Goal: Task Accomplishment & Management: Manage account settings

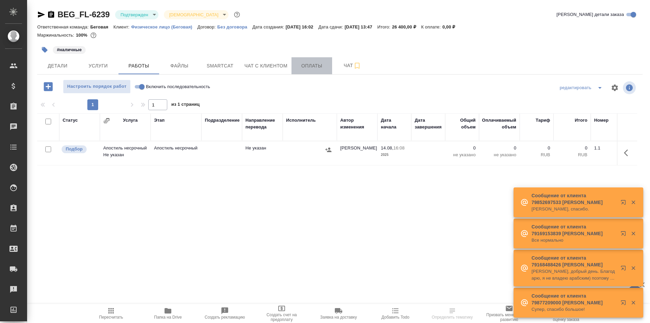
click at [302, 70] on span "Оплаты" at bounding box center [312, 66] width 33 height 8
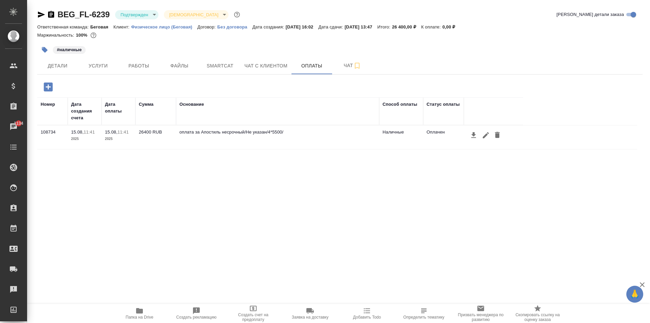
click at [53, 14] on icon "button" at bounding box center [51, 14] width 6 height 7
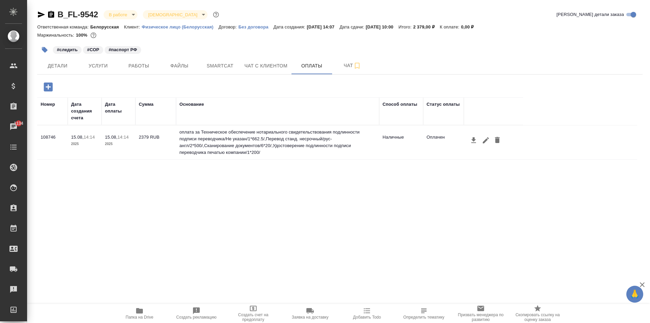
click at [47, 10] on div "B_FL-9542 В работе inProgress Святая троица holyTrinity" at bounding box center [128, 14] width 183 height 11
click at [52, 16] on icon "button" at bounding box center [51, 14] width 6 height 7
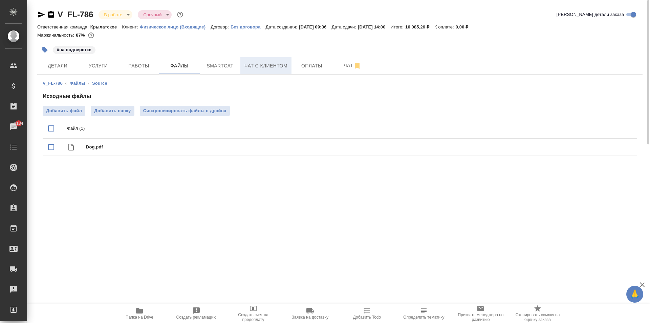
click at [262, 66] on span "Чат с клиентом" at bounding box center [266, 66] width 43 height 8
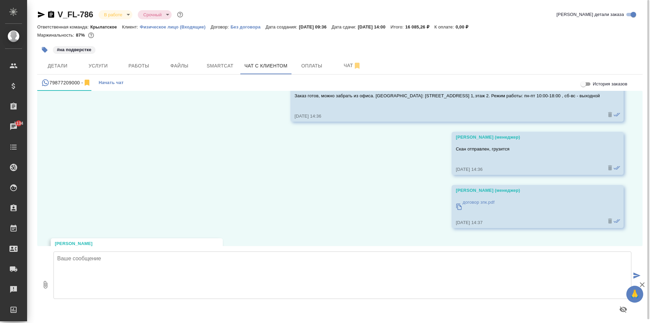
scroll to position [1563, 0]
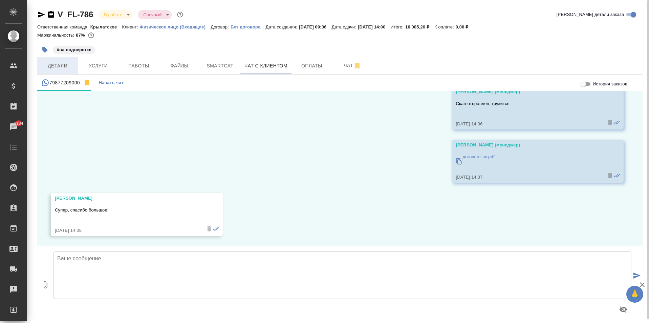
drag, startPoint x: 58, startPoint y: 78, endPoint x: 58, endPoint y: 74, distance: 4.1
click at [58, 74] on div "V_FL-786 В работе inProgress Срочный urgent Кратко детали заказа Ответственная …" at bounding box center [340, 163] width 613 height 327
click at [58, 69] on span "Детали" at bounding box center [57, 66] width 33 height 8
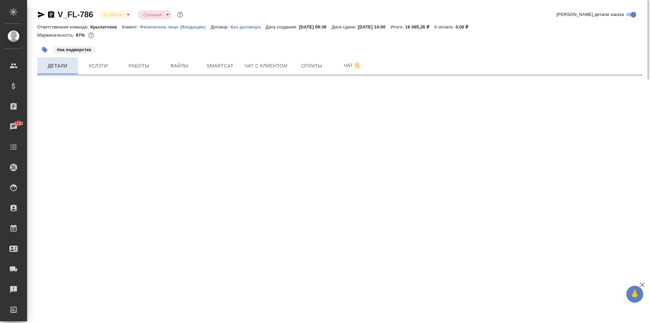
select select "RU"
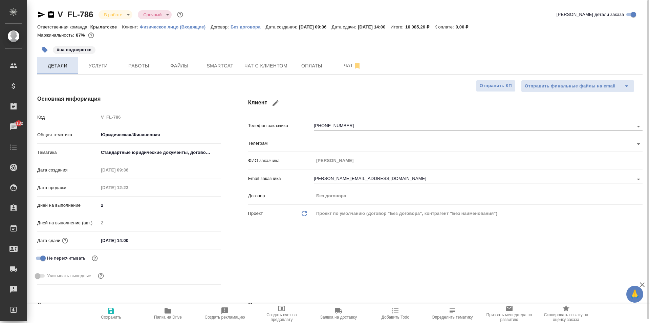
type textarea "x"
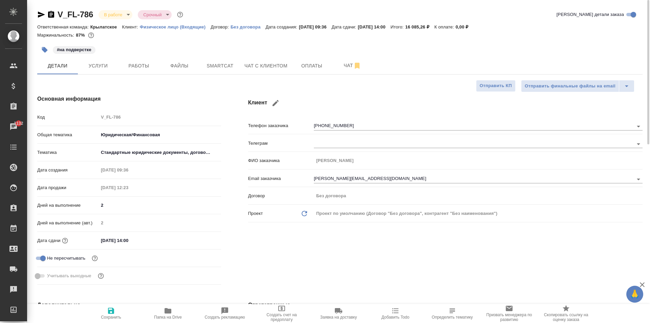
type textarea "x"
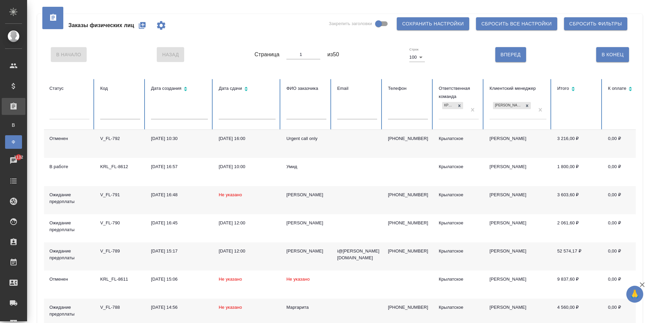
scroll to position [169, 0]
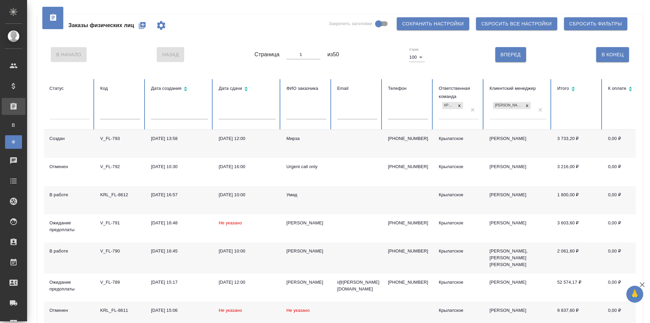
drag, startPoint x: 144, startPoint y: 24, endPoint x: 147, endPoint y: 21, distance: 4.1
click at [146, 22] on icon "button" at bounding box center [142, 25] width 8 height 8
click at [147, 28] on button "button" at bounding box center [142, 25] width 16 height 16
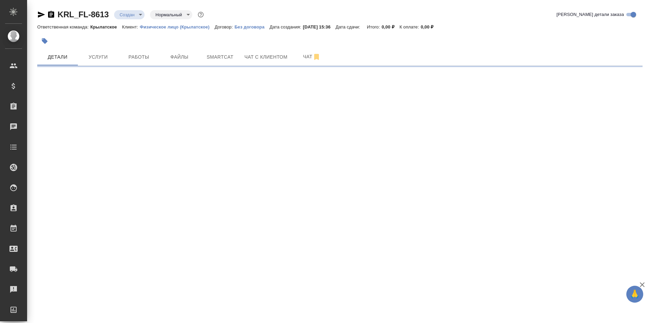
select select "RU"
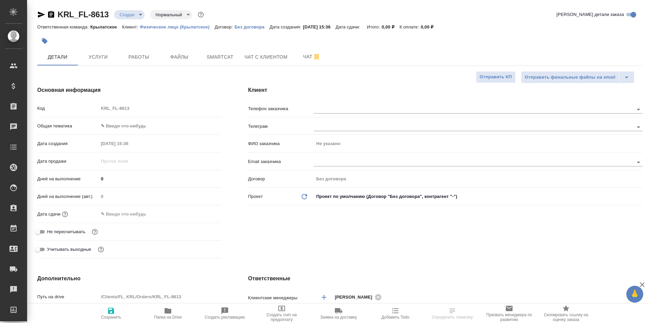
type textarea "x"
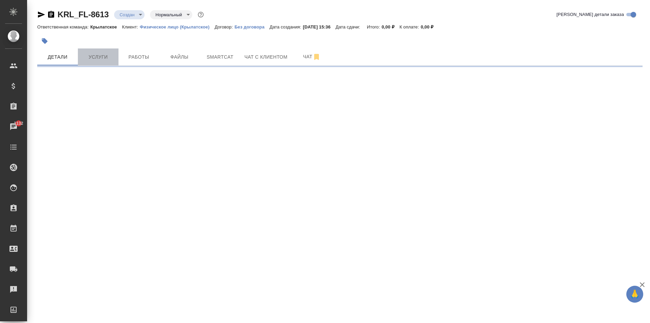
select select "RU"
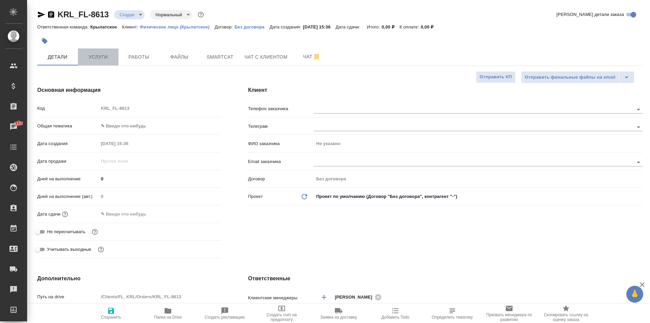
type textarea "x"
click at [86, 60] on span "Услуги" at bounding box center [98, 57] width 33 height 8
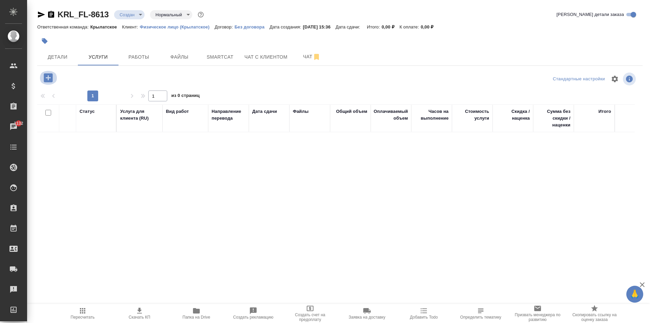
click at [53, 71] on button "button" at bounding box center [48, 78] width 19 height 14
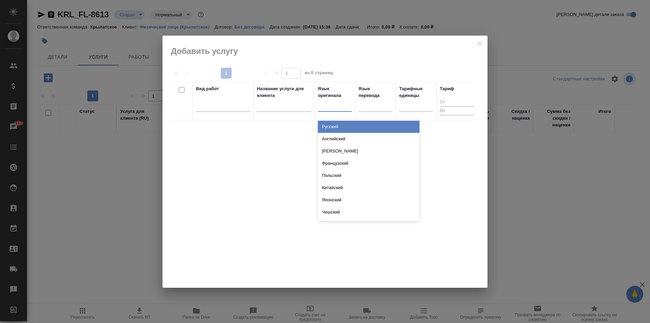
click at [333, 105] on div at bounding box center [335, 105] width 34 height 10
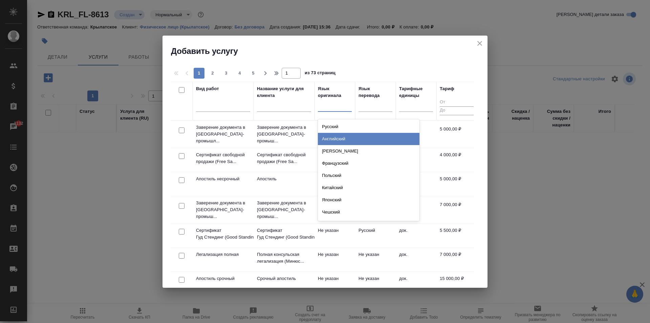
click at [344, 141] on div "Английский" at bounding box center [369, 139] width 102 height 12
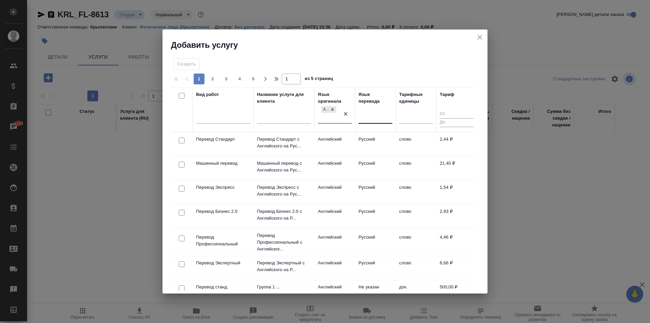
click at [368, 117] on div at bounding box center [376, 117] width 34 height 10
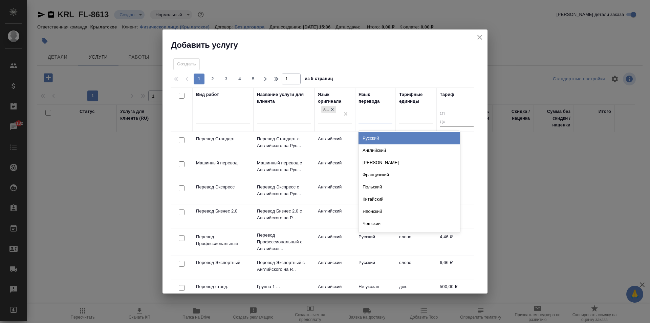
drag, startPoint x: 379, startPoint y: 137, endPoint x: 369, endPoint y: 142, distance: 10.9
click at [379, 137] on div "Русский" at bounding box center [410, 138] width 102 height 12
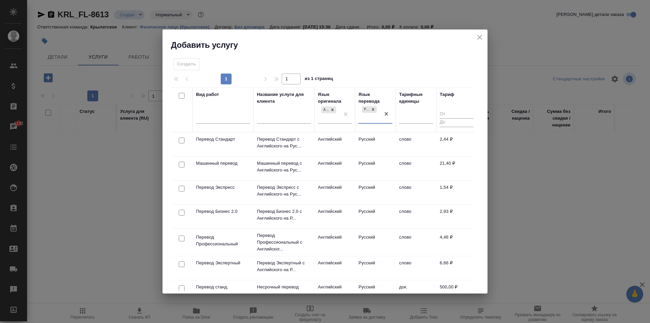
click at [351, 143] on td "Английский" at bounding box center [335, 144] width 41 height 24
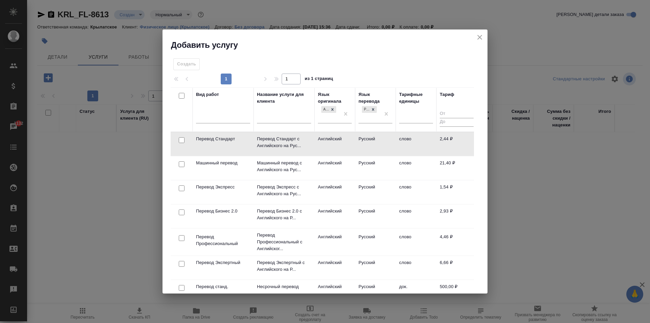
click at [351, 143] on td "Английский" at bounding box center [335, 144] width 41 height 24
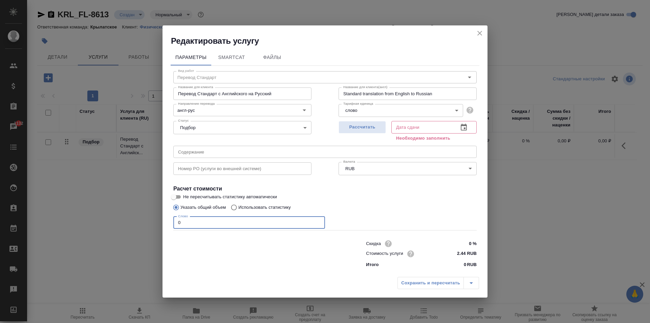
drag, startPoint x: 222, startPoint y: 223, endPoint x: 131, endPoint y: 212, distance: 91.5
click at [131, 212] on div "Редактировать услугу Параметры SmartCat Файлы Вид работ Перевод Стандарт Вид ра…" at bounding box center [325, 161] width 650 height 323
type input "1"
click at [372, 125] on span "Рассчитать" at bounding box center [362, 127] width 40 height 8
type input "15.08.2025 15:37"
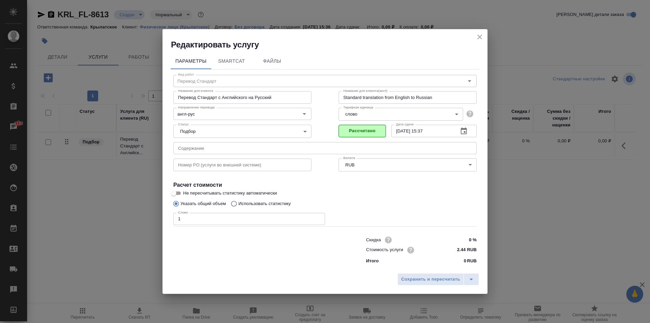
click at [424, 287] on div "Сохранить и пересчитать" at bounding box center [325, 282] width 325 height 24
click at [423, 280] on span "Сохранить и пересчитать" at bounding box center [430, 279] width 59 height 8
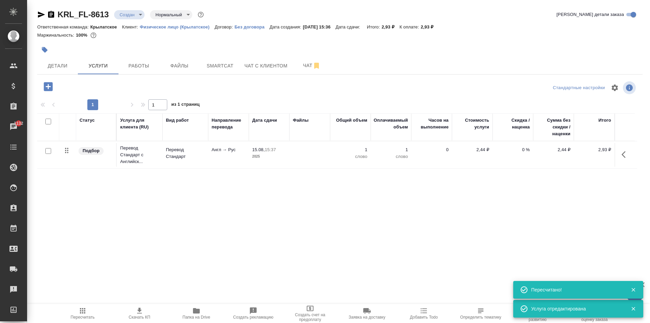
click at [48, 91] on icon "button" at bounding box center [48, 86] width 9 height 9
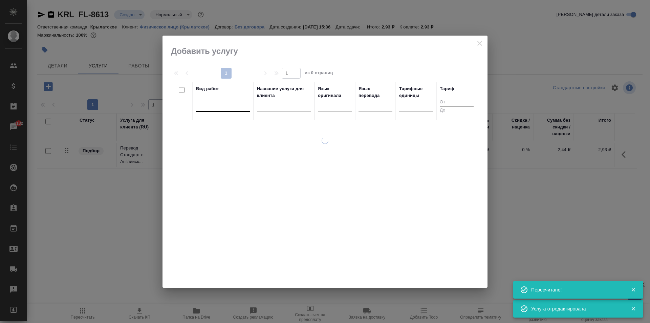
click at [223, 108] on div at bounding box center [223, 105] width 54 height 10
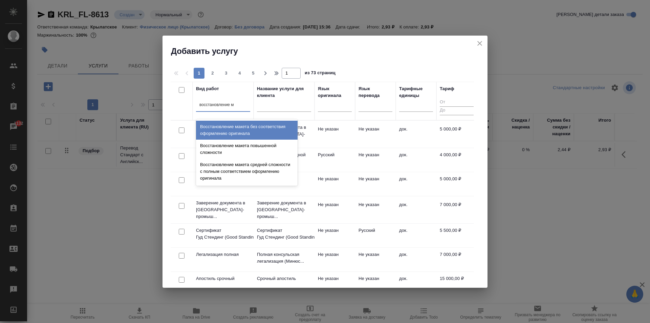
type input "восстановление ма"
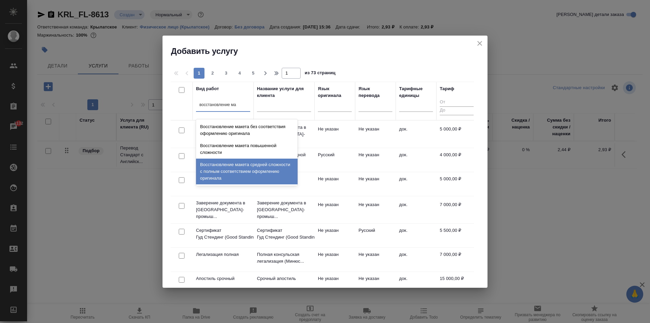
click at [273, 161] on div "Восстановление макета средней сложности с полным соответствием оформлению ориги…" at bounding box center [247, 172] width 102 height 26
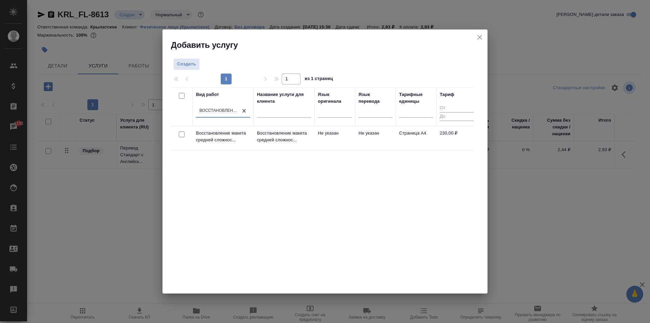
click at [373, 127] on td "Не указан" at bounding box center [375, 138] width 41 height 24
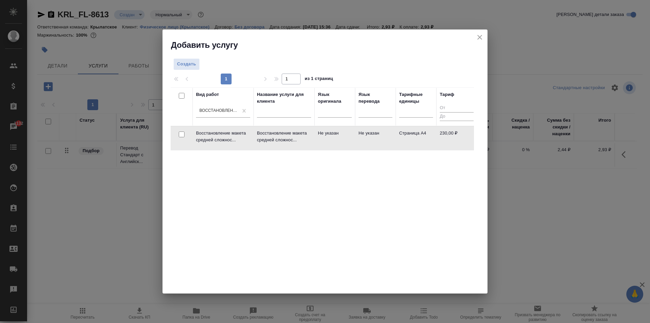
click at [373, 127] on td "Не указан" at bounding box center [375, 138] width 41 height 24
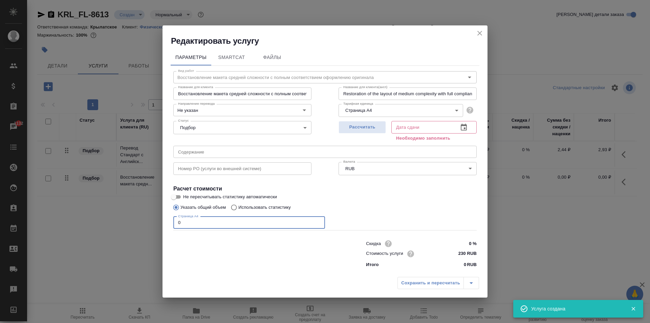
drag, startPoint x: 185, startPoint y: 225, endPoint x: 106, endPoint y: 221, distance: 79.4
click at [106, 221] on div "Редактировать услугу Параметры SmartCat Файлы Вид работ Восстановление макета с…" at bounding box center [325, 161] width 650 height 323
type input "2"
click at [378, 133] on button "Рассчитать" at bounding box center [362, 127] width 47 height 13
type input "15.08.2025 15:49"
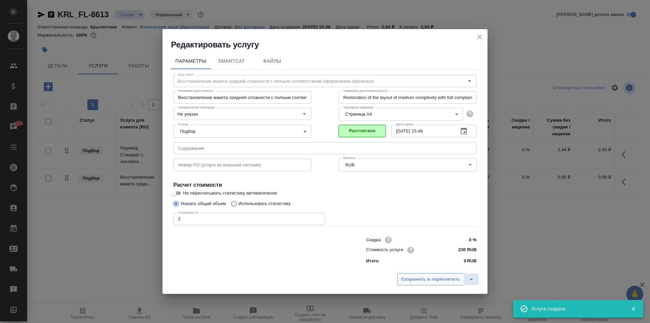
click at [409, 281] on span "Сохранить и пересчитать" at bounding box center [430, 279] width 59 height 8
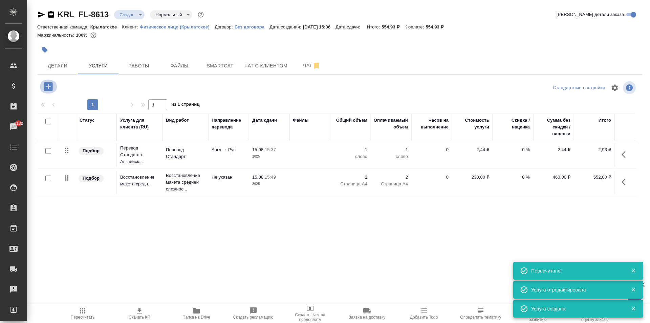
click at [50, 88] on icon "button" at bounding box center [48, 86] width 9 height 9
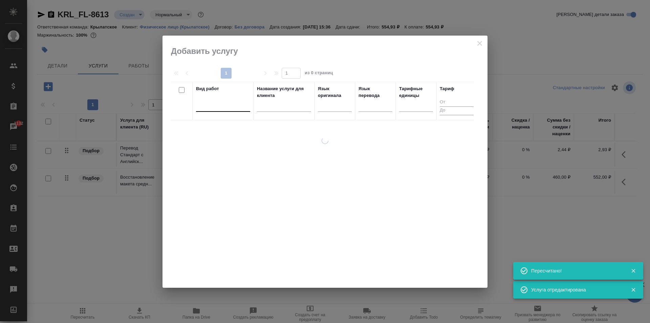
click at [227, 107] on div at bounding box center [223, 105] width 54 height 10
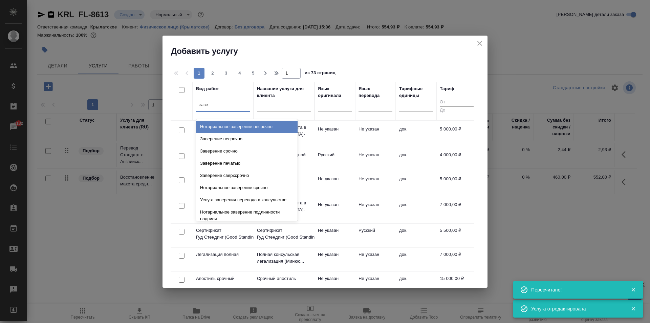
type input "завер"
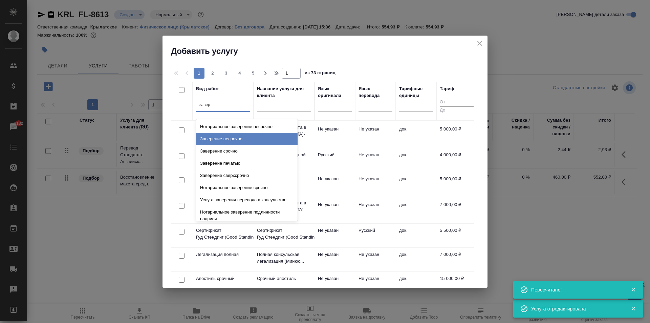
drag, startPoint x: 255, startPoint y: 135, endPoint x: 279, endPoint y: 140, distance: 24.5
click at [255, 135] on div "Заверение несрочно" at bounding box center [247, 139] width 102 height 12
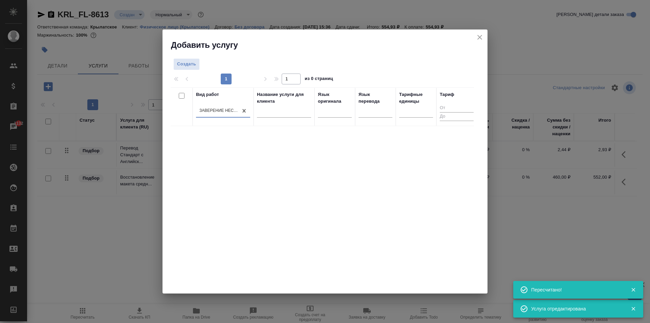
click at [413, 119] on div at bounding box center [416, 114] width 34 height 18
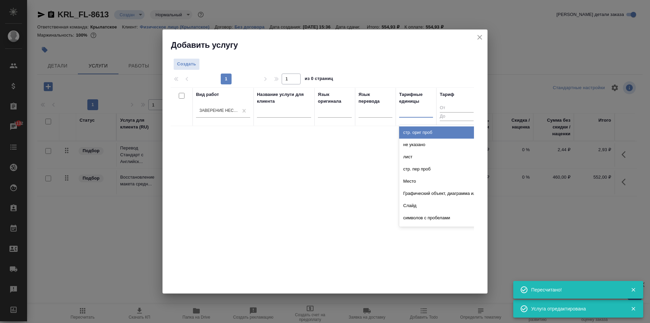
click at [415, 113] on div at bounding box center [416, 111] width 34 height 10
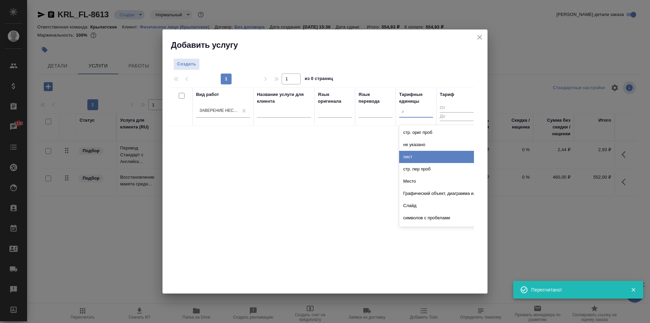
type input "до"
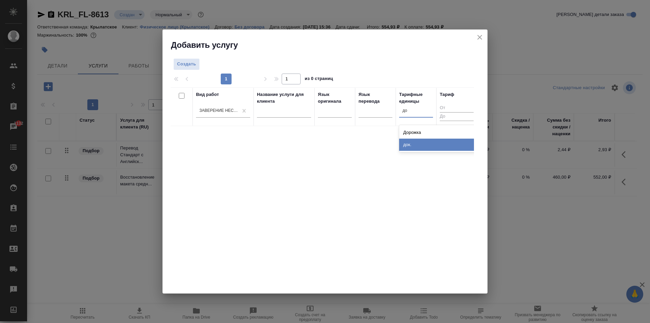
click at [413, 144] on div "док." at bounding box center [450, 145] width 102 height 12
click at [189, 67] on span "Создать" at bounding box center [186, 64] width 19 height 8
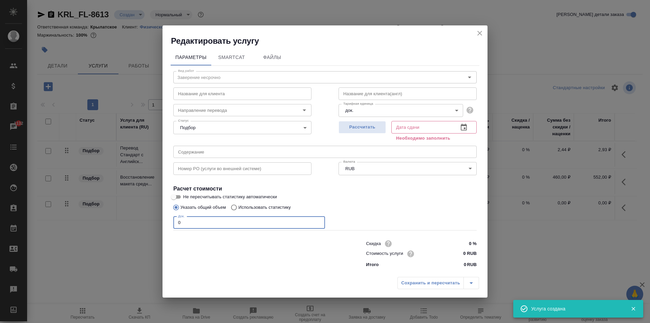
drag, startPoint x: 175, startPoint y: 224, endPoint x: 140, endPoint y: 222, distance: 35.0
click at [140, 222] on div "Редактировать услугу Параметры SmartCat Файлы Вид работ Заверение несрочно Вид …" at bounding box center [325, 161] width 650 height 323
type input "1"
drag, startPoint x: 467, startPoint y: 258, endPoint x: 461, endPoint y: 255, distance: 6.7
click at [467, 258] on input "0 RUB" at bounding box center [464, 254] width 25 height 10
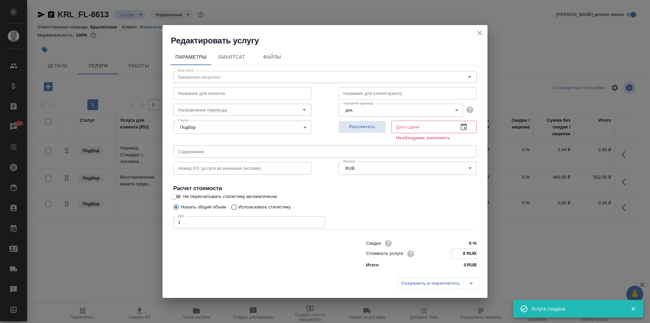
click at [456, 253] on input "0 RUB" at bounding box center [464, 254] width 25 height 10
type input "700 RUB"
click at [372, 133] on div "Рассчитать" at bounding box center [362, 130] width 47 height 24
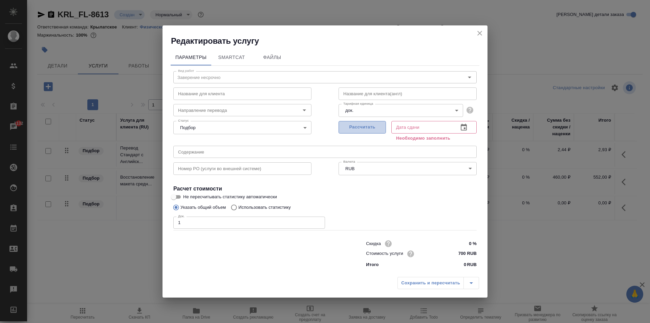
click at [373, 130] on span "Рассчитать" at bounding box center [362, 127] width 40 height 8
type input "15.08.2025 15:49"
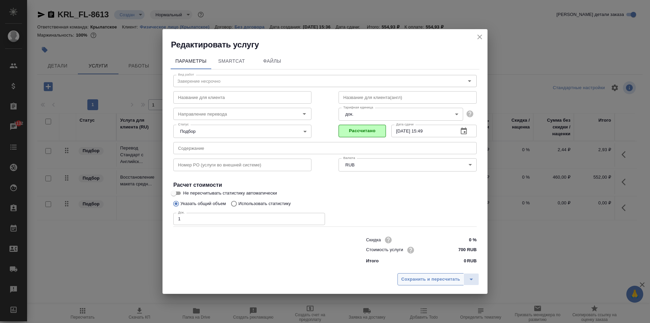
click at [438, 280] on span "Сохранить и пересчитать" at bounding box center [430, 279] width 59 height 8
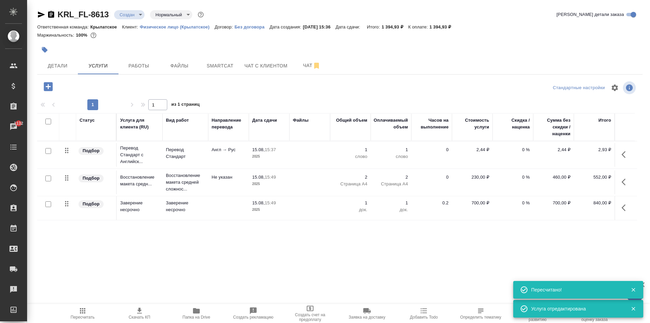
drag, startPoint x: 629, startPoint y: 155, endPoint x: 620, endPoint y: 158, distance: 9.4
click at [628, 155] on icon "button" at bounding box center [626, 154] width 8 height 8
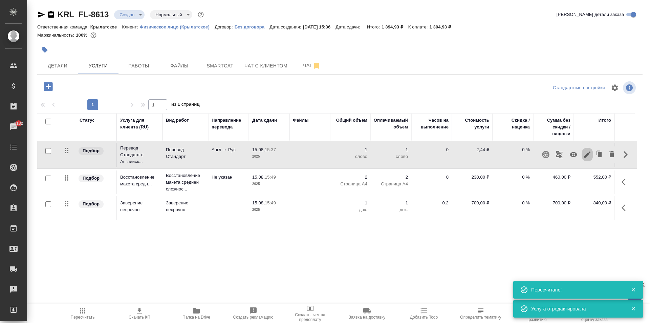
click at [587, 157] on icon "button" at bounding box center [588, 154] width 8 height 8
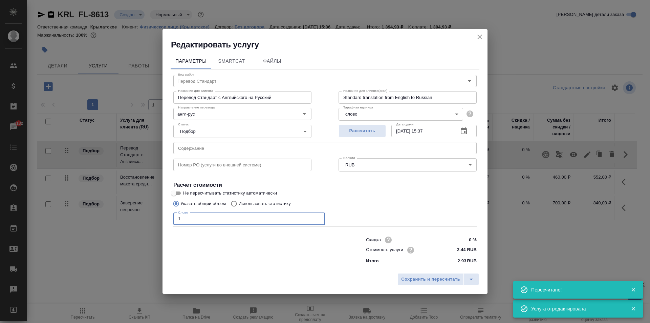
drag, startPoint x: 208, startPoint y: 220, endPoint x: 154, endPoint y: 211, distance: 54.6
click at [154, 211] on div "Редактировать услугу Параметры SmartCat Файлы Вид работ Перевод Стандарт Вид ра…" at bounding box center [325, 161] width 650 height 323
type input "650"
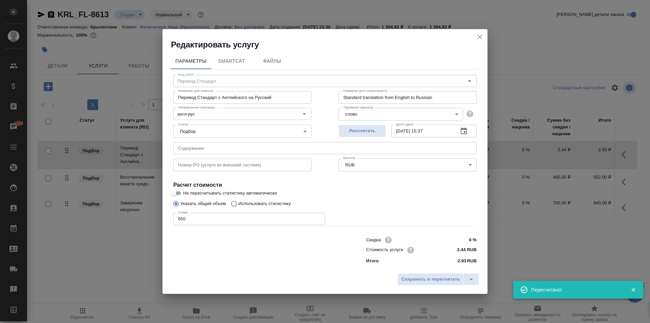
click at [440, 288] on div "Сохранить и пересчитать" at bounding box center [325, 282] width 325 height 24
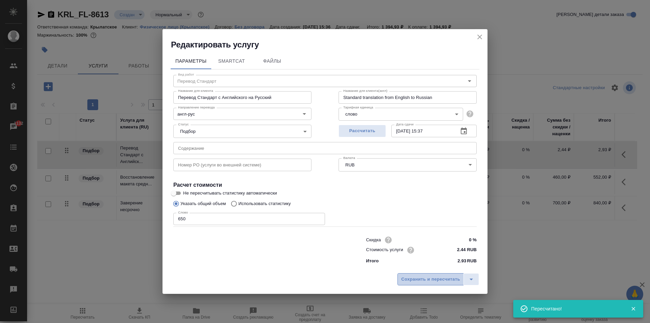
click at [436, 284] on button "Сохранить и пересчитать" at bounding box center [431, 279] width 66 height 12
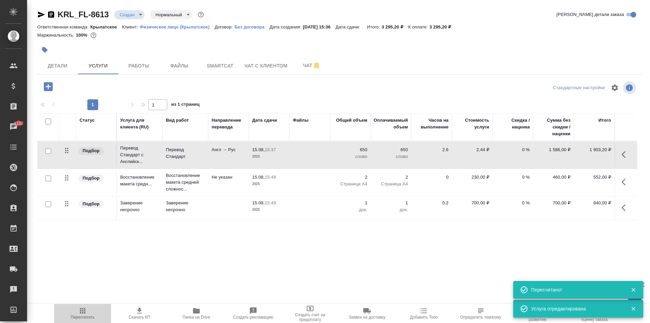
click at [72, 319] on span "Пересчитать" at bounding box center [83, 317] width 24 height 5
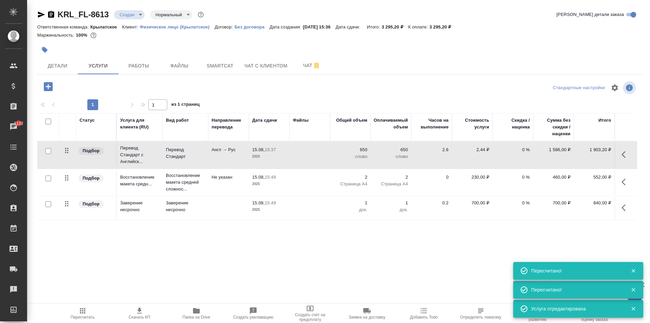
click at [466, 39] on div "Маржинальность: 100%" at bounding box center [340, 35] width 606 height 9
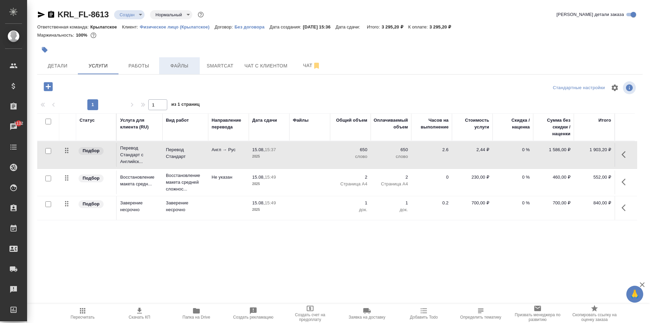
click at [187, 67] on span "Файлы" at bounding box center [179, 66] width 33 height 8
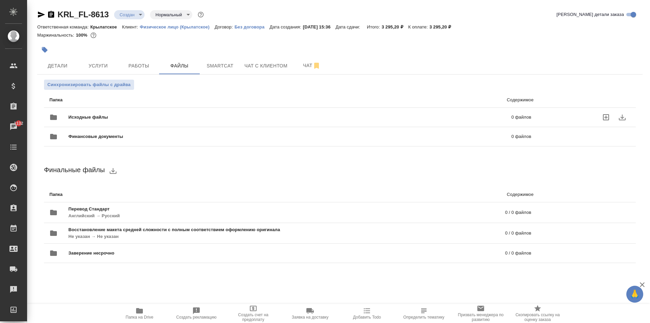
click at [97, 104] on div "Исходные файлы 0 файлов" at bounding box center [291, 117] width 496 height 30
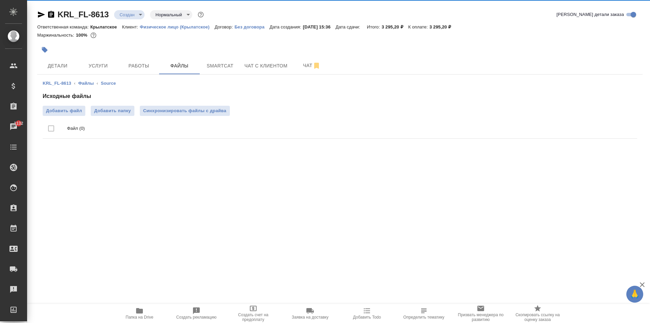
click at [76, 95] on h4 "Исходные файлы" at bounding box center [340, 96] width 595 height 8
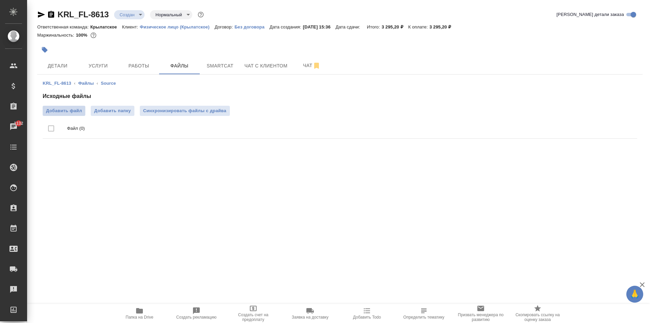
click at [76, 109] on span "Добавить файл" at bounding box center [64, 110] width 36 height 7
click at [0, 0] on input "Добавить файл" at bounding box center [0, 0] width 0 height 0
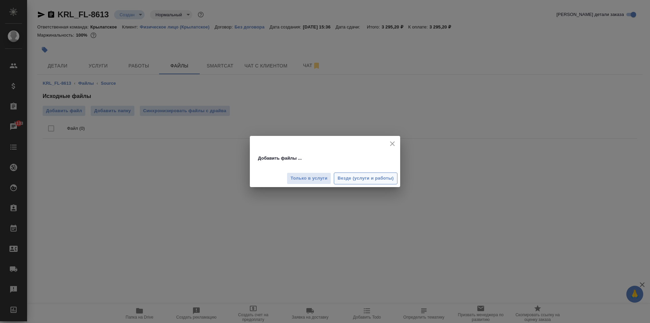
click at [347, 174] on button "Везде (услуги и работы)" at bounding box center [366, 178] width 64 height 12
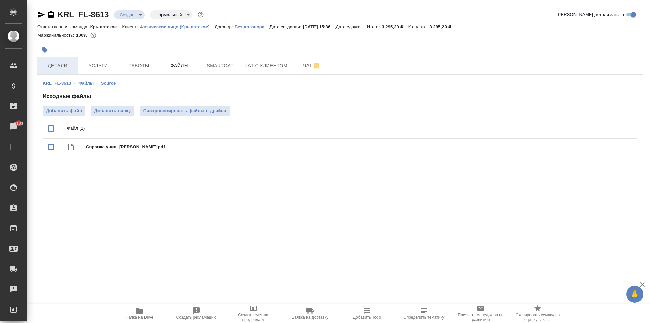
click at [69, 74] on button "Детали" at bounding box center [57, 65] width 41 height 17
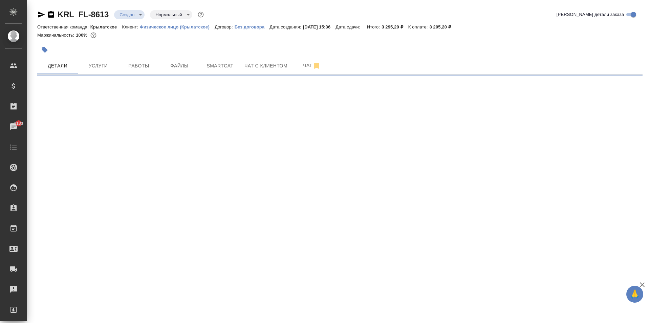
select select "RU"
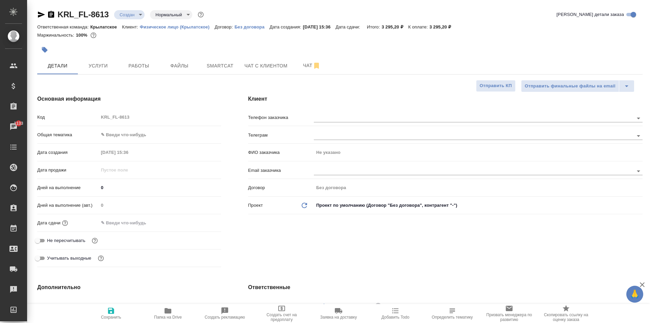
type textarea "x"
click at [137, 141] on div "Общая тематика ✎ Введи что-нибудь" at bounding box center [129, 138] width 184 height 18
click at [138, 130] on body "🙏 .cls-1 fill:#fff; AWATERA Kasymov Timur Клиенты Спецификации Заказы 1133 Чаты…" at bounding box center [325, 161] width 650 height 323
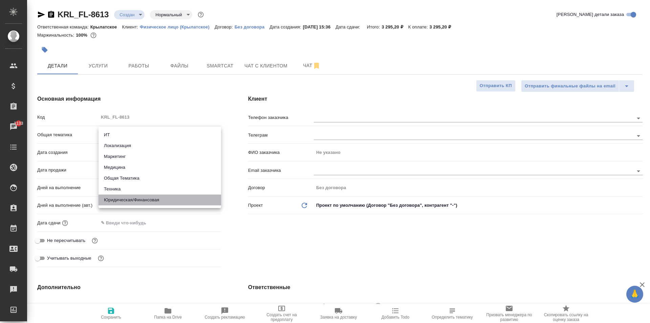
click at [140, 198] on li "Юридическая/Финансовая" at bounding box center [160, 199] width 123 height 11
type input "yr-fn"
type textarea "x"
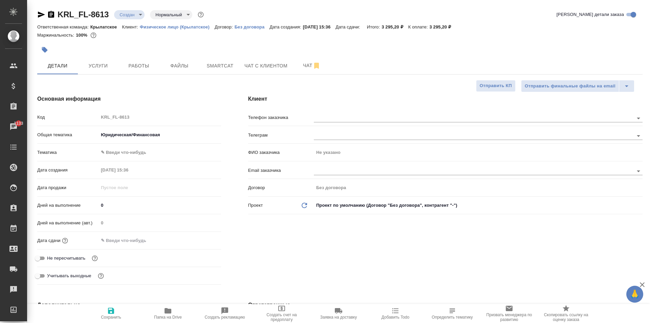
click at [132, 154] on body "🙏 .cls-1 fill:#fff; AWATERA Kasymov Timur Клиенты Спецификации Заказы 1133 Чаты…" at bounding box center [325, 161] width 650 height 323
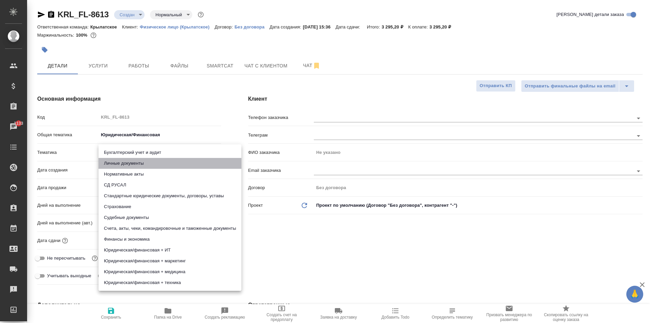
click at [123, 160] on li "Личные документы" at bounding box center [170, 163] width 143 height 11
type textarea "x"
type input "5a8b8b956a9677013d343cfe"
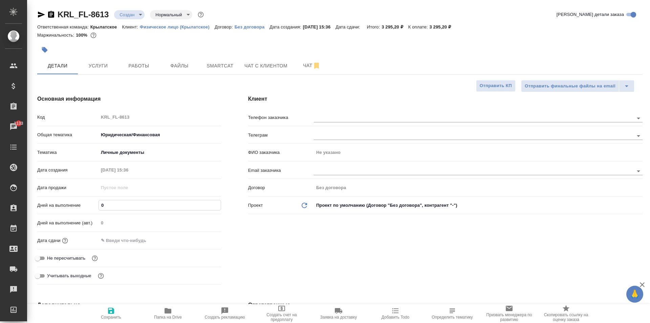
drag, startPoint x: 112, startPoint y: 206, endPoint x: 70, endPoint y: 199, distance: 42.9
click at [68, 200] on div "Дней на выполнение 0" at bounding box center [129, 205] width 184 height 12
type input "1"
type textarea "x"
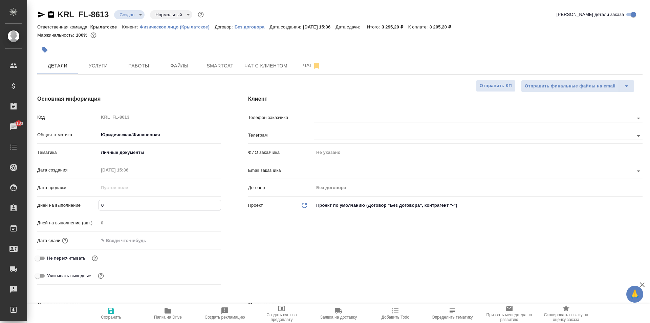
type textarea "x"
type input "1"
click at [114, 244] on input "text" at bounding box center [128, 240] width 59 height 10
click at [199, 240] on icon "button" at bounding box center [202, 240] width 8 height 8
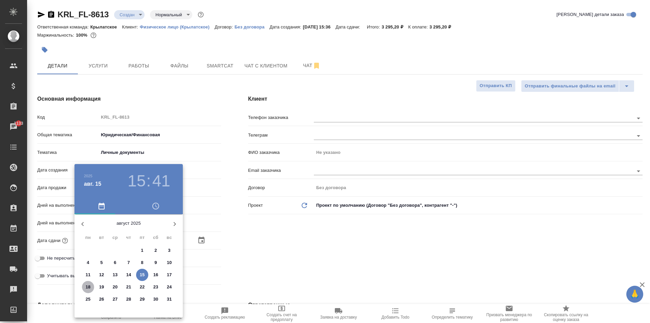
click at [87, 286] on p "18" at bounding box center [88, 287] width 5 height 7
type input "18.08.2025 15:41"
type textarea "x"
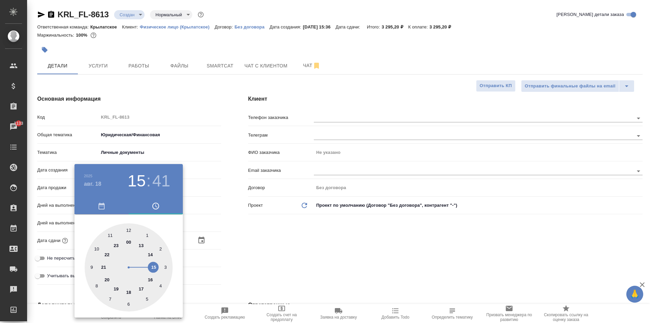
type input "18.08.2025 10:41"
type textarea "x"
click at [96, 246] on div at bounding box center [129, 267] width 88 height 88
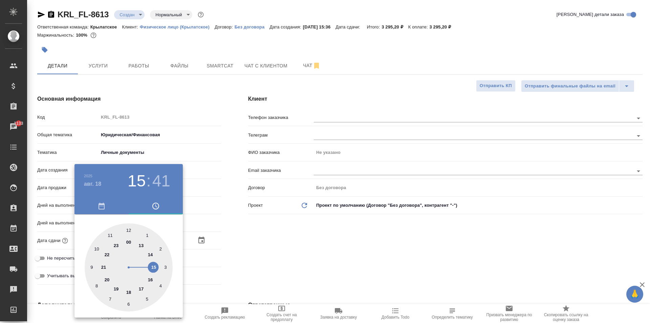
type textarea "x"
type input "18.08.2025 10:00"
type textarea "x"
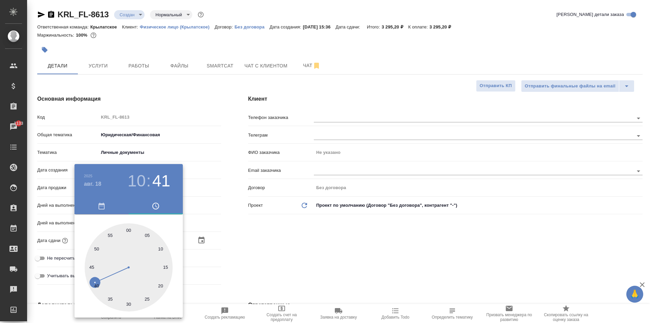
type textarea "x"
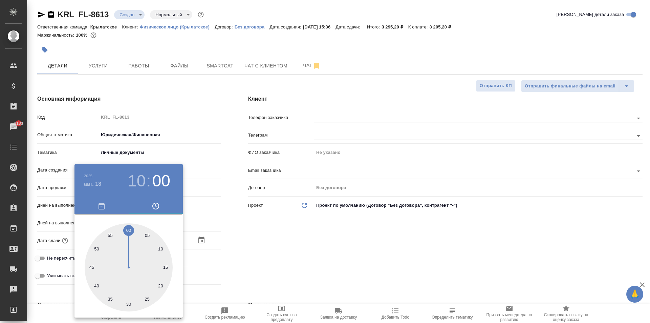
drag, startPoint x: 125, startPoint y: 231, endPoint x: 129, endPoint y: 228, distance: 5.1
click at [129, 228] on div at bounding box center [129, 267] width 88 height 88
type textarea "x"
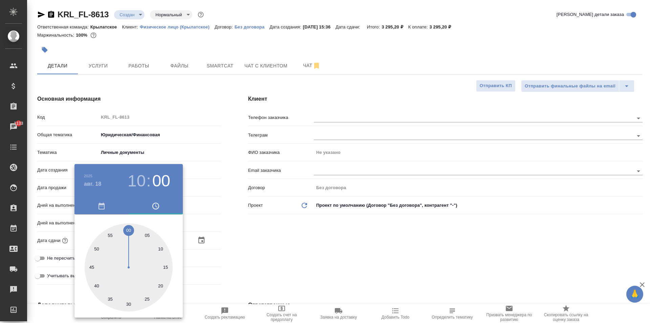
drag, startPoint x: 340, startPoint y: 266, endPoint x: 307, endPoint y: 263, distance: 33.3
click at [330, 265] on div at bounding box center [325, 161] width 650 height 323
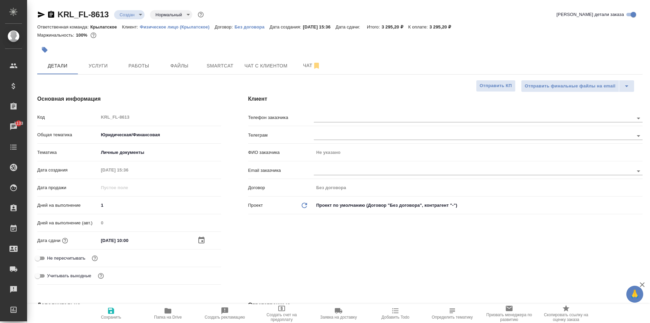
click at [81, 253] on div "Не пересчитывать" at bounding box center [129, 258] width 184 height 12
click at [77, 259] on span "Не пересчитывать" at bounding box center [66, 258] width 38 height 7
click at [50, 259] on input "Не пересчитывать" at bounding box center [37, 258] width 24 height 8
checkbox input "true"
type textarea "x"
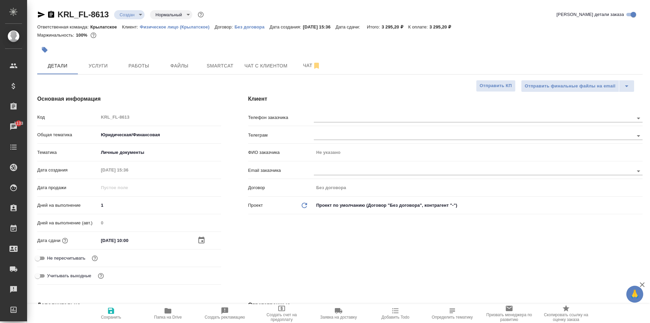
type textarea "x"
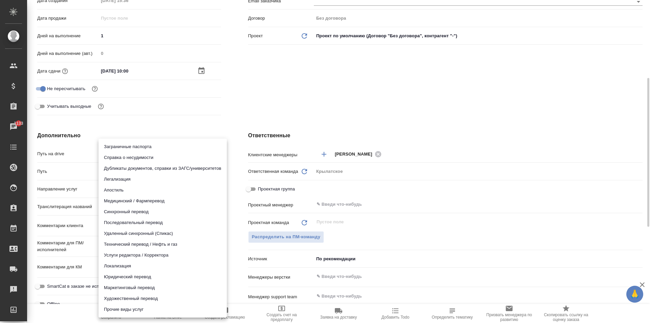
click at [129, 187] on body "🙏 .cls-1 fill:#fff; AWATERA Kasymov Timur Клиенты Спецификации Заказы 1133 Чаты…" at bounding box center [325, 161] width 650 height 323
click at [109, 277] on li "Юридический перевод" at bounding box center [163, 276] width 128 height 11
type input "legalTranslation"
type textarea "x"
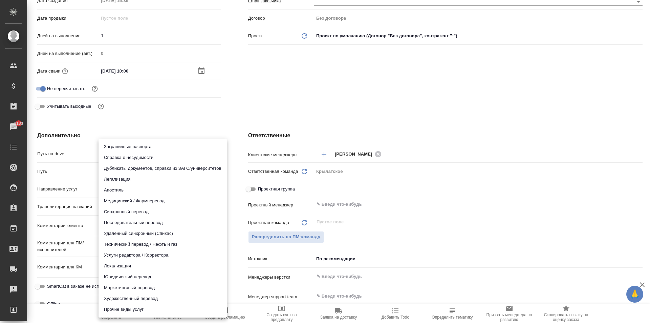
type textarea "x"
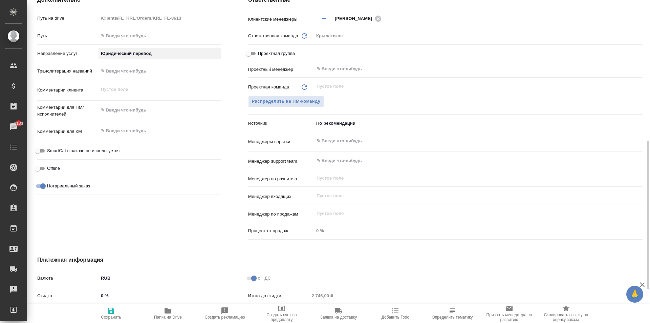
scroll to position [377, 0]
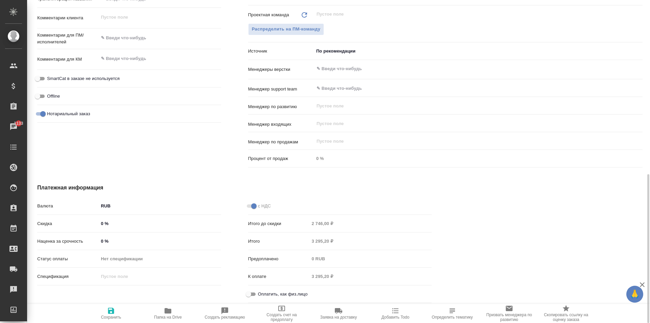
click at [252, 289] on div "Оплатить, как физ.лицо" at bounding box center [340, 294] width 184 height 12
drag, startPoint x: 251, startPoint y: 293, endPoint x: 227, endPoint y: 299, distance: 25.6
click at [251, 293] on input "Оплатить, как физ.лицо" at bounding box center [248, 294] width 24 height 8
checkbox input "true"
type textarea "x"
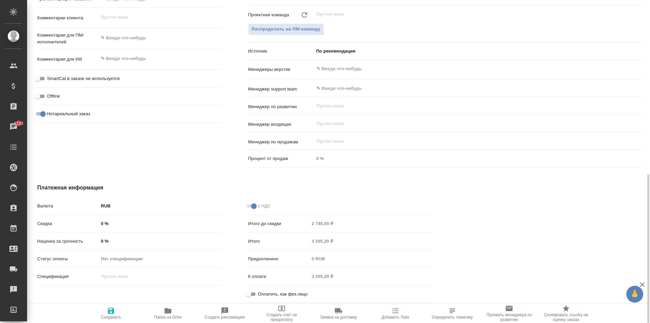
type textarea "x"
click at [122, 304] on button "Сохранить" at bounding box center [111, 313] width 57 height 19
type textarea "x"
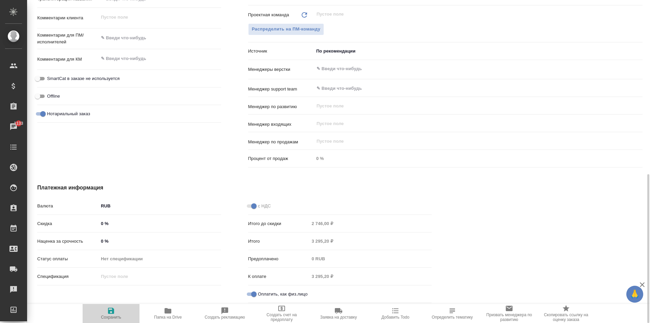
type textarea "x"
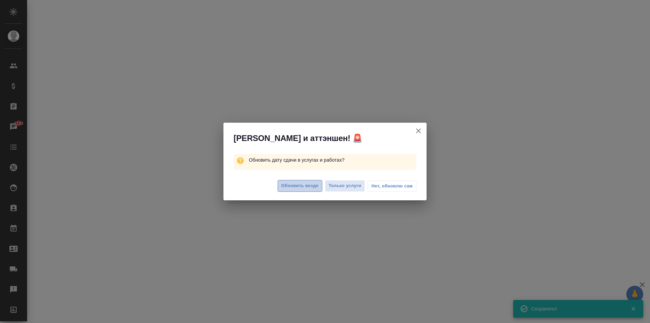
click at [294, 183] on span "Обновить везде" at bounding box center [300, 186] width 37 height 8
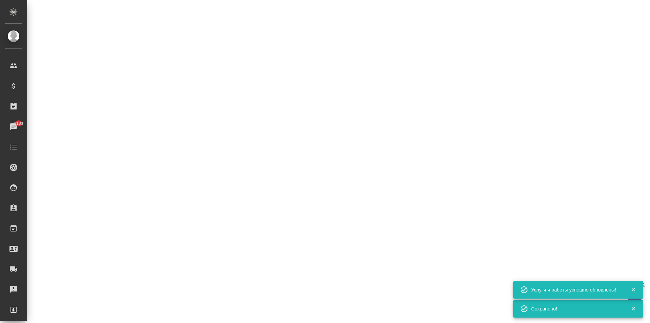
select select "RU"
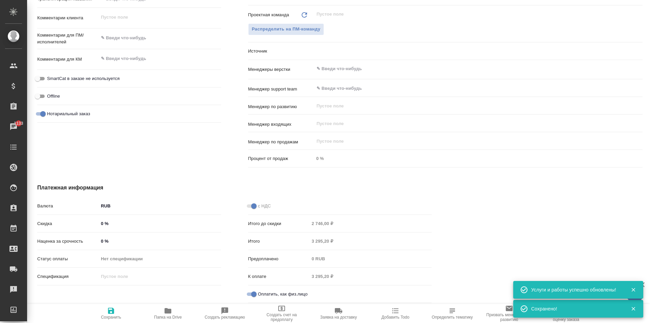
type textarea "x"
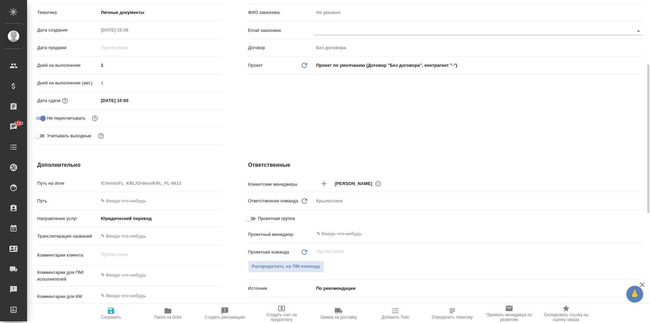
scroll to position [0, 0]
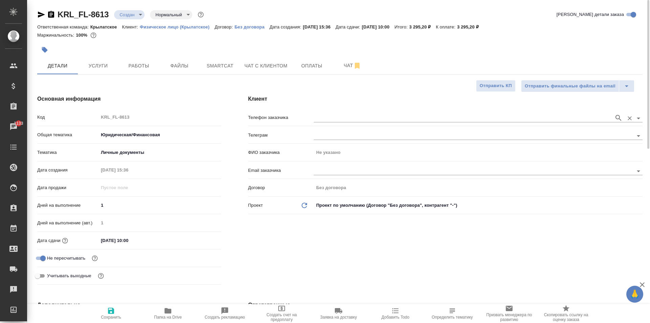
click at [325, 116] on input "text" at bounding box center [462, 118] width 297 height 8
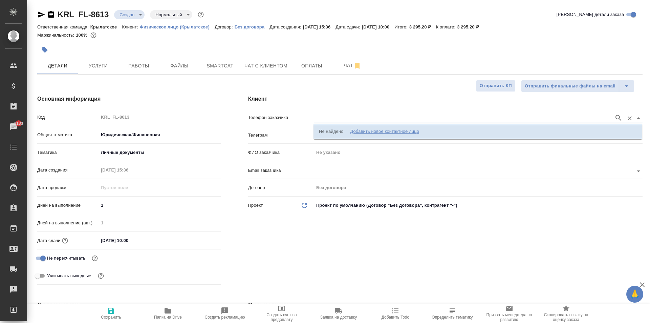
click at [345, 131] on div "Не найдено Добавить новое контактное лицо" at bounding box center [369, 131] width 100 height 7
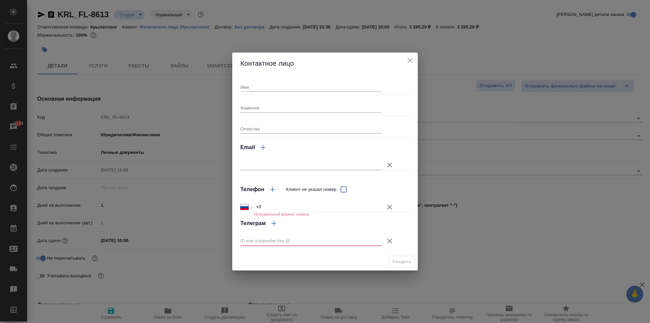
click at [267, 75] on div "Имя Фамилия Отчество Email Телефон Клиент не указал номер Международный Австрал…" at bounding box center [325, 163] width 186 height 179
click at [271, 86] on input "Имя" at bounding box center [311, 86] width 141 height 9
type input "Василий"
click at [263, 110] on input "Фамилия" at bounding box center [311, 107] width 141 height 9
type input "Тебенков"
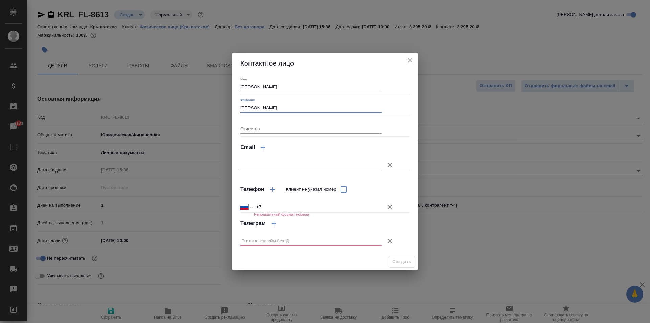
click at [268, 205] on input "+7" at bounding box center [318, 207] width 128 height 10
click at [391, 241] on icon "button" at bounding box center [390, 240] width 5 height 5
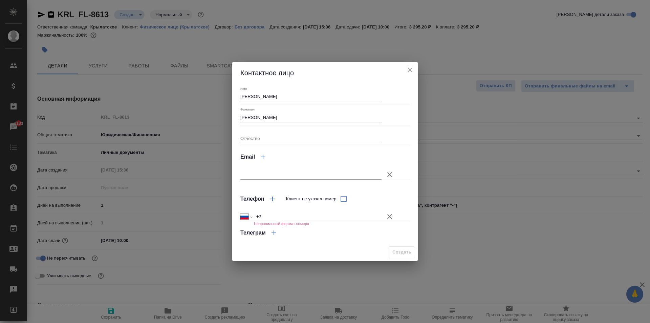
click at [312, 220] on input "+7" at bounding box center [318, 217] width 128 height 10
type input "+7 985 683 85 26"
click at [402, 250] on span "Создать" at bounding box center [402, 252] width 19 height 8
type input "Тебенков Василий"
type textarea "x"
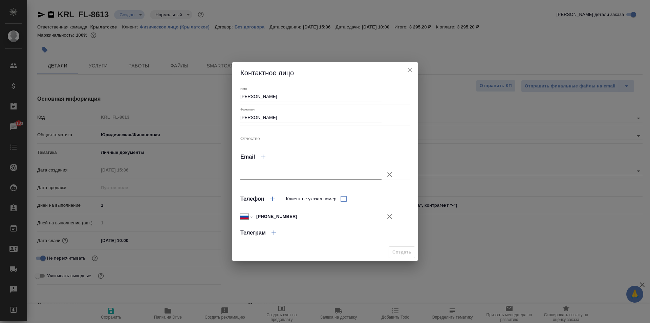
type textarea "x"
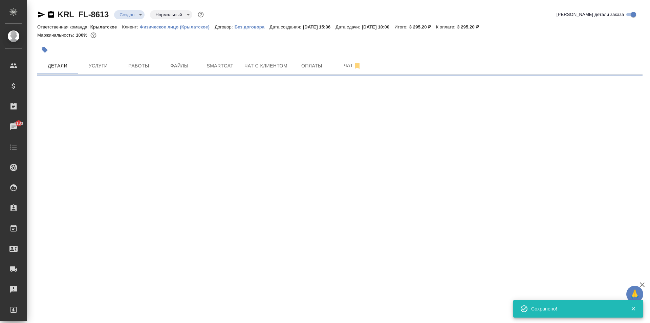
type input "holyTrinity"
select select "RU"
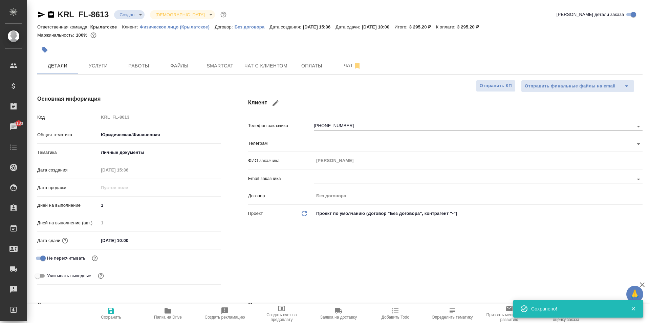
type textarea "x"
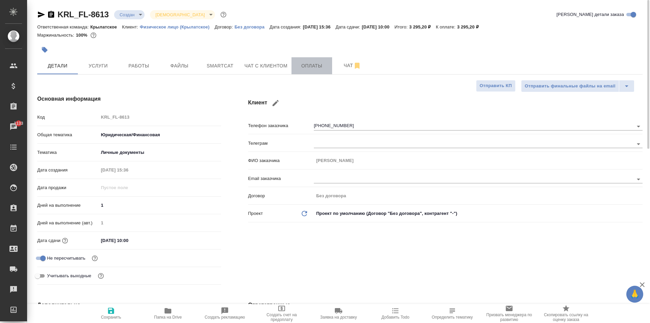
click at [302, 66] on span "Оплаты" at bounding box center [312, 66] width 33 height 8
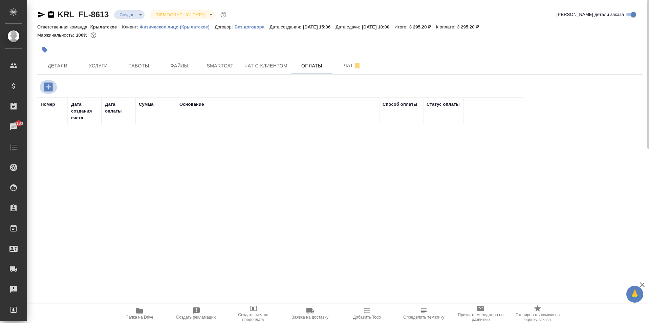
drag, startPoint x: 41, startPoint y: 85, endPoint x: 48, endPoint y: 87, distance: 6.7
click at [42, 84] on button "button" at bounding box center [48, 87] width 19 height 14
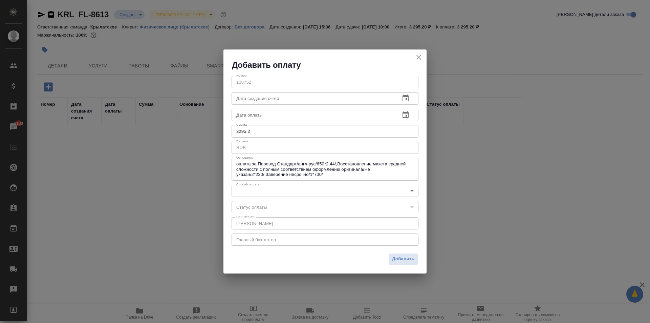
click at [237, 198] on div "Номер 108752 Номер Дата создания счета Дата создания счета Дата оплаты Дата опл…" at bounding box center [325, 160] width 203 height 180
click at [241, 195] on div "Номер 108752 Номер Дата создания счета Дата создания счета Дата оплаты Дата опл…" at bounding box center [325, 160] width 203 height 180
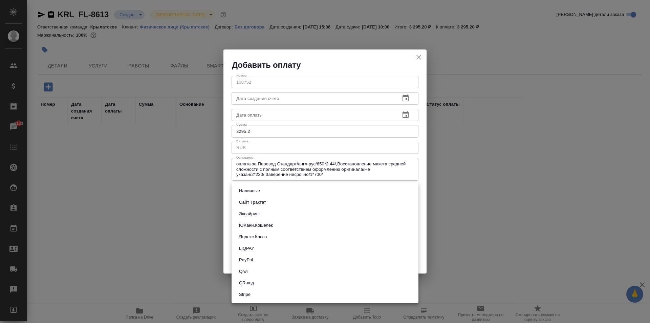
click at [245, 192] on body "🙏 .cls-1 fill:#fff; AWATERA Kasymov Timur Клиенты Спецификации Заказы 1133 Чаты…" at bounding box center [325, 161] width 650 height 323
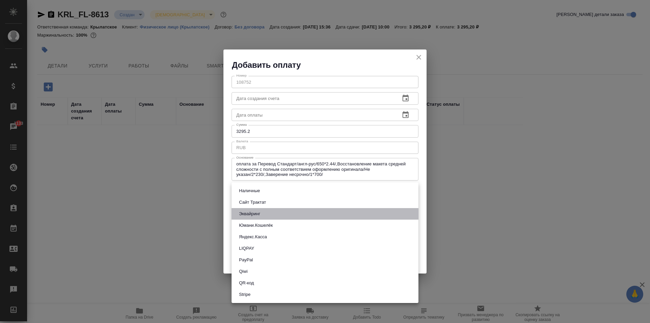
click at [262, 215] on button "Эквайринг" at bounding box center [249, 213] width 25 height 7
type input "acquiring"
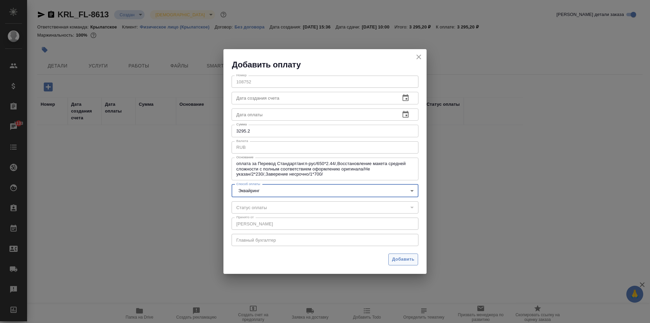
click at [416, 262] on button "Добавить" at bounding box center [404, 259] width 30 height 12
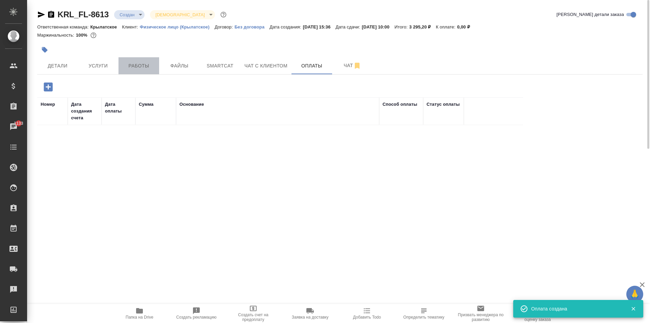
click at [136, 68] on span "Работы" at bounding box center [139, 66] width 33 height 8
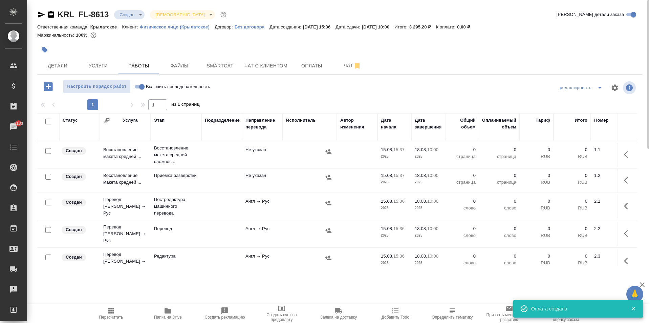
drag, startPoint x: 143, startPoint y: 87, endPoint x: 131, endPoint y: 97, distance: 15.7
click at [141, 88] on input "Включить последовательность" at bounding box center [142, 87] width 24 height 8
checkbox input "true"
click at [49, 122] on input "checkbox" at bounding box center [48, 122] width 6 height 6
checkbox input "true"
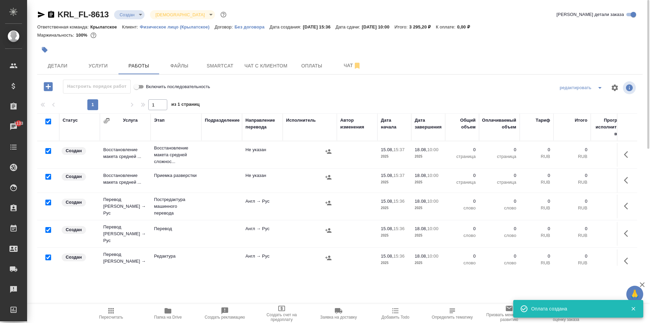
checkbox input "true"
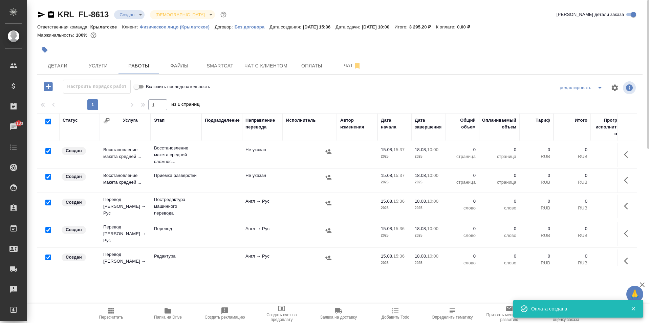
checkbox input "true"
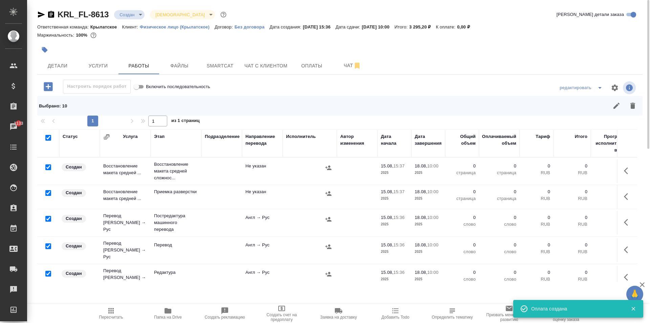
click at [49, 166] on input "checkbox" at bounding box center [48, 167] width 6 height 6
checkbox input "false"
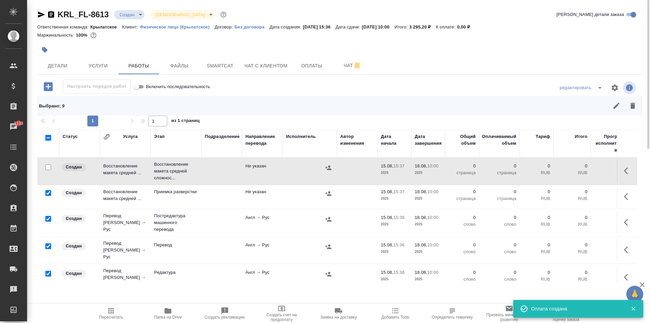
scroll to position [34, 0]
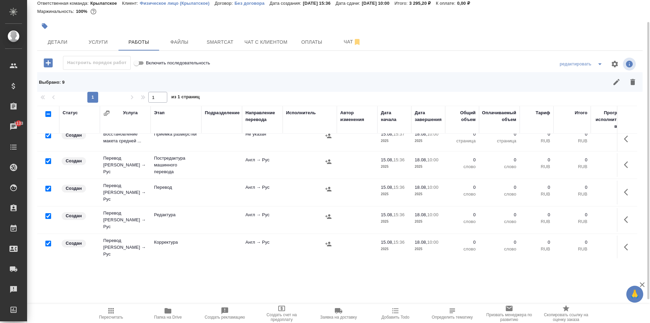
click at [46, 186] on input "checkbox" at bounding box center [48, 189] width 6 height 6
checkbox input "false"
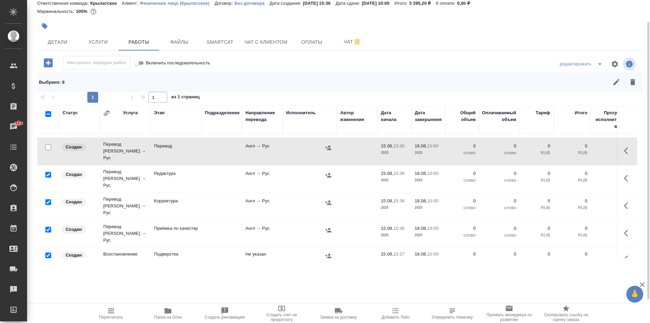
scroll to position [131, 0]
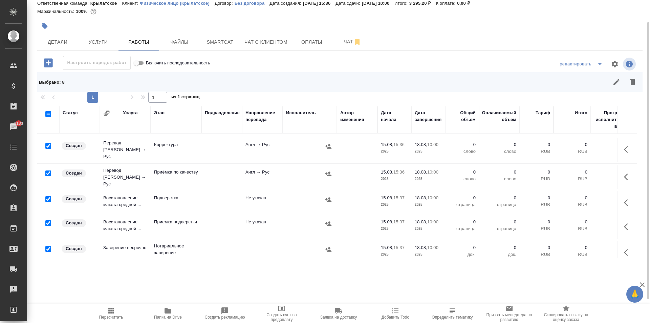
click at [48, 170] on input "checkbox" at bounding box center [48, 173] width 6 height 6
checkbox input "false"
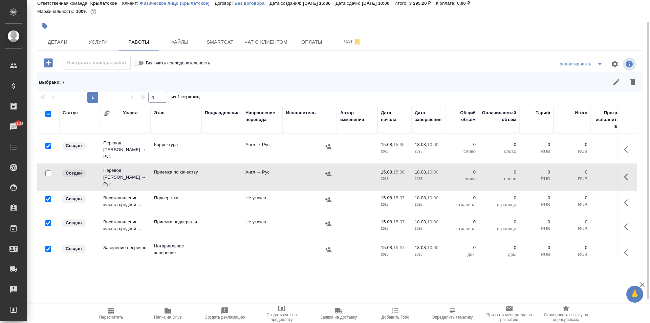
click at [49, 246] on input "checkbox" at bounding box center [48, 249] width 6 height 6
checkbox input "false"
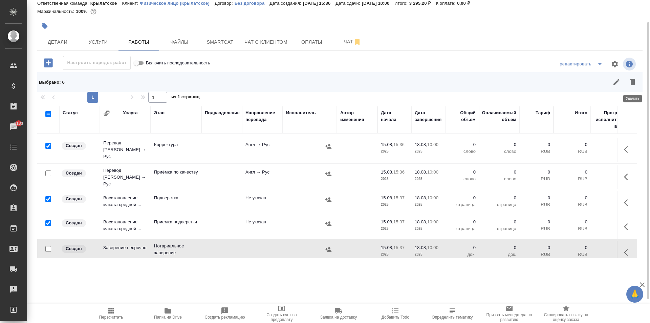
click at [633, 80] on icon "button" at bounding box center [633, 82] width 5 height 6
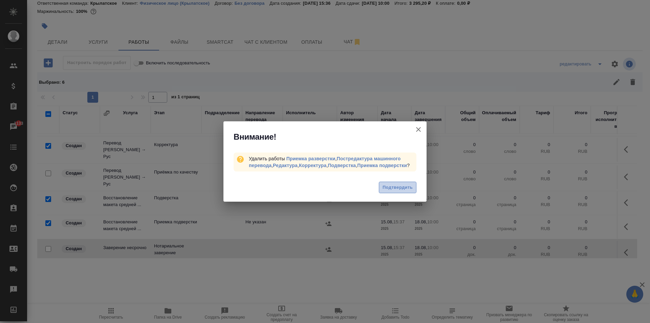
click at [400, 182] on button "Подтвердить" at bounding box center [398, 188] width 38 height 12
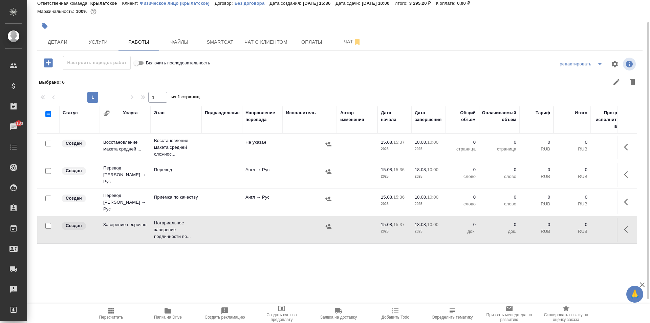
scroll to position [0, 0]
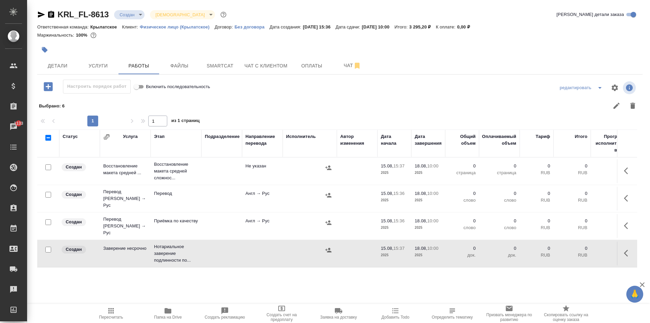
click at [625, 194] on icon "button" at bounding box center [628, 198] width 8 height 8
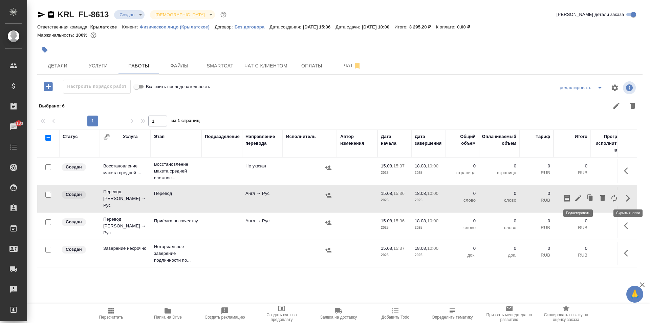
click at [580, 197] on icon "button" at bounding box center [579, 198] width 8 height 8
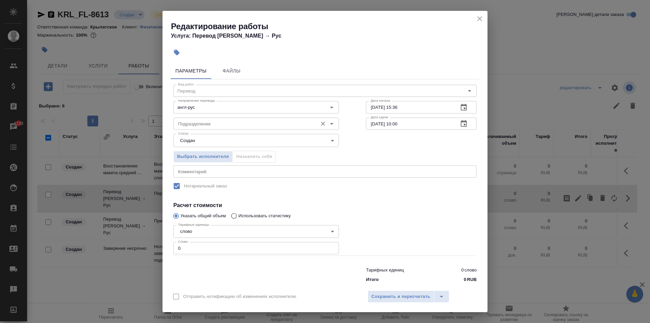
click at [260, 122] on input "Подразделение" at bounding box center [244, 124] width 139 height 8
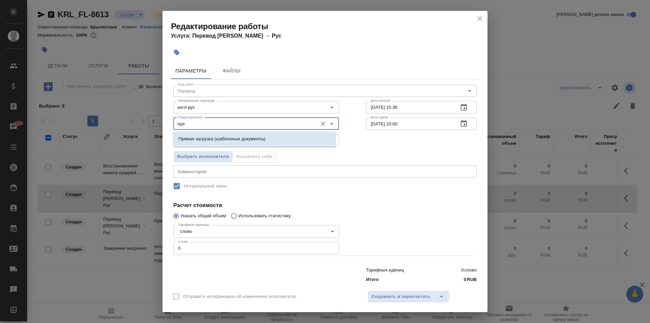
click at [249, 138] on p "Прямая загрузка (шаблонные документы)" at bounding box center [222, 139] width 87 height 7
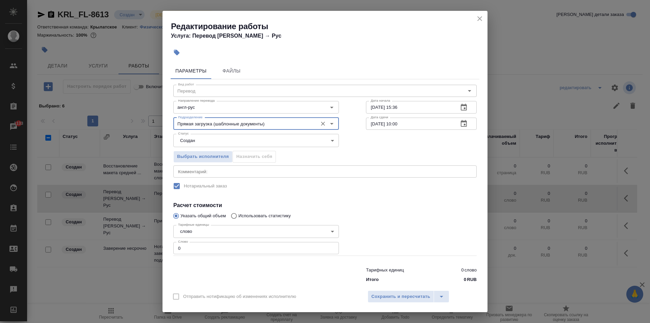
type input "Прямая загрузка (шаблонные документы)"
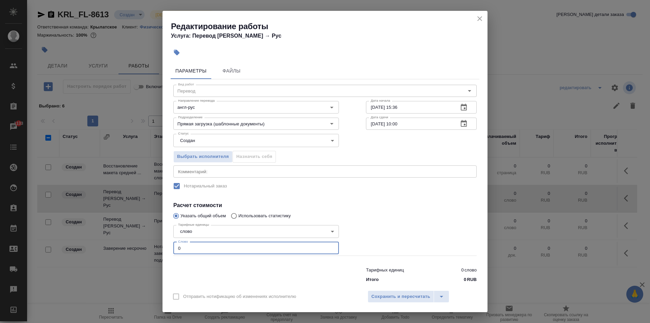
drag, startPoint x: 180, startPoint y: 249, endPoint x: 159, endPoint y: 242, distance: 22.4
click at [159, 242] on div "Редактирование работы Услуга: Перевод Стандарт Англ → Рус Параметры Файлы Вид р…" at bounding box center [325, 161] width 650 height 323
type input "10"
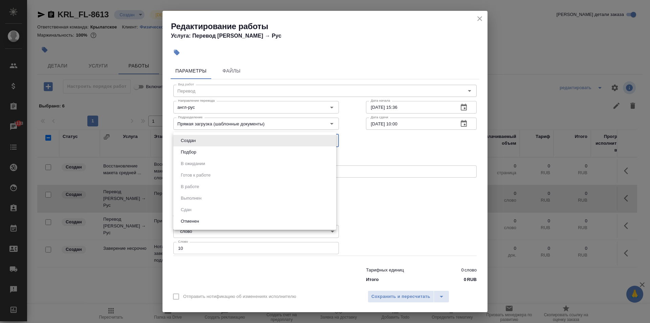
drag, startPoint x: 192, startPoint y: 141, endPoint x: 191, endPoint y: 151, distance: 9.8
click at [192, 143] on body "🙏 .cls-1 fill:#fff; AWATERA Kasymov Timur Клиенты Спецификации Заказы 1133 Чаты…" at bounding box center [325, 161] width 650 height 323
click at [191, 151] on button "Подбор" at bounding box center [189, 151] width 20 height 7
type input "recruiting"
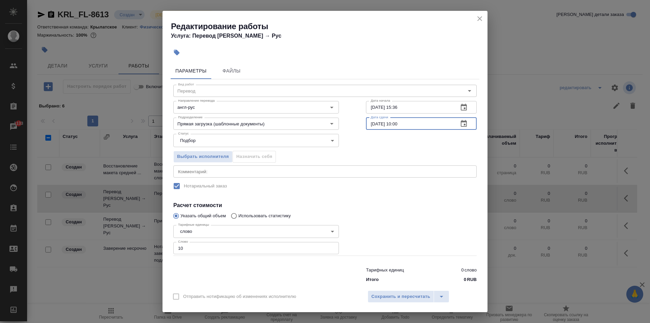
drag, startPoint x: 413, startPoint y: 126, endPoint x: 392, endPoint y: 138, distance: 24.6
click at [392, 138] on div "Вид работ Перевод Вид работ Направление перевода англ-рус Направление перевода …" at bounding box center [325, 182] width 309 height 206
type input "18.08.2025 09:00"
click at [421, 301] on button "Сохранить и пересчитать" at bounding box center [401, 296] width 66 height 12
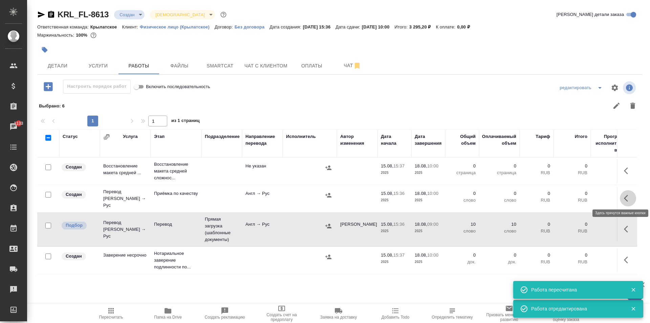
click at [622, 194] on button "button" at bounding box center [628, 198] width 16 height 16
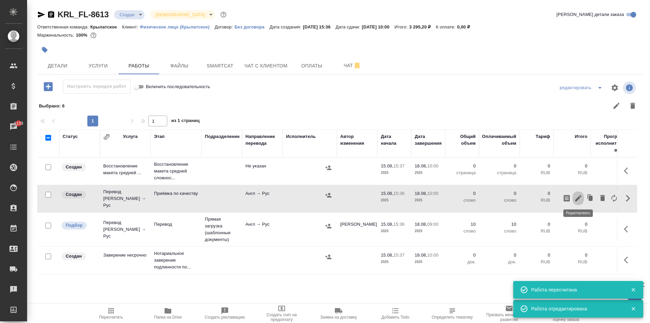
click at [580, 196] on icon "button" at bounding box center [579, 198] width 8 height 8
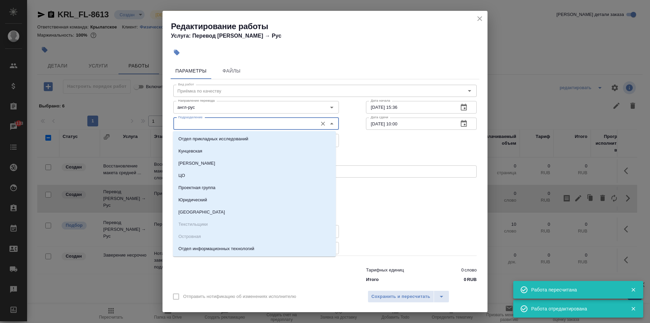
click at [242, 121] on input "Подразделение" at bounding box center [244, 124] width 139 height 8
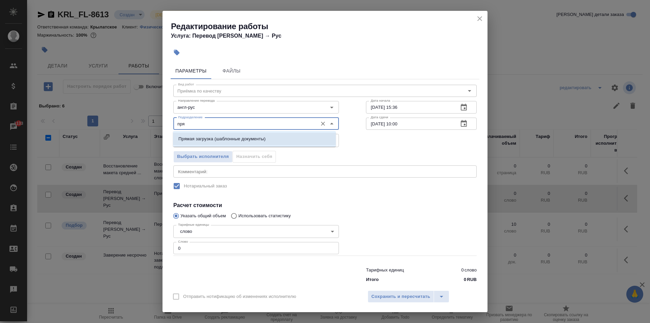
click at [247, 134] on li "Прямая загрузка (шаблонные документы)" at bounding box center [254, 139] width 163 height 12
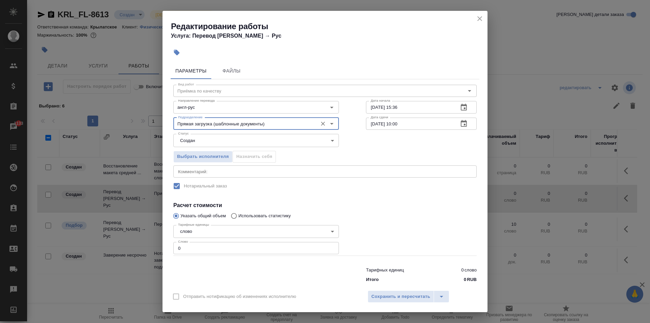
type input "Прямая загрузка (шаблонные документы)"
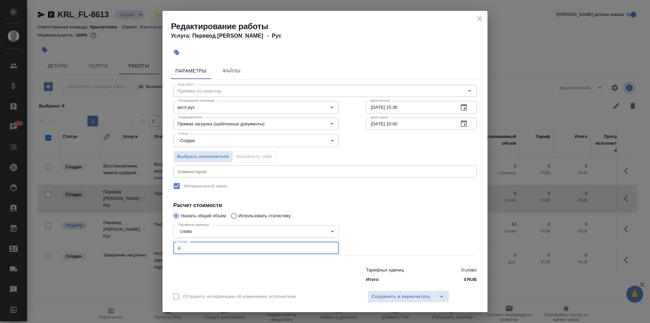
drag, startPoint x: 185, startPoint y: 247, endPoint x: 133, endPoint y: 242, distance: 52.1
click at [133, 242] on div "Редактирование работы Услуга: Перевод Стандарт Англ → Рус Параметры Файлы Вид р…" at bounding box center [325, 161] width 650 height 323
type input "10"
click at [190, 133] on div "Статус Создан created Статус" at bounding box center [256, 140] width 193 height 44
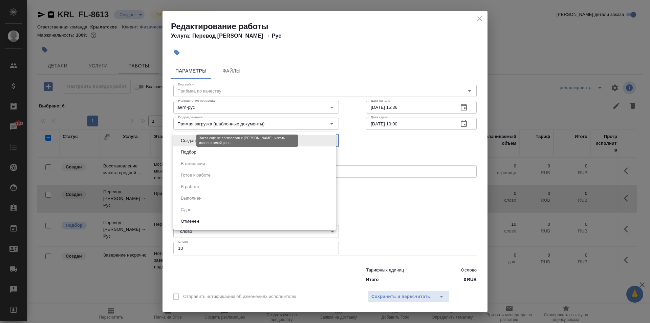
drag, startPoint x: 190, startPoint y: 140, endPoint x: 192, endPoint y: 151, distance: 11.0
click at [190, 142] on body "🙏 .cls-1 fill:#fff; AWATERA Kasymov Timur Клиенты Спецификации Заказы 1133 Чаты…" at bounding box center [325, 161] width 650 height 323
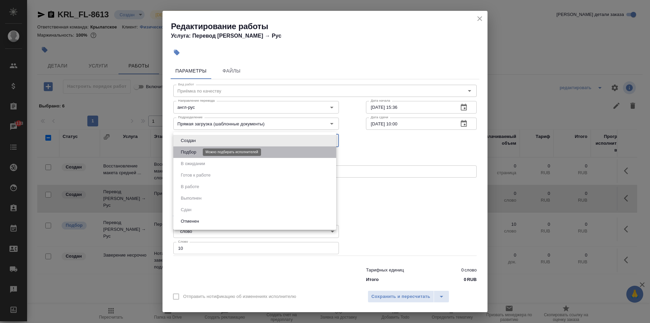
click at [192, 151] on button "Подбор" at bounding box center [189, 151] width 20 height 7
type input "recruiting"
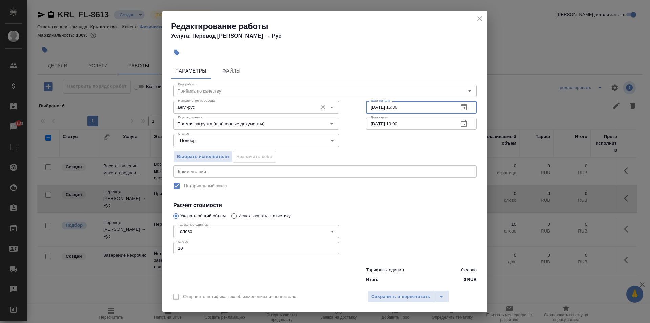
drag, startPoint x: 407, startPoint y: 108, endPoint x: 298, endPoint y: 105, distance: 108.8
click at [298, 105] on div "Направление перевода англ-рус Направление перевода Дата начала 15.08.2025 15:36…" at bounding box center [325, 106] width 331 height 43
type input "18.08.2025 09:00"
click at [384, 290] on div "Отправить нотификацию об изменениях исполнителю Сохранить и пересчитать" at bounding box center [325, 299] width 325 height 26
click at [384, 293] on span "Сохранить и пересчитать" at bounding box center [401, 297] width 59 height 8
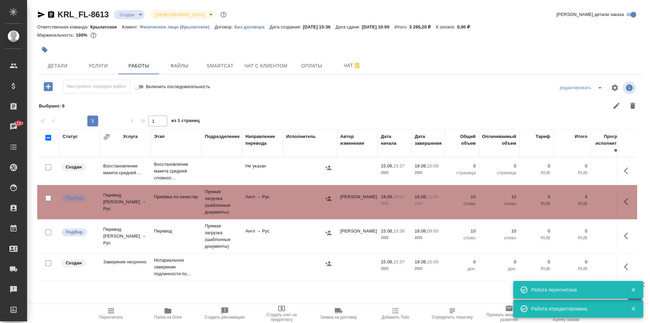
scroll to position [4, 0]
click at [624, 264] on icon "button" at bounding box center [628, 267] width 8 height 8
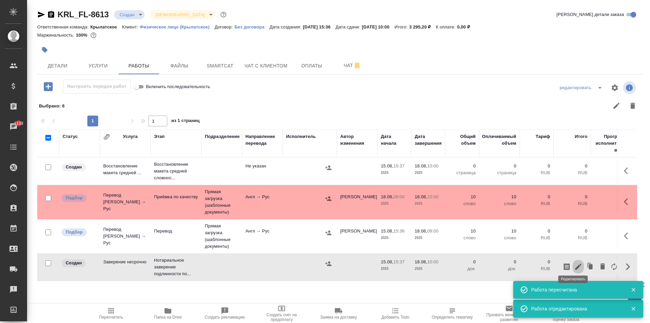
click at [575, 263] on icon "button" at bounding box center [579, 267] width 8 height 8
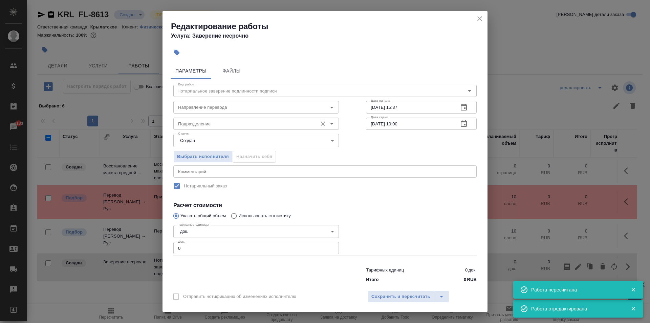
click at [196, 119] on div "Подразделение" at bounding box center [256, 124] width 166 height 12
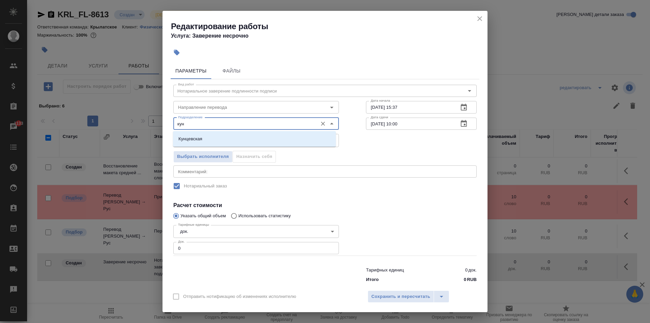
click at [202, 137] on p "Кунцевская" at bounding box center [191, 139] width 24 height 7
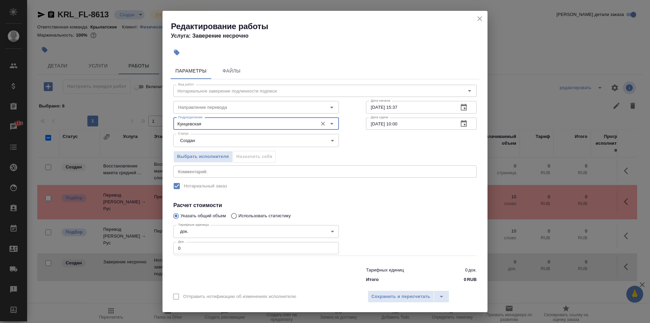
type input "Кунцевская"
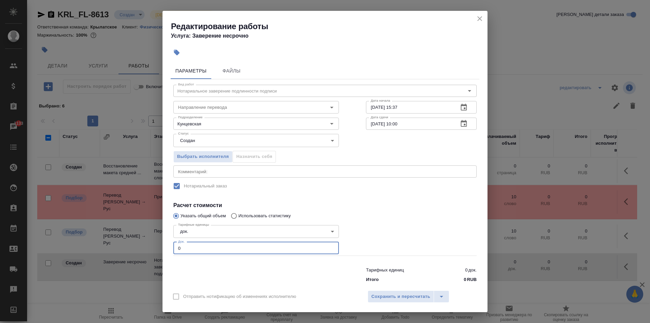
drag, startPoint x: 206, startPoint y: 249, endPoint x: 151, endPoint y: 243, distance: 55.5
click at [151, 243] on div "Редактирование работы Услуга: Заверение несрочно Параметры Файлы Вид работ Нота…" at bounding box center [325, 161] width 650 height 323
type input "1"
click at [399, 300] on span "Сохранить и пересчитать" at bounding box center [401, 297] width 59 height 8
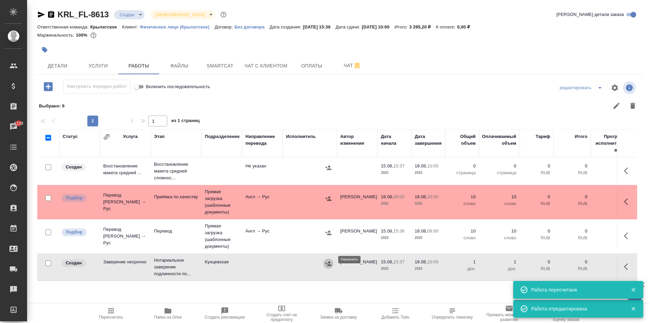
click at [326, 260] on button "button" at bounding box center [329, 263] width 10 height 10
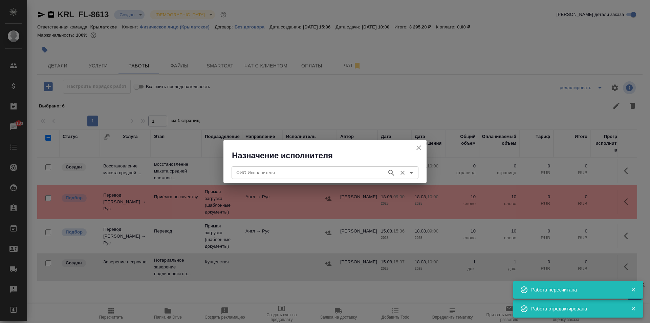
click at [283, 172] on input "ФИО Исполнителя" at bounding box center [309, 172] width 150 height 8
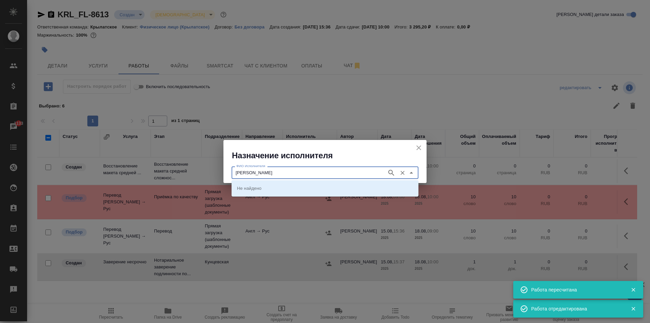
type input "аристова"
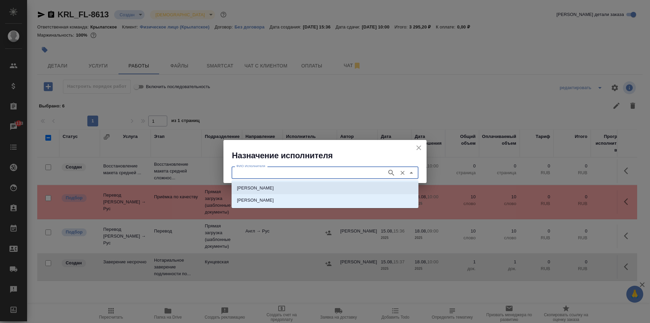
click at [323, 187] on li "НОТАРИУС Аристова Анна Дмитриевна" at bounding box center [325, 188] width 187 height 12
type input "НОТАРИУС Аристова Анна Дмитриевна"
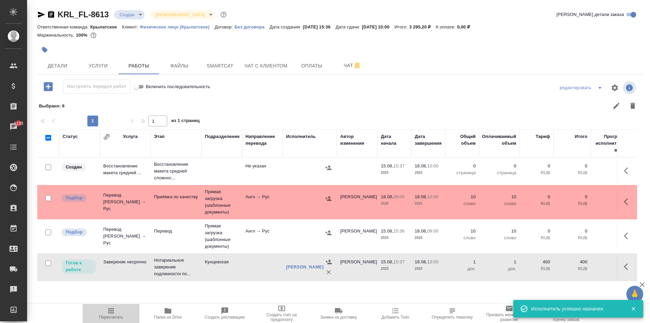
click at [118, 307] on span "Пересчитать" at bounding box center [111, 313] width 49 height 13
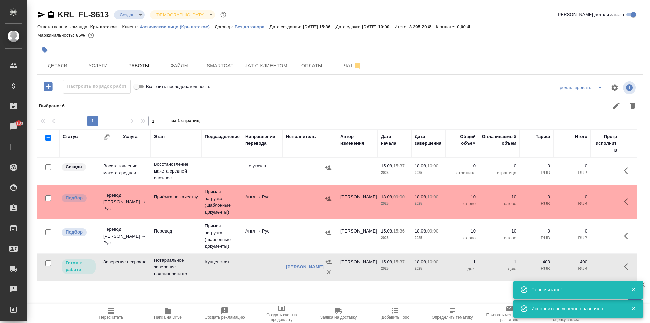
scroll to position [0, 0]
click at [126, 298] on div "KRL_FL-8613 Создан new Святая троица holyTrinity Кратко детали заказа Ответстве…" at bounding box center [340, 149] width 613 height 299
click at [112, 315] on span "Пересчитать" at bounding box center [111, 317] width 24 height 5
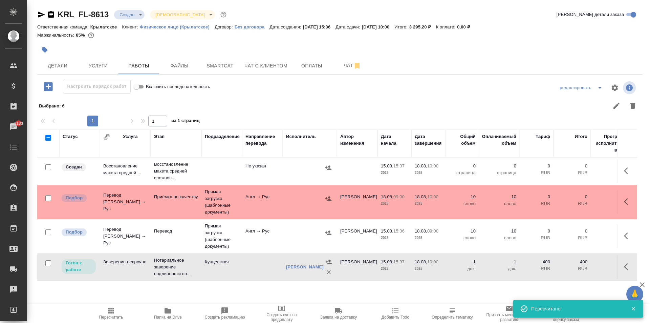
drag, startPoint x: 67, startPoint y: 68, endPoint x: 436, endPoint y: 34, distance: 371.1
click at [463, 55] on div "KRL_FL-8613 Создан new Святая троица holyTrinity Кратко детали заказа Ответстве…" at bounding box center [340, 149] width 613 height 299
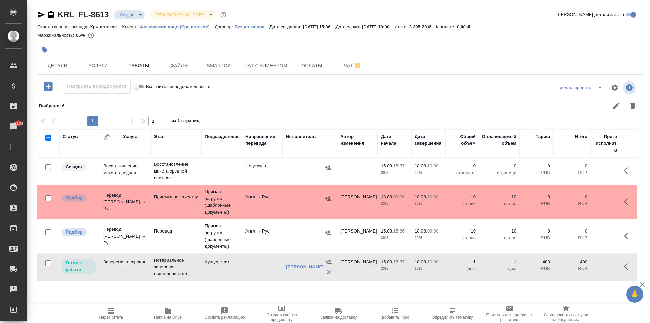
click at [106, 302] on div ".cls-1 fill:#fff; AWATERA Kasymov Timur Клиенты Спецификации Заказы 1133 Чаты T…" at bounding box center [325, 161] width 650 height 323
click at [110, 312] on icon "button" at bounding box center [110, 310] width 5 height 5
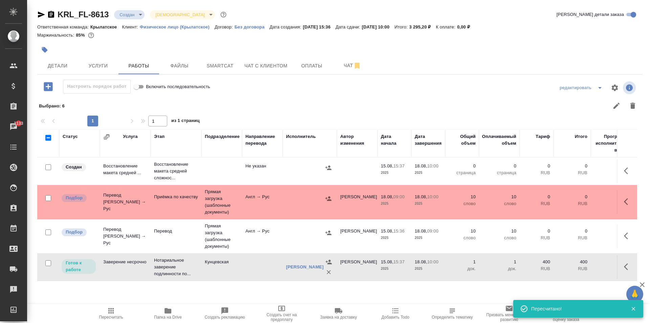
drag, startPoint x: 611, startPoint y: 237, endPoint x: 616, endPoint y: 237, distance: 4.1
click at [612, 237] on tr "Подбор Перевод Стандарт Англ → Рус Перевод Прямая загрузка (шаблонные документы…" at bounding box center [342, 236] width 611 height 34
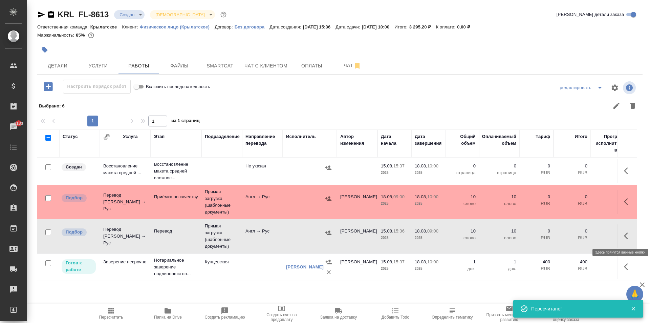
click at [620, 237] on button "button" at bounding box center [628, 236] width 16 height 16
click at [575, 234] on icon "button" at bounding box center [579, 236] width 8 height 8
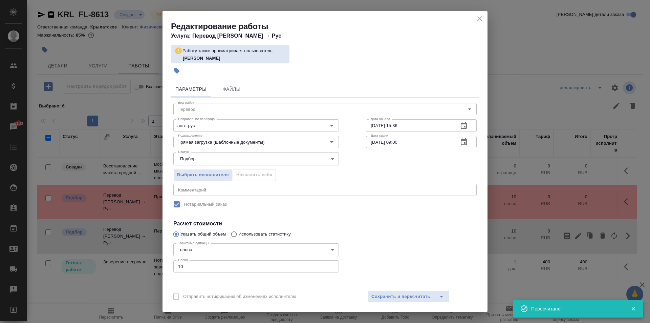
click at [477, 18] on button "close" at bounding box center [480, 19] width 10 height 10
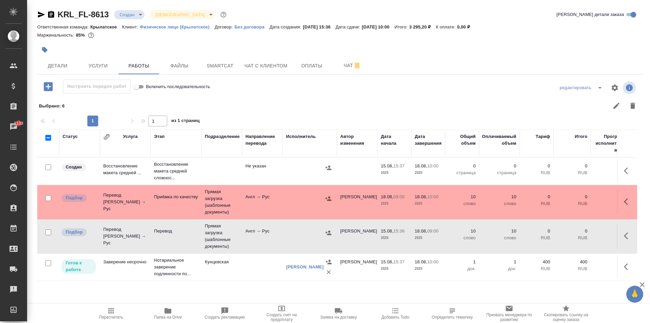
click at [98, 313] on span "Пересчитать" at bounding box center [111, 313] width 49 height 13
drag, startPoint x: 322, startPoint y: 122, endPoint x: 129, endPoint y: 3, distance: 226.7
click at [303, 106] on div "Настроить порядок работ Включить последовательность редактировать Выбрано : 6 1…" at bounding box center [340, 181] width 606 height 202
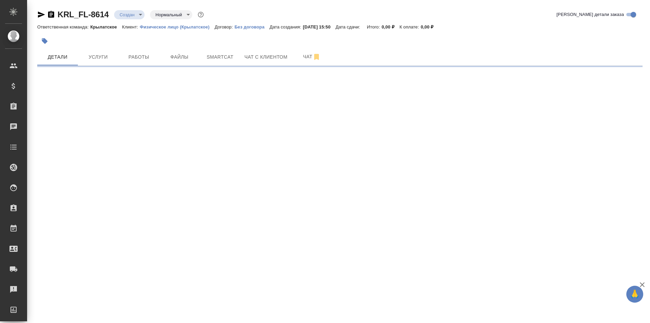
select select "RU"
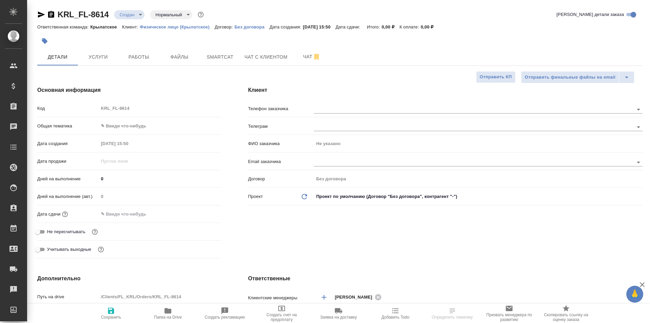
type textarea "x"
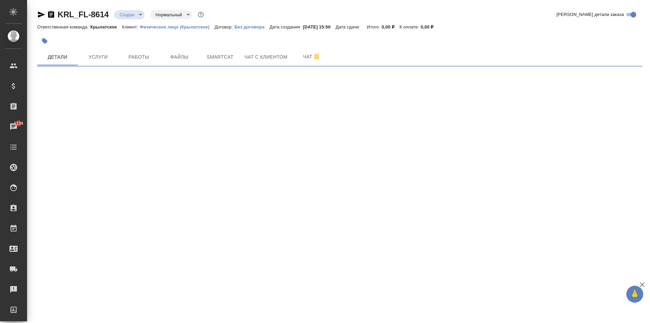
select select "RU"
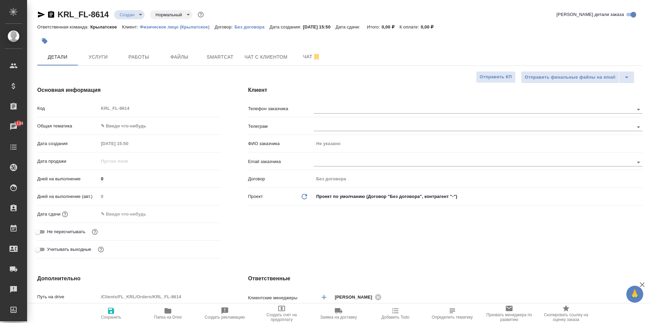
type textarea "x"
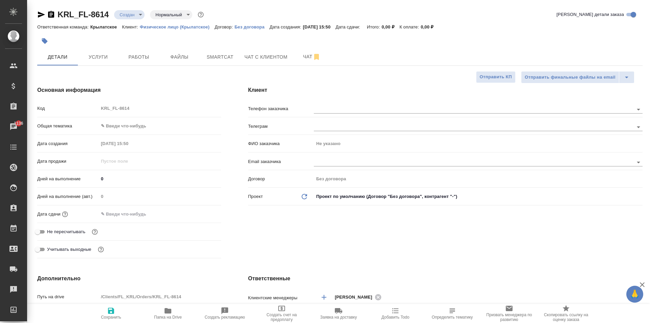
type textarea "x"
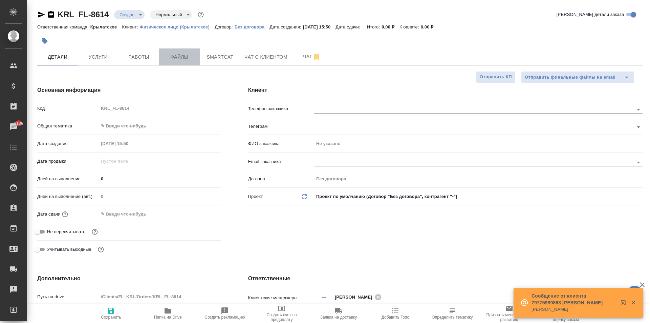
click at [185, 59] on span "Файлы" at bounding box center [179, 57] width 33 height 8
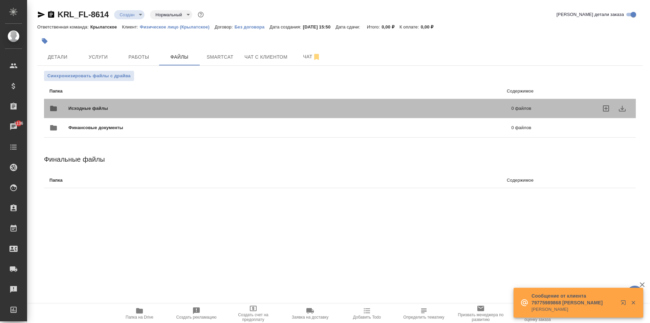
drag, startPoint x: 109, startPoint y: 110, endPoint x: 117, endPoint y: 256, distance: 146.3
click at [112, 248] on div ".cls-1 fill:#fff; AWATERA Kasymov Timur Клиенты Спецификации Заказы 1136 Чаты T…" at bounding box center [325, 161] width 650 height 323
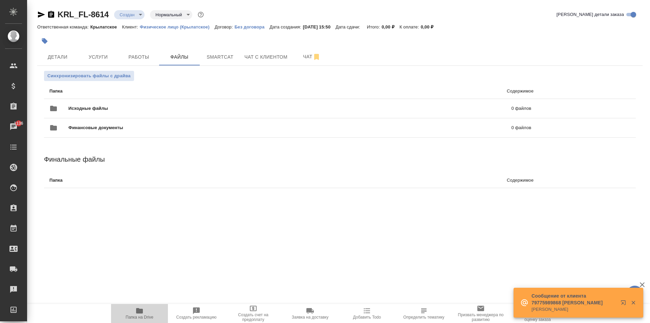
click at [129, 307] on span "Папка на Drive" at bounding box center [139, 313] width 49 height 13
click at [129, 71] on button "Синхронизировать файлы с драйва" at bounding box center [89, 76] width 90 height 10
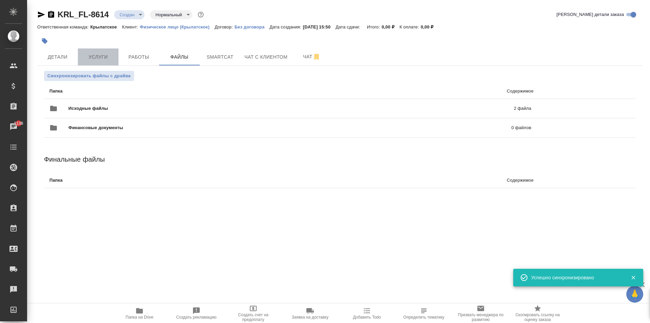
click at [94, 54] on span "Услуги" at bounding box center [98, 57] width 33 height 8
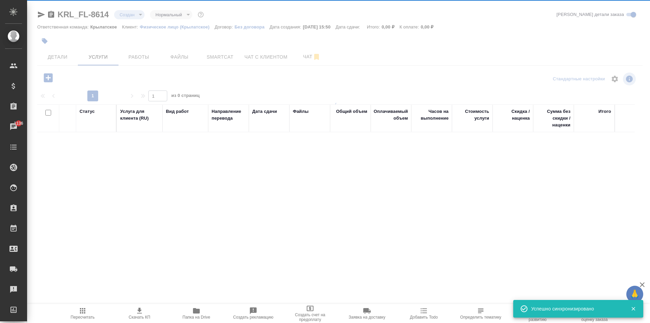
click at [53, 82] on icon "button" at bounding box center [48, 78] width 12 height 12
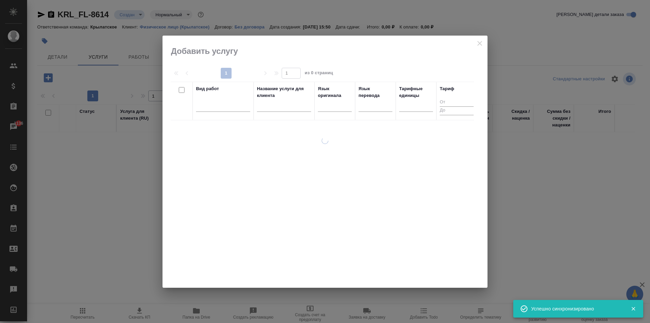
drag, startPoint x: 48, startPoint y: 78, endPoint x: 192, endPoint y: 92, distance: 144.6
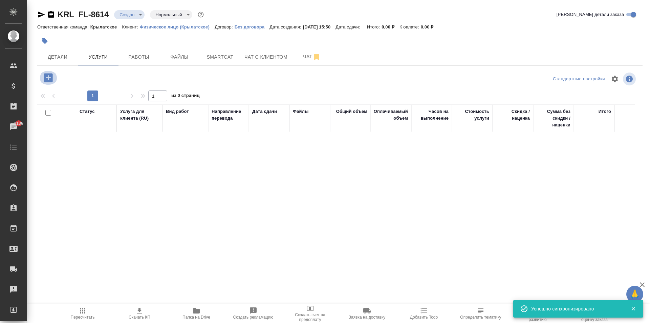
click at [49, 79] on icon "button" at bounding box center [48, 77] width 9 height 9
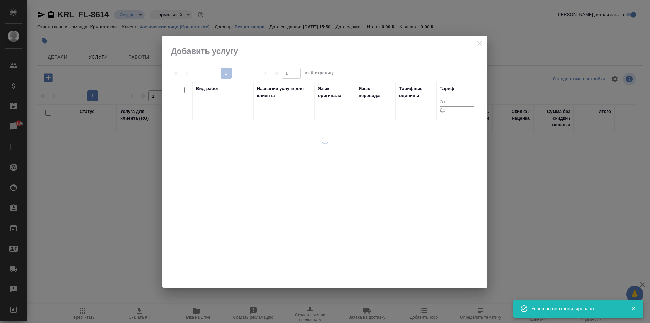
click at [227, 90] on div "Вид работ" at bounding box center [223, 88] width 54 height 7
click at [224, 104] on div at bounding box center [223, 105] width 54 height 10
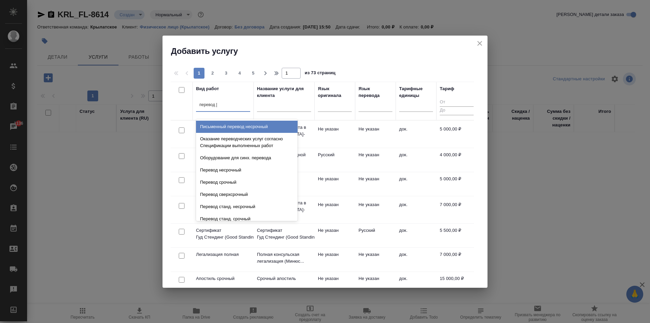
type input "перевод ст"
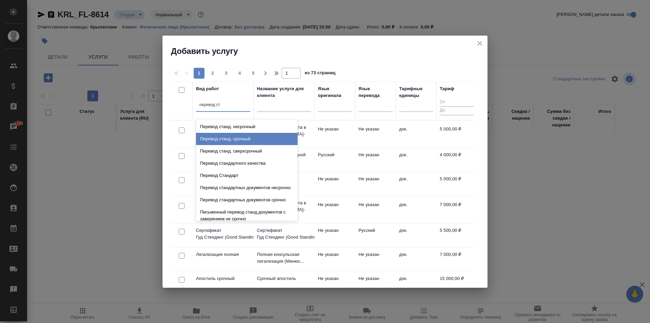
click at [238, 133] on div "Перевод станд. срочный" at bounding box center [247, 139] width 102 height 12
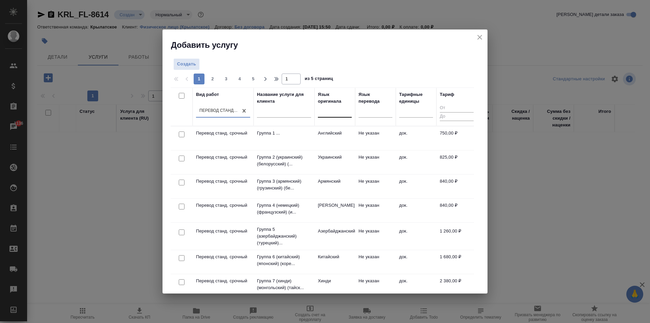
click at [329, 109] on div at bounding box center [335, 111] width 34 height 10
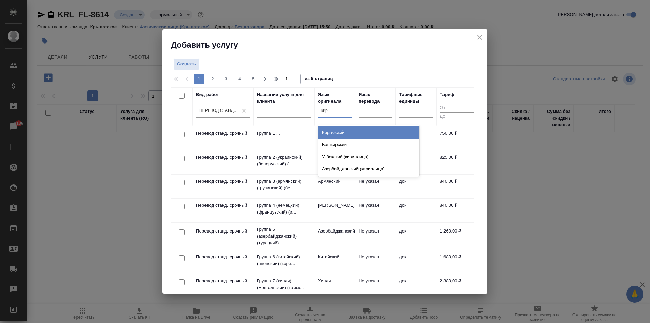
type input "кирг"
click at [362, 134] on div "Киргизский" at bounding box center [369, 132] width 102 height 12
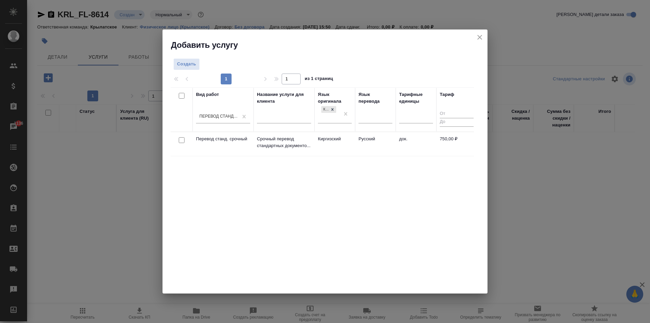
click at [370, 144] on td "Русский" at bounding box center [375, 144] width 41 height 24
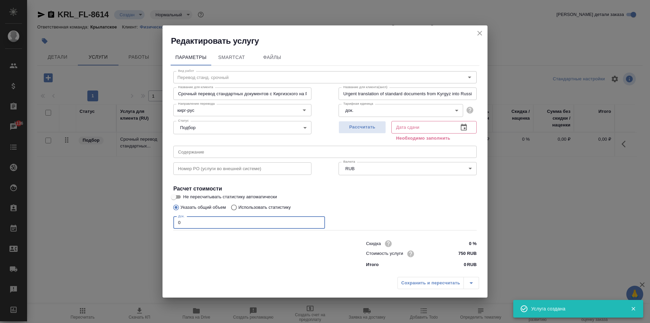
drag, startPoint x: 210, startPoint y: 222, endPoint x: 158, endPoint y: 221, distance: 52.2
click at [158, 221] on div "Редактировать услугу Параметры SmartCat Файлы Вид работ Перевод станд. срочный …" at bounding box center [325, 161] width 650 height 323
type input "1"
drag, startPoint x: 376, startPoint y: 129, endPoint x: 403, endPoint y: 151, distance: 34.9
click at [375, 128] on span "Рассчитать" at bounding box center [362, 127] width 40 height 8
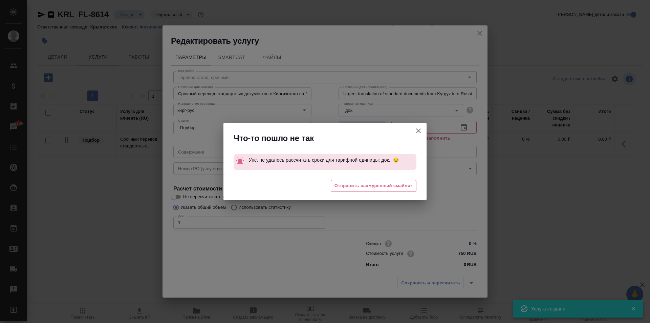
type input "15.08.2025 15:53"
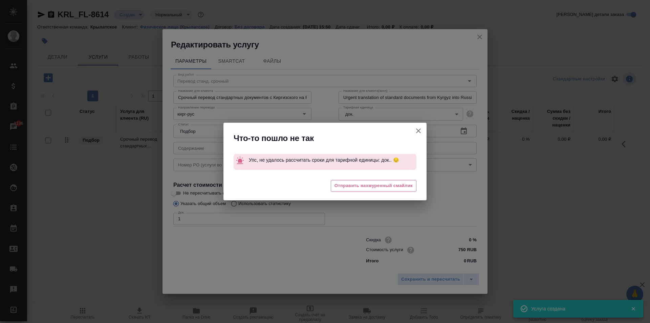
click at [421, 128] on icon "button" at bounding box center [419, 131] width 8 height 8
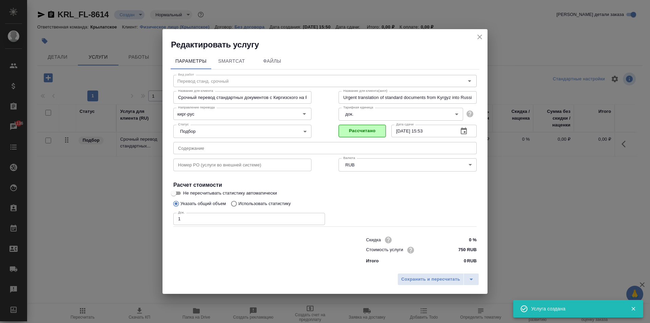
click at [458, 248] on input "750 RUB" at bounding box center [464, 250] width 25 height 10
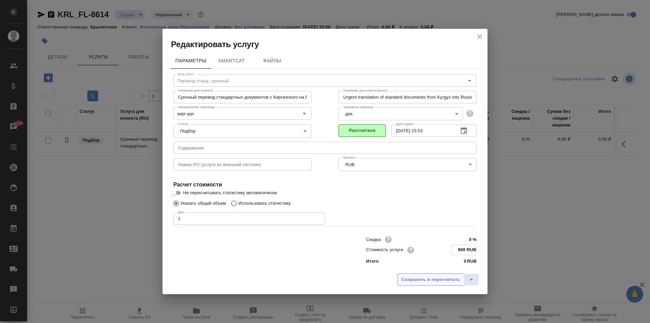
type input "800 RUB"
click at [425, 274] on button "Сохранить и пересчитать" at bounding box center [431, 279] width 66 height 12
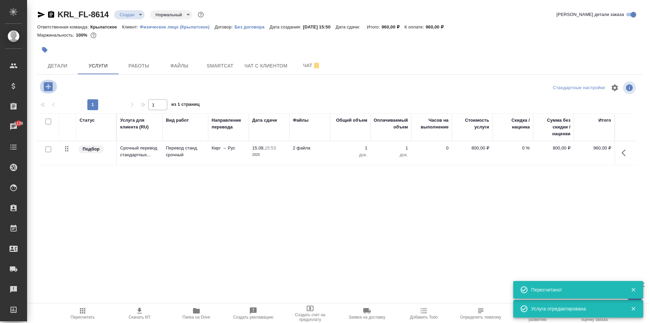
click at [46, 87] on icon "button" at bounding box center [48, 86] width 9 height 9
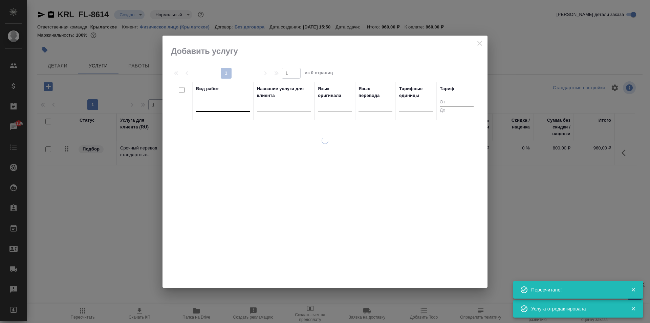
click at [217, 104] on div at bounding box center [223, 105] width 54 height 10
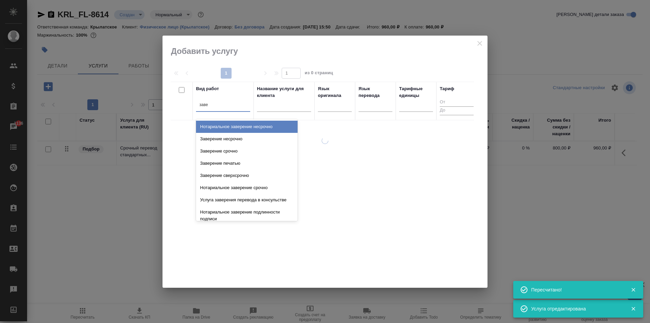
type input "завер"
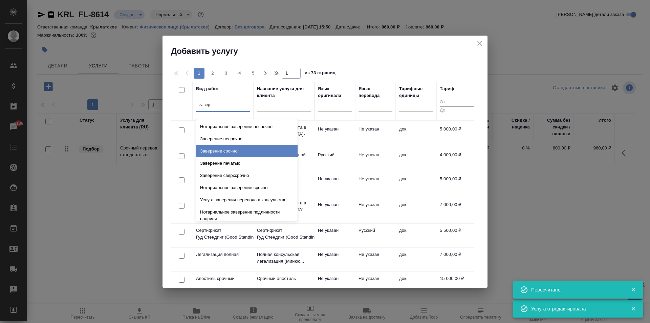
click at [257, 153] on div "Заверение срочно" at bounding box center [247, 151] width 102 height 12
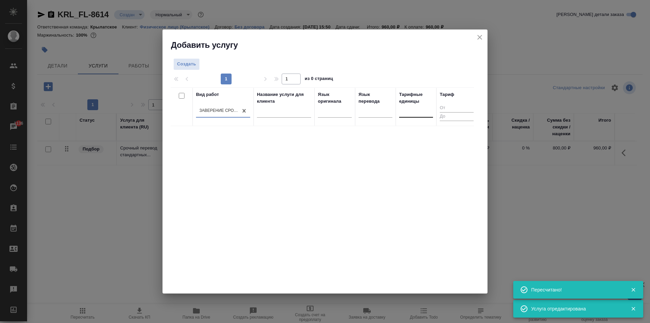
click at [417, 115] on div at bounding box center [416, 111] width 34 height 10
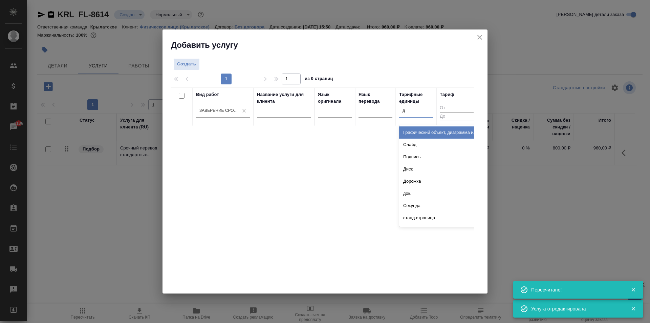
type input "до"
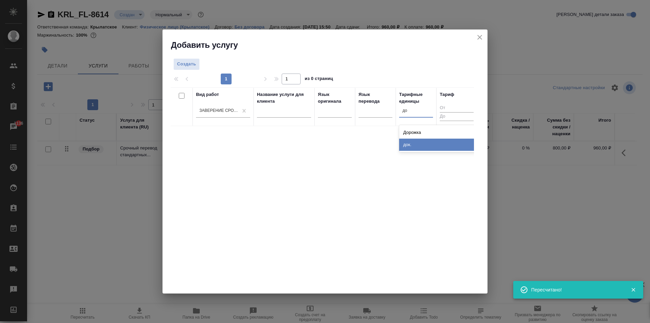
click at [420, 147] on div "док." at bounding box center [450, 145] width 102 height 12
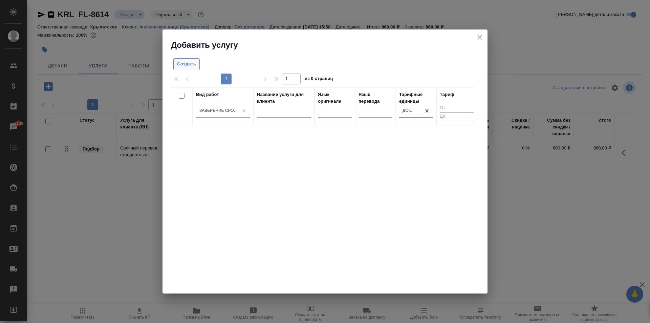
click at [181, 62] on span "Создать" at bounding box center [186, 64] width 19 height 8
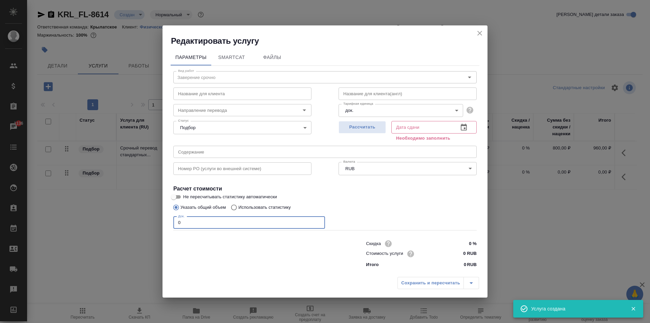
drag, startPoint x: 193, startPoint y: 223, endPoint x: 161, endPoint y: 221, distance: 32.6
click at [161, 221] on div "Редактировать услугу Параметры SmartCat Файлы Вид работ Заверение срочно Вид ра…" at bounding box center [325, 161] width 650 height 323
type input "1"
click at [458, 252] on input "0 RUB" at bounding box center [464, 254] width 25 height 10
type input "1000 RUB"
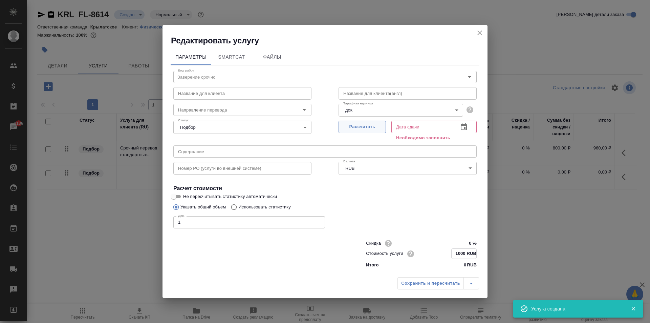
click at [353, 123] on span "Рассчитать" at bounding box center [362, 127] width 40 height 8
type input "15.08.2025 15:59"
click at [410, 285] on div "Сохранить и пересчитать" at bounding box center [439, 283] width 82 height 12
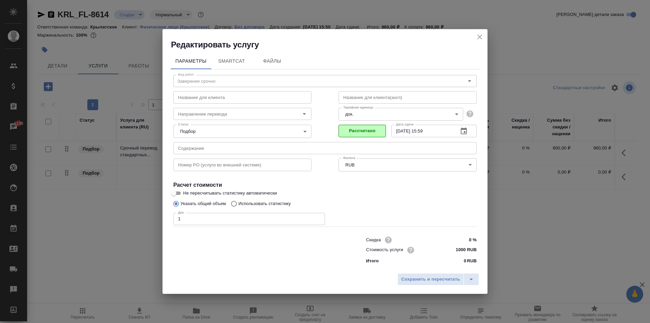
click at [368, 120] on body "🙏 .cls-1 fill:#fff; AWATERA Kasymov Timur Клиенты Спецификации Заказы 1136 Чаты…" at bounding box center [325, 161] width 650 height 323
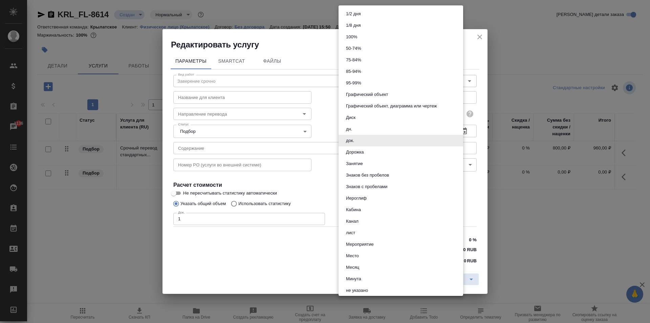
click at [314, 124] on div at bounding box center [325, 161] width 650 height 323
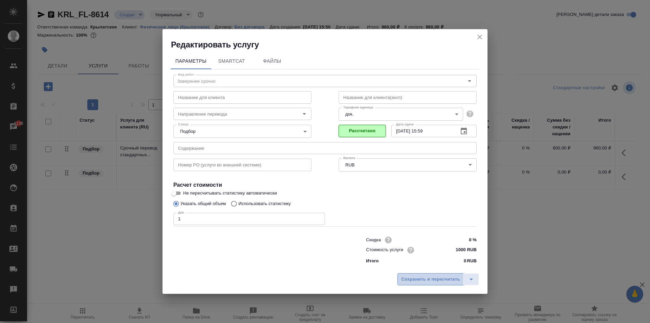
drag, startPoint x: 437, startPoint y: 282, endPoint x: 432, endPoint y: 278, distance: 6.5
click at [436, 282] on span "Сохранить и пересчитать" at bounding box center [430, 279] width 59 height 8
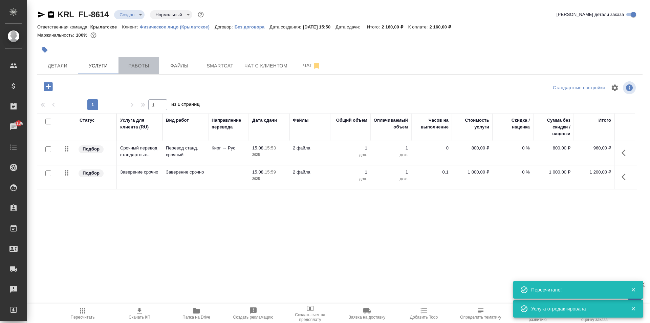
click at [154, 59] on button "Работы" at bounding box center [139, 65] width 41 height 17
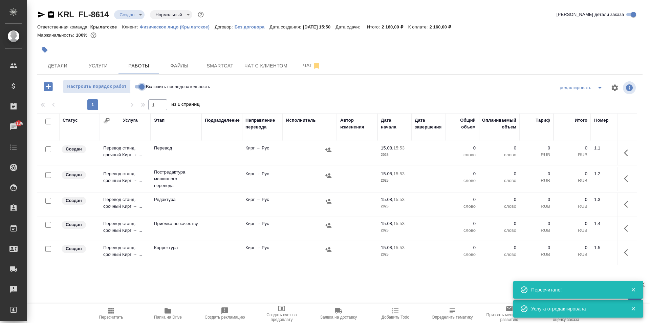
click at [138, 86] on input "Включить последовательность" at bounding box center [142, 87] width 24 height 8
checkbox input "true"
click at [50, 123] on input "checkbox" at bounding box center [48, 122] width 6 height 6
checkbox input "true"
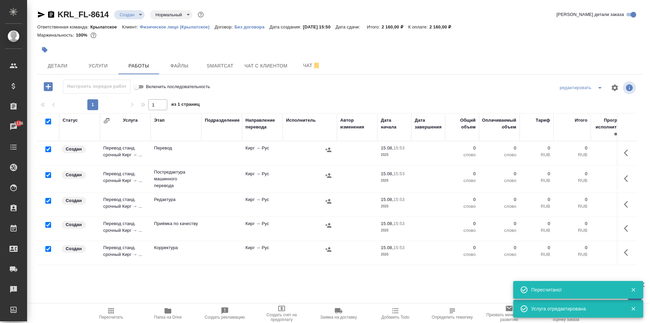
checkbox input "true"
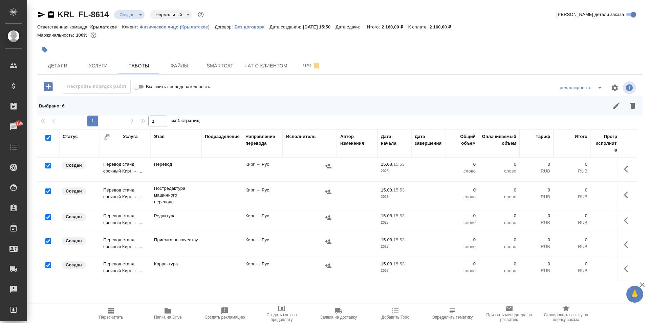
click at [47, 166] on input "checkbox" at bounding box center [48, 166] width 6 height 6
checkbox input "false"
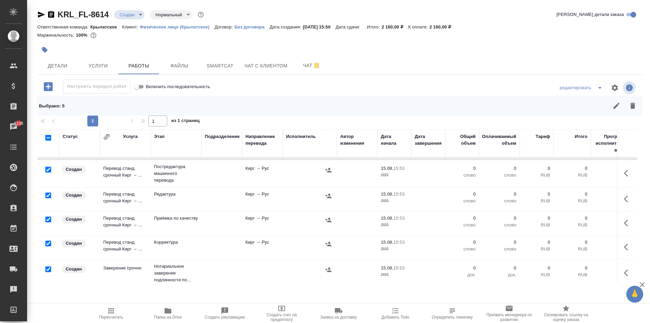
scroll to position [32, 0]
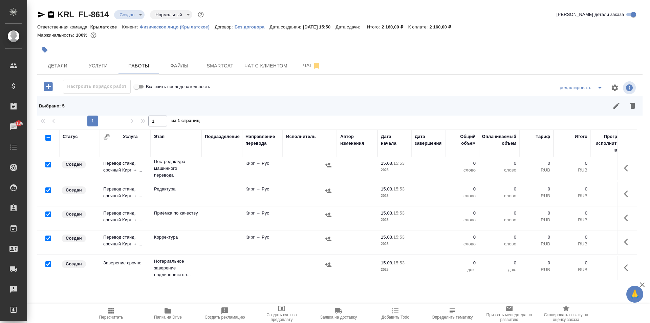
click at [47, 261] on input "checkbox" at bounding box center [48, 264] width 6 height 6
checkbox input "false"
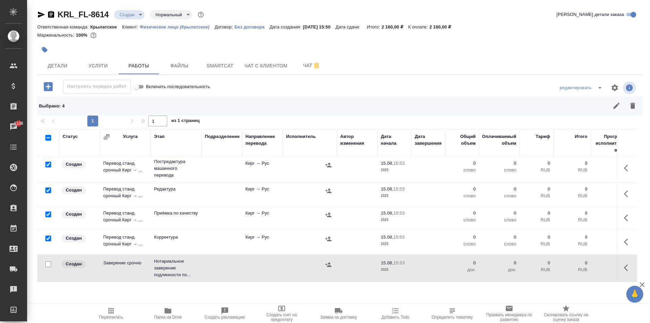
scroll to position [0, 0]
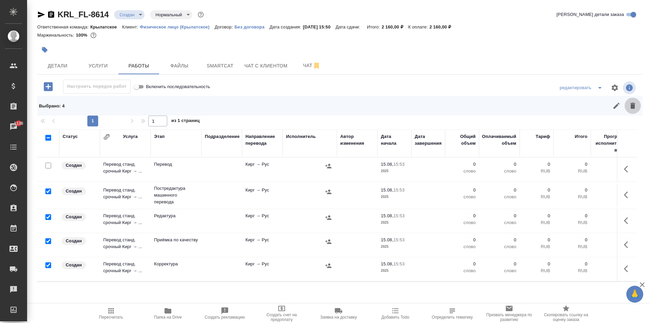
drag, startPoint x: 633, startPoint y: 107, endPoint x: 544, endPoint y: 181, distance: 115.8
click at [633, 107] on icon "button" at bounding box center [633, 106] width 5 height 6
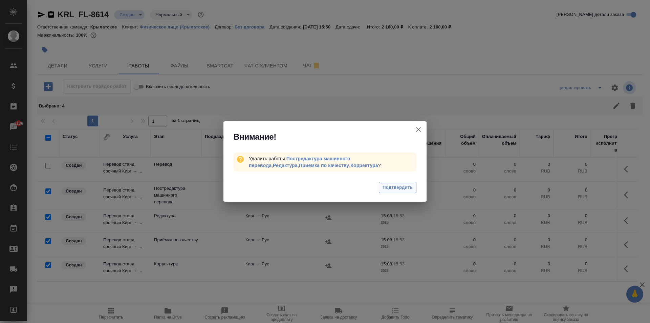
click at [412, 188] on span "Подтвердить" at bounding box center [398, 188] width 30 height 8
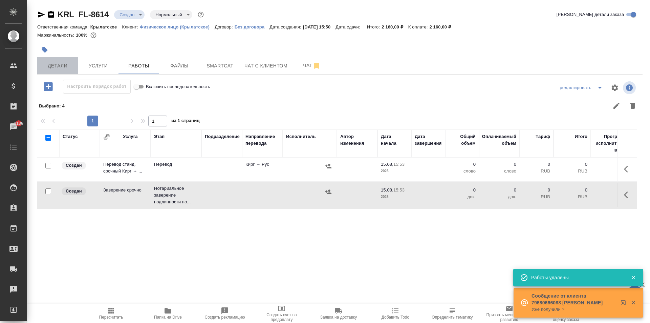
click at [70, 67] on span "Детали" at bounding box center [57, 66] width 33 height 8
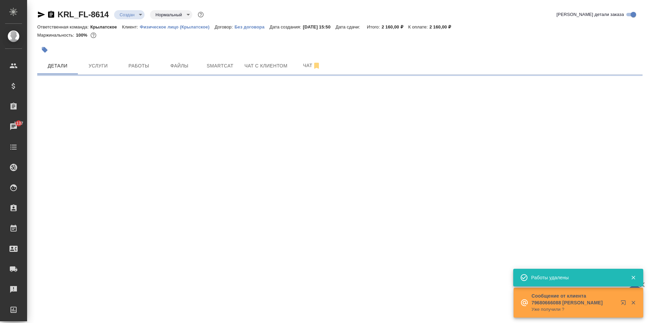
select select "RU"
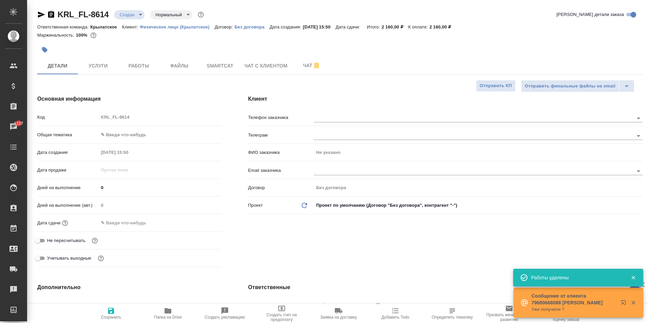
type textarea "x"
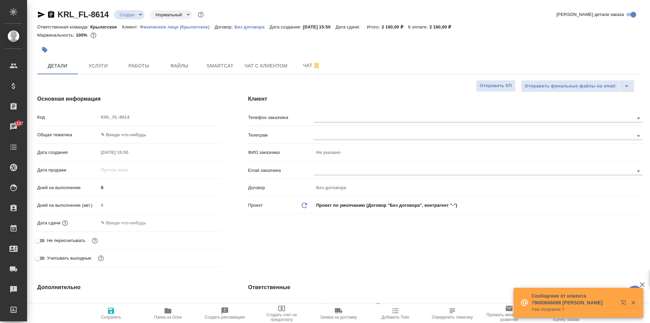
click at [142, 135] on body "🙏 .cls-1 fill:#fff; AWATERA Kasymov Timur Клиенты Спецификации Заказы 1137 Чаты…" at bounding box center [325, 161] width 650 height 323
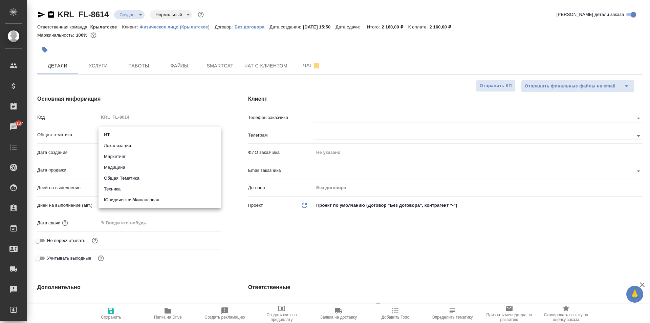
click at [150, 204] on li "Юридическая/Финансовая" at bounding box center [160, 199] width 123 height 11
type input "yr-fn"
type textarea "x"
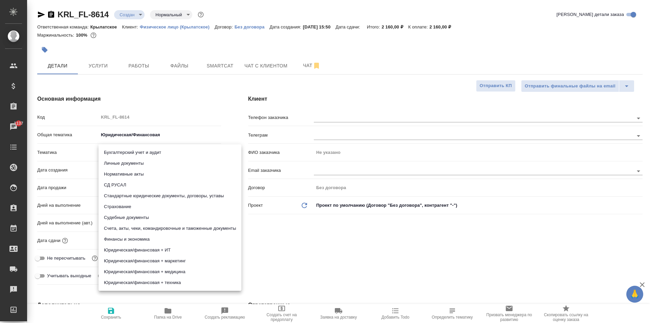
click at [119, 154] on body "🙏 .cls-1 fill:#fff; AWATERA Kasymov Timur Клиенты Спецификации Заказы 1137 Чаты…" at bounding box center [325, 161] width 650 height 323
click at [122, 161] on li "Личные документы" at bounding box center [170, 163] width 143 height 11
type textarea "x"
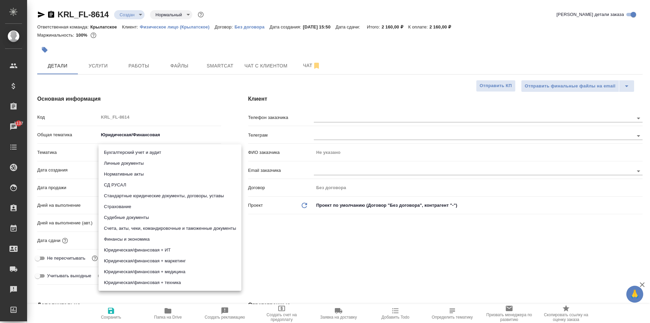
type input "5a8b8b956a9677013d343cfe"
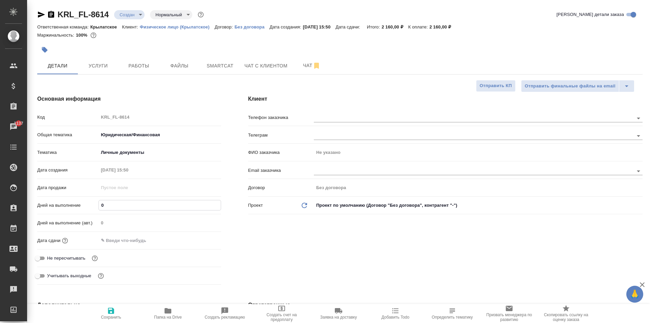
drag, startPoint x: 125, startPoint y: 205, endPoint x: 84, endPoint y: 203, distance: 41.1
click at [85, 204] on div "Дней на выполнение 0" at bounding box center [129, 205] width 184 height 12
type input "1"
type textarea "x"
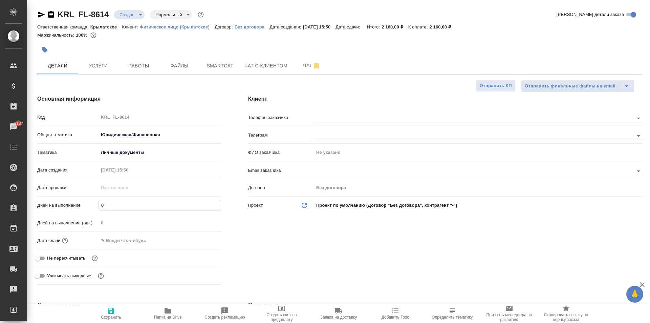
type textarea "x"
type input "1"
click at [110, 242] on input "text" at bounding box center [128, 240] width 59 height 10
drag, startPoint x: 207, startPoint y: 240, endPoint x: 199, endPoint y: 240, distance: 8.5
click at [204, 240] on div at bounding box center [210, 240] width 24 height 8
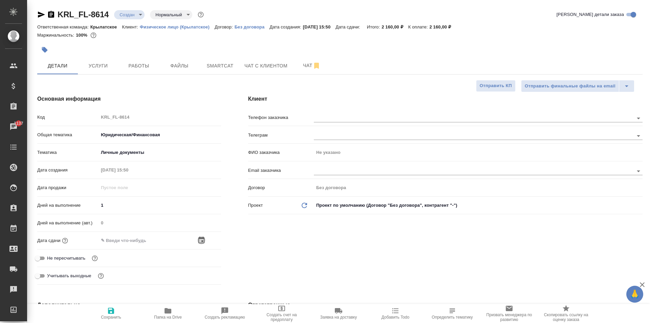
click at [199, 240] on icon "button" at bounding box center [202, 239] width 6 height 7
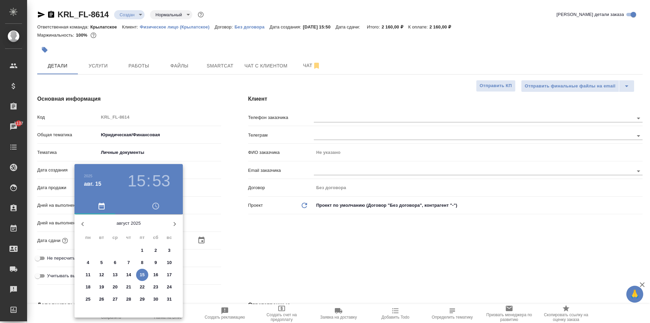
click at [140, 276] on span "15" at bounding box center [142, 274] width 12 height 7
type input "15.08.2025 15:53"
type textarea "x"
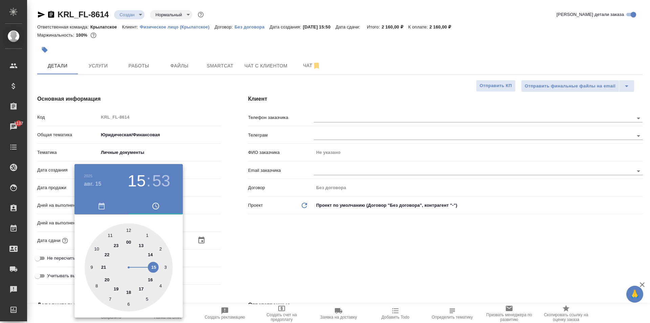
click at [151, 278] on div at bounding box center [129, 267] width 88 height 88
type input "15.08.2025 16:53"
type textarea "x"
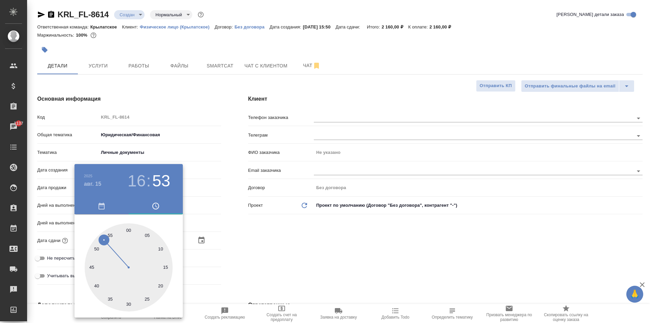
type input "15.08.2025 16:15"
type textarea "x"
drag, startPoint x: 153, startPoint y: 267, endPoint x: 162, endPoint y: 268, distance: 8.2
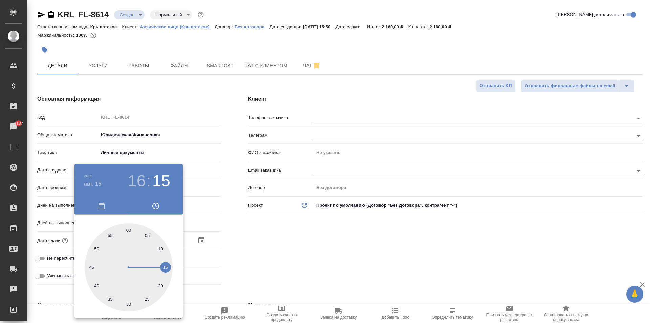
click at [162, 268] on div at bounding box center [129, 267] width 88 height 88
type textarea "x"
drag, startPoint x: 245, startPoint y: 274, endPoint x: 150, endPoint y: 277, distance: 94.2
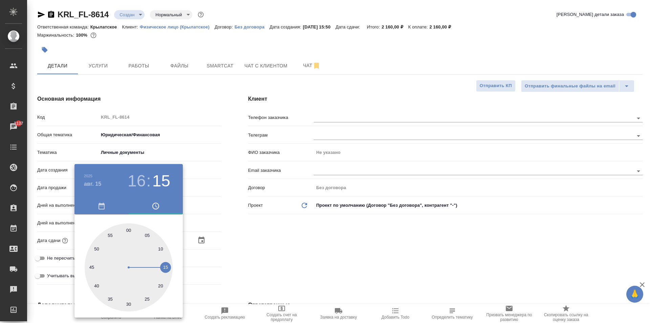
click at [236, 274] on div at bounding box center [325, 161] width 650 height 323
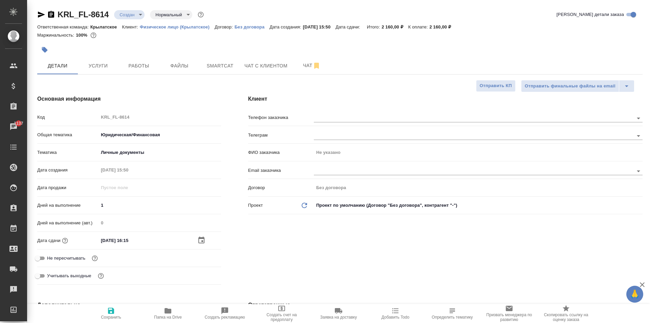
click at [76, 261] on span "Не пересчитывать" at bounding box center [66, 258] width 38 height 7
click at [50, 261] on input "Не пересчитывать" at bounding box center [37, 258] width 24 height 8
checkbox input "true"
type textarea "x"
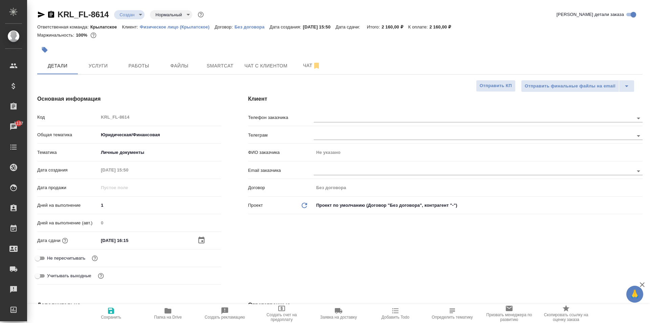
type textarea "x"
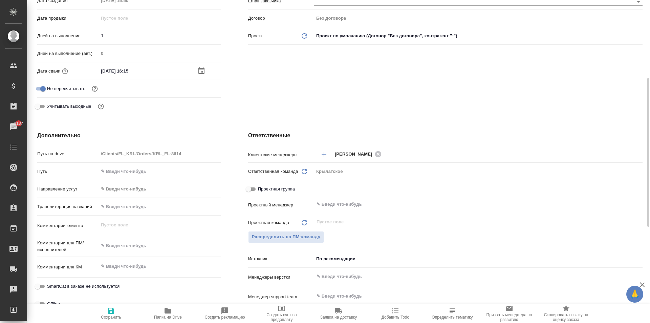
click at [127, 188] on body "🙏 .cls-1 fill:#fff; AWATERA Kasymov Timur Клиенты Спецификации Заказы 1137 Чаты…" at bounding box center [325, 161] width 650 height 323
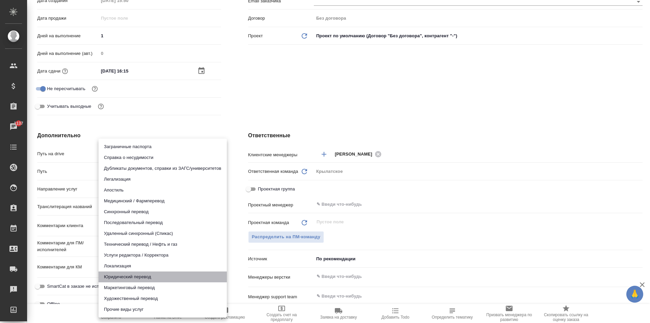
drag, startPoint x: 127, startPoint y: 271, endPoint x: 125, endPoint y: 275, distance: 4.3
click at [125, 275] on li "Юридический перевод" at bounding box center [163, 276] width 128 height 11
type input "legalTranslation"
type textarea "x"
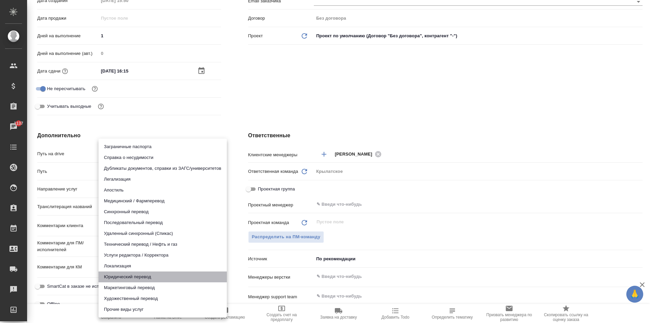
type textarea "x"
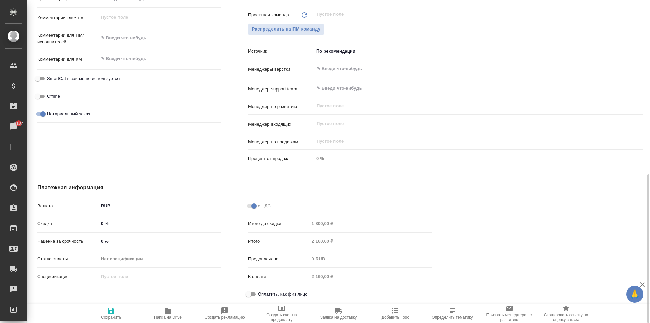
click at [250, 291] on input "Оплатить, как физ.лицо" at bounding box center [248, 294] width 24 height 8
checkbox input "true"
type textarea "x"
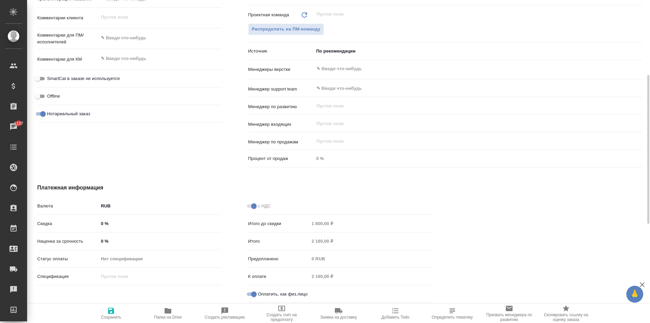
scroll to position [208, 0]
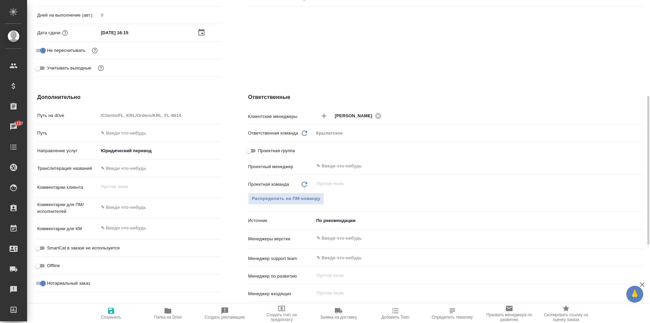
click at [94, 247] on span "SmartCat в заказе не используется" at bounding box center [83, 248] width 72 height 7
click at [50, 247] on input "SmartCat в заказе не используется" at bounding box center [37, 248] width 24 height 8
checkbox input "true"
type textarea "x"
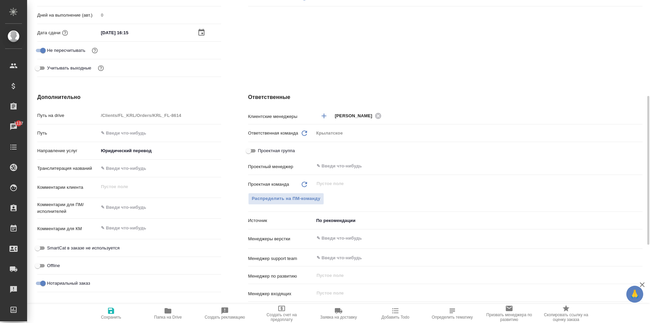
type textarea "x"
click at [102, 315] on span "Сохранить" at bounding box center [111, 317] width 20 height 5
type textarea "x"
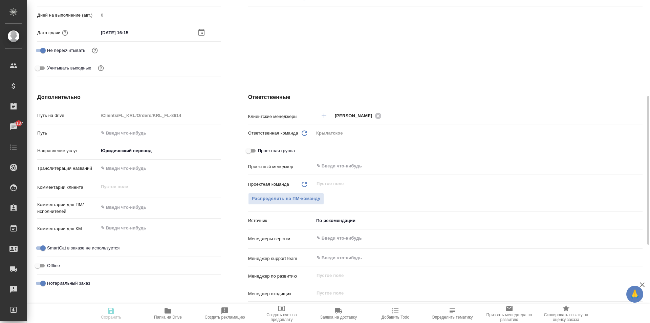
type textarea "x"
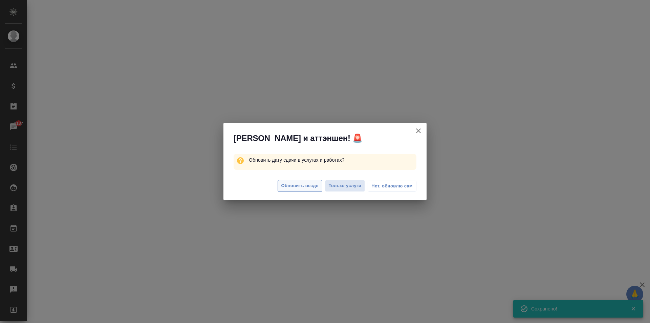
click at [294, 186] on span "Обновить везде" at bounding box center [300, 186] width 37 height 8
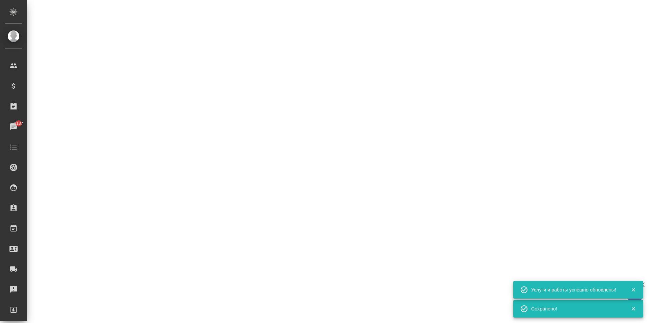
select select "RU"
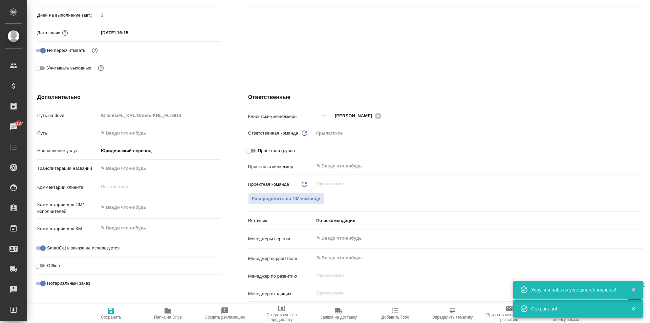
scroll to position [0, 0]
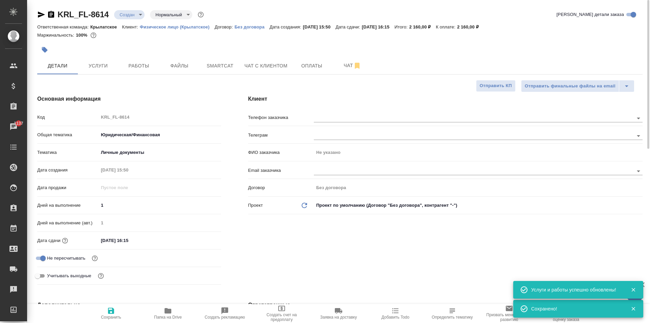
type textarea "x"
drag, startPoint x: 310, startPoint y: 72, endPoint x: 288, endPoint y: 83, distance: 25.2
click at [311, 71] on button "Оплаты" at bounding box center [312, 65] width 41 height 17
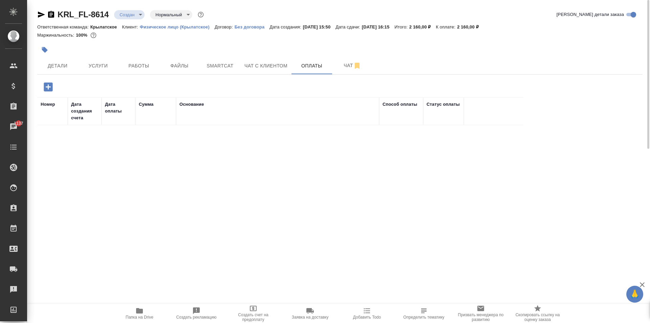
click at [56, 87] on div at bounding box center [138, 87] width 202 height 14
click at [53, 88] on icon "button" at bounding box center [48, 87] width 12 height 12
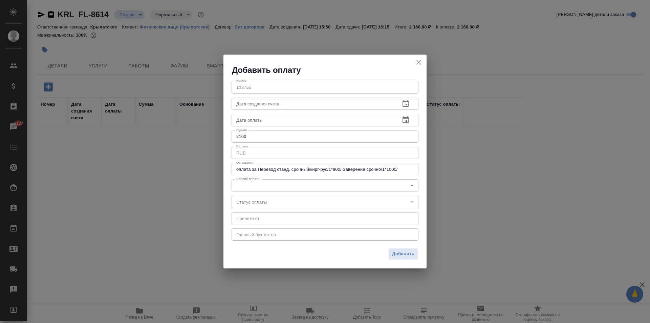
click at [254, 184] on body "🙏 .cls-1 fill:#fff; AWATERA Kasymov Timur Клиенты Спецификации Заказы 1137 Чаты…" at bounding box center [325, 161] width 650 height 323
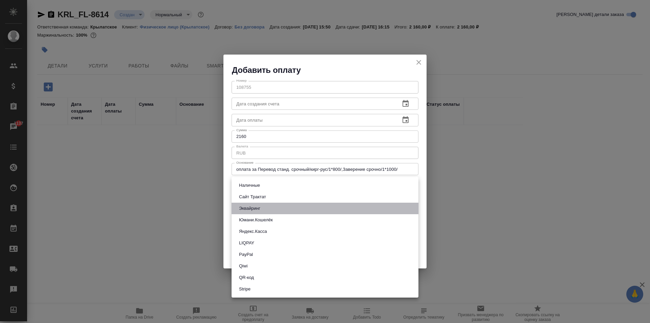
click at [252, 207] on button "Эквайринг" at bounding box center [249, 208] width 25 height 7
type input "acquiring"
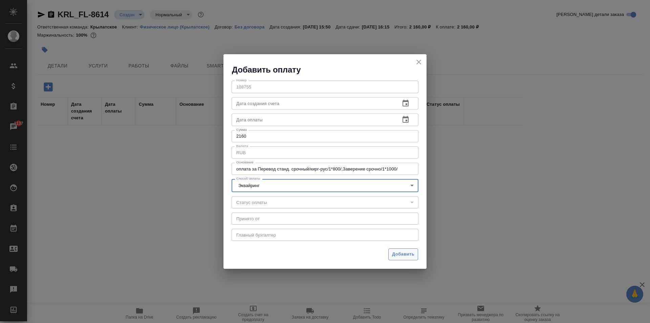
click at [398, 252] on span "Добавить" at bounding box center [403, 254] width 22 height 8
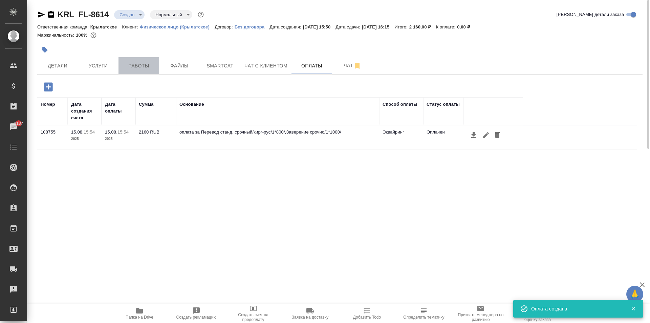
drag, startPoint x: 141, startPoint y: 69, endPoint x: 145, endPoint y: 71, distance: 4.9
click at [140, 69] on span "Работы" at bounding box center [139, 66] width 33 height 8
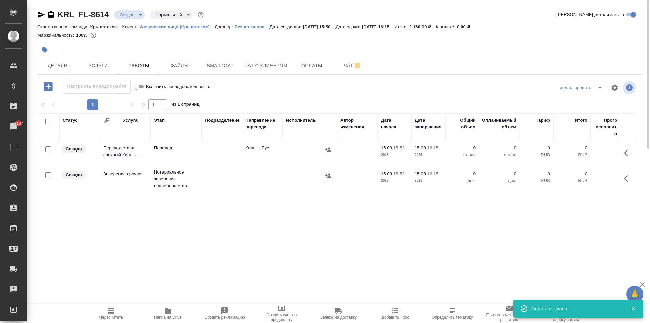
drag, startPoint x: 630, startPoint y: 160, endPoint x: 624, endPoint y: 158, distance: 6.2
click at [628, 160] on button "button" at bounding box center [628, 153] width 16 height 16
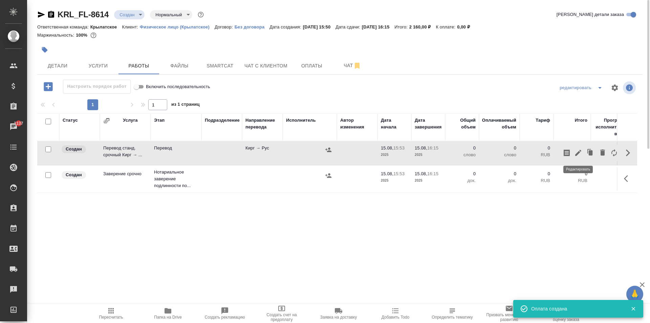
click at [579, 155] on icon "button" at bounding box center [579, 153] width 8 height 8
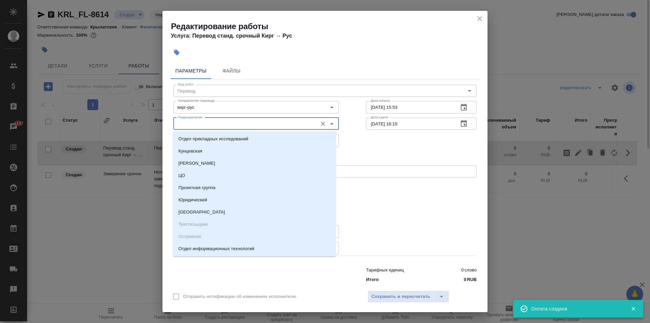
click at [239, 125] on input "Подразделение" at bounding box center [244, 124] width 139 height 8
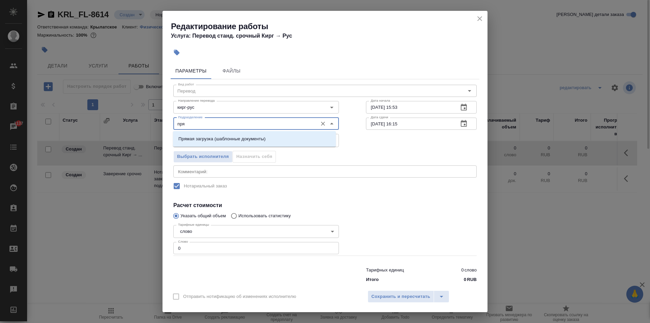
drag, startPoint x: 228, startPoint y: 139, endPoint x: 224, endPoint y: 149, distance: 11.3
click at [227, 139] on p "Прямая загрузка (шаблонные документы)" at bounding box center [222, 139] width 87 height 7
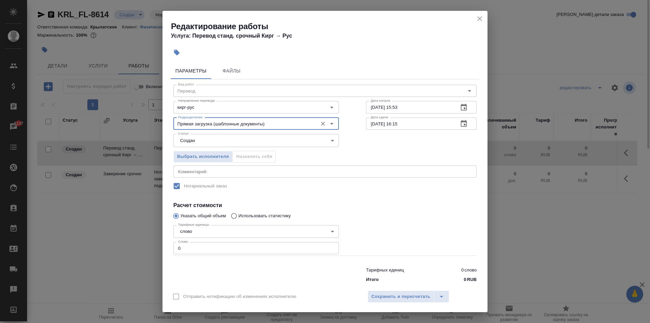
type input "Прямая загрузка (шаблонные документы)"
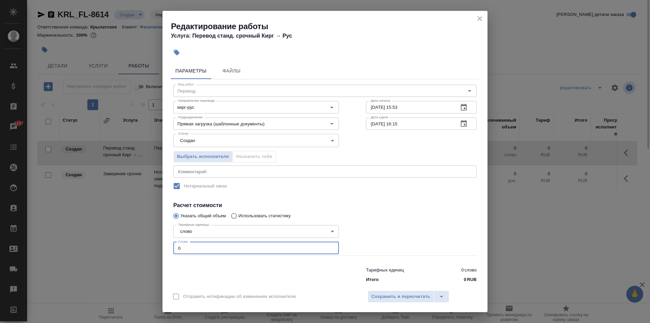
drag, startPoint x: 176, startPoint y: 245, endPoint x: 162, endPoint y: 245, distance: 13.9
click at [162, 245] on div "Редактирование работы Услуга: Перевод станд. срочный Кирг → Рус Параметры Файлы…" at bounding box center [325, 161] width 650 height 323
type input "10"
click at [190, 143] on body "🙏 .cls-1 fill:#fff; AWATERA Kasymov Timur Клиенты Спецификации Заказы 1137 Чаты…" at bounding box center [325, 161] width 650 height 323
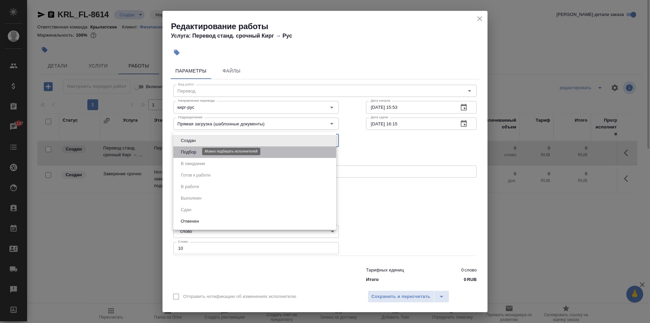
drag, startPoint x: 190, startPoint y: 141, endPoint x: 188, endPoint y: 152, distance: 11.3
click at [188, 152] on button "Подбор" at bounding box center [189, 151] width 20 height 7
type input "recruiting"
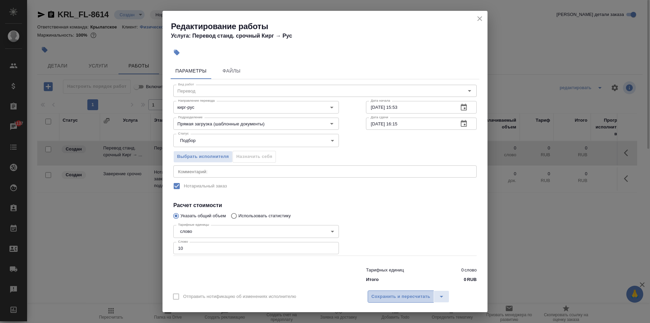
click at [409, 294] on span "Сохранить и пересчитать" at bounding box center [401, 297] width 59 height 8
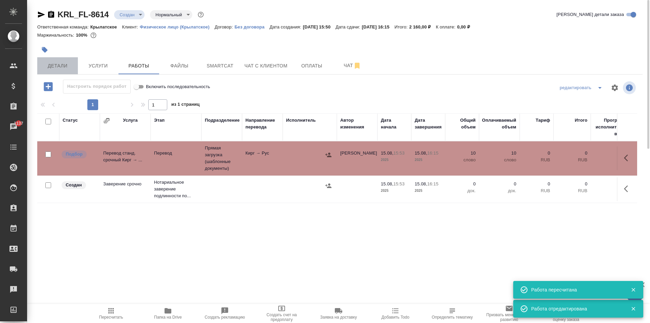
click at [70, 66] on span "Детали" at bounding box center [57, 66] width 33 height 8
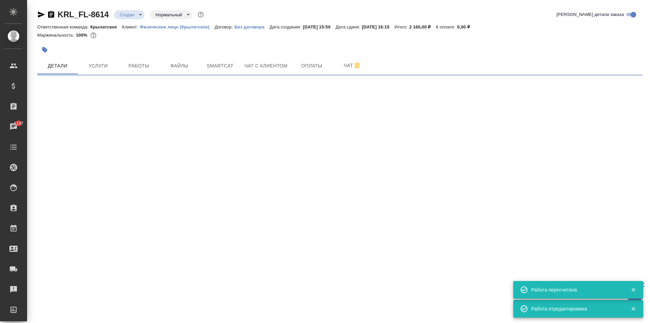
select select "RU"
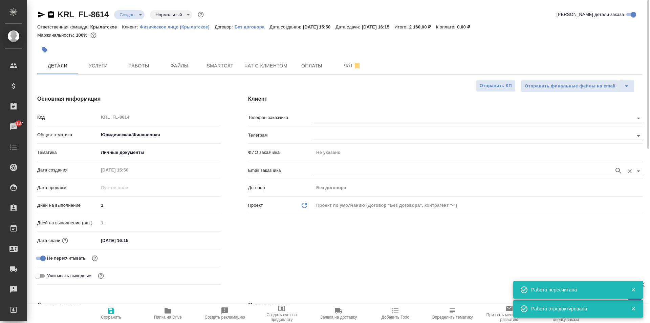
type textarea "x"
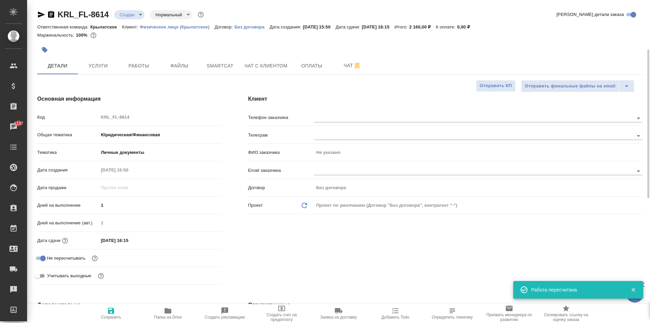
scroll to position [136, 0]
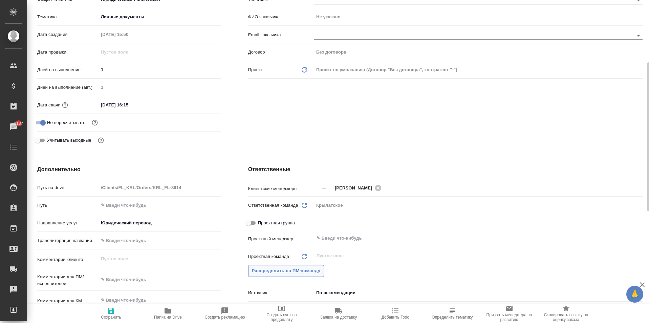
click at [295, 273] on span "Распределить на ПМ-команду" at bounding box center [286, 271] width 69 height 8
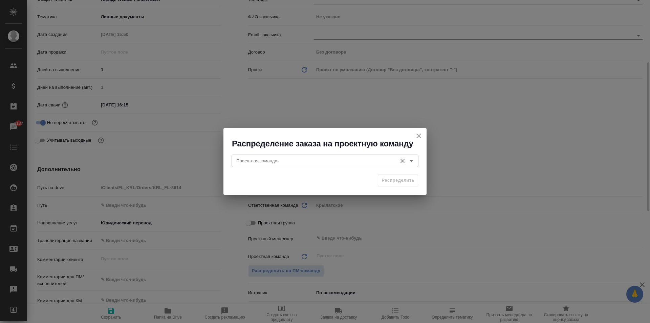
click at [244, 164] on input "Проектная команда" at bounding box center [314, 161] width 160 height 8
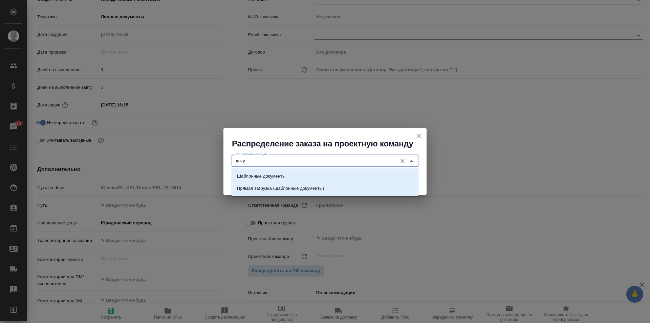
drag, startPoint x: 266, startPoint y: 176, endPoint x: 283, endPoint y: 178, distance: 16.7
click at [267, 176] on p "Шаблонные документы" at bounding box center [261, 176] width 48 height 7
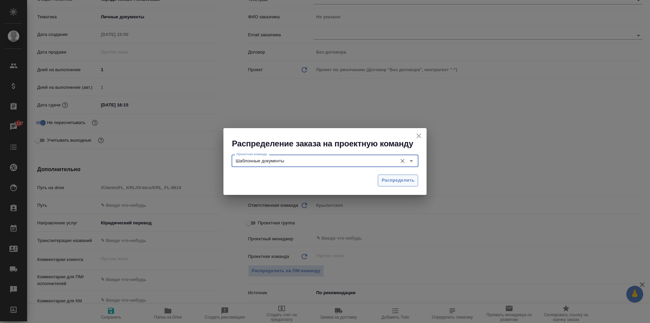
type input "Шаблонные документы"
drag, startPoint x: 404, startPoint y: 182, endPoint x: 328, endPoint y: 201, distance: 78.4
click at [404, 182] on span "Распределить" at bounding box center [398, 180] width 33 height 8
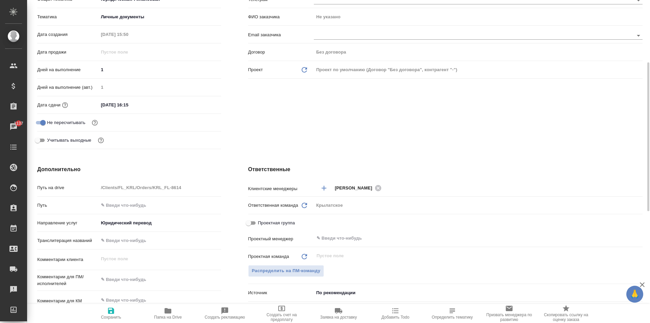
type textarea "x"
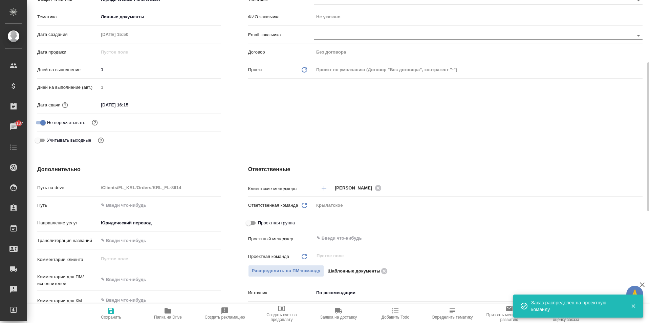
click at [110, 314] on icon "button" at bounding box center [111, 311] width 6 height 6
type textarea "x"
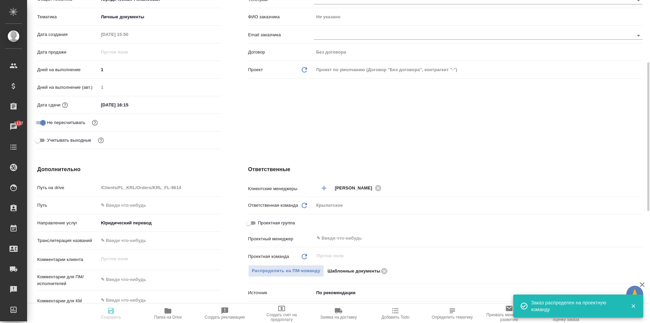
type textarea "x"
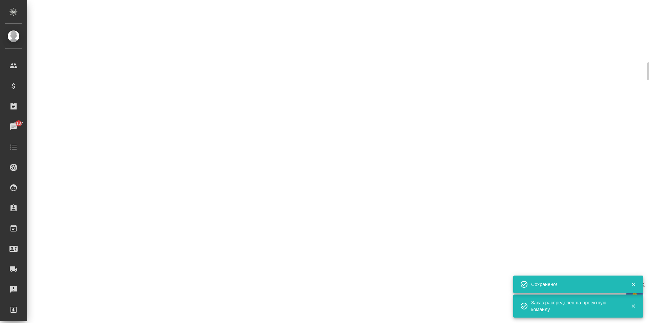
scroll to position [0, 0]
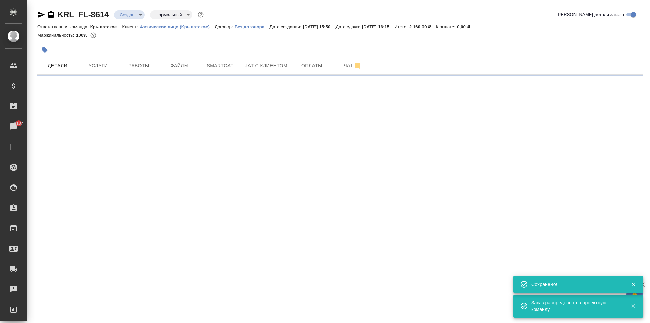
click at [124, 12] on body "🙏 .cls-1 fill:#fff; AWATERA Kasymov Timur Клиенты Спецификации Заказы 1137 Чаты…" at bounding box center [325, 161] width 650 height 323
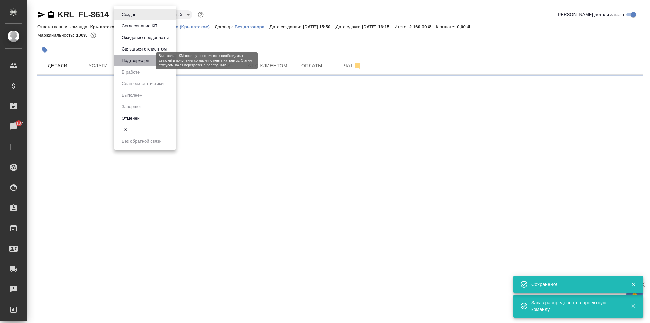
click at [145, 61] on button "Подтвержден" at bounding box center [136, 60] width 32 height 7
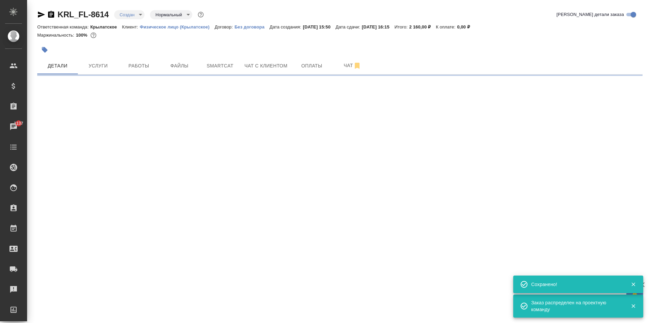
select select "RU"
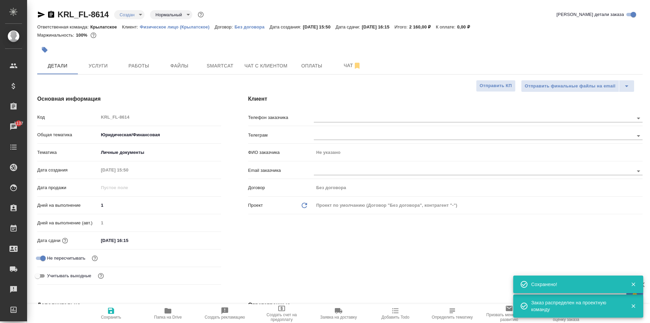
type textarea "x"
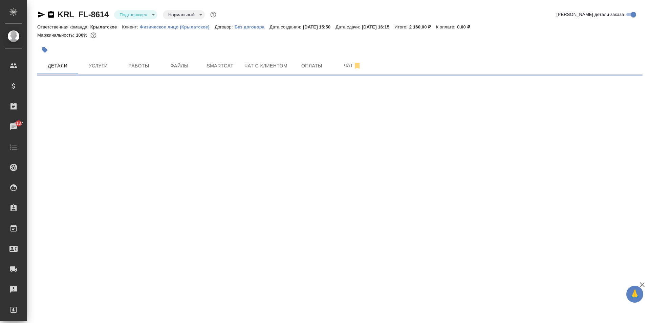
select select "RU"
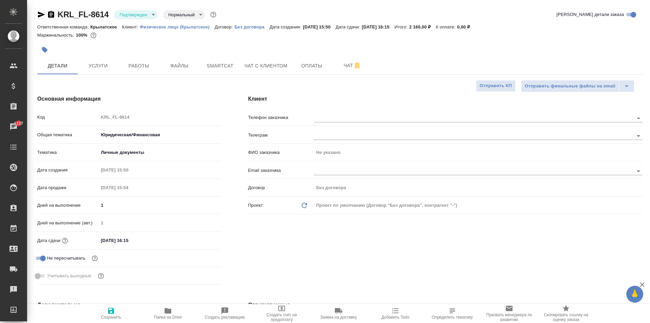
type textarea "x"
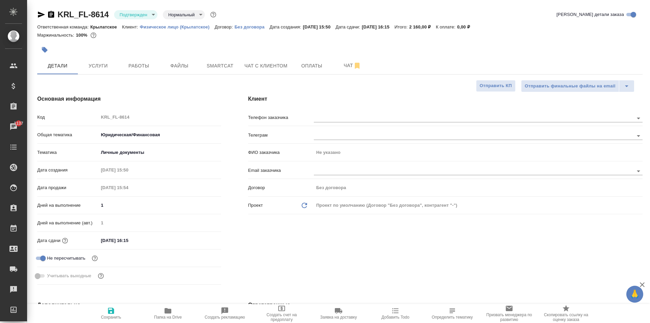
type textarea "x"
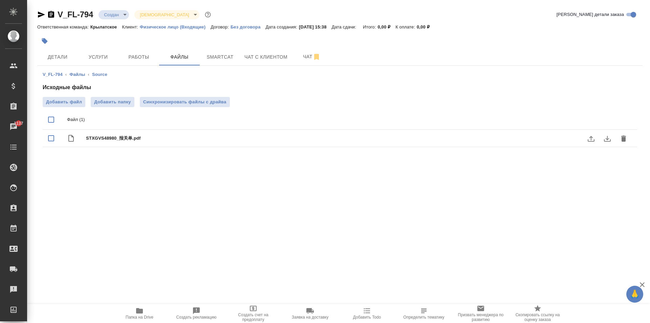
click at [607, 136] on icon "download" at bounding box center [608, 138] width 8 height 8
drag, startPoint x: 99, startPoint y: 61, endPoint x: 171, endPoint y: 87, distance: 77.4
click at [171, 87] on div "V_FL-794 Создан new Святая троица holyTrinity Кратко детали заказа Ответственна…" at bounding box center [340, 83] width 613 height 167
click at [264, 59] on span "Чат с клиентом" at bounding box center [266, 57] width 43 height 8
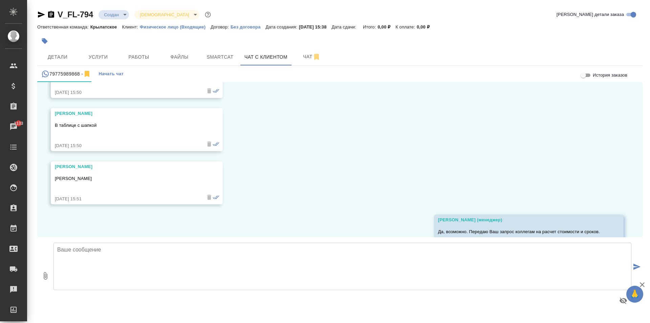
scroll to position [474, 0]
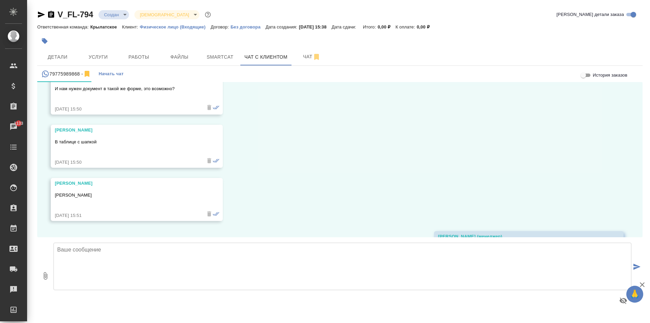
click at [126, 91] on p "И нам нужен документ в такой же форме, это возможно?" at bounding box center [127, 88] width 144 height 7
copy p "И нам нужен документ в такой же форме, это возможно?"
click at [55, 59] on span "Детали" at bounding box center [57, 57] width 33 height 8
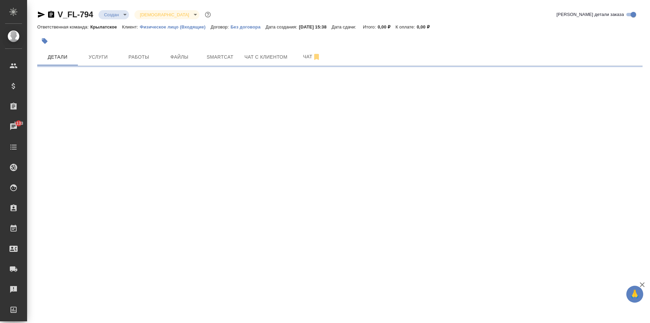
select select "RU"
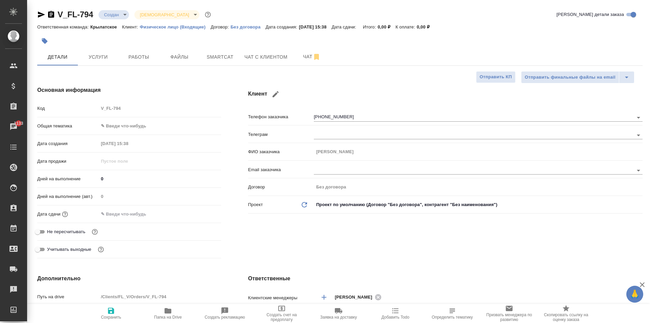
type textarea "x"
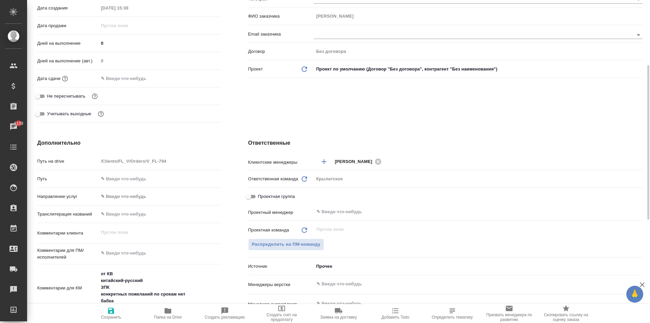
scroll to position [203, 0]
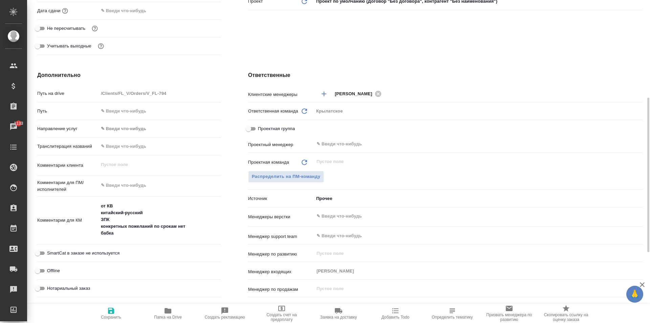
type textarea "x"
click at [140, 181] on textarea at bounding box center [160, 186] width 123 height 12
type textarea "x"
type textarea "Н"
type textarea "x"
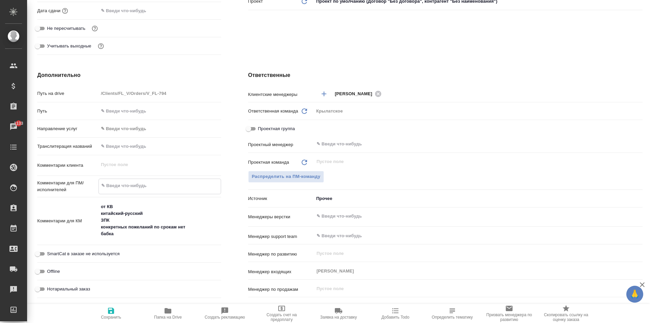
type textarea "x"
type textarea "НО"
type textarea "x"
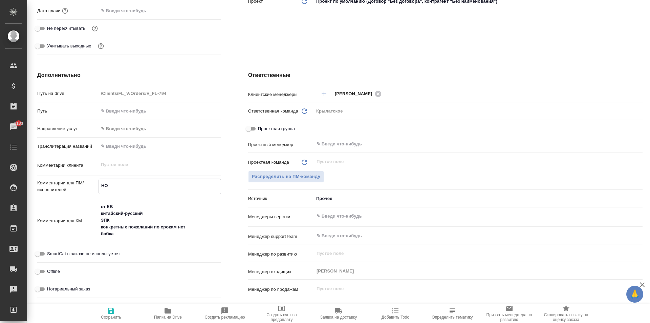
type textarea "x"
type textarea "НОТ"
type textarea "x"
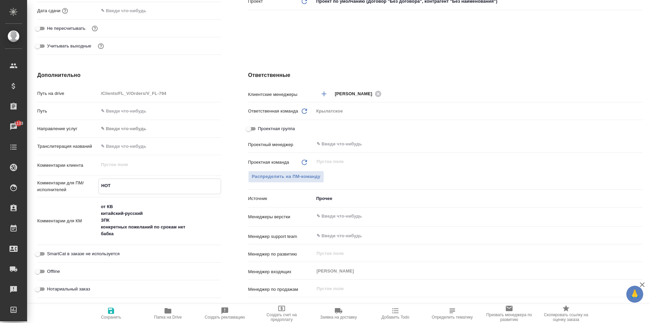
type textarea "НОТ"
type textarea "x"
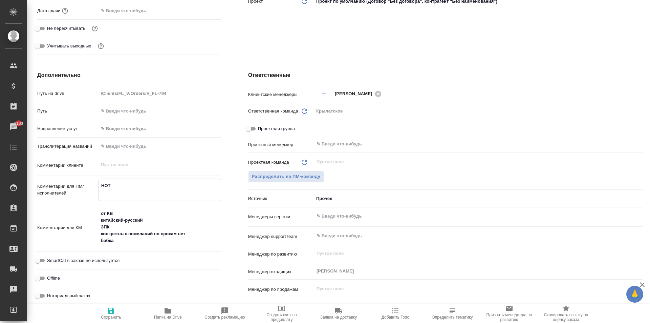
type textarea "x"
type textarea "НОТ"
type textarea "x"
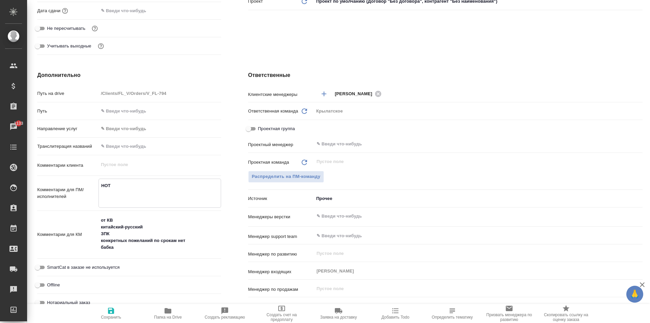
paste textarea "И нам нужен документ в такой же форме, это возможно?"
type textarea "x"
type textarea "НОТ И нам нужен документ в такой же форме, это возможно?"
type textarea "x"
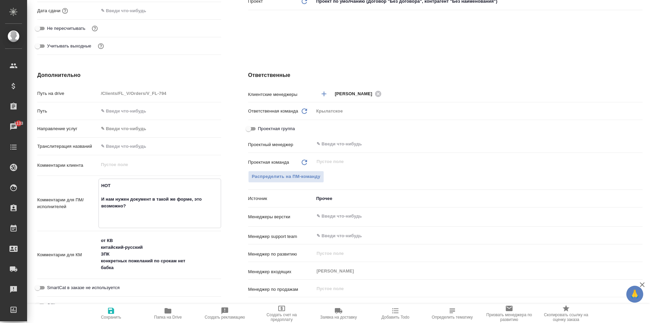
click at [164, 206] on textarea "НОТ И нам нужен документ в такой же форме, это возможно?" at bounding box center [160, 202] width 122 height 45
click at [194, 199] on textarea "НОТ И нам нужен документ в такой же форме, это возможно?" at bounding box center [160, 202] width 122 height 45
drag, startPoint x: 192, startPoint y: 199, endPoint x: 198, endPoint y: 208, distance: 11.5
click at [198, 208] on textarea "НОТ И нам нужен документ в такой же форме, это возможно?" at bounding box center [160, 202] width 122 height 45
type textarea "x"
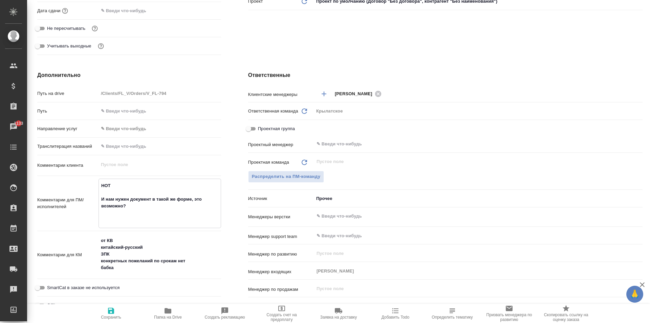
type textarea "НОТ И нам нужен документ в такой же форме"
type textarea "x"
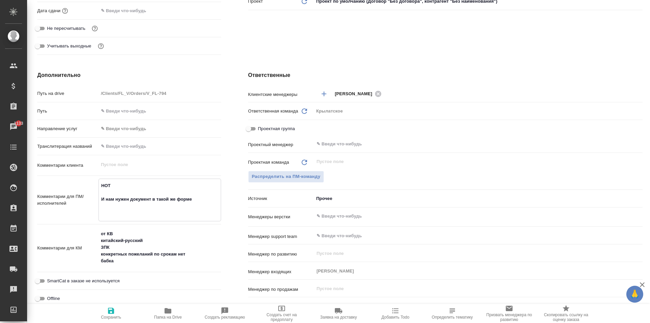
drag, startPoint x: 115, startPoint y: 201, endPoint x: 100, endPoint y: 200, distance: 14.9
type textarea "x"
type textarea "НОТ нужен документ в такой же форме"
type textarea "x"
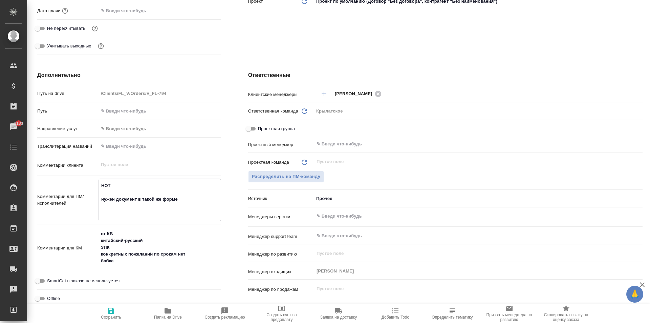
type textarea "НОТ нужен документ в такой же форме"
type textarea "x"
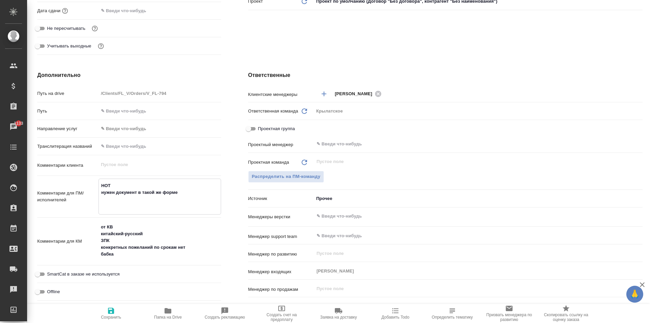
type textarea "x"
type textarea "НОТ нужен документ в такой же форме"
type textarea "x"
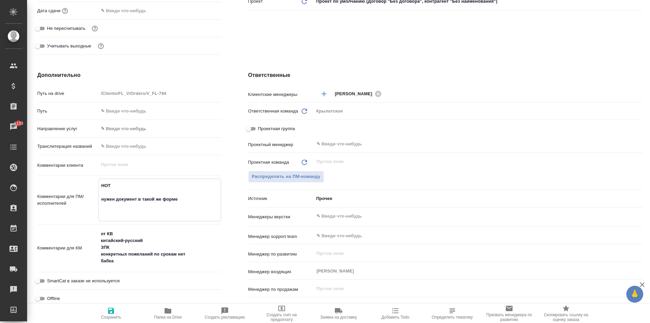
click at [185, 197] on textarea "НОТ нужен документ в такой же форме" at bounding box center [160, 199] width 122 height 39
type textarea "x"
type textarea "НОТ нужен документ в такой же форме."
type textarea "x"
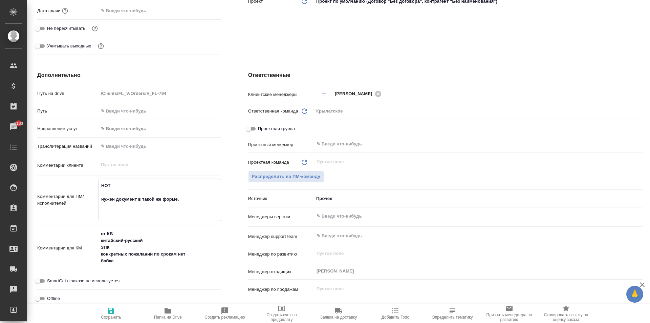
type textarea "НОТ нужен документ в такой же форме."
type textarea "x"
click at [118, 313] on span "Сохранить" at bounding box center [111, 313] width 49 height 13
type textarea "x"
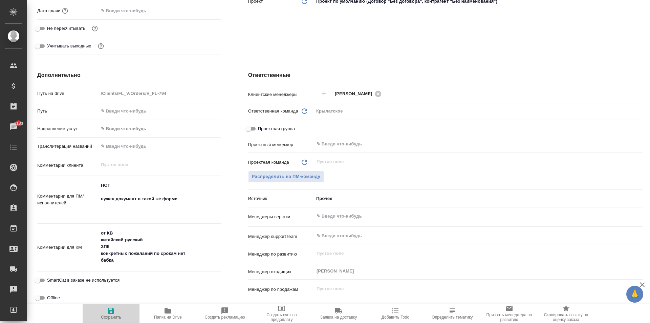
type textarea "x"
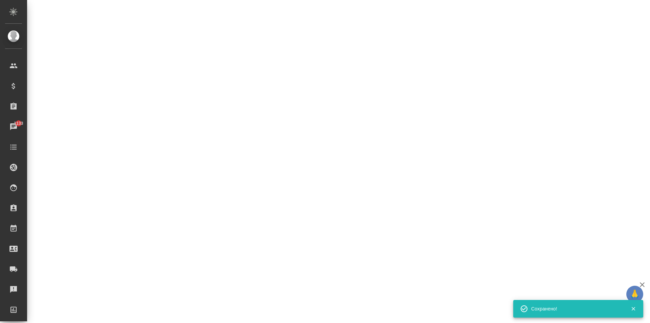
select select "RU"
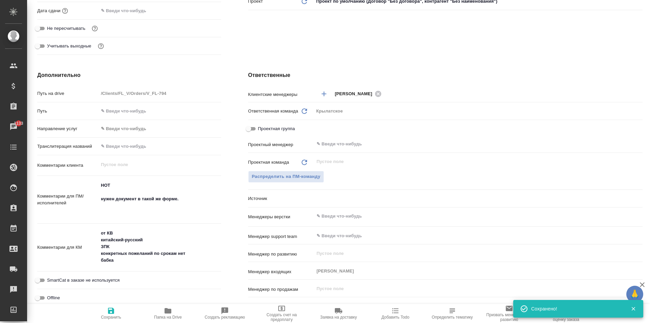
scroll to position [0, 0]
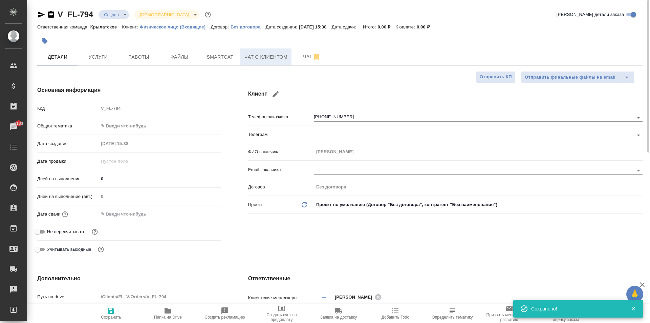
type textarea "x"
click at [277, 63] on button "Чат с клиентом" at bounding box center [266, 56] width 51 height 17
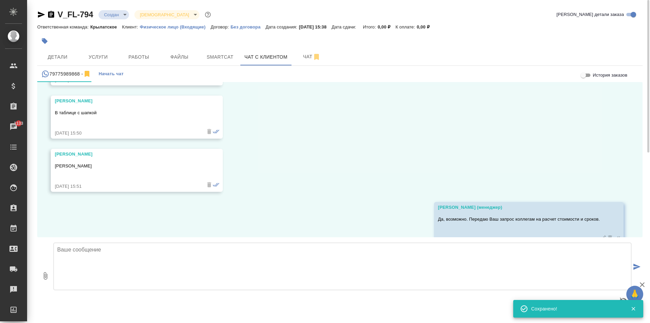
scroll to position [521, 0]
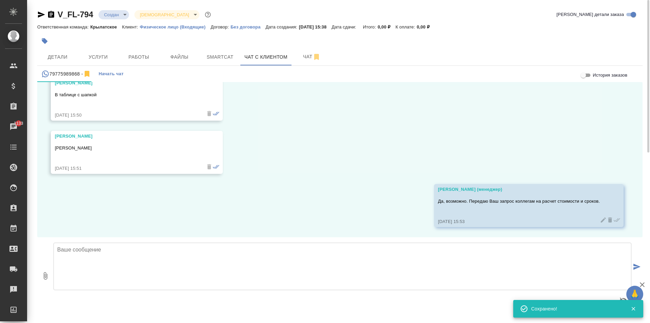
click at [83, 95] on p "В таблице с шапкой" at bounding box center [127, 94] width 144 height 7
copy p "В таблице с шапкой"
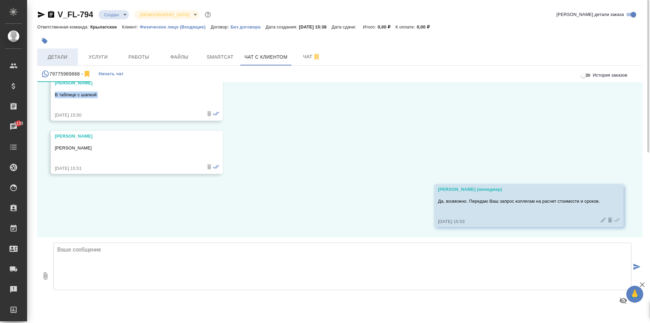
click at [55, 57] on span "Детали" at bounding box center [57, 57] width 33 height 8
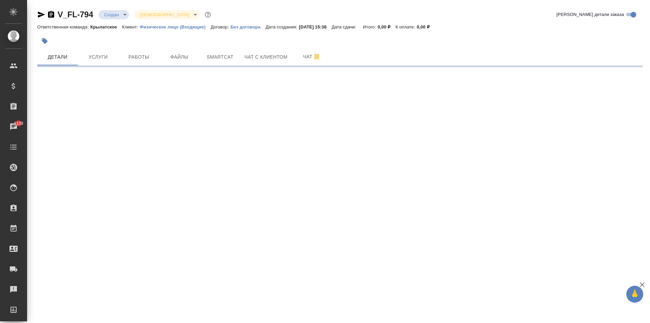
select select "RU"
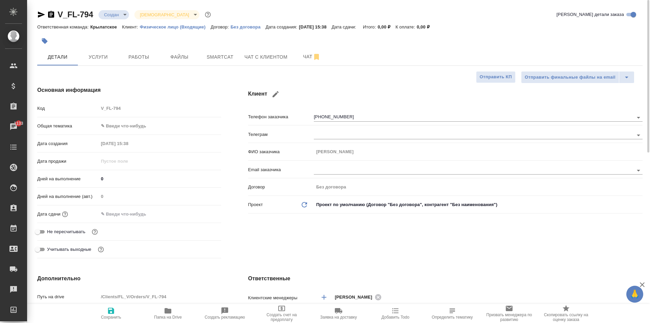
type textarea "x"
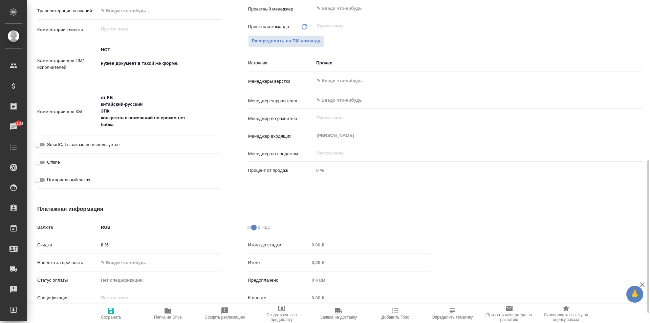
scroll to position [203, 0]
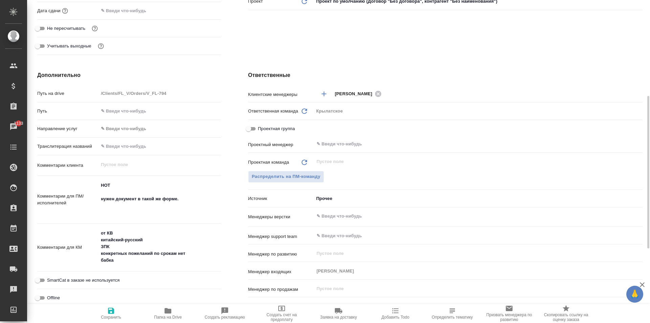
type textarea "x"
click at [158, 203] on textarea "НОТ нужен документ в такой же форме." at bounding box center [160, 199] width 123 height 39
paste textarea "В таблице с шапкой"
type textarea "x"
type textarea "НОТ нужен документ в такой же форме. В таблице с шапкой"
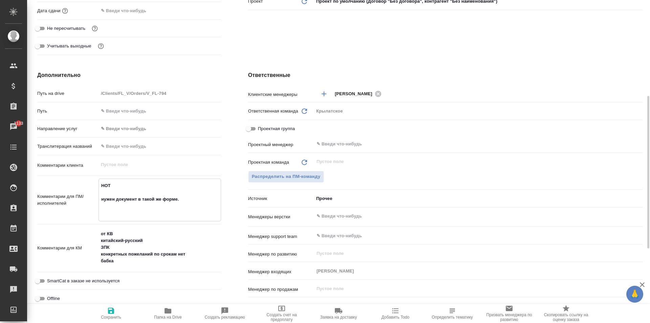
type textarea "x"
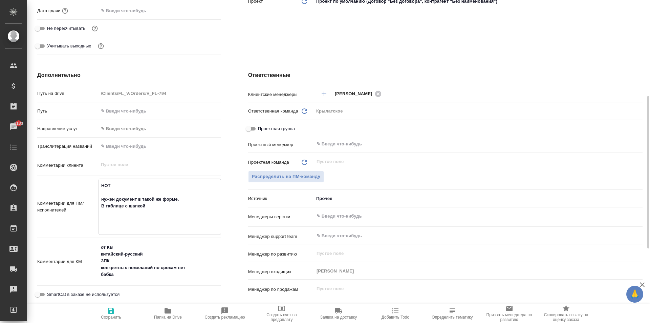
type textarea "НОТ нужен документ в такой же форме. В таблице с шапкой"
type textarea "x"
click at [104, 305] on button "Сохранить" at bounding box center [111, 313] width 57 height 19
type textarea "x"
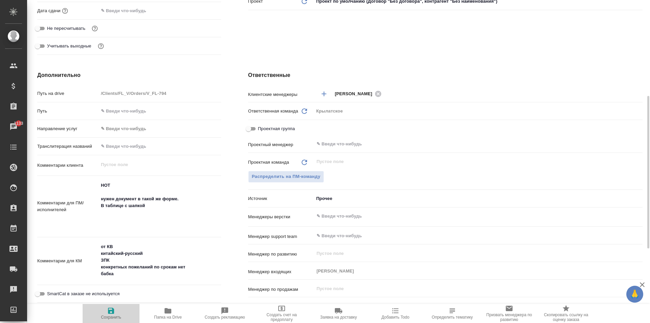
type textarea "x"
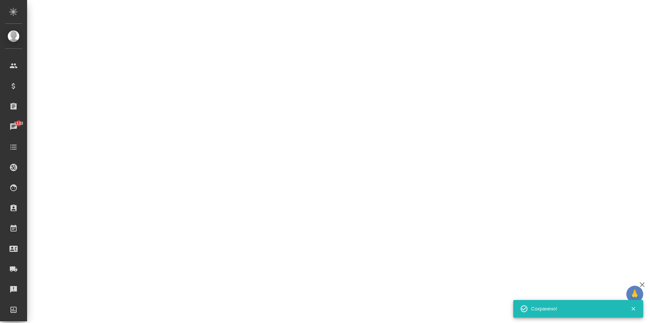
select select "RU"
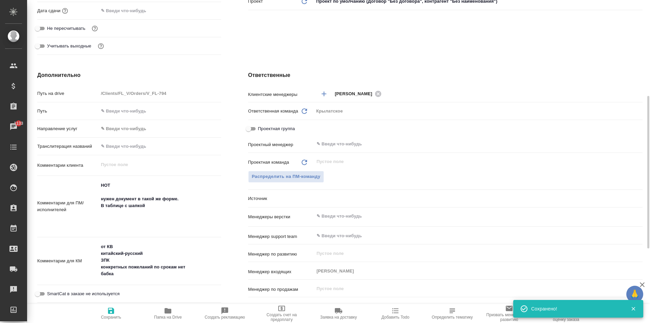
type textarea "x"
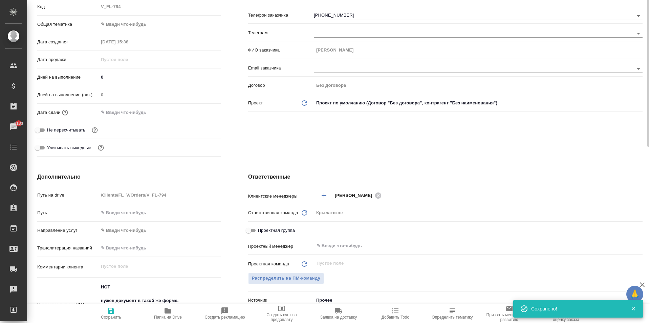
scroll to position [0, 0]
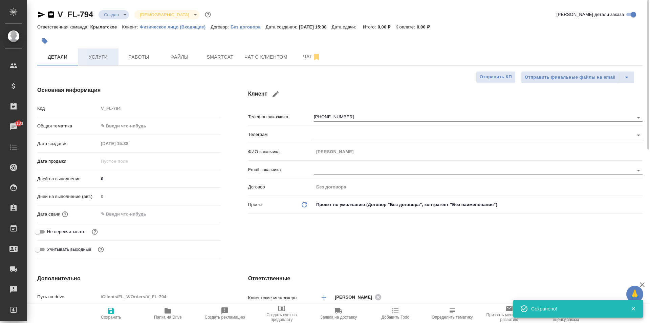
drag, startPoint x: 110, startPoint y: 72, endPoint x: 103, endPoint y: 57, distance: 16.5
click at [103, 57] on span "Услуги" at bounding box center [98, 57] width 33 height 8
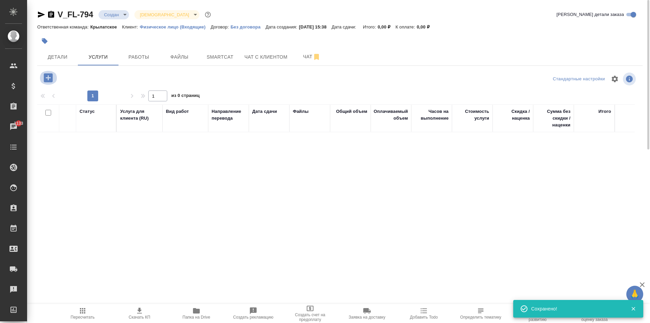
click at [46, 79] on icon "button" at bounding box center [48, 77] width 9 height 9
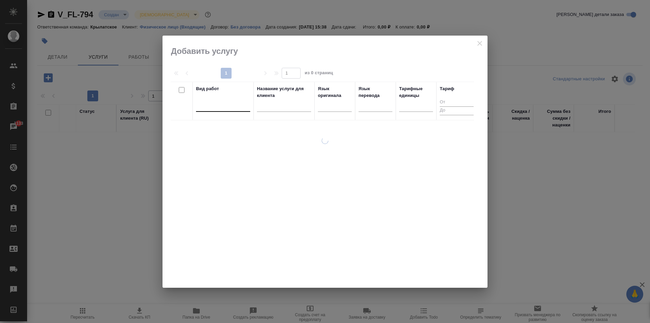
click at [232, 104] on div at bounding box center [223, 105] width 54 height 10
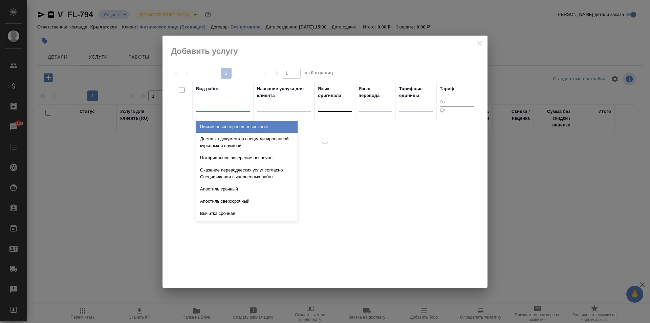
click at [343, 103] on div at bounding box center [335, 105] width 34 height 10
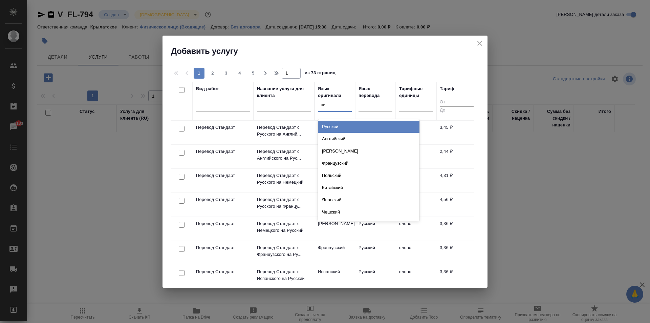
type input "кит"
click at [341, 124] on div "Китайский" at bounding box center [369, 127] width 102 height 12
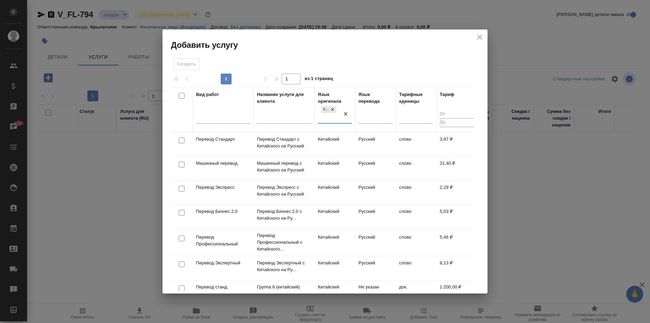
click at [367, 143] on td "Русский" at bounding box center [375, 144] width 41 height 24
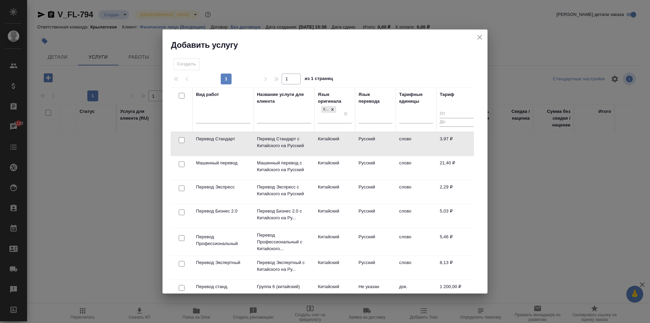
click at [367, 143] on td "Русский" at bounding box center [375, 144] width 41 height 24
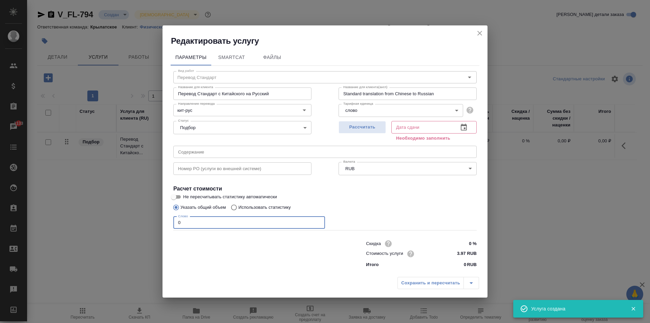
drag, startPoint x: 205, startPoint y: 218, endPoint x: 161, endPoint y: 213, distance: 44.0
click at [161, 213] on div "Редактировать услугу Параметры SmartCat Файлы Вид работ Перевод Стандарт Вид ра…" at bounding box center [325, 161] width 650 height 323
type input "1"
click at [348, 130] on span "Рассчитать" at bounding box center [362, 127] width 40 height 8
type input "15.08.2025 15:59"
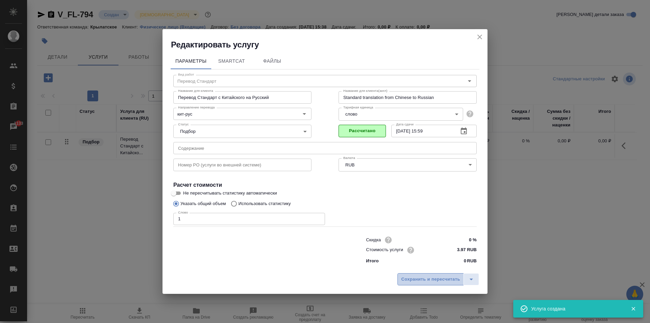
click at [447, 282] on span "Сохранить и пересчитать" at bounding box center [430, 279] width 59 height 8
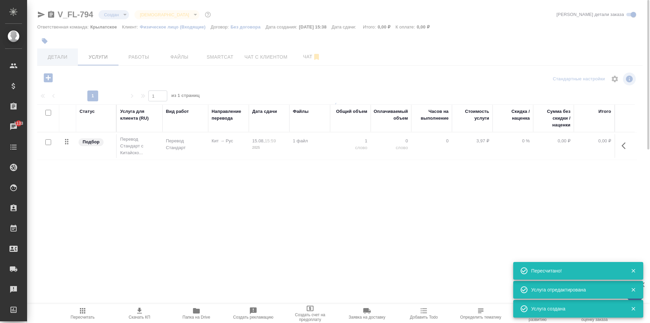
click at [55, 61] on span "Детали" at bounding box center [57, 57] width 33 height 8
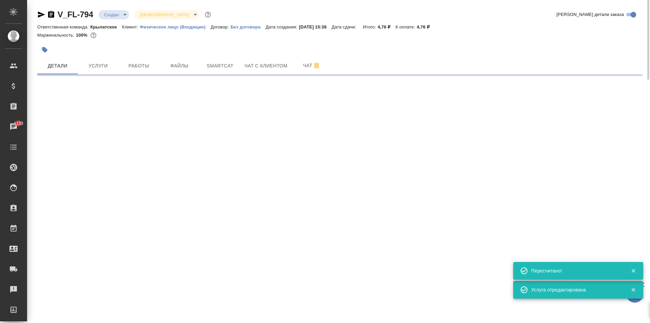
select select "RU"
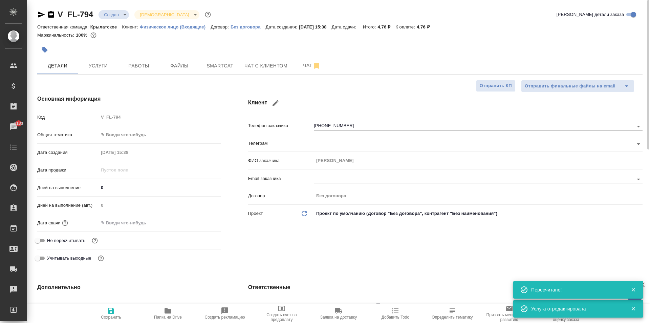
type textarea "x"
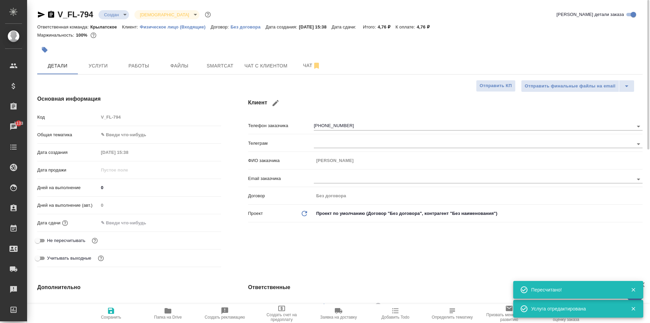
type textarea "x"
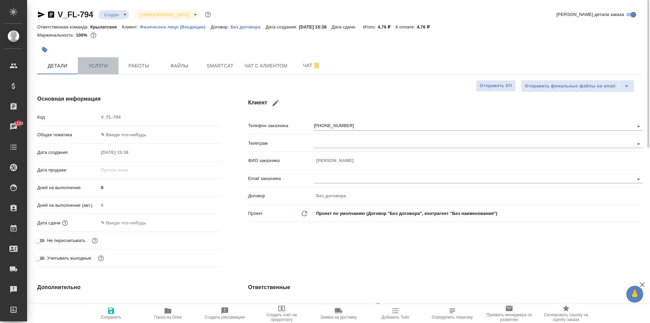
click at [101, 63] on span "Услуги" at bounding box center [98, 66] width 33 height 8
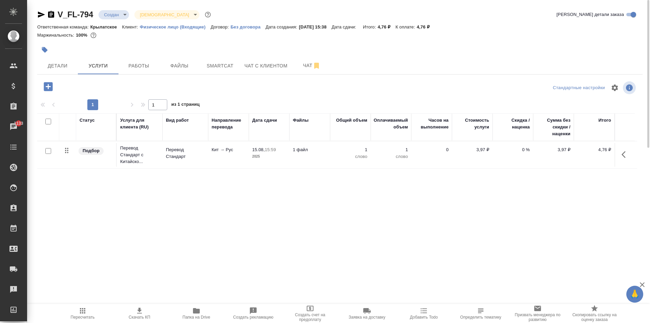
click at [45, 86] on icon "button" at bounding box center [48, 86] width 9 height 9
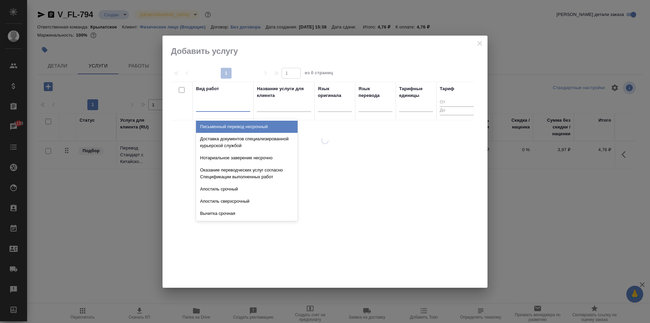
click at [212, 108] on div at bounding box center [223, 105] width 54 height 10
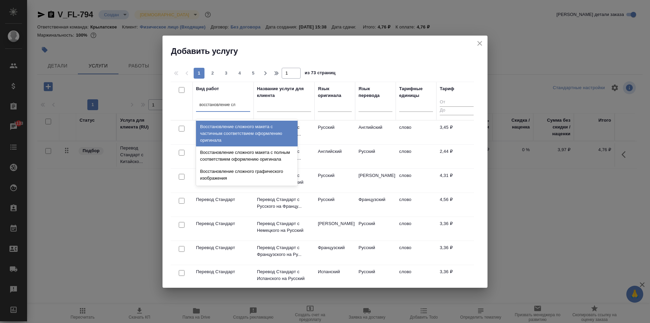
drag, startPoint x: 267, startPoint y: 130, endPoint x: 243, endPoint y: 99, distance: 38.8
click at [244, 101] on div "option Восстановление сложного макета с частичным соответствием оформлению ориг…" at bounding box center [223, 108] width 54 height 18
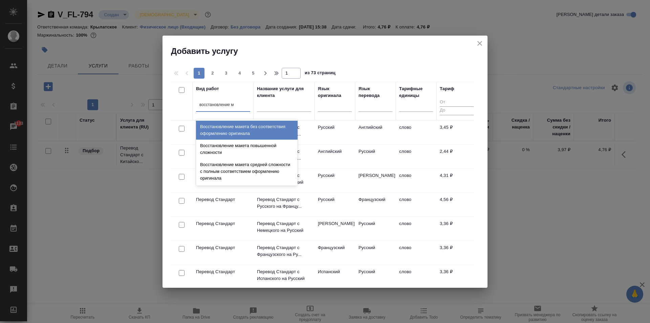
type input "восстановление ма"
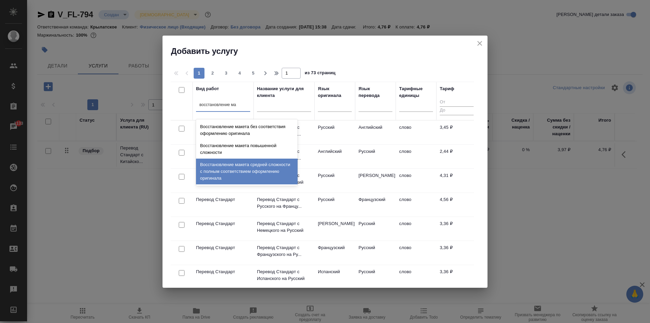
drag, startPoint x: 258, startPoint y: 164, endPoint x: 261, endPoint y: 161, distance: 4.3
click at [258, 164] on div "Восстановление макета средней сложности с полным соответствием оформлению ориги…" at bounding box center [247, 172] width 102 height 26
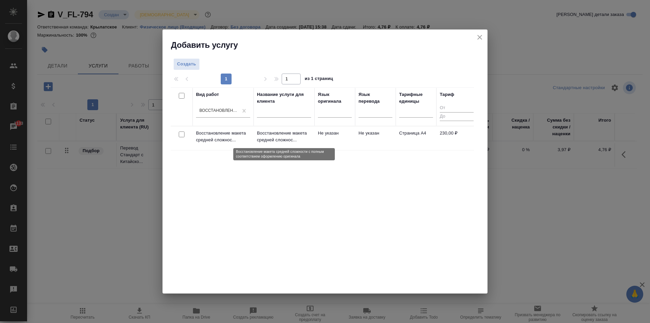
click at [281, 137] on p "Восстановление макета средней сложнос..." at bounding box center [284, 137] width 54 height 14
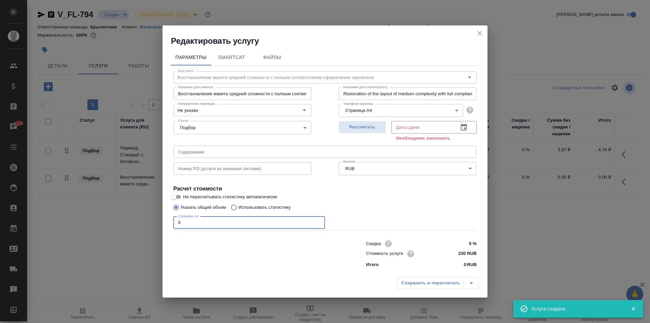
drag, startPoint x: 195, startPoint y: 223, endPoint x: 124, endPoint y: 221, distance: 70.8
click at [124, 221] on div "Редактировать услугу Параметры SmartCat Файлы Вид работ Восстановление макета с…" at bounding box center [325, 161] width 650 height 323
type input "1"
click at [463, 251] on input "230 RUB" at bounding box center [464, 254] width 25 height 10
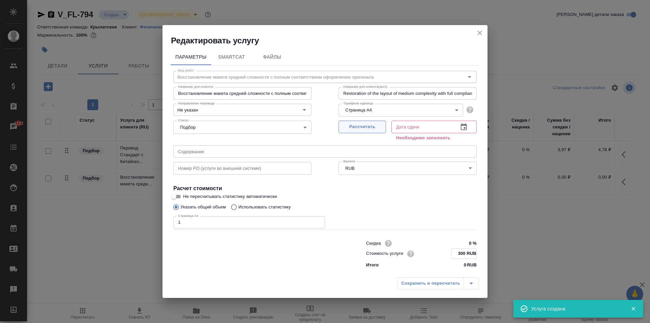
type input "300 RUB"
click at [378, 124] on span "Рассчитать" at bounding box center [362, 127] width 40 height 8
type input "15.08.2025 16:05"
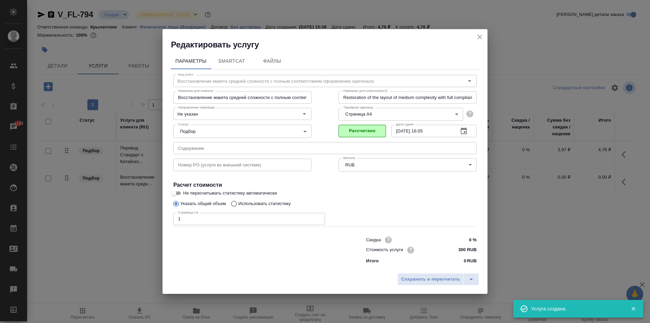
click at [425, 272] on div "Сохранить и пересчитать" at bounding box center [325, 282] width 325 height 24
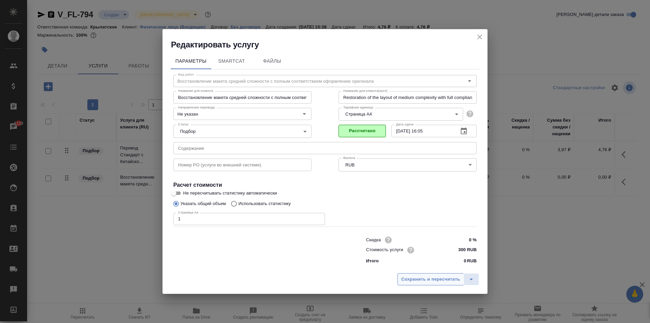
click at [422, 276] on span "Сохранить и пересчитать" at bounding box center [430, 279] width 59 height 8
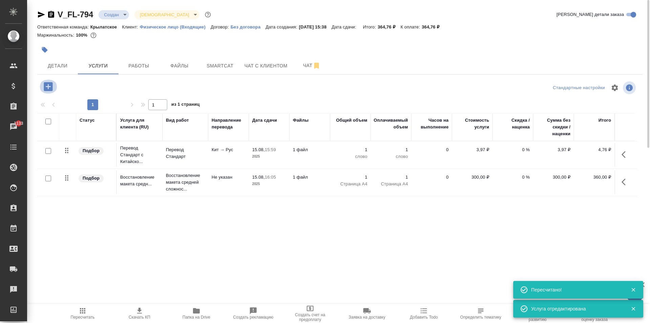
click at [53, 87] on icon "button" at bounding box center [48, 87] width 12 height 12
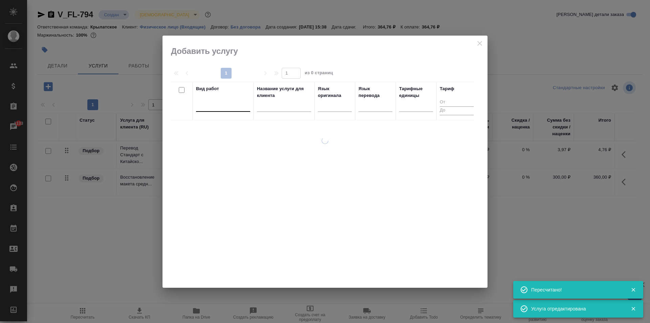
drag, startPoint x: 217, startPoint y: 98, endPoint x: 221, endPoint y: 102, distance: 5.7
click at [219, 99] on div "Вид работ" at bounding box center [223, 100] width 54 height 31
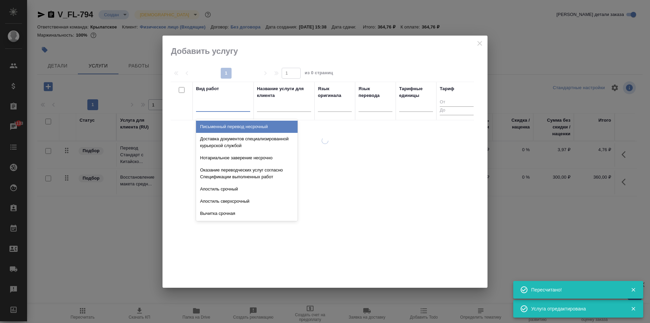
click at [224, 106] on div at bounding box center [223, 105] width 54 height 10
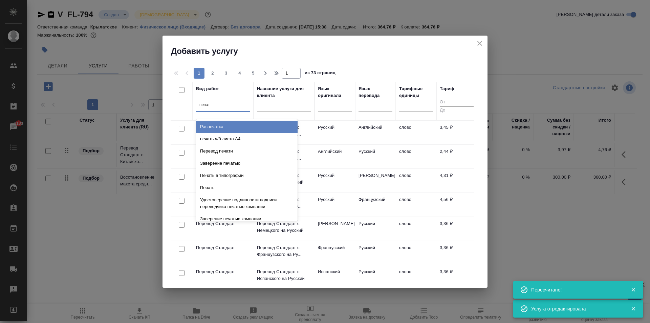
type input "печать"
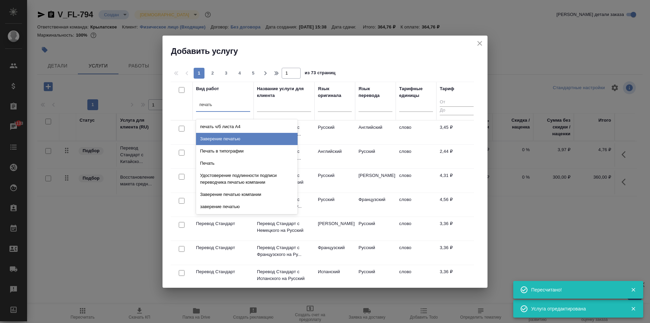
click at [249, 139] on div "Заверение печатью" at bounding box center [247, 139] width 102 height 12
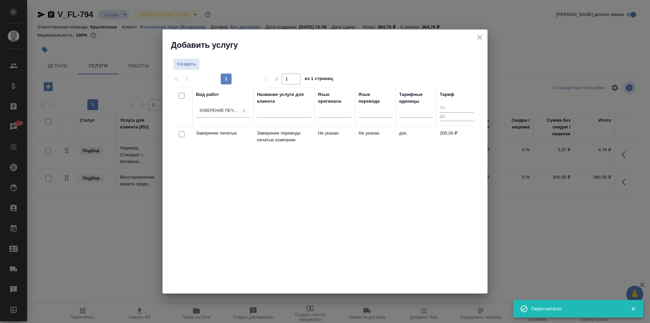
click at [335, 139] on td "Не указан" at bounding box center [335, 138] width 41 height 24
click at [336, 139] on td "Не указан" at bounding box center [335, 138] width 41 height 24
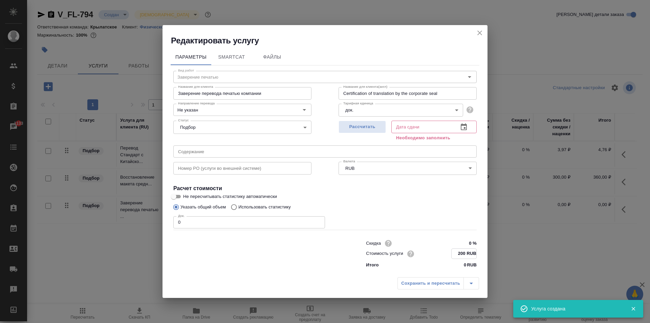
click at [465, 253] on input "200 RUB" at bounding box center [464, 254] width 25 height 10
click at [460, 250] on input "200 RUB" at bounding box center [464, 254] width 25 height 10
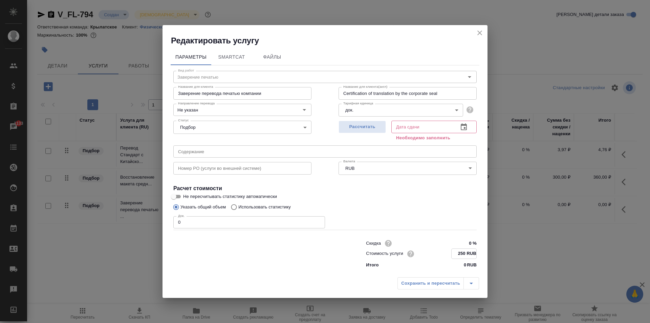
type input "250 RUB"
drag, startPoint x: 184, startPoint y: 216, endPoint x: 166, endPoint y: 213, distance: 18.5
click at [165, 212] on div "Параметры SmartCat Файлы Вид работ Заверение печатью Вид работ Название для кли…" at bounding box center [325, 159] width 325 height 227
type input "1"
click at [357, 135] on div "Рассчитать" at bounding box center [362, 130] width 47 height 24
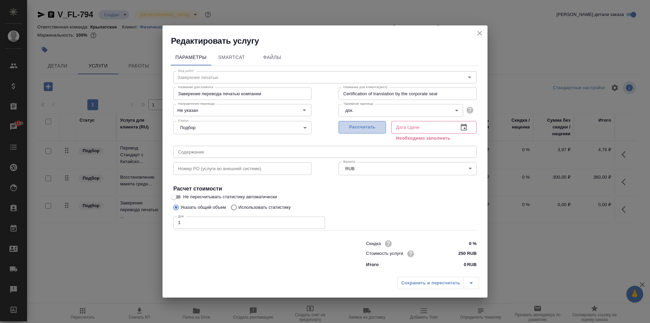
click at [356, 129] on span "Рассчитать" at bounding box center [362, 127] width 40 height 8
type input "15.08.2025 16:02"
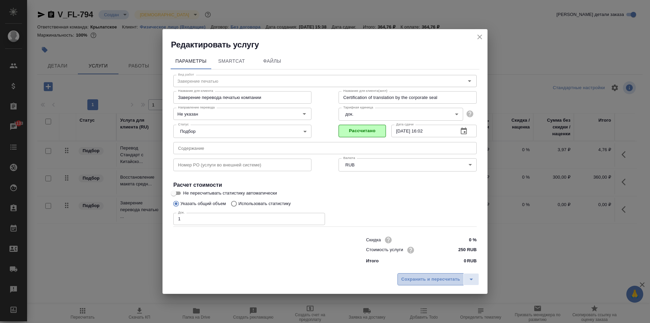
click at [416, 279] on span "Сохранить и пересчитать" at bounding box center [430, 279] width 59 height 8
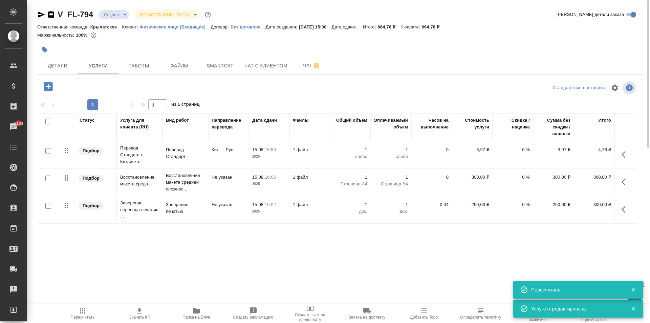
click at [47, 151] on input "checkbox" at bounding box center [48, 151] width 6 height 6
checkbox input "true"
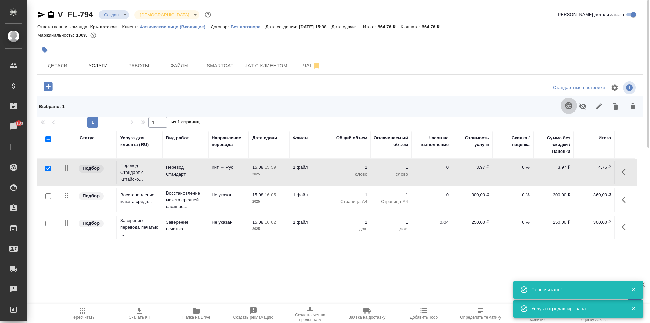
click at [567, 105] on icon "button" at bounding box center [568, 105] width 7 height 7
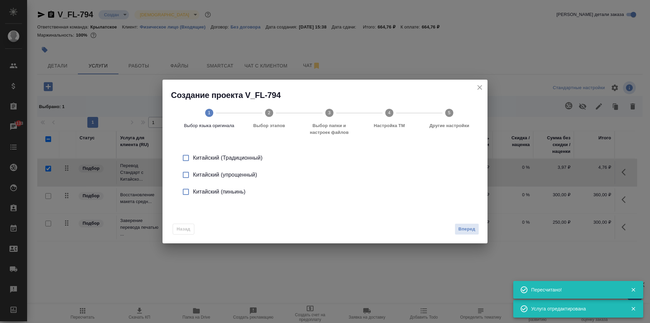
click at [235, 172] on div "Китайский (упрощенный)" at bounding box center [332, 175] width 278 height 8
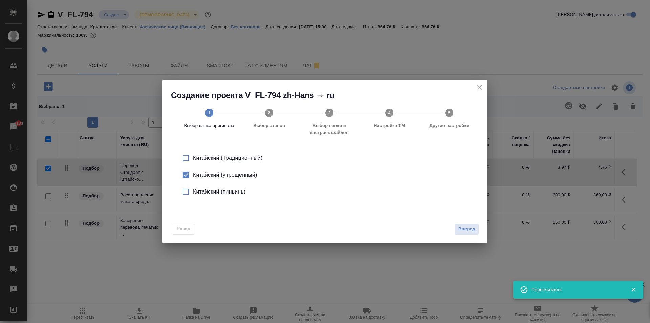
click at [486, 234] on div "Создание проекта V_FL-794 zh-Hans → ru 1 Выбор языка оригинала 2 Выбор этапов 3…" at bounding box center [325, 161] width 650 height 323
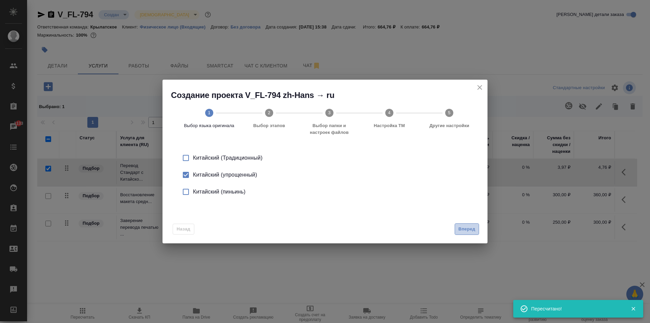
click at [475, 226] on span "Вперед" at bounding box center [467, 229] width 17 height 8
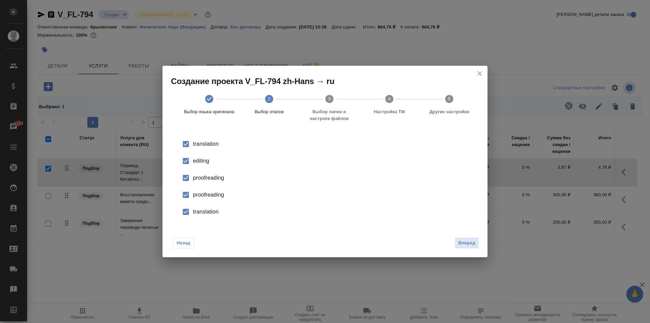
click at [185, 164] on input "checkbox" at bounding box center [186, 161] width 14 height 14
click at [189, 182] on input "checkbox" at bounding box center [186, 178] width 14 height 14
click at [187, 191] on input "checkbox" at bounding box center [186, 195] width 14 height 14
click at [186, 211] on input "checkbox" at bounding box center [186, 212] width 14 height 14
click at [473, 237] on button "Вперед" at bounding box center [467, 243] width 24 height 12
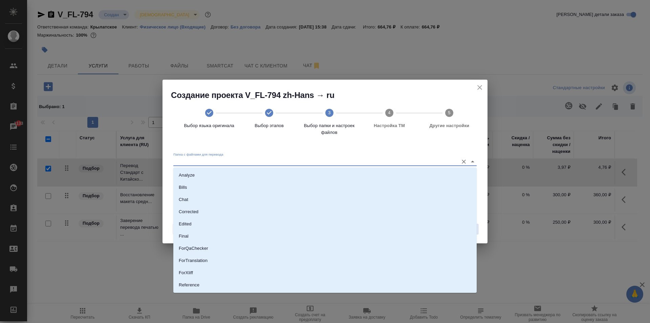
click at [225, 158] on input "Папка с файлами для перевода" at bounding box center [314, 162] width 282 height 8
click at [194, 263] on li "Source" at bounding box center [325, 262] width 304 height 12
type input "Source"
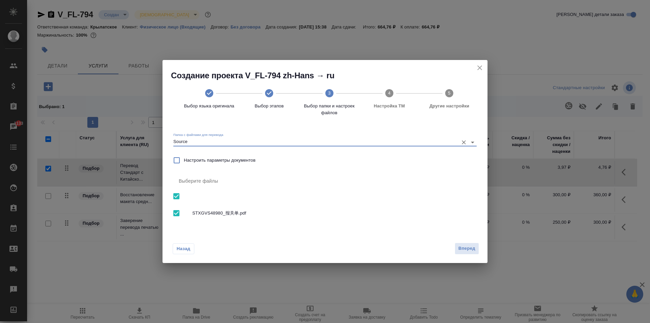
click at [473, 251] on span "Вперед" at bounding box center [467, 249] width 17 height 8
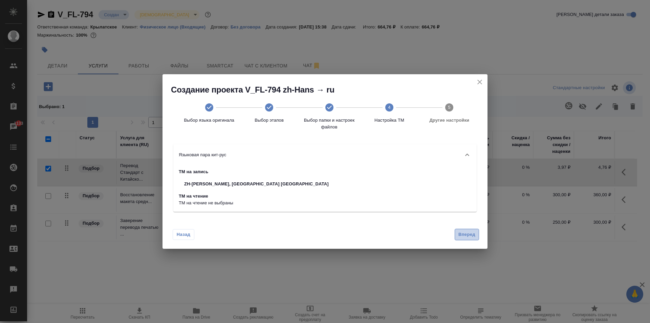
click at [471, 233] on span "Вперед" at bounding box center [467, 235] width 17 height 8
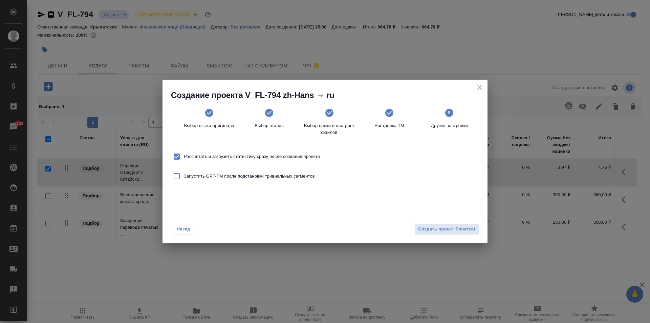
click at [303, 159] on label "Рассчитать и загрузить статистику сразу после создания проекта" at bounding box center [245, 156] width 150 height 14
click at [184, 159] on input "Рассчитать и загрузить статистику сразу после создания проекта" at bounding box center [177, 156] width 14 height 14
checkbox input "false"
click at [444, 229] on span "Создать проект Smartcat" at bounding box center [446, 229] width 57 height 8
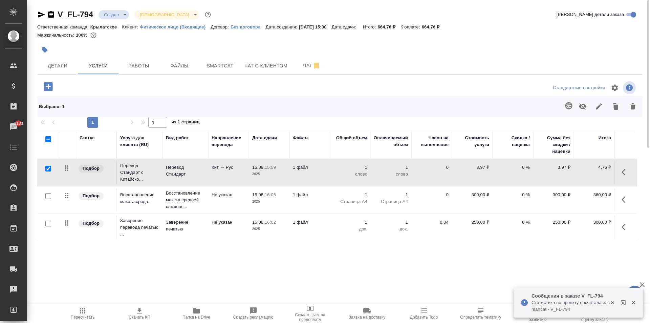
drag, startPoint x: 627, startPoint y: 169, endPoint x: 621, endPoint y: 172, distance: 6.2
click at [627, 169] on icon "button" at bounding box center [626, 172] width 8 height 8
click at [588, 170] on icon "button" at bounding box center [588, 172] width 8 height 8
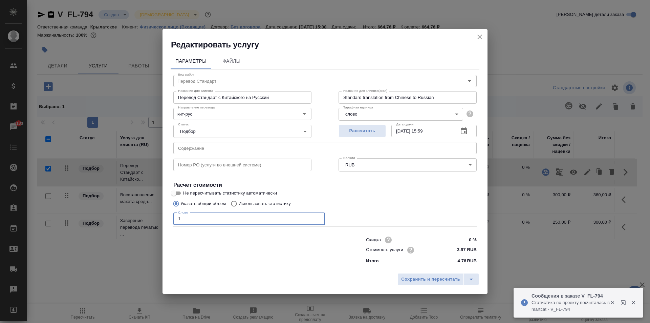
drag, startPoint x: 215, startPoint y: 221, endPoint x: 159, endPoint y: 217, distance: 57.0
click at [155, 218] on div "Редактировать услугу Параметры Файлы Вид работ Перевод Стандарт Вид работ Назва…" at bounding box center [325, 161] width 650 height 323
type input "600"
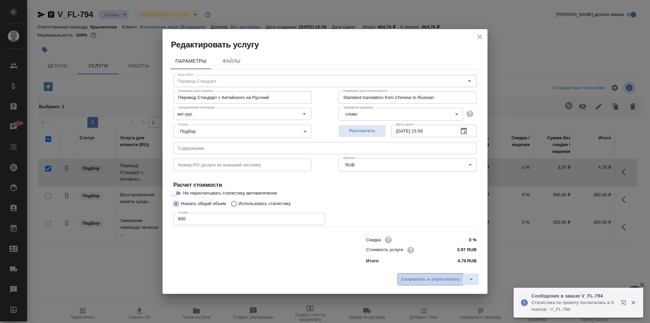
click at [420, 284] on button "Сохранить и пересчитать" at bounding box center [431, 279] width 66 height 12
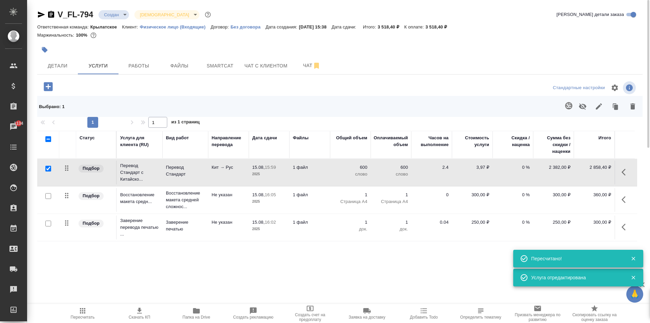
click at [80, 312] on icon "button" at bounding box center [83, 311] width 8 height 8
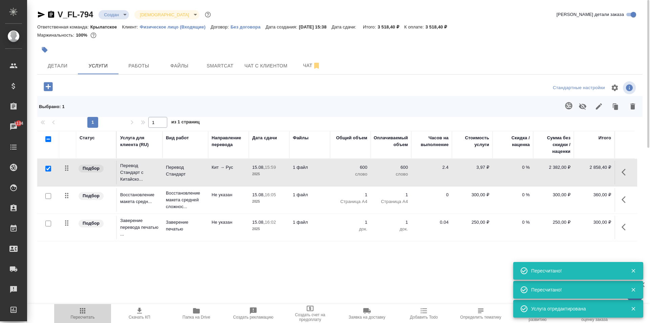
click at [88, 310] on span "Пересчитать" at bounding box center [82, 313] width 49 height 13
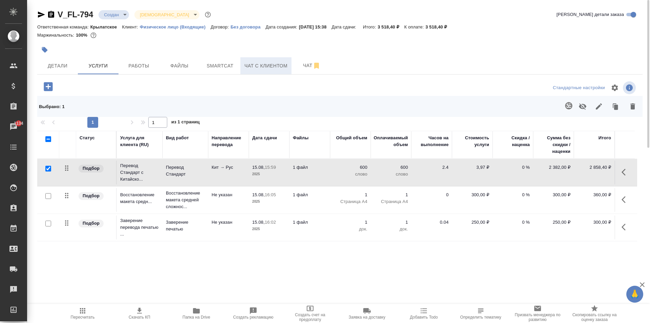
click at [275, 69] on span "Чат с клиентом" at bounding box center [266, 66] width 43 height 8
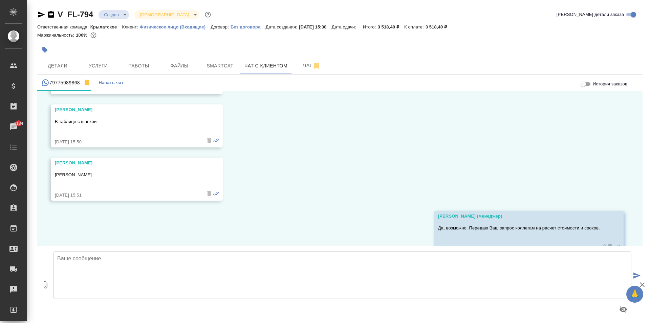
scroll to position [521, 0]
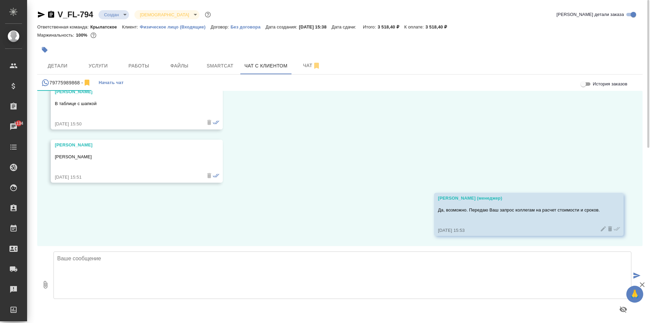
click at [555, 273] on textarea at bounding box center [343, 274] width 578 height 47
paste textarea "Срок исполнения: 2 рабочих дня. Стоимость заказа составит: 3 519 руб. (!) в сто…"
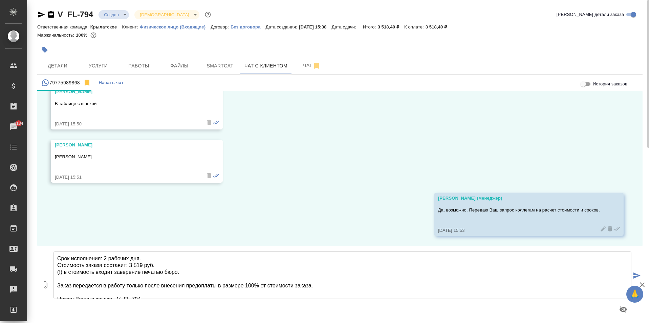
scroll to position [24, 0]
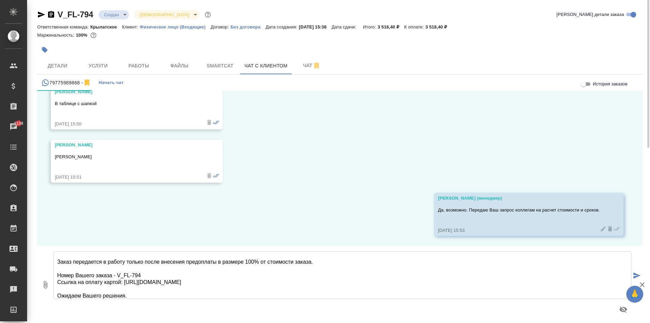
type textarea "Срок исполнения: 2 рабочих дня. Стоимость заказа составит: 3 519 руб. (!) в сто…"
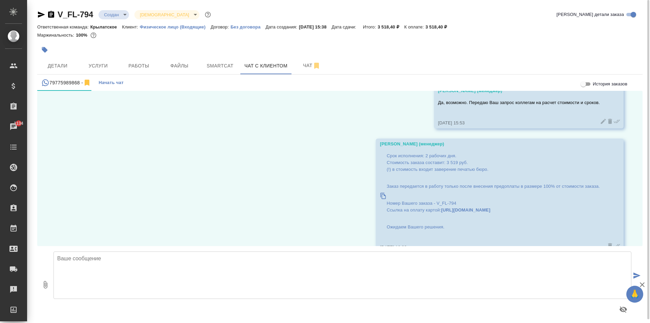
scroll to position [646, 0]
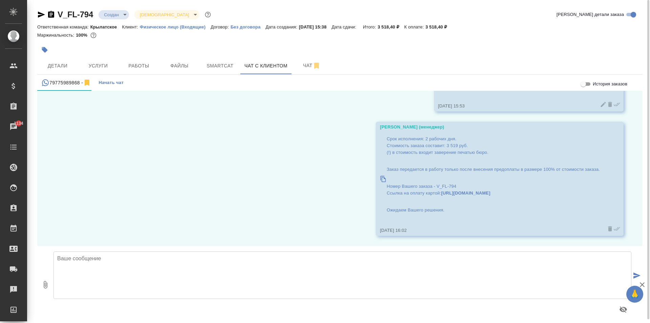
click at [117, 9] on body "🙏 .cls-1 fill:#fff; AWATERA Kasymov Timur Клиенты Спецификации Заказы 1134 Чаты…" at bounding box center [325, 161] width 650 height 323
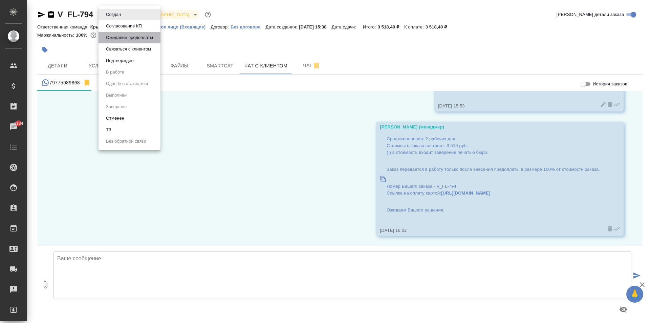
click at [123, 18] on button "Ожидание предоплаты" at bounding box center [113, 14] width 19 height 7
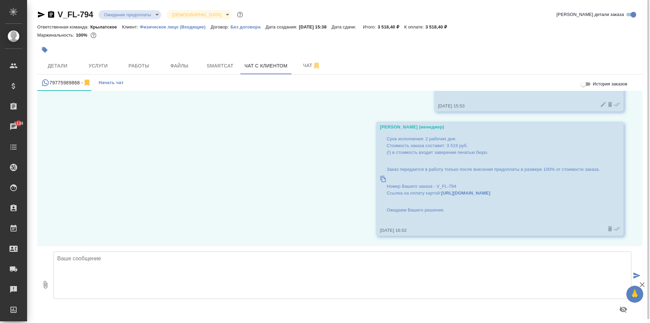
click at [44, 51] on icon "button" at bounding box center [45, 50] width 6 height 6
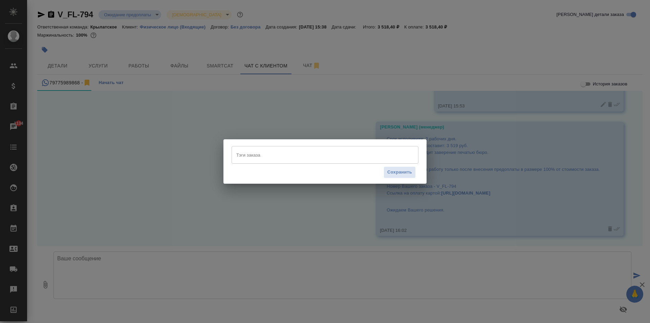
click at [248, 152] on input "Тэги заказа" at bounding box center [319, 155] width 168 height 12
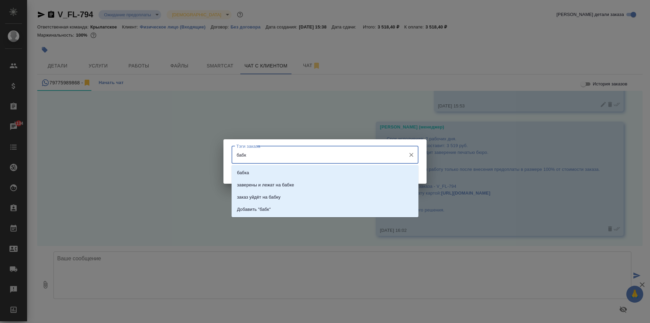
type input "бабку"
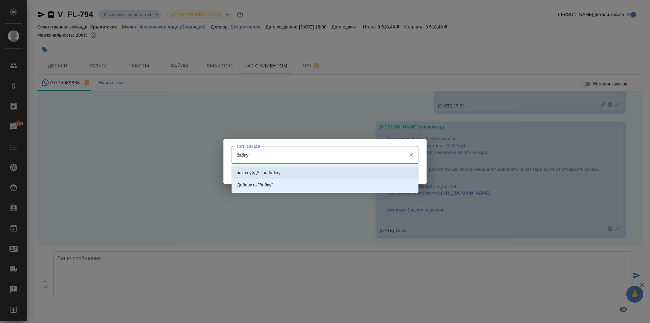
click at [266, 171] on p "заказ уйдёт на бабку" at bounding box center [259, 172] width 44 height 7
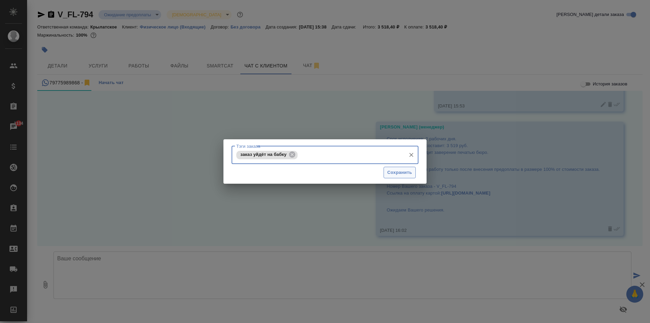
click at [398, 167] on button "Сохранить" at bounding box center [400, 173] width 32 height 12
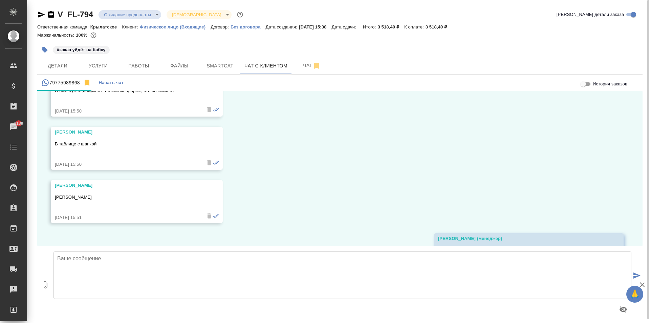
scroll to position [515, 0]
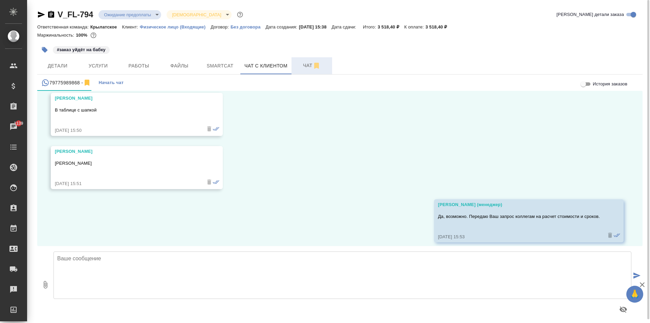
click at [298, 60] on button "Чат" at bounding box center [312, 65] width 41 height 17
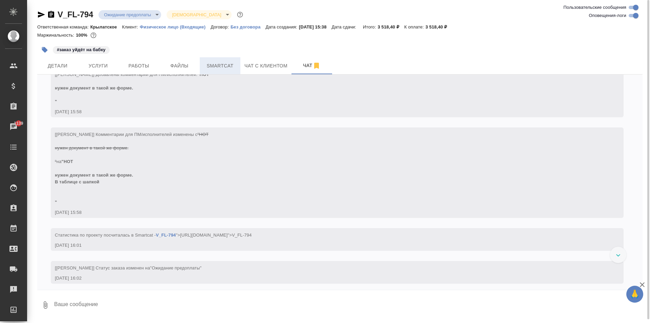
scroll to position [128, 0]
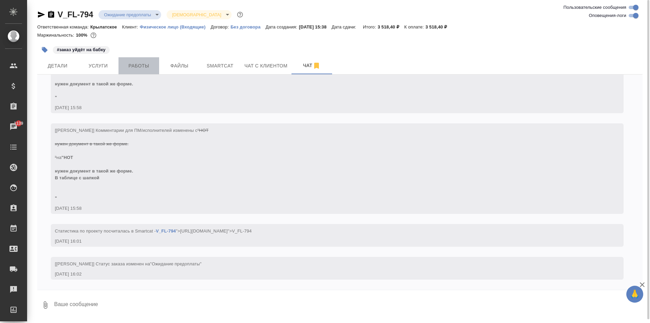
click at [136, 63] on span "Работы" at bounding box center [139, 66] width 33 height 8
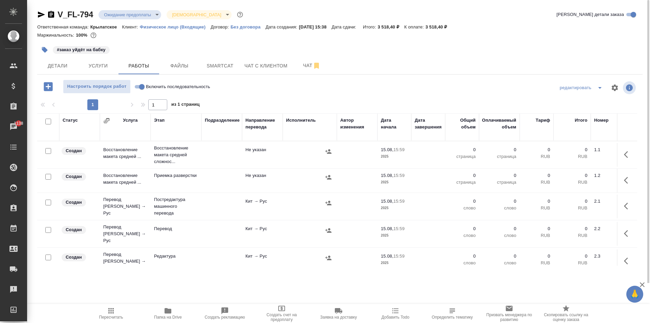
click at [249, 55] on div "#заказ уйдёт на бабку" at bounding box center [239, 49] width 404 height 15
click at [252, 62] on span "Чат с клиентом" at bounding box center [266, 66] width 43 height 8
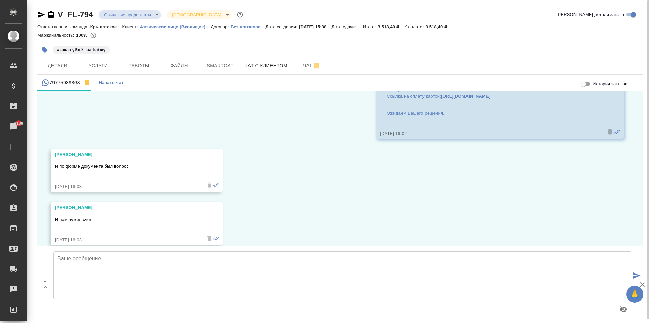
scroll to position [752, 0]
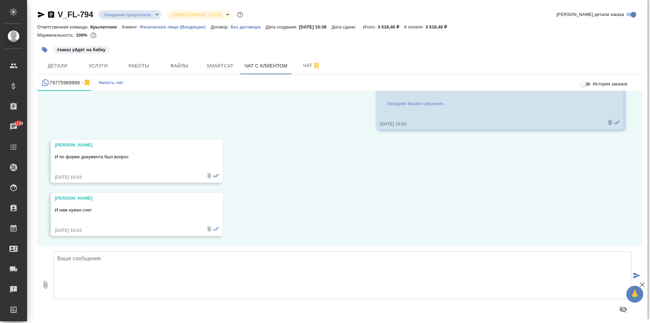
click at [110, 160] on p "И по форме документа был вопрос" at bounding box center [127, 156] width 144 height 7
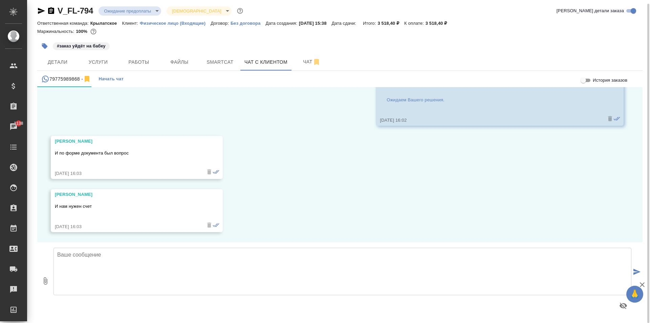
click at [90, 260] on textarea at bounding box center [343, 271] width 578 height 47
type textarea "Да, будет всё также, но на русском языке."
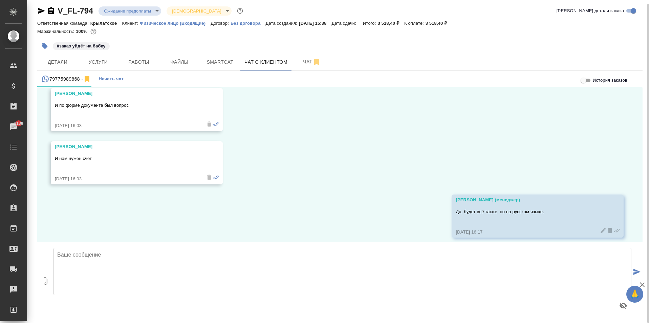
scroll to position [805, 0]
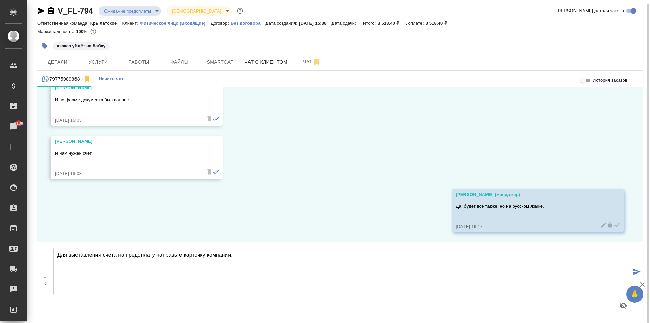
type textarea "Для выставления счёта на предоплату направьте карточку компании."
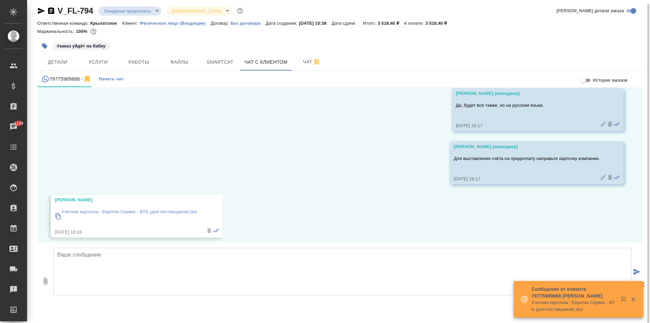
scroll to position [912, 0]
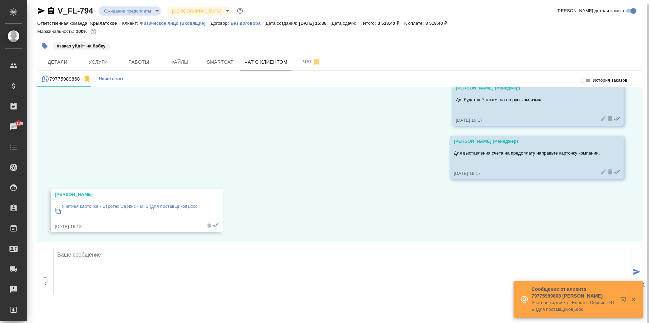
click at [170, 207] on p "Учетная карточка - Евротек Сервис - ВТБ (для поставщиков).doc" at bounding box center [130, 206] width 136 height 7
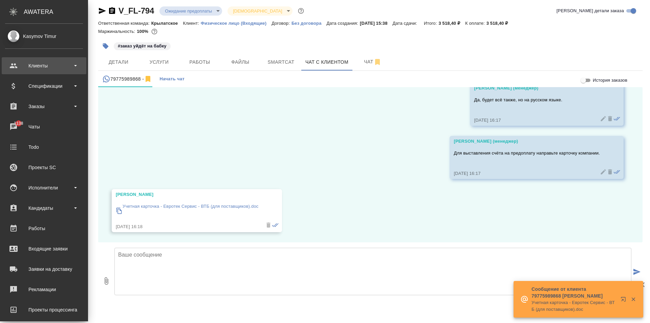
click at [43, 64] on div "Клиенты" at bounding box center [44, 66] width 78 height 10
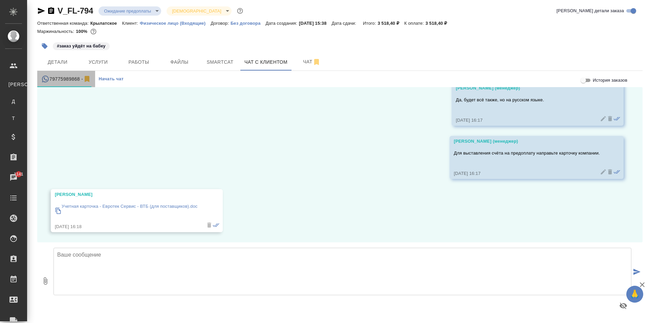
drag, startPoint x: 51, startPoint y: 79, endPoint x: 68, endPoint y: 80, distance: 16.3
click at [68, 80] on div "79775989868 -" at bounding box center [66, 79] width 50 height 8
click at [57, 62] on span "Детали" at bounding box center [57, 62] width 33 height 8
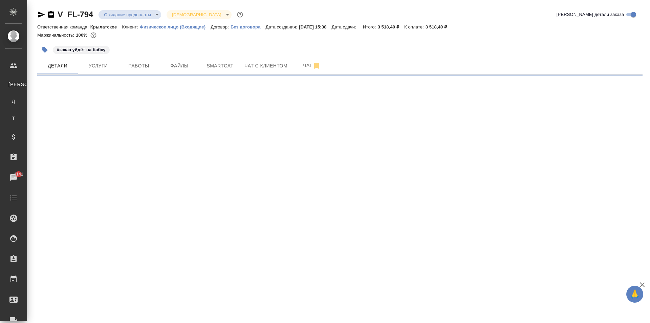
select select "RU"
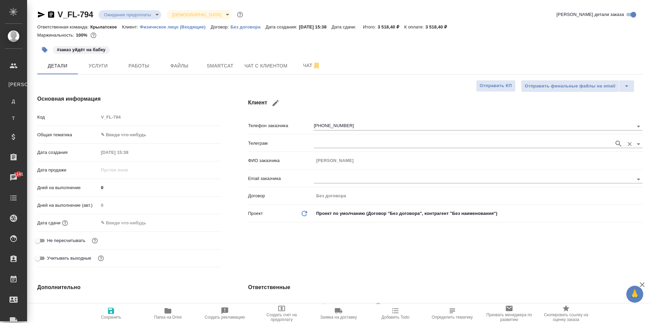
type textarea "x"
click at [277, 101] on icon "button" at bounding box center [276, 103] width 6 height 6
type input "Татьяна"
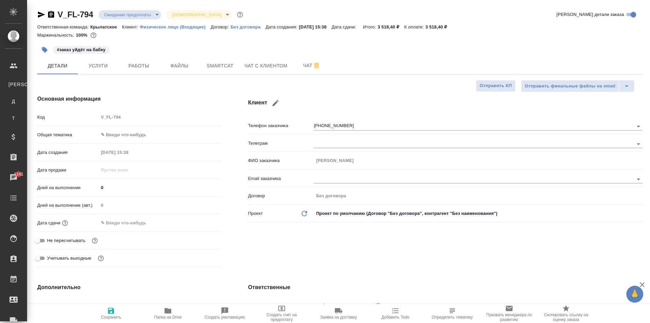
type input "+7 977 598 98 68"
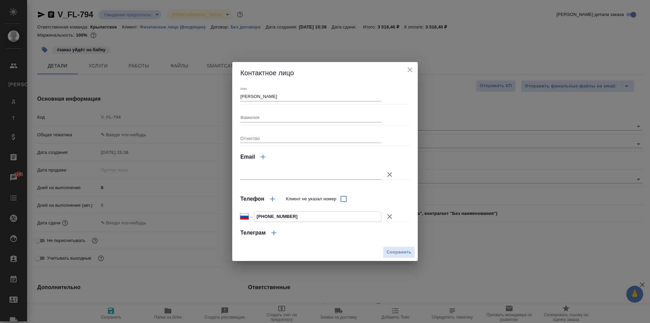
drag, startPoint x: 294, startPoint y: 216, endPoint x: 263, endPoint y: 222, distance: 31.8
click at [263, 222] on div "Имя Татьяна Фамилия Отчество Email Телефон Клиент не указал номер Международный…" at bounding box center [325, 163] width 169 height 154
type textarea "x"
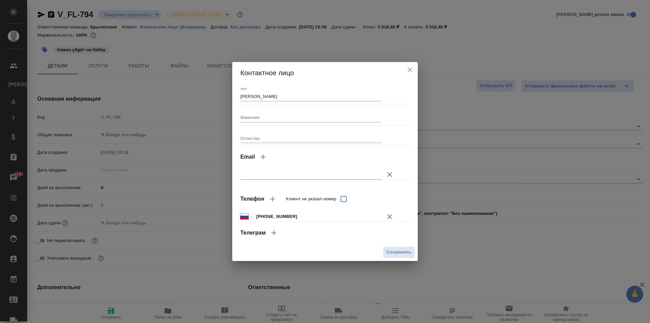
type textarea "x"
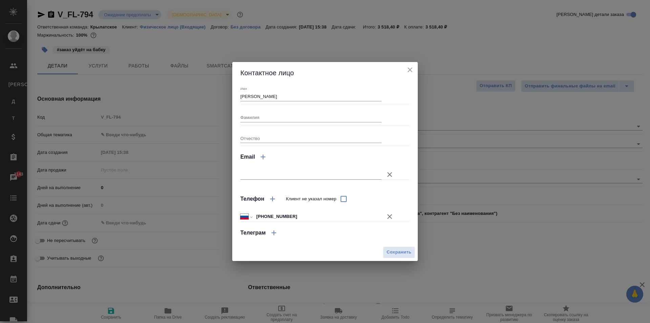
type textarea "x"
click at [411, 71] on icon "close" at bounding box center [410, 69] width 5 height 5
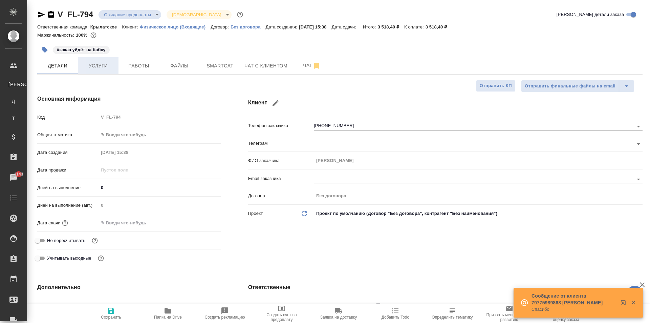
click at [90, 68] on span "Услуги" at bounding box center [98, 66] width 33 height 8
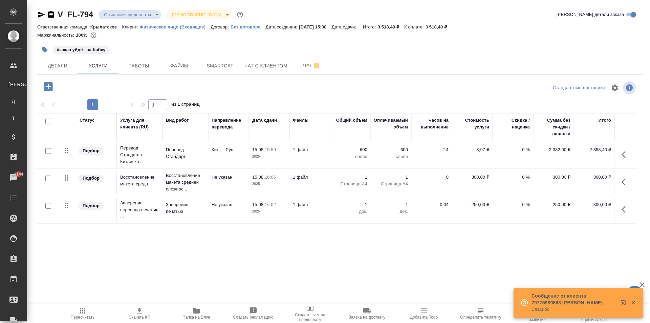
click at [621, 203] on button "button" at bounding box center [626, 209] width 16 height 16
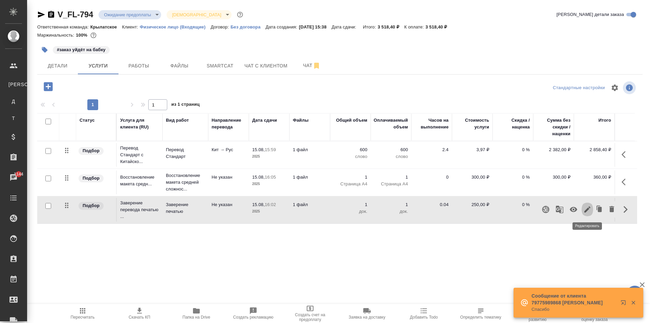
drag, startPoint x: 586, startPoint y: 212, endPoint x: 524, endPoint y: 240, distance: 67.5
click at [556, 253] on div "Статус Услуга для клиента (RU) Вид работ Направление перевода Дата сдачи Файлы …" at bounding box center [337, 186] width 600 height 146
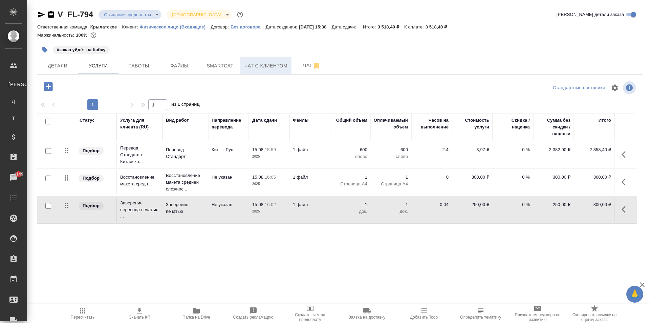
click at [255, 65] on span "Чат с клиентом" at bounding box center [266, 66] width 43 height 8
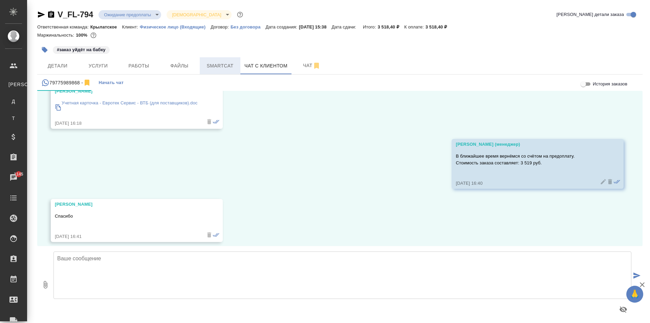
scroll to position [1025, 0]
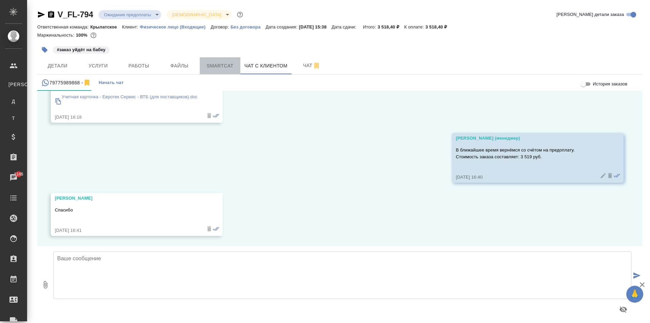
click at [223, 63] on span "Smartcat" at bounding box center [220, 66] width 33 height 8
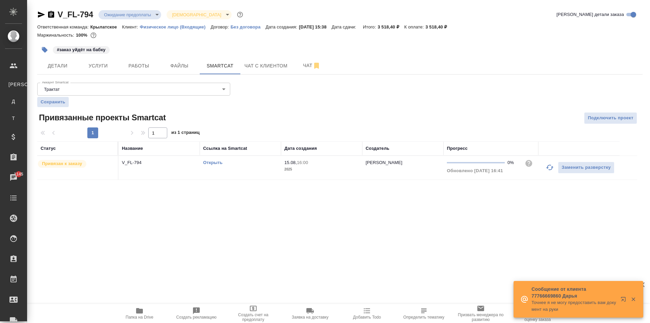
click at [213, 164] on link "Открыть" at bounding box center [212, 162] width 19 height 5
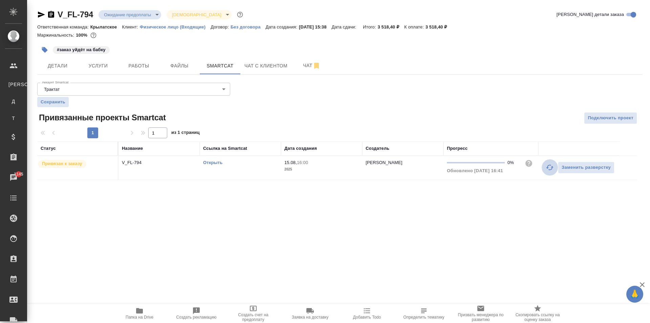
click at [551, 166] on icon "button" at bounding box center [550, 167] width 8 height 8
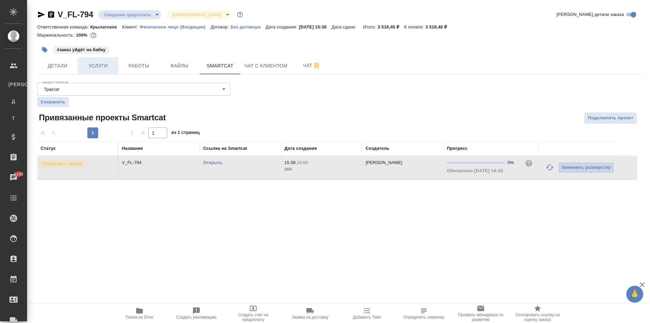
click at [105, 68] on span "Услуги" at bounding box center [98, 66] width 33 height 8
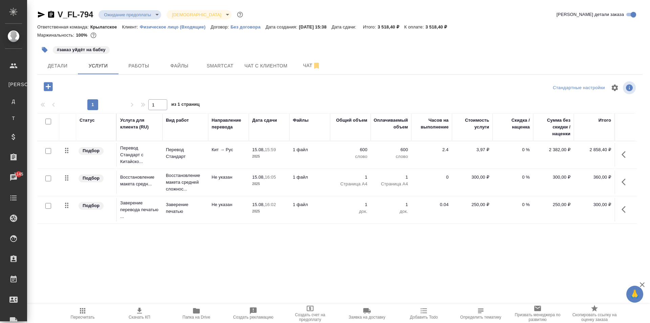
click at [627, 158] on icon "button" at bounding box center [626, 154] width 8 height 8
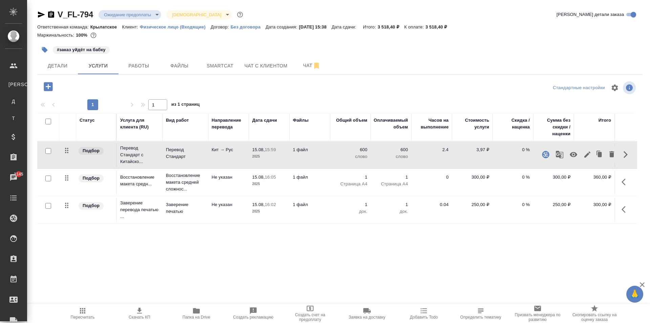
click at [546, 151] on icon "button" at bounding box center [546, 154] width 8 height 8
click at [625, 153] on icon "button" at bounding box center [626, 154] width 8 height 8
drag, startPoint x: 623, startPoint y: 155, endPoint x: 618, endPoint y: 156, distance: 4.8
click at [622, 155] on icon "button" at bounding box center [626, 154] width 8 height 8
click at [586, 155] on icon "button" at bounding box center [588, 154] width 8 height 8
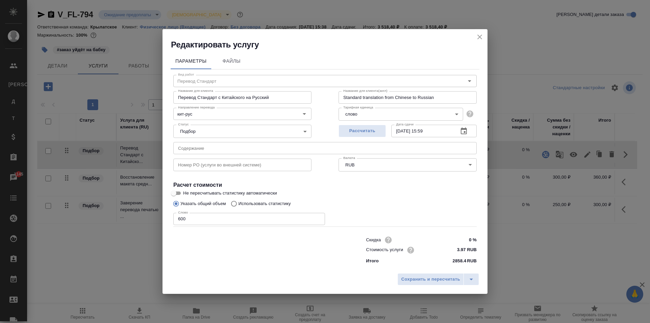
click at [251, 203] on p "Использовать статистику" at bounding box center [264, 203] width 53 height 7
click at [238, 203] on input "Использовать статистику" at bounding box center [233, 203] width 11 height 13
radio input "true"
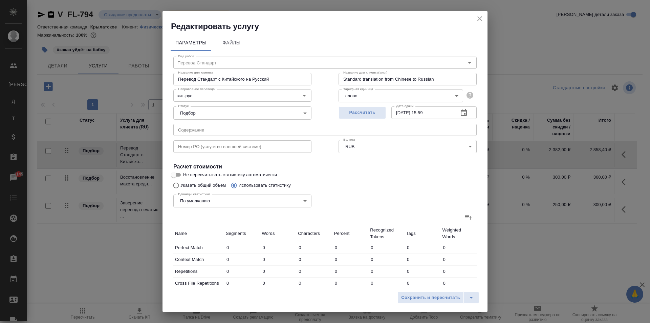
click at [182, 184] on div "Единицы статистики По умолчанию default Единицы статистики" at bounding box center [242, 200] width 165 height 44
click at [175, 184] on input "Указать общий объем" at bounding box center [175, 185] width 11 height 13
radio input "true"
radio input "false"
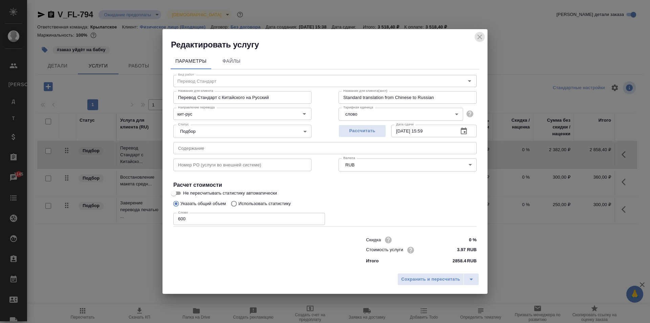
click at [478, 39] on icon "close" at bounding box center [480, 37] width 8 height 8
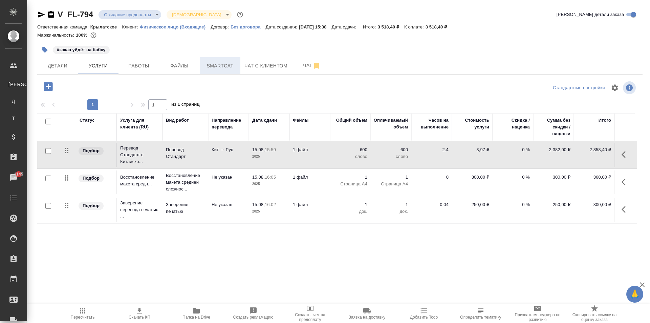
click at [220, 63] on span "Smartcat" at bounding box center [220, 66] width 33 height 8
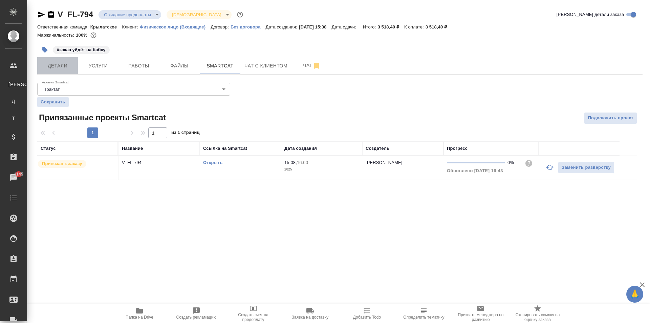
click at [64, 59] on button "Детали" at bounding box center [57, 65] width 41 height 17
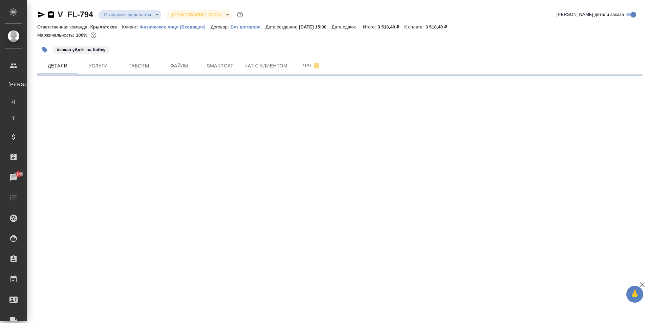
select select "RU"
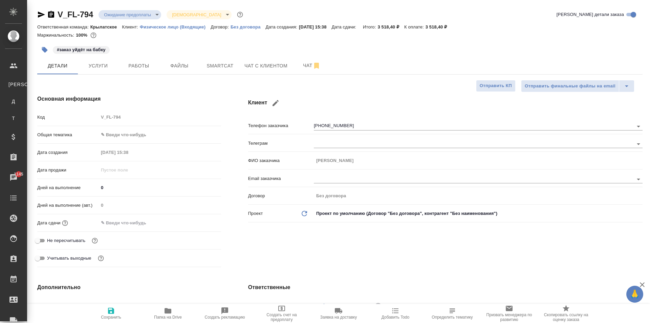
type textarea "x"
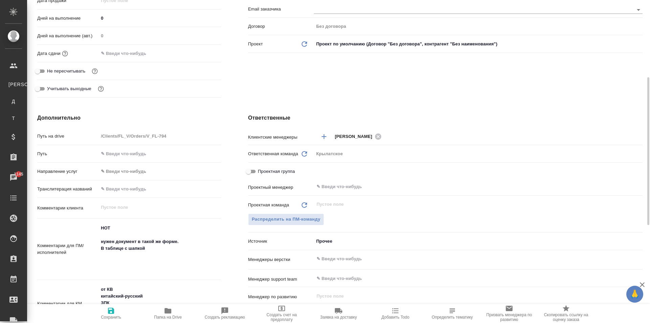
scroll to position [339, 0]
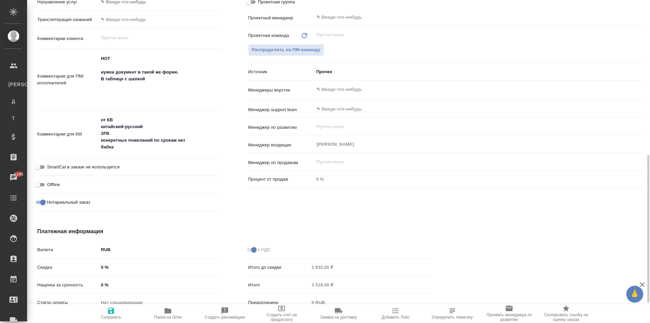
click at [108, 166] on span "SmartCat в заказе не используется" at bounding box center [83, 167] width 72 height 7
click at [50, 166] on input "SmartCat в заказе не используется" at bounding box center [37, 167] width 24 height 8
checkbox input "true"
type textarea "x"
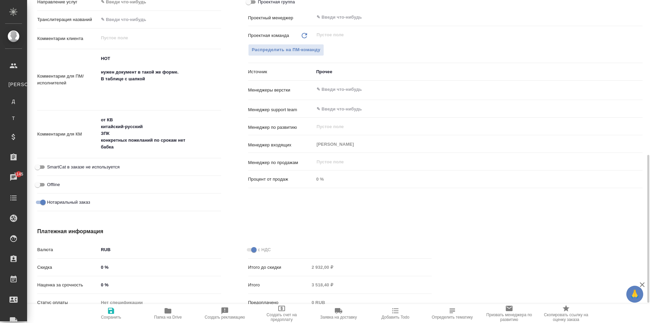
type textarea "x"
click at [113, 314] on icon "button" at bounding box center [111, 311] width 8 height 8
type textarea "x"
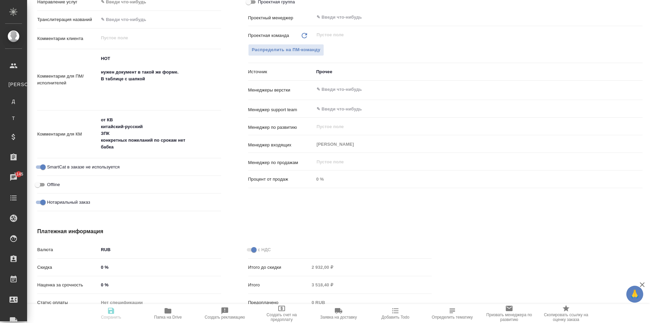
type textarea "x"
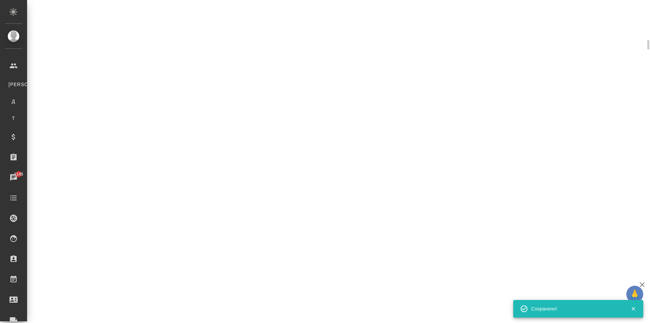
select select "RU"
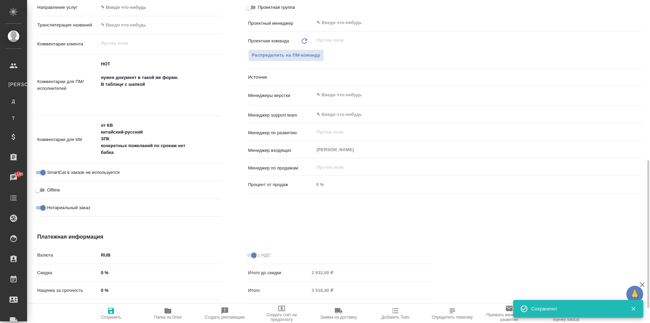
type textarea "x"
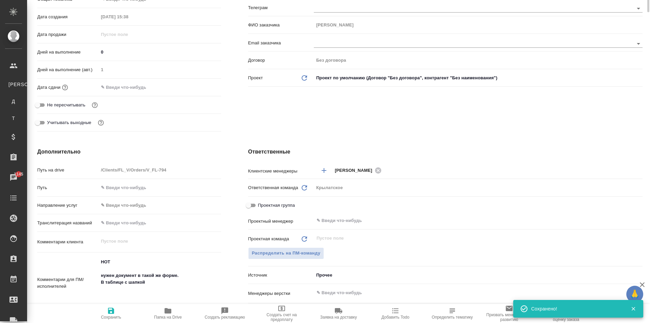
scroll to position [0, 0]
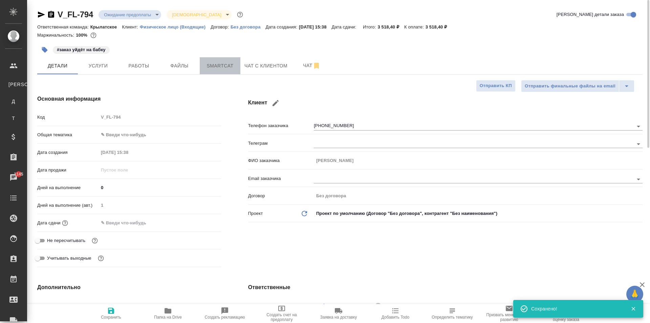
click at [217, 65] on span "Smartcat" at bounding box center [220, 66] width 33 height 8
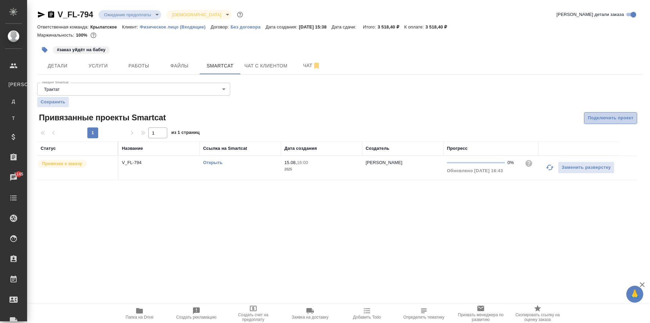
click at [610, 118] on span "Подключить проект" at bounding box center [611, 118] width 46 height 8
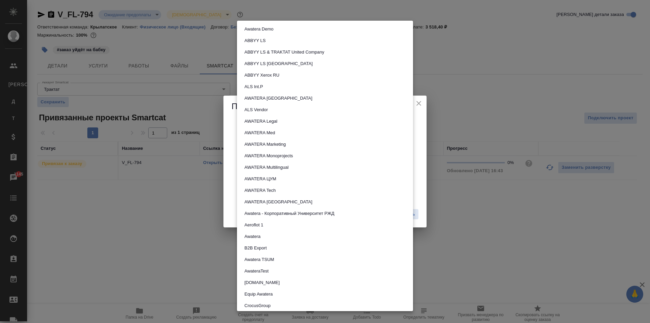
click at [404, 165] on body "🙏 .cls-1 fill:#fff; AWATERA Kasymov Timur Клиенты К Клиенты Д Договоры Т Тендер…" at bounding box center [325, 161] width 650 height 323
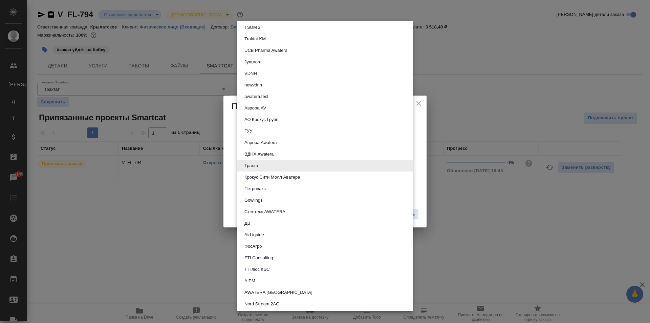
drag, startPoint x: 442, startPoint y: 206, endPoint x: 438, endPoint y: 205, distance: 3.5
click at [441, 206] on div at bounding box center [325, 161] width 650 height 323
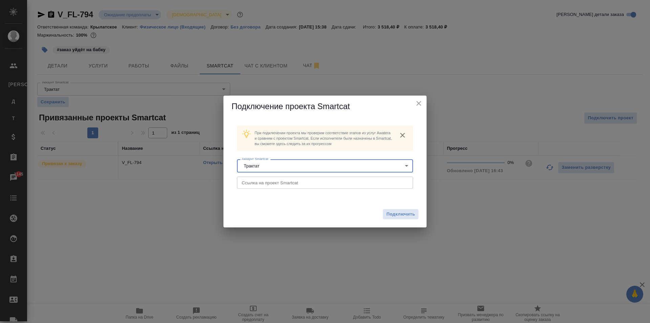
click at [419, 102] on icon "close" at bounding box center [419, 103] width 8 height 8
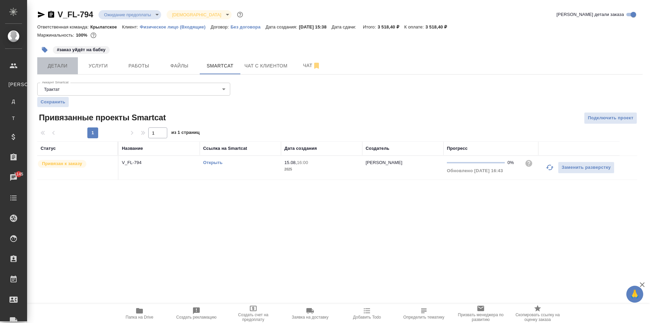
click at [70, 64] on span "Детали" at bounding box center [57, 66] width 33 height 8
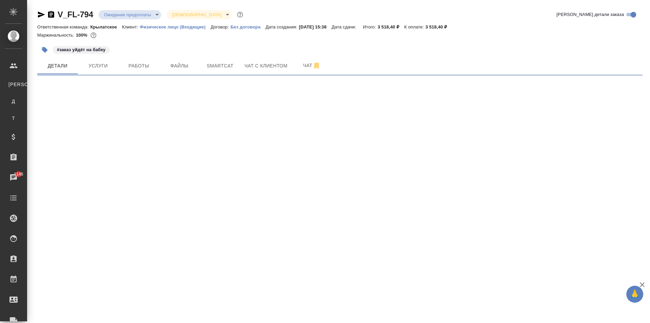
select select "RU"
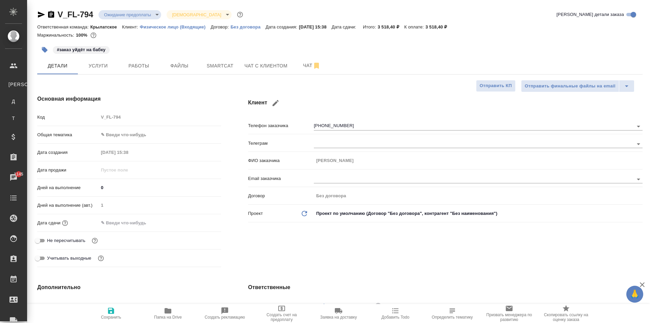
type textarea "x"
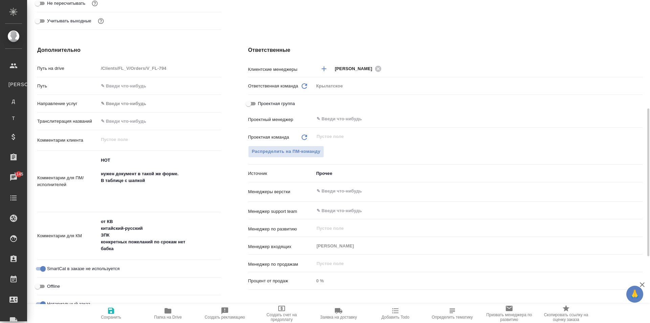
type textarea "x"
drag, startPoint x: 117, startPoint y: 251, endPoint x: 92, endPoint y: 215, distance: 43.8
click at [92, 215] on div "Комментарии для КМ от КВ китайский-русский ЗПК конкретных пожеланий по срокам н…" at bounding box center [129, 236] width 184 height 43
type textarea "x"
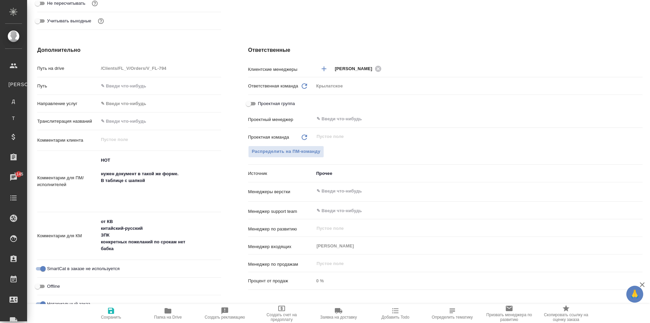
type textarea "x"
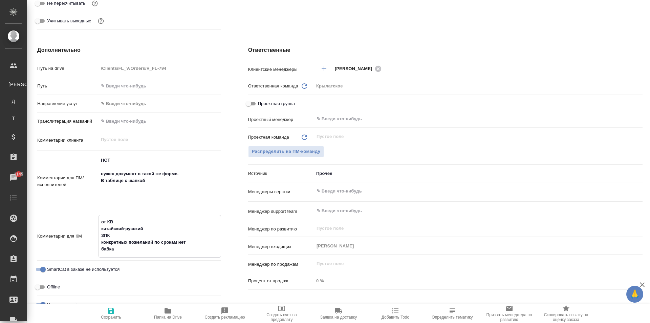
type textarea "x"
click at [159, 182] on textarea "НОТ нужен документ в такой же форме. В таблице с шапкой" at bounding box center [160, 181] width 122 height 52
drag, startPoint x: 123, startPoint y: 189, endPoint x: 90, endPoint y: 152, distance: 49.9
click at [90, 152] on div "Путь на drive /Clients/FL_V/Orders/V_FL-794 Путь Направление услуг ✎ Введи что-…" at bounding box center [129, 189] width 184 height 254
type textarea "x"
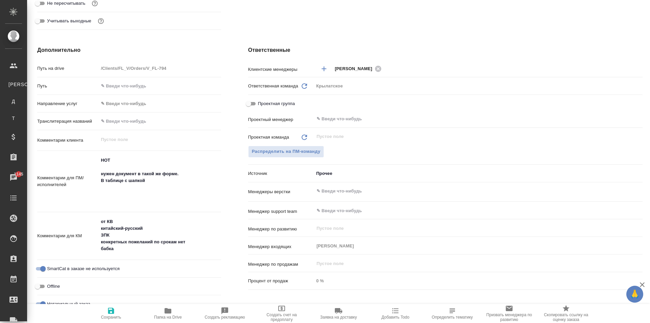
type textarea "x"
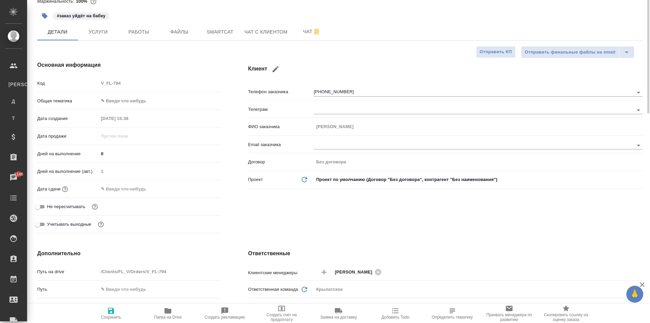
scroll to position [0, 0]
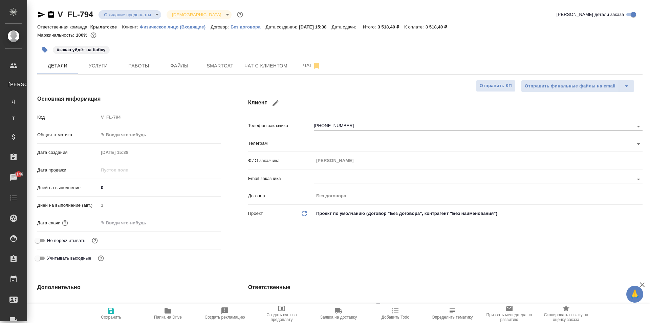
type textarea "x"
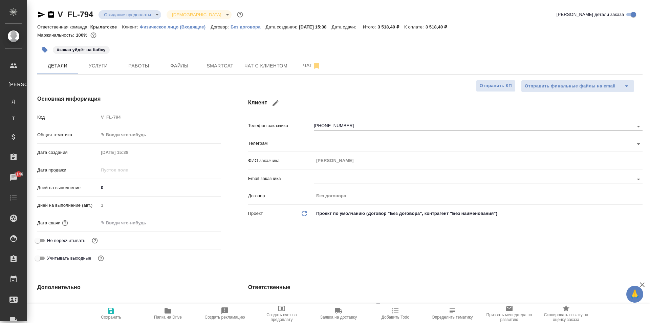
type textarea "x"
click at [37, 16] on icon "button" at bounding box center [41, 15] width 8 height 8
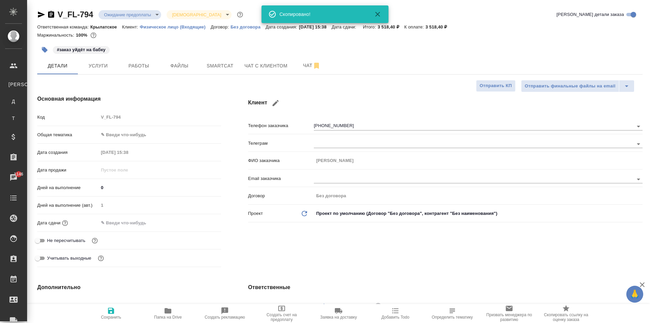
type textarea "x"
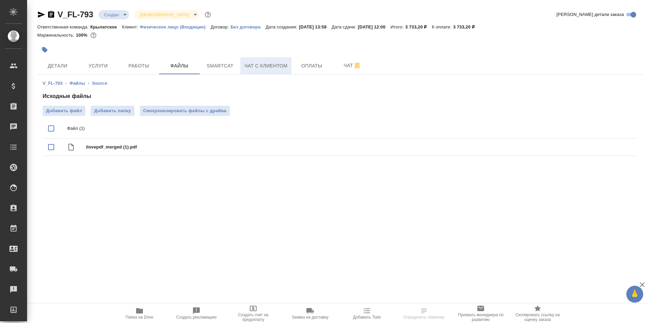
click at [269, 64] on span "Чат с клиентом" at bounding box center [266, 66] width 43 height 8
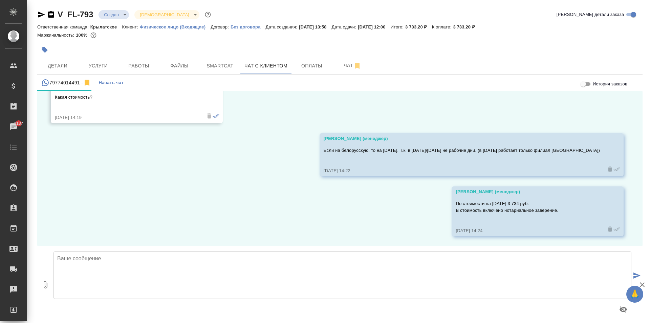
scroll to position [921, 0]
click at [64, 62] on span "Детали" at bounding box center [57, 66] width 33 height 8
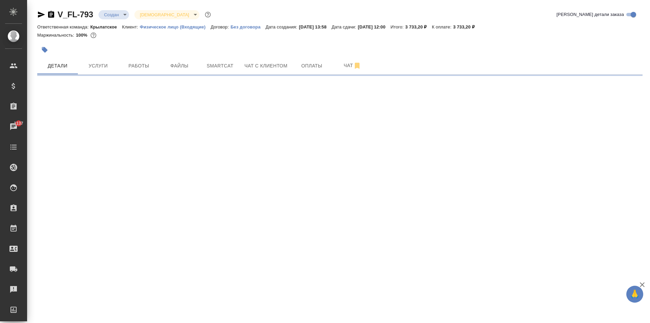
select select "RU"
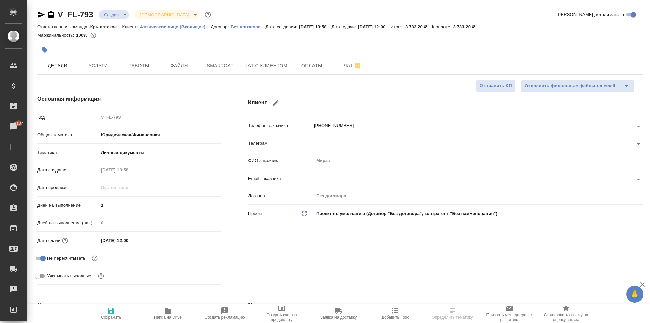
type textarea "x"
click at [111, 12] on body "🙏 .cls-1 fill:#fff; AWATERA Kasymov Timur Клиенты Спецификации Заказы 1137 Чаты…" at bounding box center [325, 161] width 650 height 323
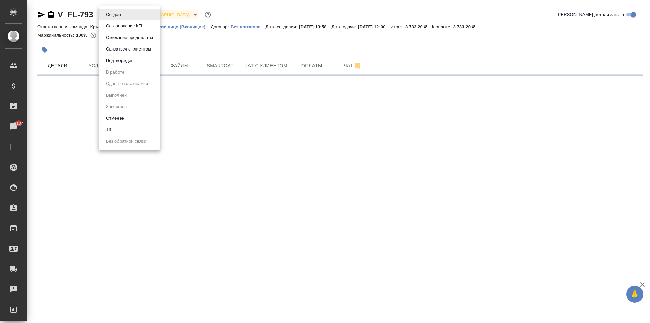
select select "RU"
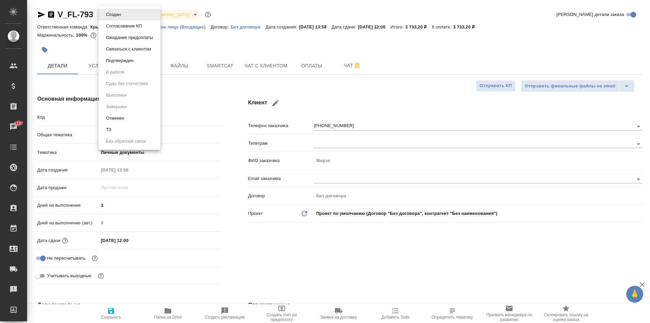
type textarea "x"
click at [123, 18] on button "Ожидание предоплаты" at bounding box center [113, 14] width 19 height 7
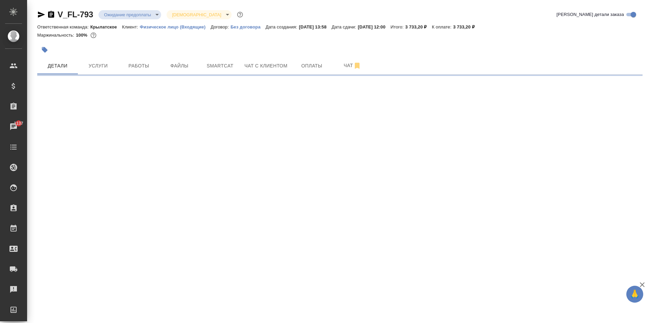
select select "RU"
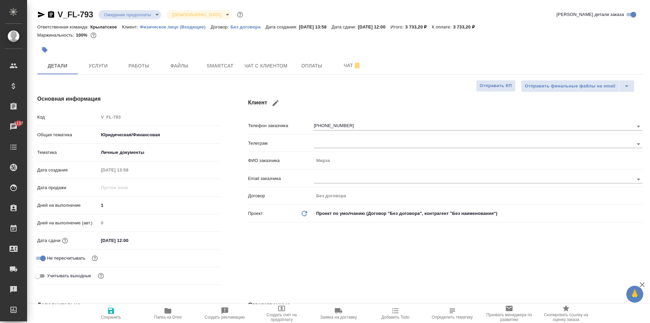
type textarea "x"
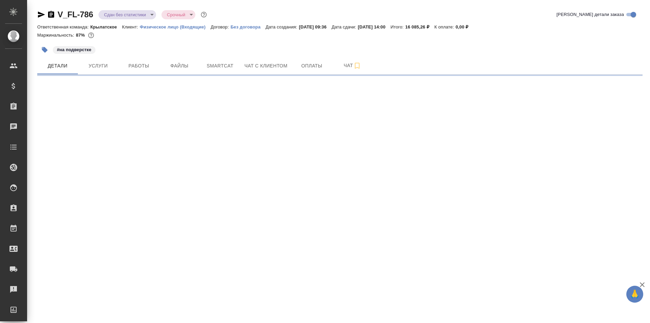
select select "RU"
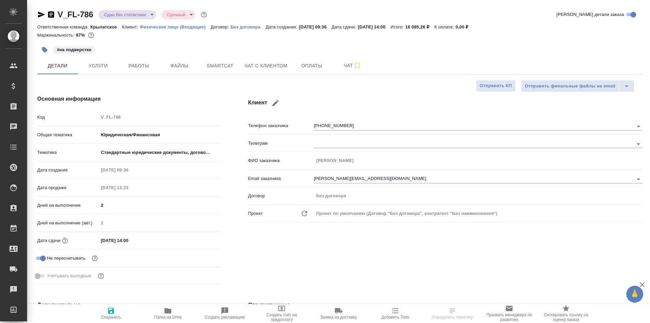
type textarea "x"
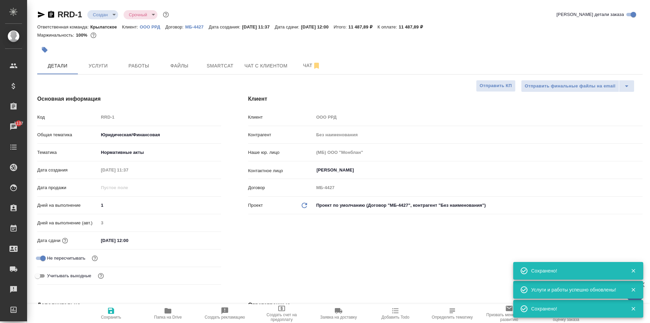
select select "RU"
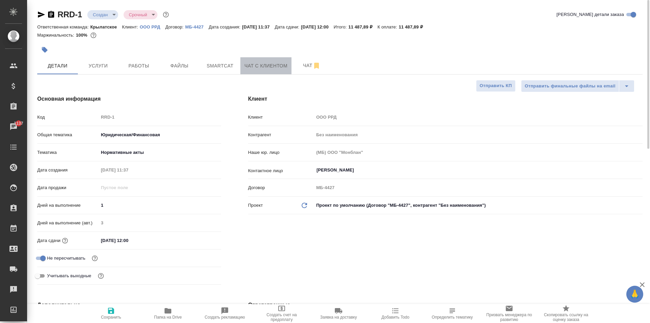
click at [258, 68] on span "Чат с клиентом" at bounding box center [266, 66] width 43 height 8
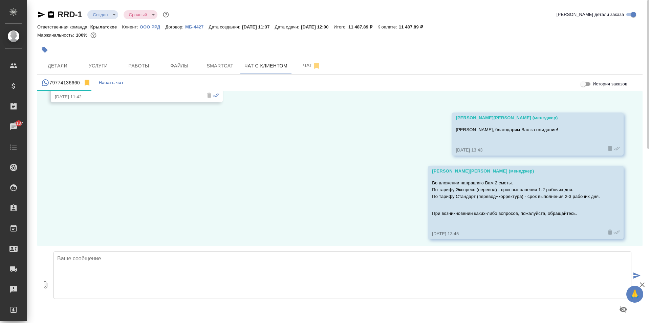
scroll to position [575, 0]
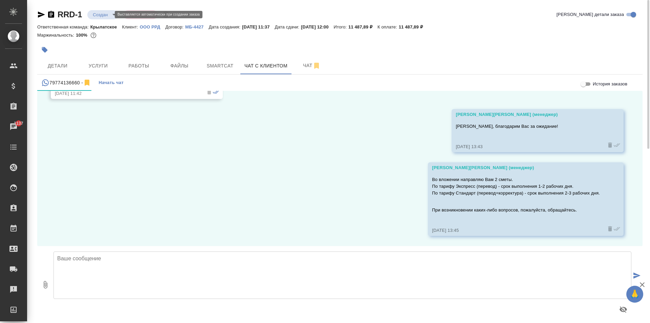
click at [106, 13] on body "🙏 .cls-1 fill:#fff; AWATERA [PERSON_NAME] Спецификации Заказы 1137 Чаты Todo Пр…" at bounding box center [325, 161] width 650 height 323
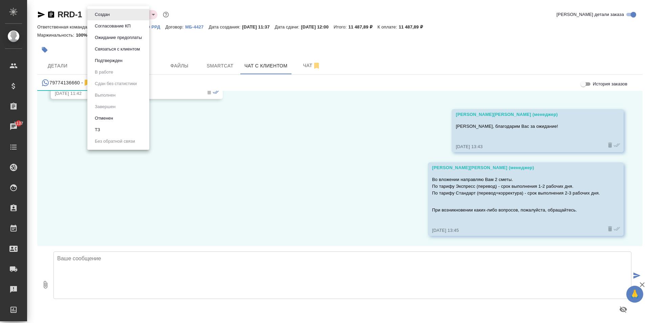
drag, startPoint x: 124, startPoint y: 40, endPoint x: 119, endPoint y: 25, distance: 15.5
click at [119, 25] on ul "Создан Согласование КП Ожидание предоплаты Связаться с клиентом Подтвержден В р…" at bounding box center [118, 78] width 62 height 144
click at [112, 18] on button "Согласование КП" at bounding box center [102, 14] width 19 height 7
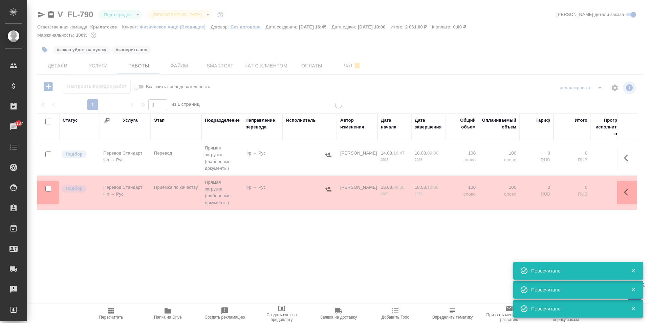
type input "inProgress"
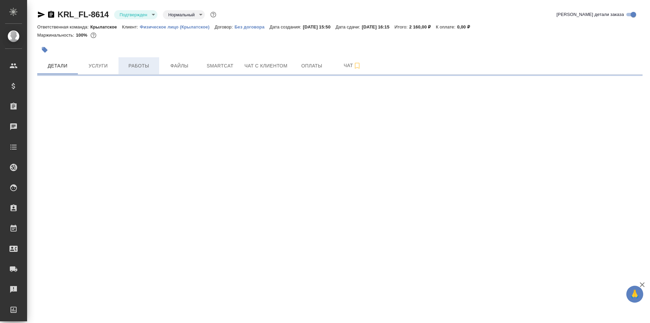
click at [136, 63] on span "Работы" at bounding box center [139, 66] width 33 height 8
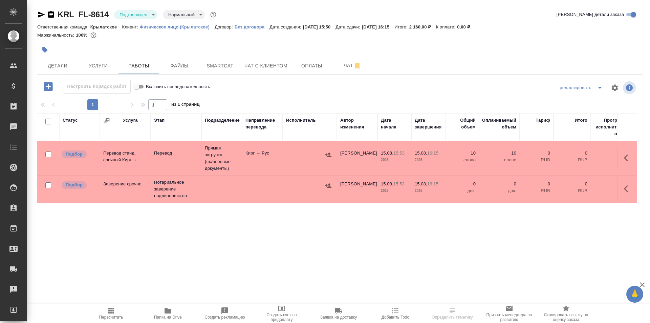
click at [115, 311] on icon "button" at bounding box center [111, 311] width 8 height 8
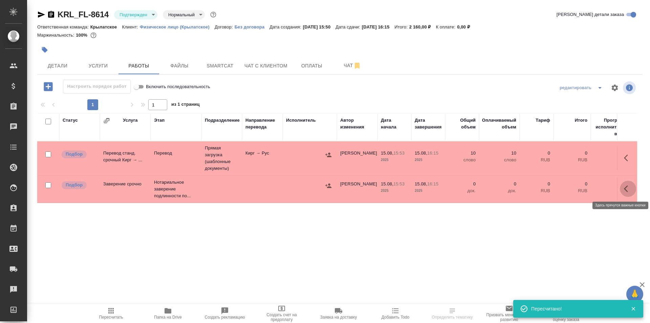
click at [627, 188] on icon "button" at bounding box center [628, 189] width 8 height 8
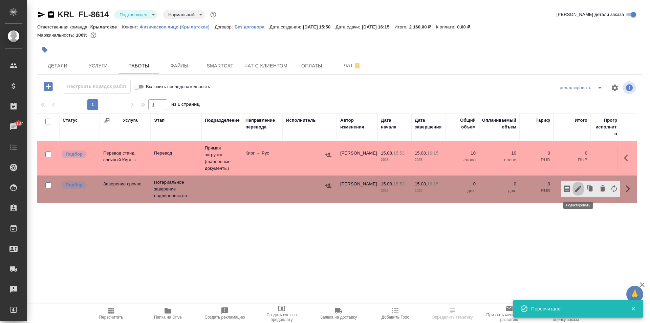
click at [578, 191] on icon "button" at bounding box center [579, 189] width 6 height 6
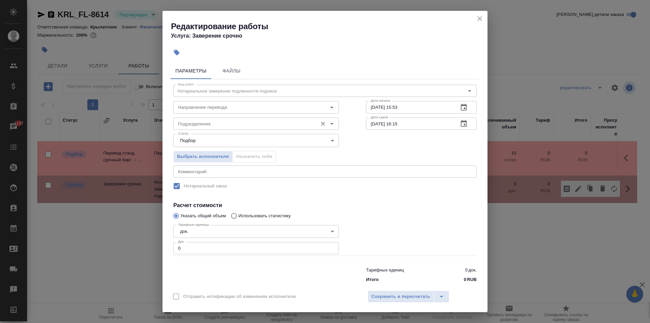
click at [193, 124] on input "Подразделение" at bounding box center [244, 124] width 139 height 8
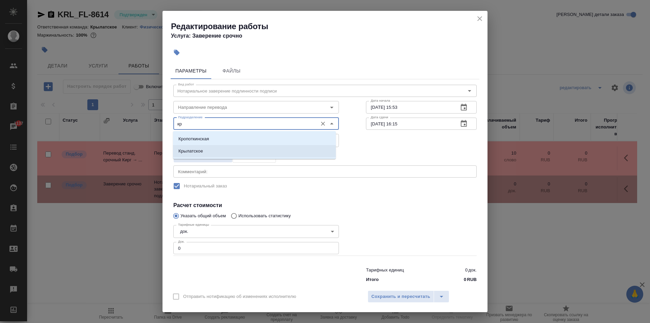
click at [196, 149] on p "Крылатское" at bounding box center [191, 151] width 25 height 7
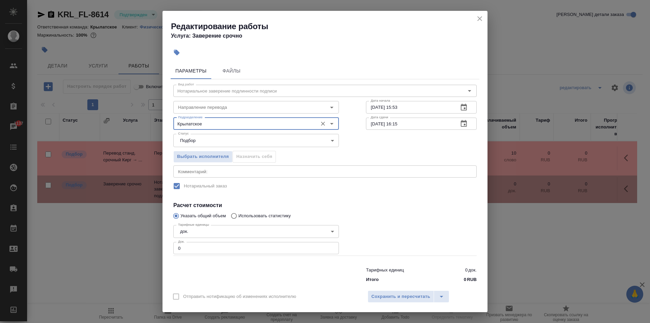
type input "Крылатское"
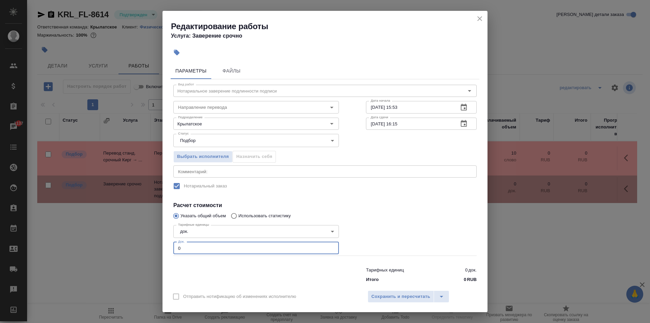
drag, startPoint x: 197, startPoint y: 249, endPoint x: 159, endPoint y: 253, distance: 38.5
click at [159, 253] on div "Редактирование работы Услуга: Заверение срочно Параметры Файлы Вид работ Нотари…" at bounding box center [325, 161] width 650 height 323
type input "1"
click at [377, 288] on div "Отправить нотификацию об изменениях исполнителю Сохранить и пересчитать" at bounding box center [325, 299] width 325 height 26
click at [382, 296] on span "Сохранить и пересчитать" at bounding box center [401, 297] width 59 height 8
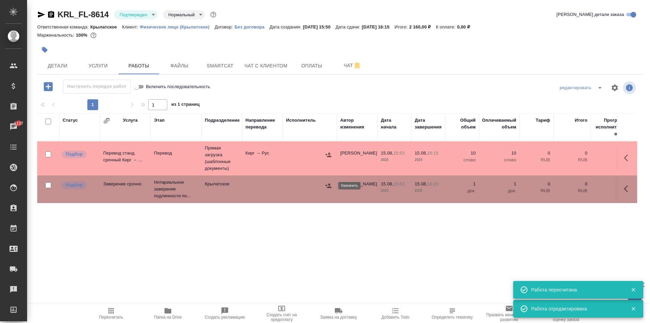
click at [330, 185] on icon "button" at bounding box center [329, 185] width 6 height 4
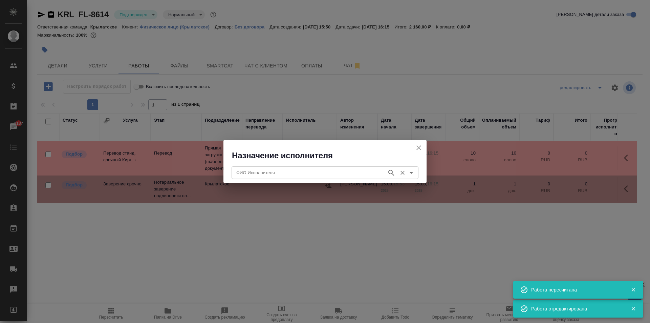
click at [307, 165] on div "ФИО Исполнителя ФИО Исполнителя" at bounding box center [325, 172] width 187 height 16
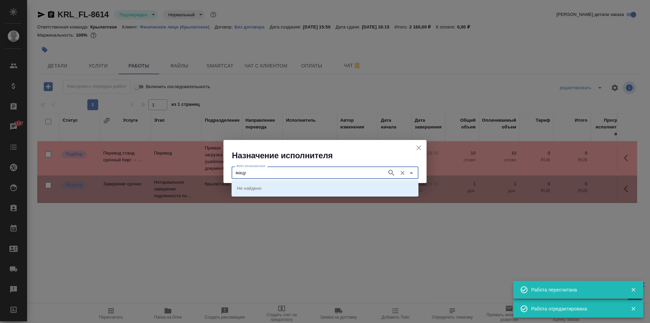
type input "мацу"
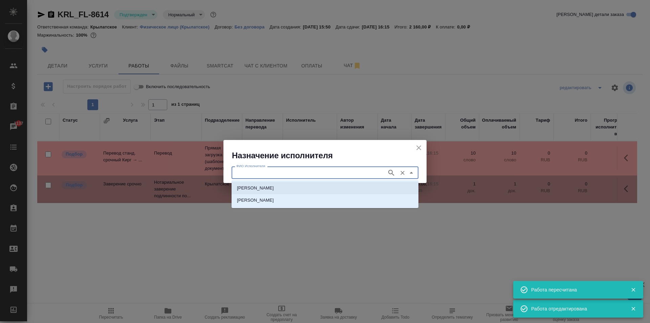
click at [253, 190] on p "[PERSON_NAME]" at bounding box center [255, 188] width 37 height 7
type input "[PERSON_NAME]"
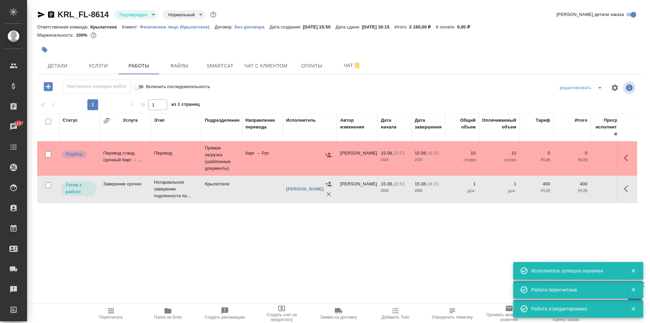
click at [132, 302] on div ".cls-1 fill:#fff; AWATERA [PERSON_NAME] Спецификации Заказы 1137 Чаты Todo Прое…" at bounding box center [325, 161] width 650 height 323
click at [119, 309] on span "Пересчитать" at bounding box center [111, 313] width 49 height 13
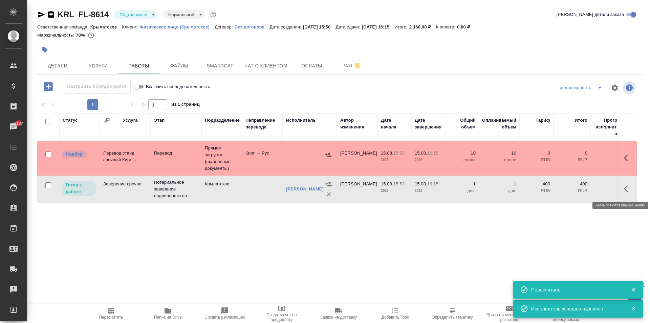
click at [629, 185] on button "button" at bounding box center [628, 189] width 16 height 16
click at [578, 186] on icon "button" at bounding box center [579, 189] width 8 height 8
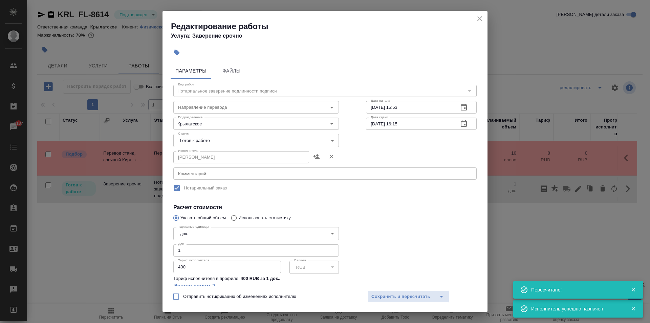
click at [200, 138] on body "🙏 .cls-1 fill:#fff; AWATERA [PERSON_NAME] Спецификации Заказы 1137 Чаты Todo Пр…" at bounding box center [325, 161] width 650 height 323
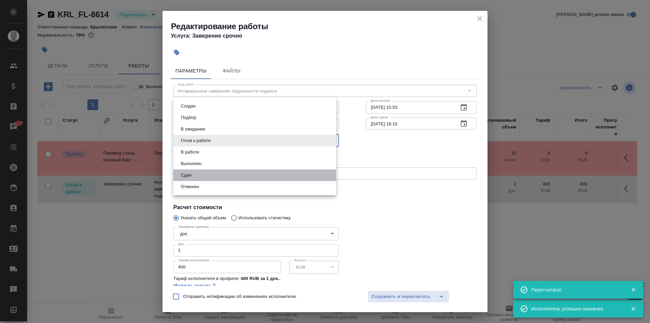
click at [192, 170] on li "Сдан" at bounding box center [254, 175] width 163 height 12
type input "closed"
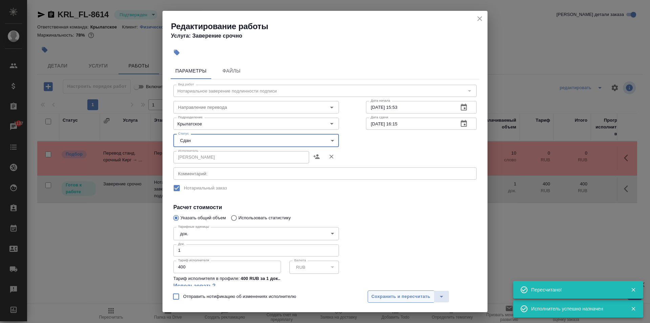
click at [408, 302] on button "Сохранить и пересчитать" at bounding box center [401, 296] width 66 height 12
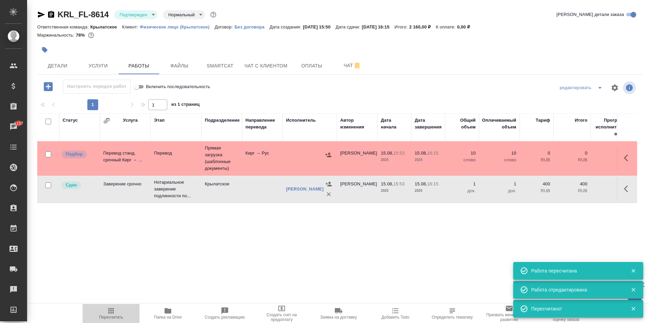
click at [102, 310] on span "Пересчитать" at bounding box center [111, 313] width 49 height 13
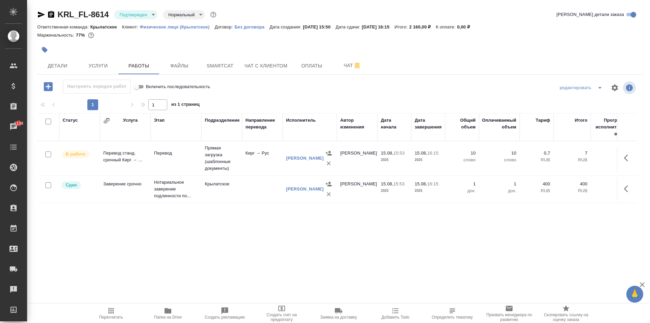
click at [100, 312] on span "Пересчитать" at bounding box center [111, 313] width 49 height 13
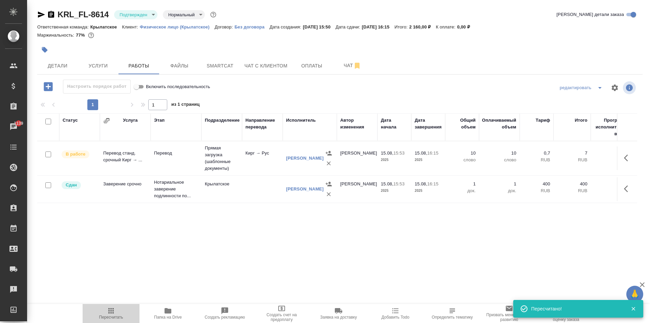
click at [107, 318] on span "Пересчитать" at bounding box center [111, 317] width 24 height 5
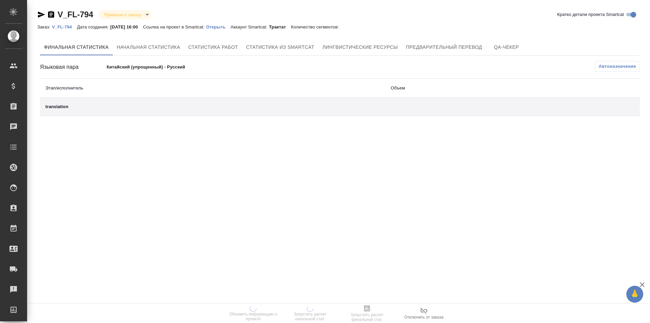
click at [229, 23] on div "Заказ: V_FL-794 Дата создания: [DATE] 16:00 Ссылка на проект в Smartcat: Открыт…" at bounding box center [191, 27] width 309 height 8
click at [226, 27] on p "Открыть" at bounding box center [218, 26] width 24 height 5
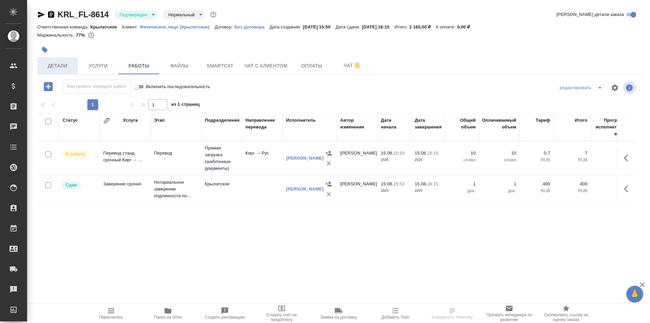
click at [66, 62] on span "Детали" at bounding box center [57, 66] width 33 height 8
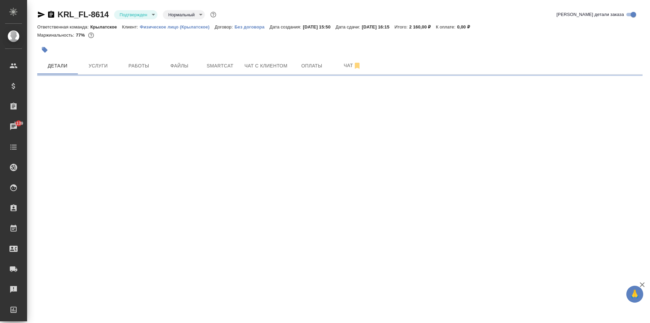
select select "RU"
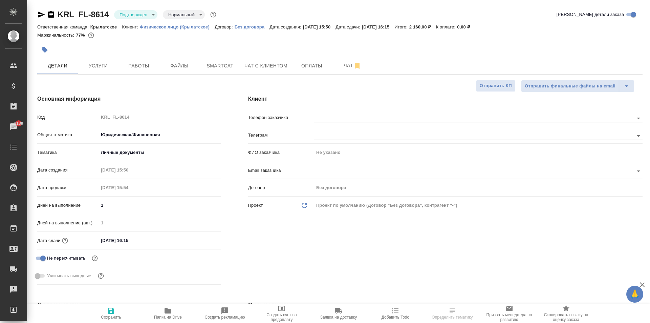
type textarea "x"
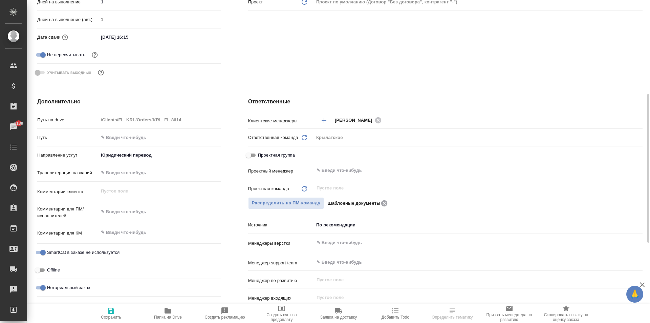
click at [385, 205] on icon at bounding box center [384, 203] width 6 height 6
type textarea "x"
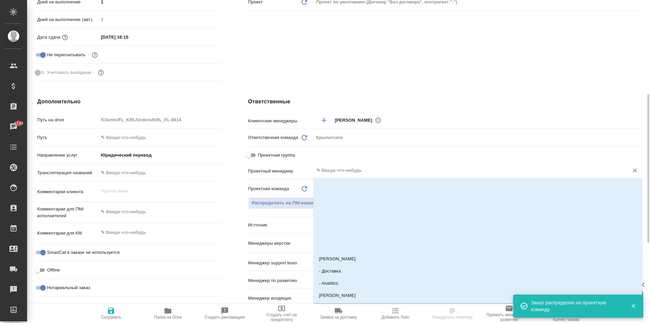
click at [341, 169] on input "text" at bounding box center [467, 170] width 302 height 8
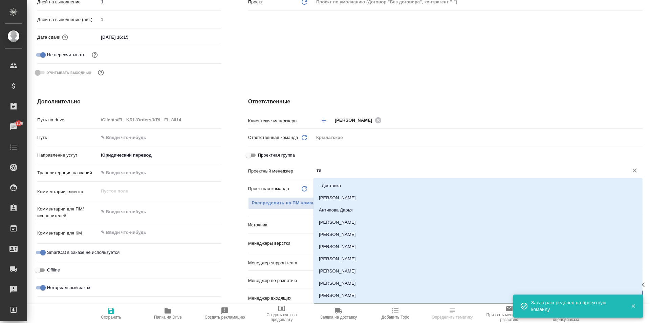
type input "тим"
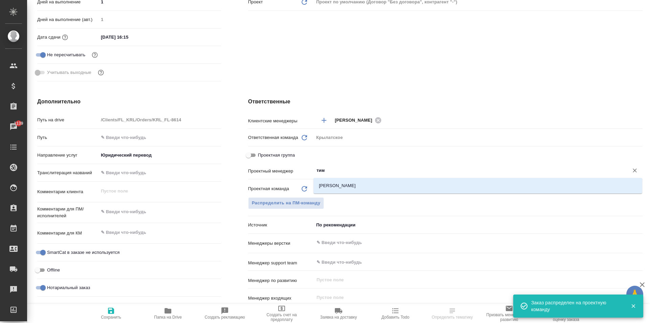
click at [351, 186] on li "[PERSON_NAME]" at bounding box center [478, 186] width 329 height 12
type textarea "x"
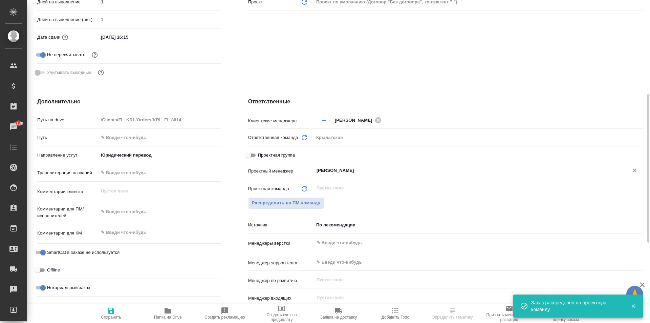
type input "[PERSON_NAME]"
click at [107, 316] on span "Сохранить" at bounding box center [111, 317] width 20 height 5
type textarea "x"
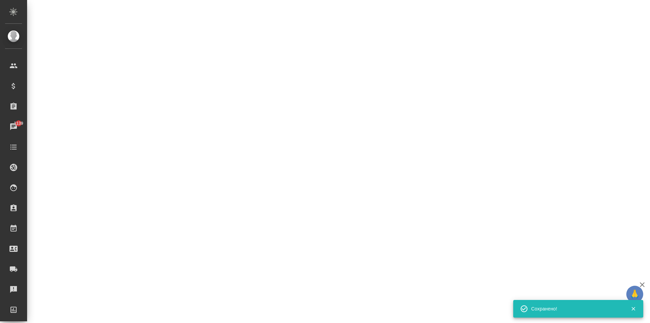
select select "RU"
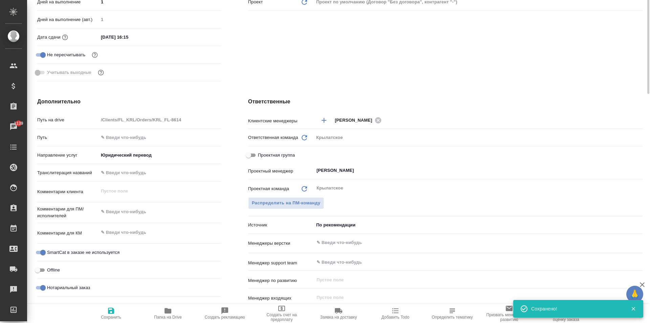
scroll to position [0, 0]
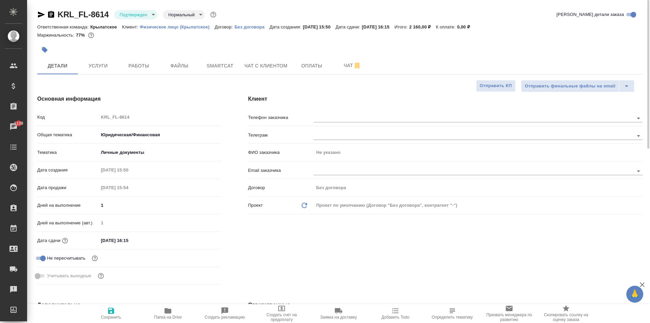
type textarea "x"
click at [129, 16] on body "🙏 .cls-1 fill:#fff; AWATERA [PERSON_NAME] Клиенты Спецификации Заказы 1139 Чаты…" at bounding box center [325, 161] width 650 height 323
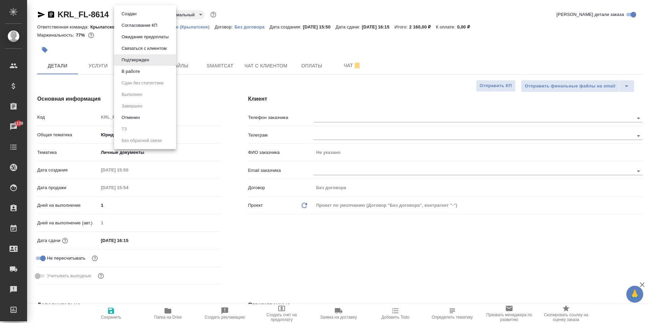
click at [138, 67] on li "В работе" at bounding box center [145, 72] width 62 height 12
type textarea "x"
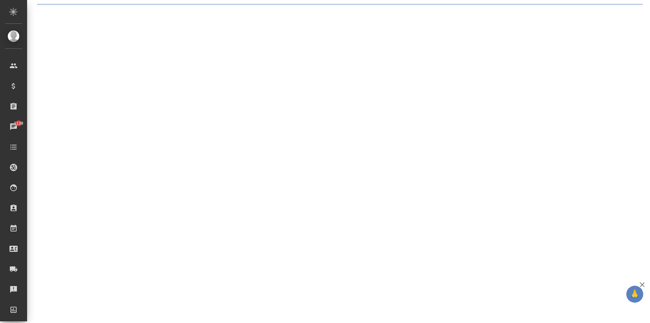
click at [143, 69] on div ".cls-1 fill:#fff; AWATERA [PERSON_NAME] Спецификации Заказы 1139 Чаты Todo Прое…" at bounding box center [325, 161] width 650 height 323
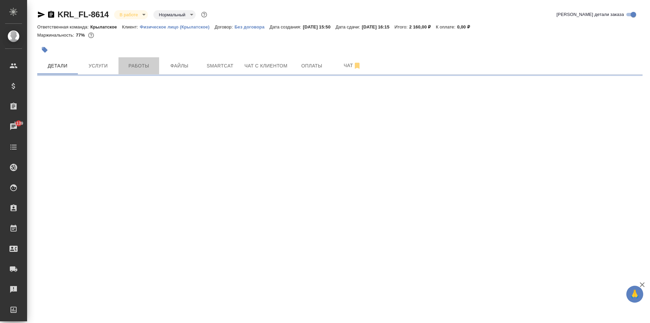
click at [143, 69] on span "Работы" at bounding box center [139, 66] width 33 height 8
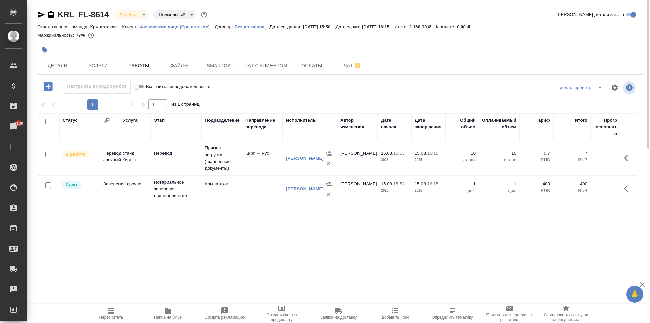
click at [105, 317] on span "Пересчитать" at bounding box center [111, 317] width 24 height 5
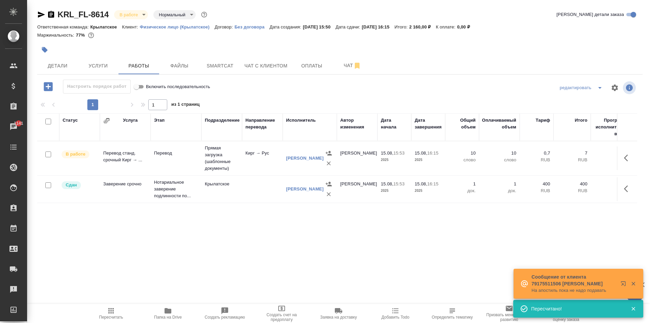
click at [124, 306] on button "Пересчитать" at bounding box center [111, 313] width 57 height 19
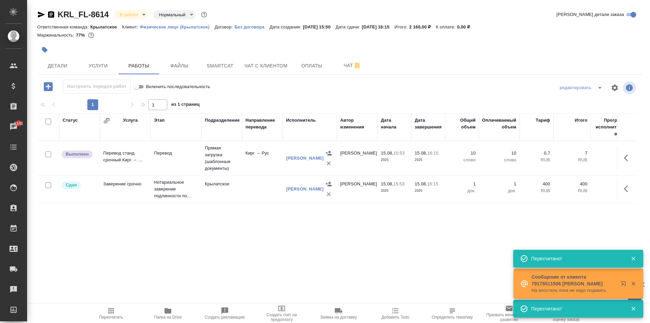
click at [135, 12] on body "🙏 .cls-1 fill:#fff; AWATERA [PERSON_NAME] Спецификации Заказы 1141 Чаты Todo Пр…" at bounding box center [325, 161] width 650 height 323
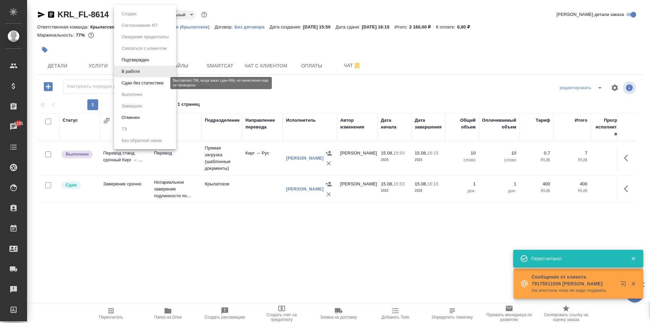
click at [145, 81] on button "Сдан без статистики" at bounding box center [143, 82] width 46 height 7
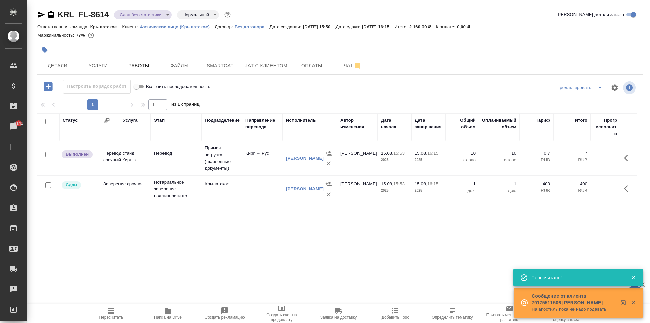
click at [626, 157] on icon "button" at bounding box center [626, 157] width 4 height 7
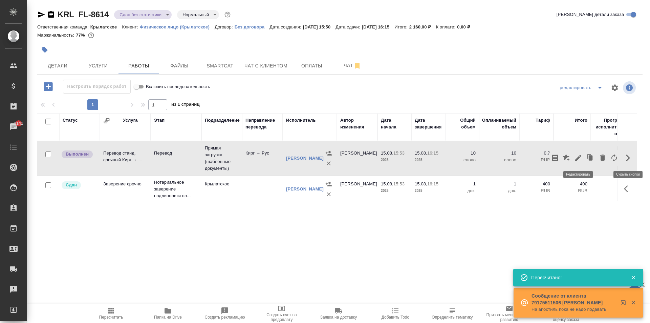
click at [581, 160] on icon "button" at bounding box center [579, 158] width 8 height 8
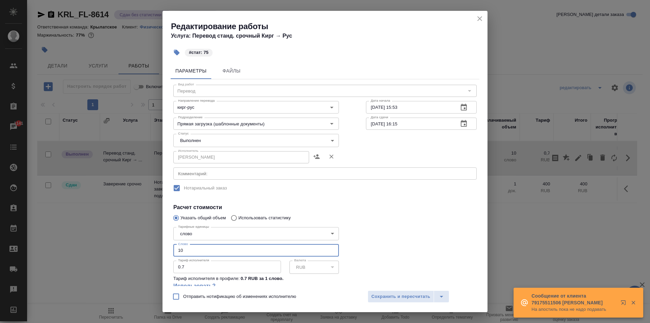
drag, startPoint x: 187, startPoint y: 253, endPoint x: 166, endPoint y: 251, distance: 20.8
click at [166, 251] on div "Параметры Файлы Вид работ Перевод Вид работ Направление перевода кирг-рус Напра…" at bounding box center [325, 173] width 325 height 226
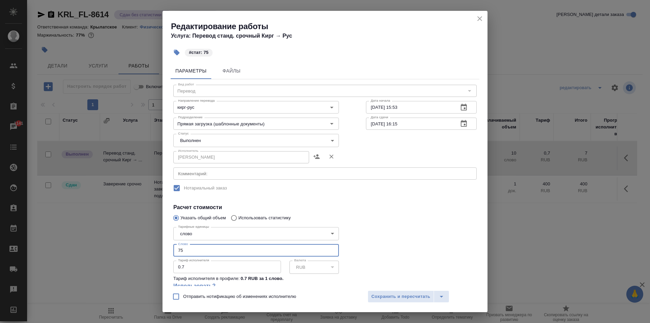
type input "75"
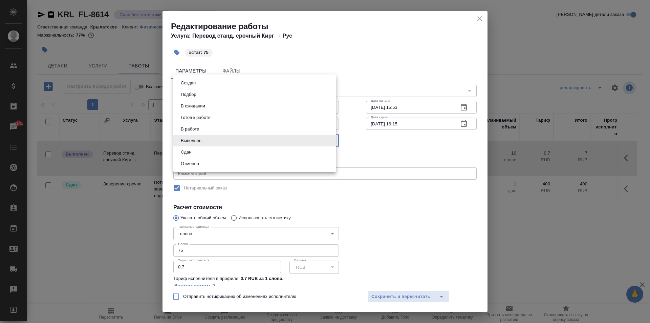
drag, startPoint x: 190, startPoint y: 143, endPoint x: 191, endPoint y: 164, distance: 21.4
click at [190, 145] on body "🙏 .cls-1 fill:#fff; AWATERA [PERSON_NAME] Клиенты Спецификации Заказы 1141 Чаты…" at bounding box center [325, 161] width 650 height 323
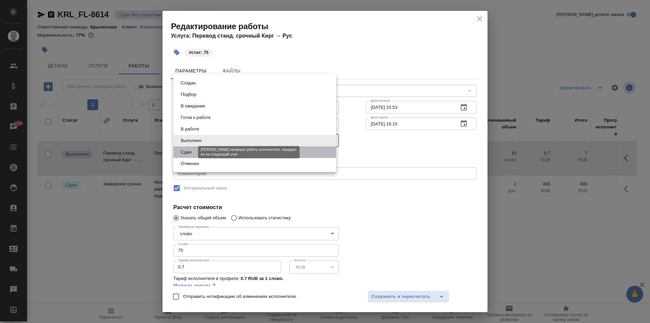
click at [186, 155] on button "Сдан" at bounding box center [186, 151] width 15 height 7
type input "closed"
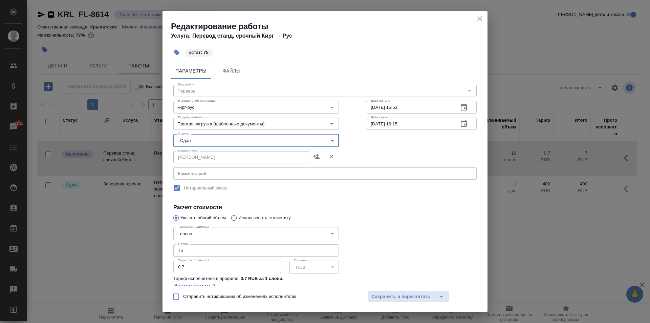
click at [399, 310] on div "Отправить нотификацию об изменениях исполнителю Сохранить и пересчитать" at bounding box center [325, 299] width 325 height 26
click at [394, 302] on button "Сохранить и пересчитать" at bounding box center [401, 296] width 66 height 12
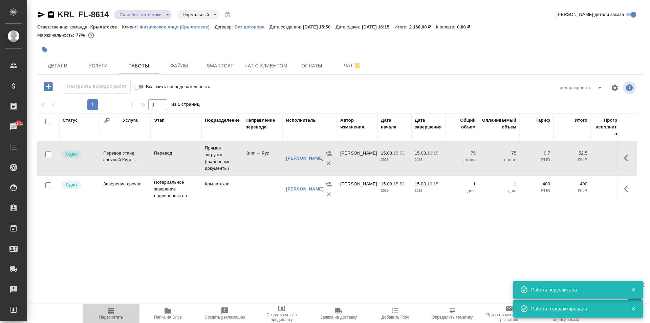
click at [115, 308] on icon "button" at bounding box center [111, 311] width 8 height 8
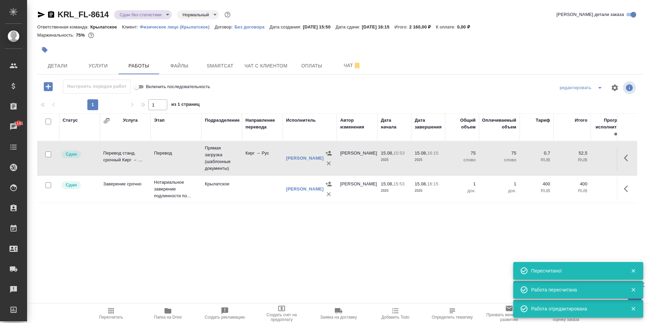
click at [175, 313] on span "Папка на Drive" at bounding box center [168, 313] width 49 height 13
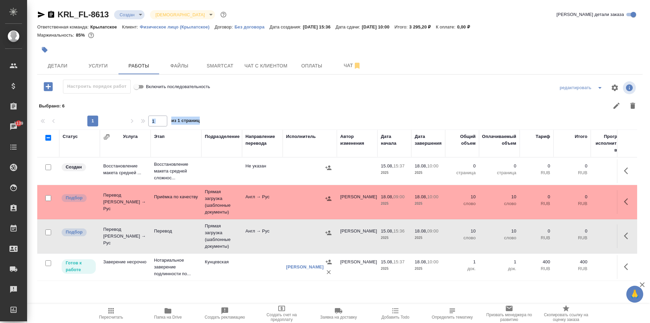
click at [100, 314] on span "Пересчитать" at bounding box center [111, 313] width 49 height 13
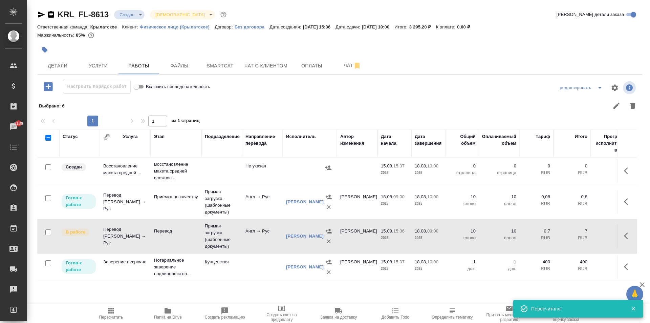
click at [460, 107] on div at bounding box center [401, 106] width 482 height 16
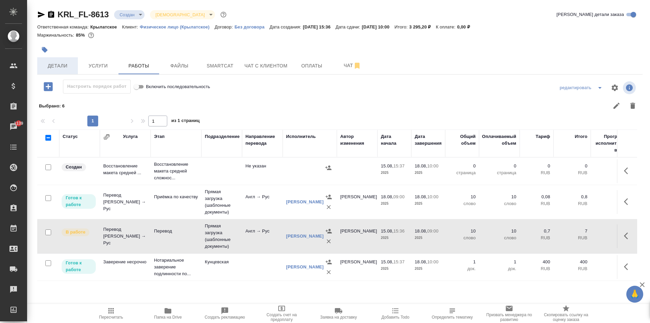
drag, startPoint x: 80, startPoint y: 63, endPoint x: 73, endPoint y: 63, distance: 7.5
click at [73, 63] on div "Детали Услуги Работы Файлы Smartcat Чат с клиентом Оплаты Чат" at bounding box center [340, 65] width 606 height 17
click at [73, 63] on span "Детали" at bounding box center [57, 66] width 33 height 8
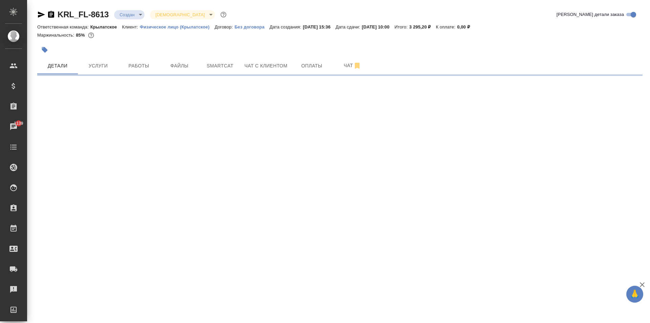
select select "RU"
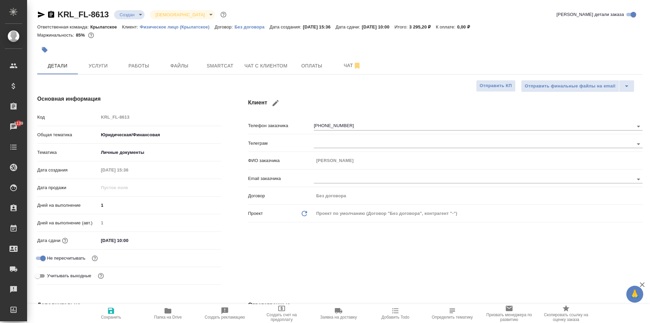
type textarea "x"
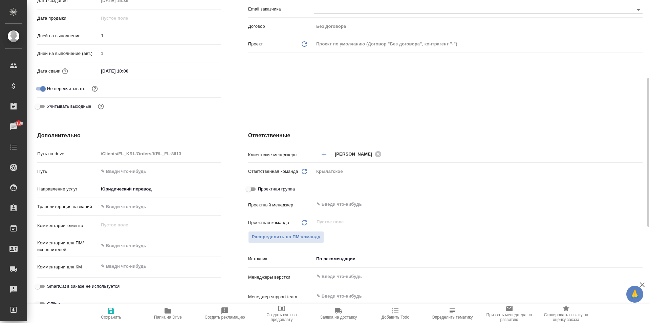
scroll to position [271, 0]
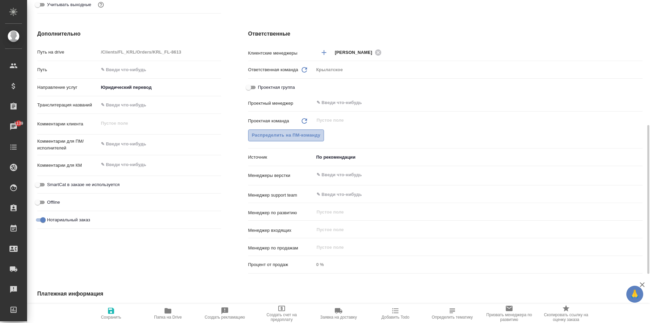
click at [275, 136] on span "Распределить на ПМ-команду" at bounding box center [286, 135] width 69 height 8
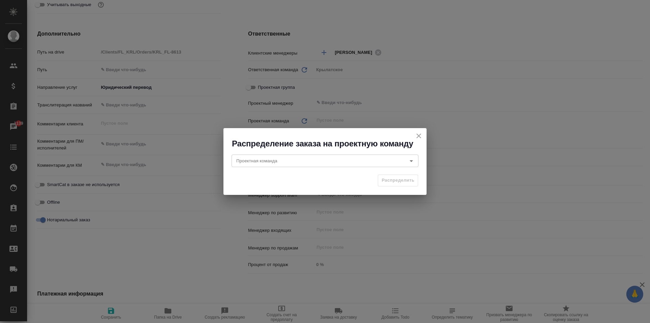
click at [245, 168] on div "Проектная команда Проектная команда" at bounding box center [325, 160] width 203 height 22
click at [242, 165] on div "Проектная команда" at bounding box center [325, 160] width 187 height 12
click at [265, 162] on input "доу" at bounding box center [314, 161] width 160 height 8
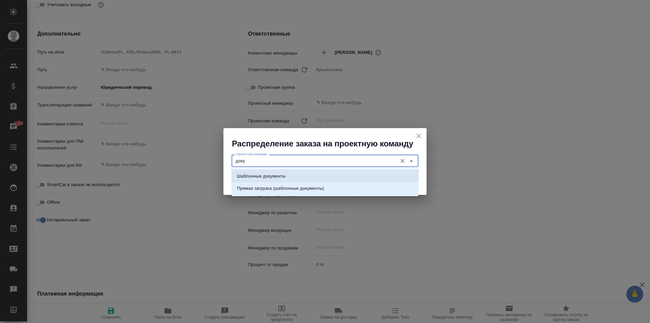
click at [278, 172] on li "Шаблонные документы" at bounding box center [325, 176] width 187 height 12
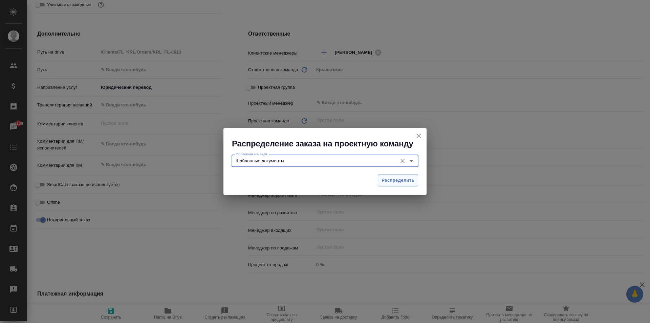
type input "Шаблонные документы"
click at [390, 178] on span "Распределить" at bounding box center [398, 180] width 33 height 8
type textarea "x"
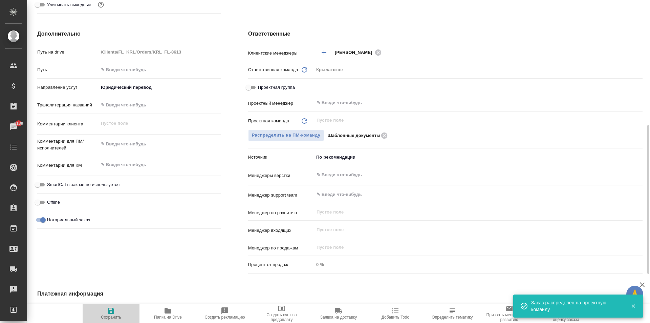
drag, startPoint x: 118, startPoint y: 311, endPoint x: 131, endPoint y: 296, distance: 19.9
click at [118, 311] on span "Сохранить" at bounding box center [111, 313] width 49 height 13
type textarea "x"
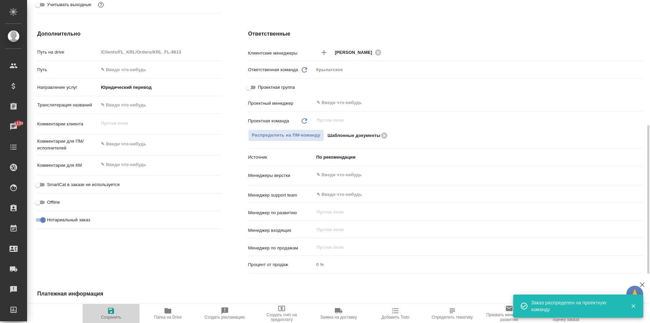
type textarea "x"
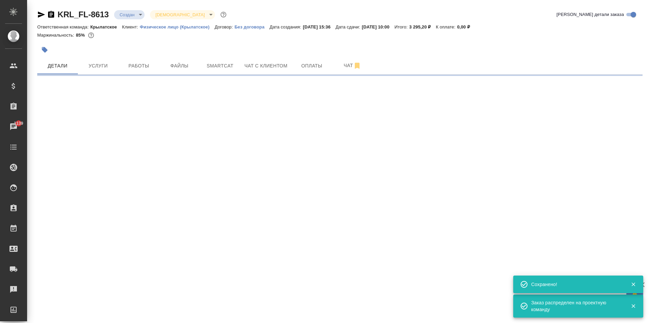
scroll to position [0, 0]
click at [140, 17] on body "🙏 .cls-1 fill:#fff; AWATERA Kasymov Timur Клиенты Спецификации Заказы 1139 Чаты…" at bounding box center [325, 161] width 650 height 323
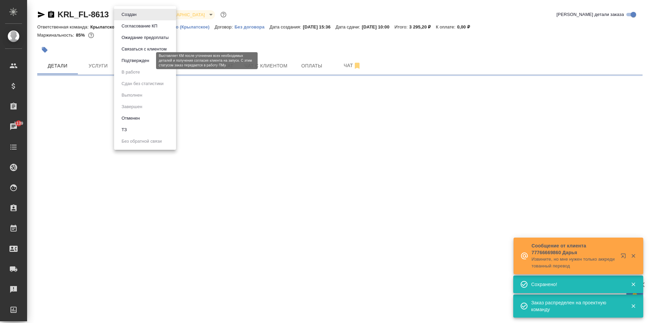
select select "RU"
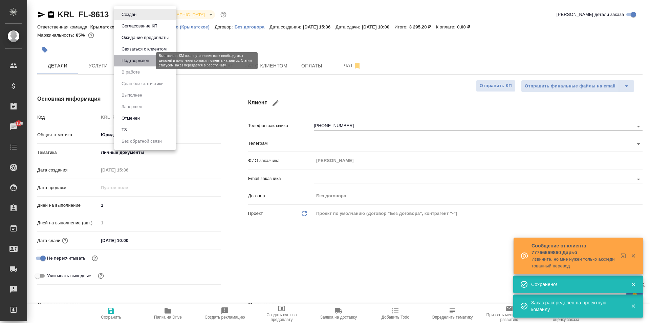
type textarea "x"
click at [144, 61] on button "Подтвержден" at bounding box center [136, 60] width 32 height 7
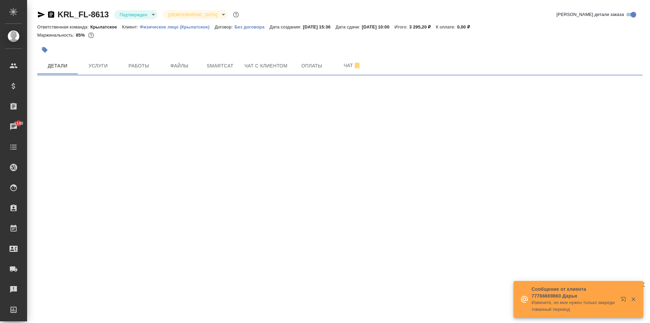
select select "RU"
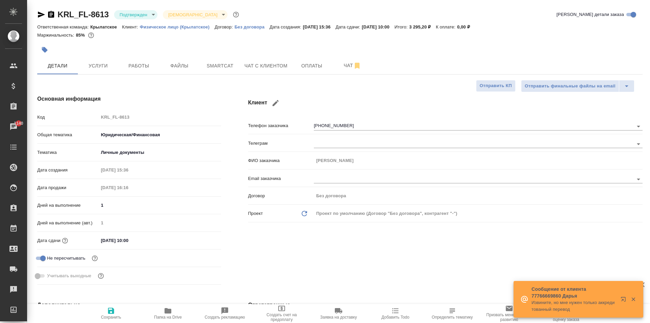
type textarea "x"
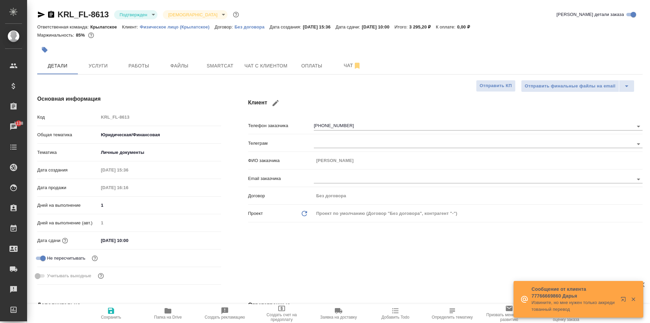
type textarea "x"
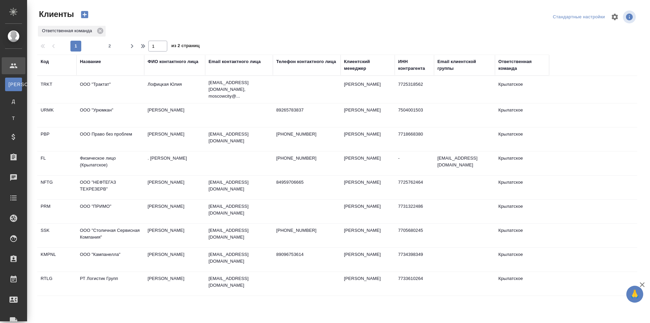
select select "RU"
click at [86, 16] on icon "button" at bounding box center [84, 14] width 7 height 7
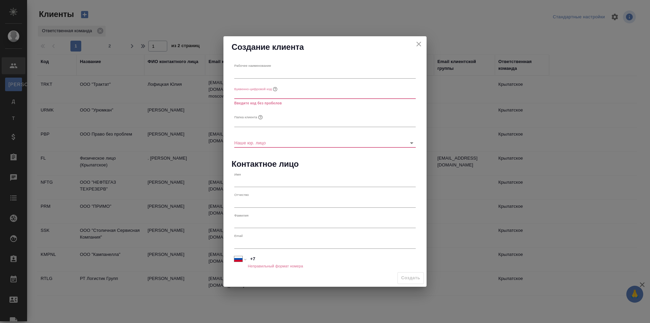
click at [266, 72] on input "text" at bounding box center [325, 73] width 182 height 9
paste input "ООО «Евротек Сервис»"
type input "ООО «Евротек Сервис»"
click at [254, 97] on input "text" at bounding box center [325, 93] width 182 height 9
click at [423, 46] on button "close" at bounding box center [419, 44] width 10 height 10
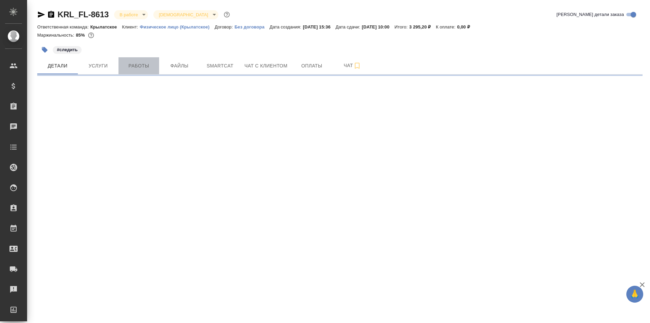
click at [135, 65] on span "Работы" at bounding box center [139, 66] width 33 height 8
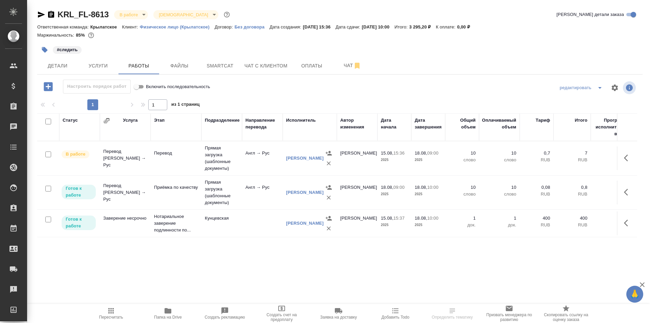
click at [111, 314] on icon "button" at bounding box center [111, 311] width 8 height 8
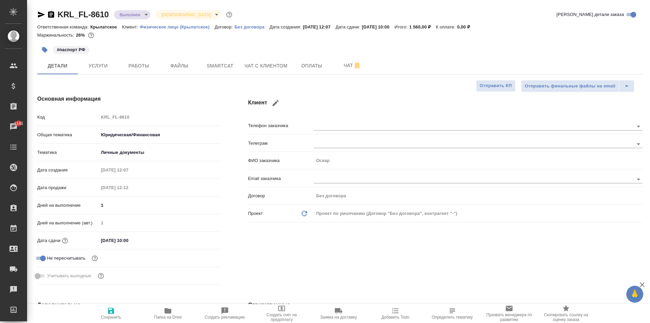
select select "RU"
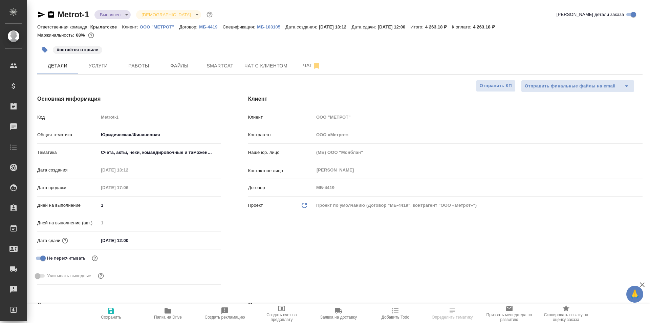
select select "RU"
click at [133, 62] on span "Работы" at bounding box center [139, 66] width 33 height 8
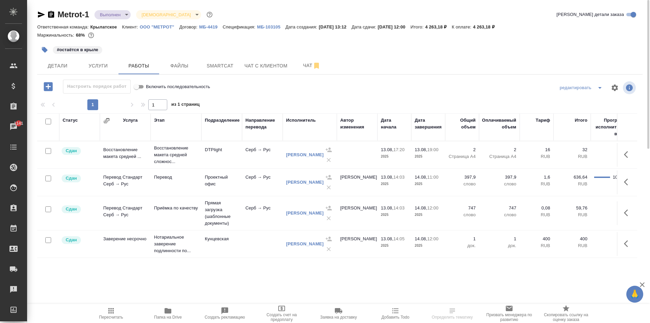
click at [118, 310] on span "Пересчитать" at bounding box center [111, 313] width 49 height 13
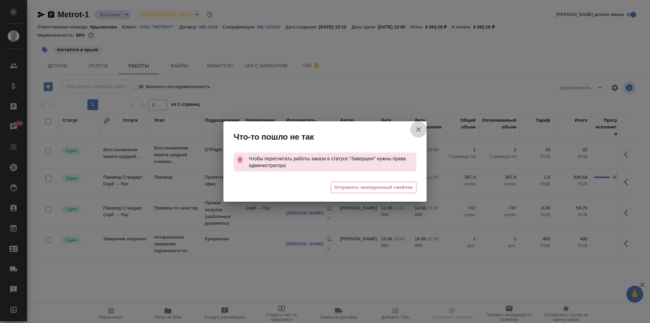
click at [420, 127] on icon "button" at bounding box center [419, 129] width 8 height 8
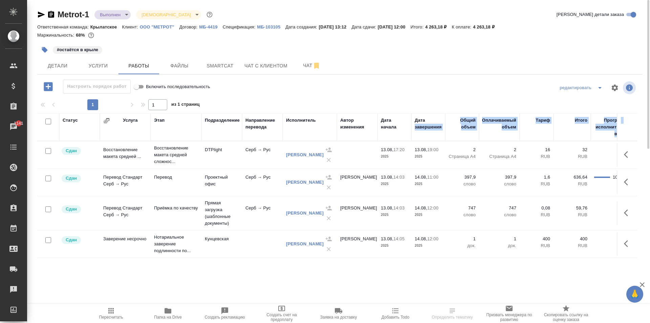
click at [421, 127] on body "🙏 .cls-1 fill:#fff; AWATERA [PERSON_NAME] Клиенты Спецификации Заказы 1141 Чаты…" at bounding box center [325, 161] width 650 height 323
click at [400, 76] on div "Metrot-1 Выполнен completed Святая троица holyTrinity Кратко детали заказа Отве…" at bounding box center [340, 141] width 613 height 283
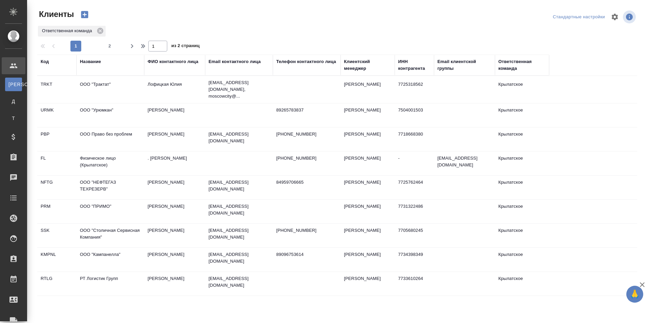
select select "RU"
click at [93, 61] on div "Название" at bounding box center [90, 61] width 21 height 7
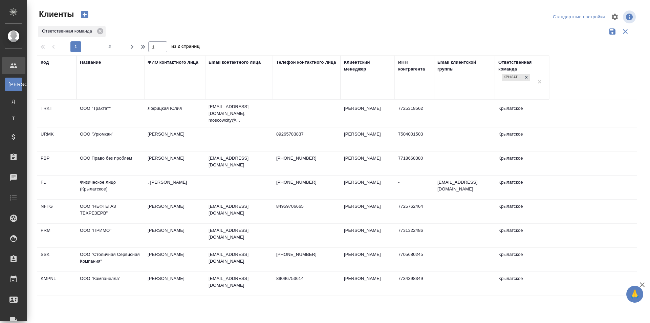
click at [415, 83] on input "text" at bounding box center [414, 86] width 33 height 8
paste input "7731536840"
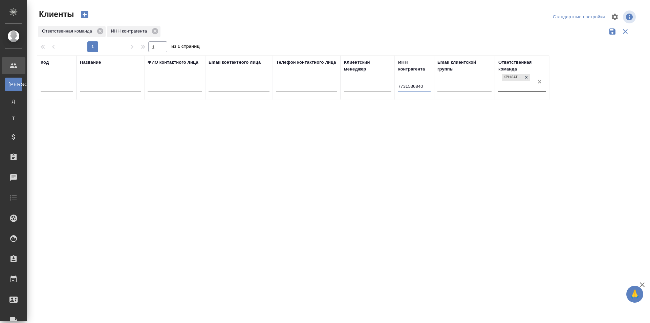
type input "7731536840"
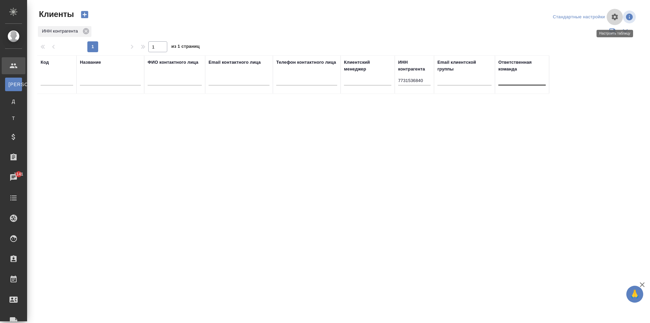
click at [612, 18] on icon "button" at bounding box center [615, 17] width 6 height 6
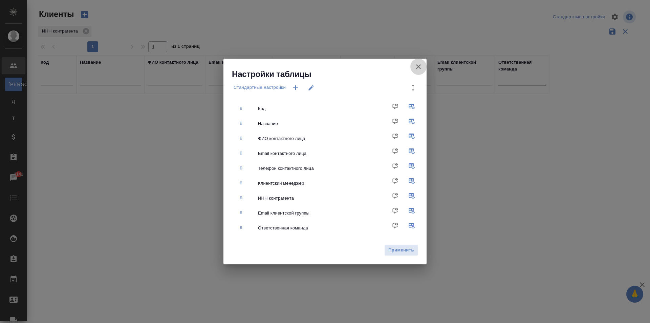
click at [422, 69] on icon "button" at bounding box center [419, 67] width 8 height 8
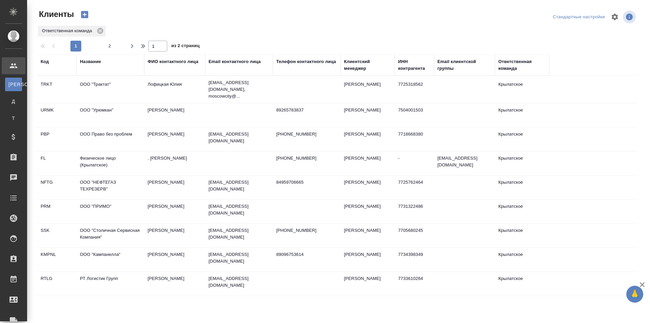
select select "RU"
click at [92, 61] on div "Название" at bounding box center [90, 61] width 21 height 7
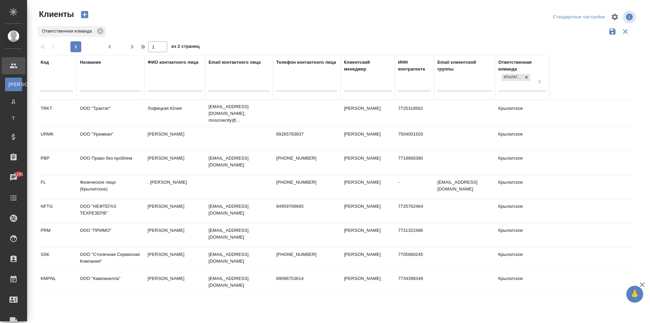
click at [58, 81] on div at bounding box center [57, 87] width 33 height 17
click at [128, 88] on input "text" at bounding box center [110, 86] width 61 height 8
paste input "ООО «Евротек Сервис»"
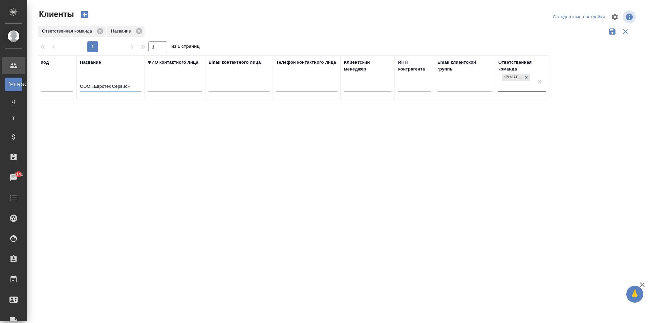
type input "ООО «Евротек Сервис»"
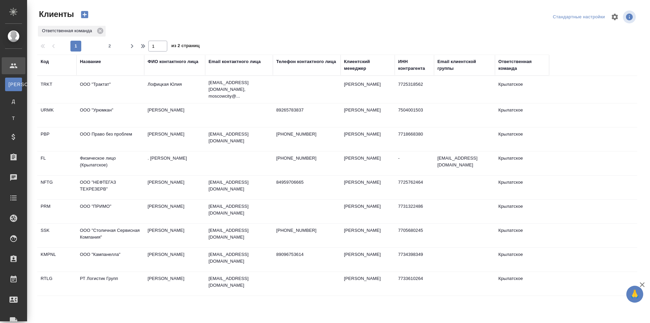
select select "RU"
click at [85, 16] on icon "button" at bounding box center [84, 14] width 9 height 9
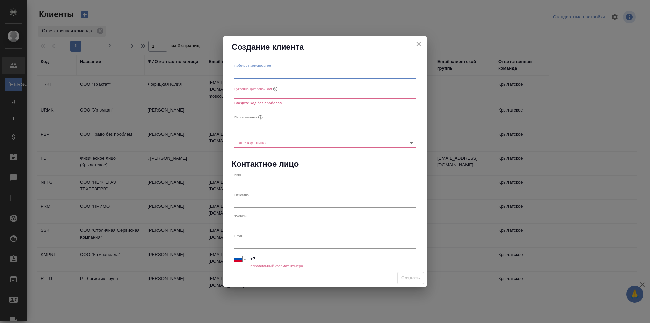
click at [272, 75] on input "text" at bounding box center [325, 73] width 182 height 9
paste input "ООО «Евротек Сервис»"
type input "ООО «Евротек Сервис»"
click at [270, 96] on input "text" at bounding box center [325, 93] width 182 height 9
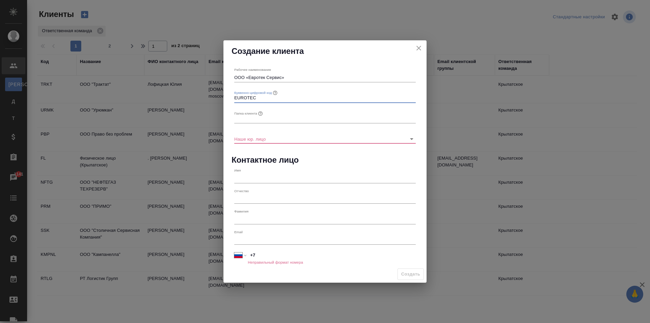
click at [275, 94] on input "EUROTEC" at bounding box center [325, 97] width 182 height 9
type input "EUROTEC"
click at [256, 117] on input "text" at bounding box center [325, 118] width 182 height 9
drag, startPoint x: 246, startPoint y: 78, endPoint x: 288, endPoint y: 82, distance: 42.2
click at [288, 82] on input "ООО «Евротек Сервис»" at bounding box center [325, 77] width 182 height 9
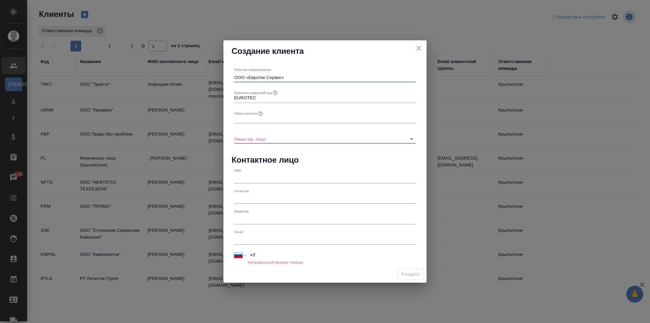
click at [250, 121] on input "text" at bounding box center [325, 118] width 182 height 9
paste input "«Евротек Сервис»"
click at [234, 119] on div "Папка клиента «Евротек Сервис»" at bounding box center [325, 116] width 187 height 20
click at [235, 119] on input "«Евротек Сервис»" at bounding box center [325, 118] width 182 height 9
type input "«Евротек Сервис»"
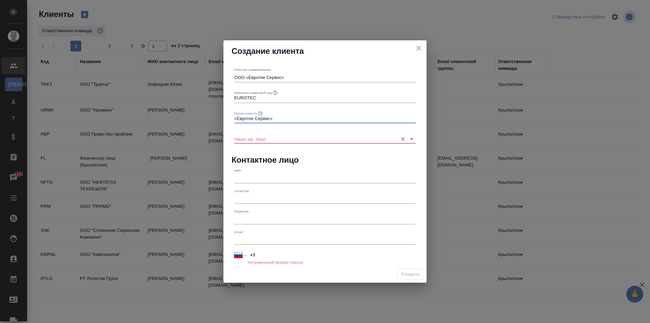
click at [242, 142] on input "Наше юр. лицо" at bounding box center [314, 138] width 160 height 9
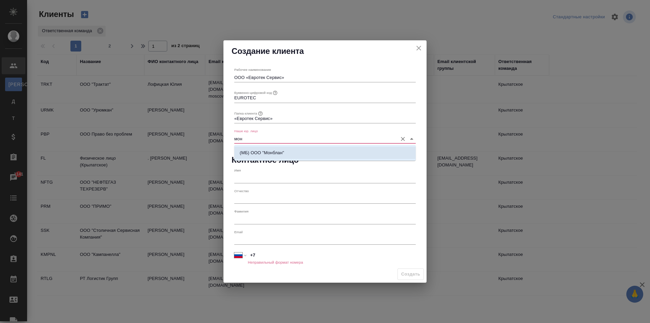
click at [258, 151] on p "(МБ) ООО "Монблан"" at bounding box center [262, 152] width 44 height 7
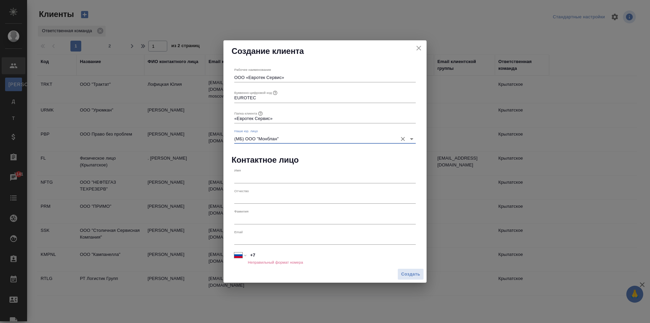
type input "(МБ) ООО "Монблан""
click at [282, 178] on input "text" at bounding box center [325, 177] width 182 height 9
type input "[PERSON_NAME]"
click at [283, 247] on div "Email" at bounding box center [325, 237] width 187 height 20
click at [283, 254] on input "+7" at bounding box center [332, 255] width 168 height 10
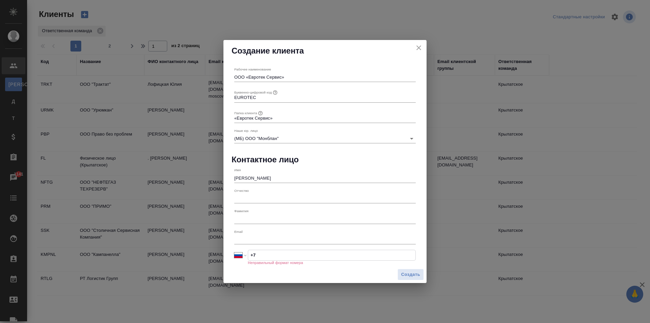
paste input "977 598 98 68"
type input "+7 977 598 98 68"
click at [411, 274] on span "Создать" at bounding box center [410, 274] width 19 height 8
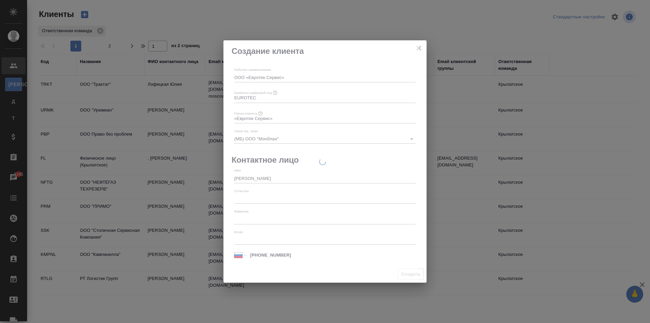
type input "+7"
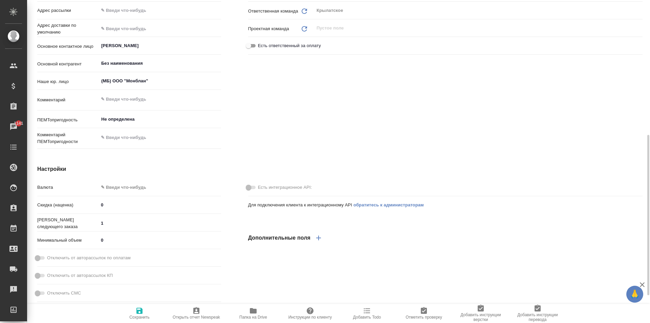
scroll to position [203, 0]
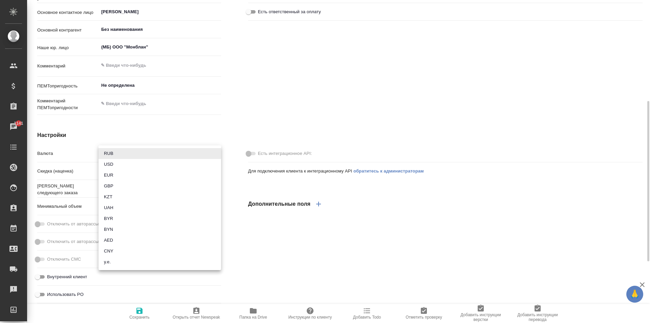
click at [136, 153] on body "🙏 .cls-1 fill:#fff; AWATERA [PERSON_NAME] Клиенты Спецификации Заказы 1141 Чаты…" at bounding box center [325, 161] width 650 height 323
click at [126, 154] on li "RUB" at bounding box center [160, 153] width 123 height 11
type input "RUB"
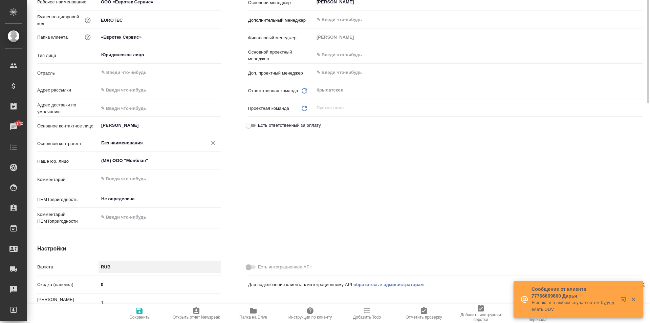
scroll to position [22, 0]
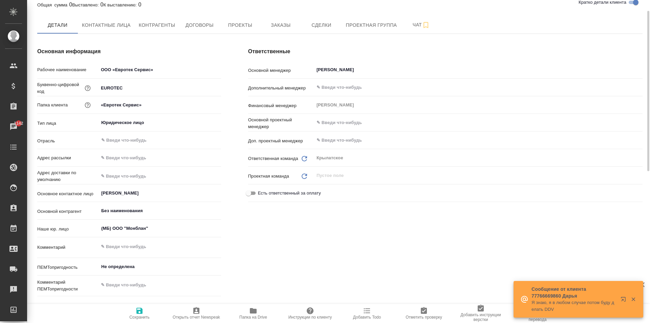
click at [138, 319] on button "Сохранить" at bounding box center [139, 313] width 57 height 19
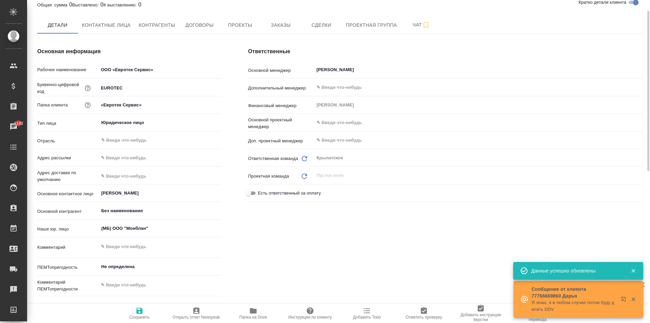
click at [153, 311] on span "Сохранить" at bounding box center [139, 313] width 49 height 13
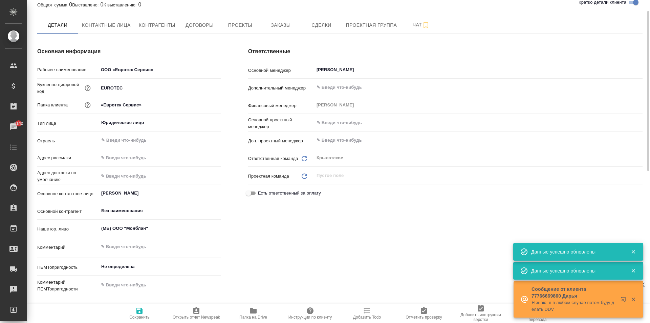
scroll to position [0, 0]
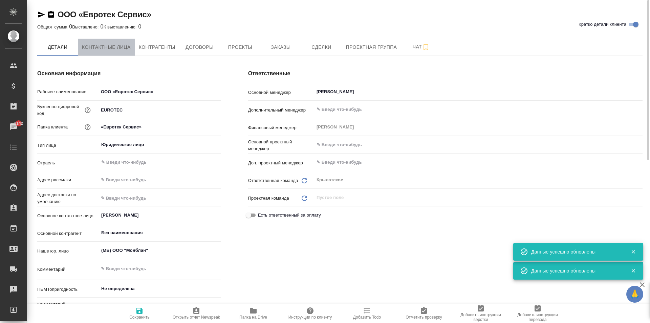
click at [109, 50] on span "Контактные лица" at bounding box center [106, 47] width 49 height 8
select select "RU"
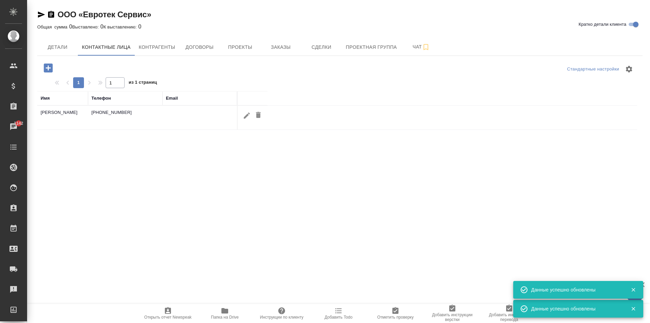
click at [150, 44] on span "Контрагенты" at bounding box center [157, 47] width 37 height 8
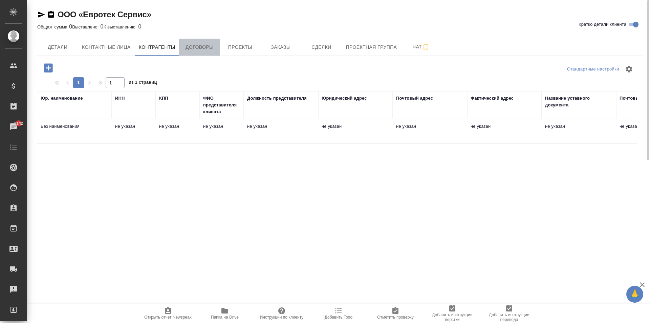
click at [205, 47] on span "Договоры" at bounding box center [199, 47] width 33 height 8
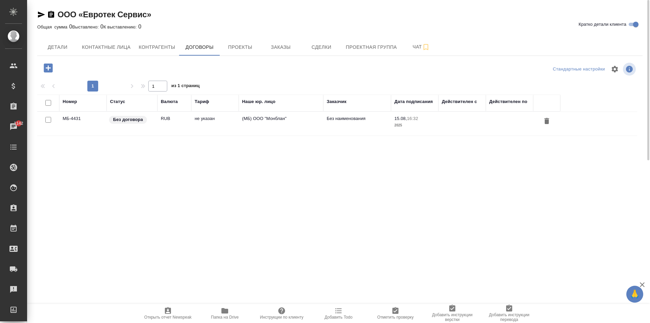
click at [262, 127] on td "(МБ) ООО "Монблан"" at bounding box center [281, 124] width 85 height 24
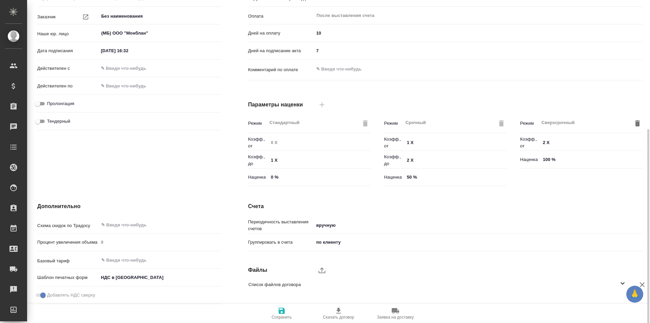
scroll to position [138, 0]
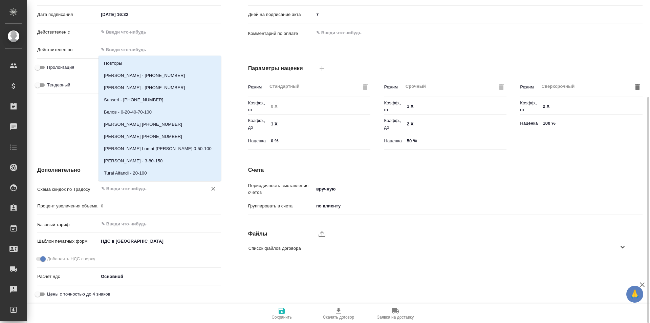
click at [122, 187] on input "text" at bounding box center [149, 188] width 96 height 8
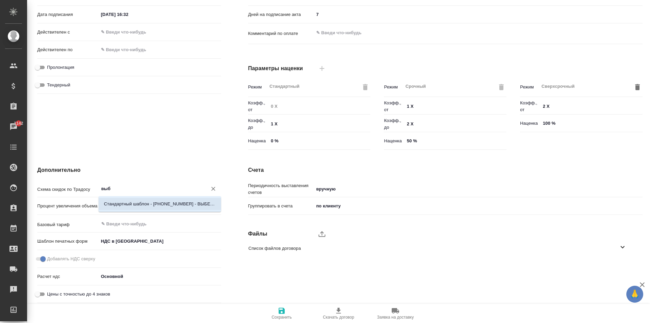
click at [158, 203] on p "Стандартный шаблон - [PHONE_NUMBER] - ВЫБЕРИ МЕНЯ!" at bounding box center [160, 204] width 112 height 7
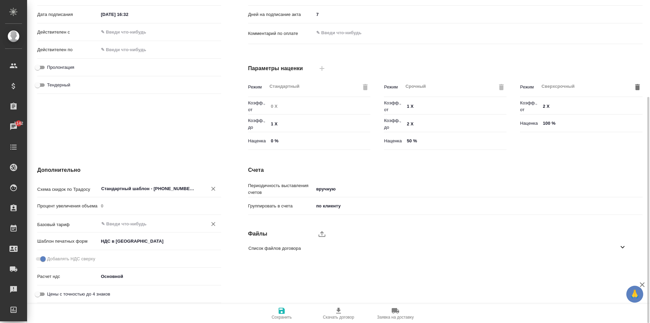
type input "Стандартный шаблон - [PHONE_NUMBER] - ВЫБЕРИ МЕНЯ!"
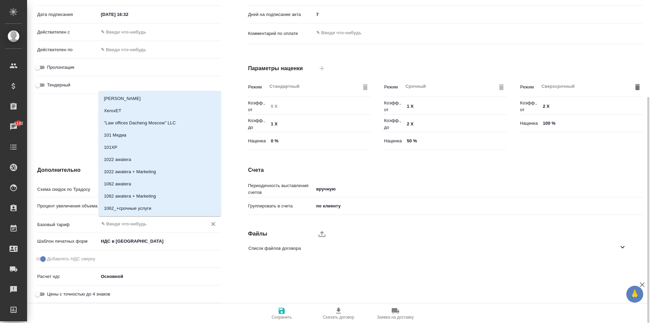
click at [127, 226] on input "text" at bounding box center [149, 224] width 96 height 8
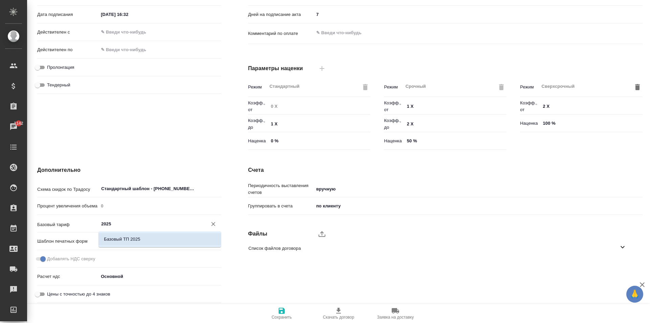
click at [136, 237] on p "Базовый ТП 2025" at bounding box center [122, 239] width 36 height 7
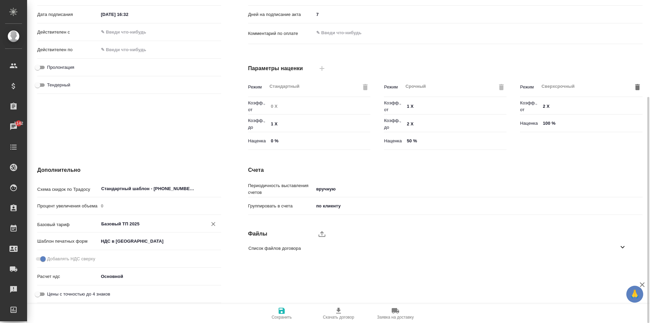
type input "Базовый ТП 2025"
click at [278, 307] on icon "button" at bounding box center [282, 311] width 8 height 8
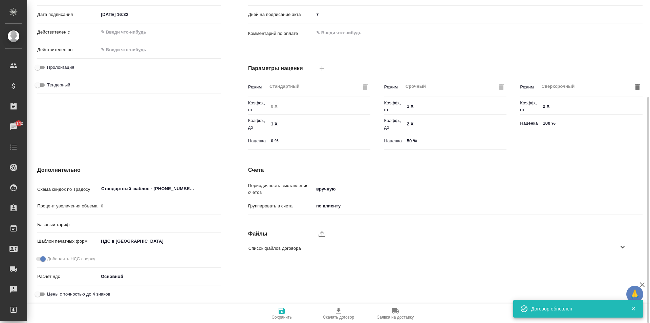
type input "Базовый ТП 2025"
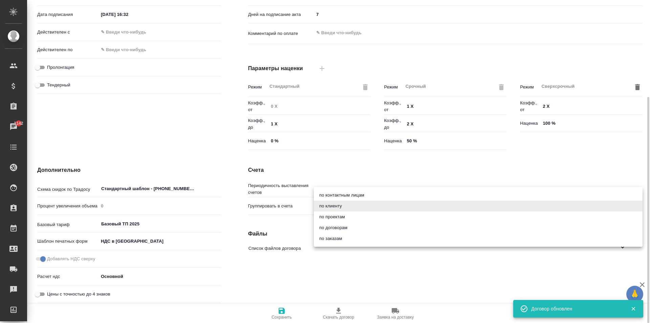
click at [349, 203] on body "🙏 .cls-1 fill:#fff; AWATERA [PERSON_NAME] Спецификации Заказы 1142 Чаты Todo Пр…" at bounding box center [325, 161] width 650 height 323
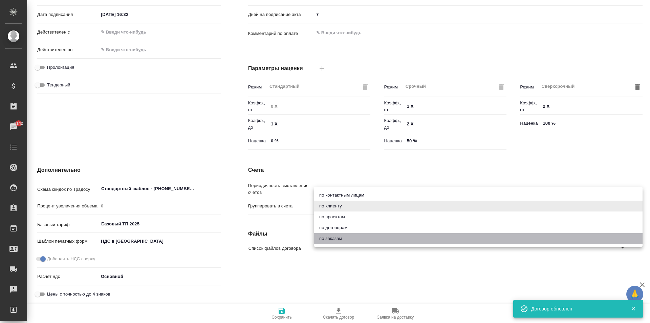
drag, startPoint x: 340, startPoint y: 238, endPoint x: 320, endPoint y: 260, distance: 29.0
click at [339, 238] on li "по заказам" at bounding box center [478, 238] width 329 height 11
type textarea "x"
type input "order"
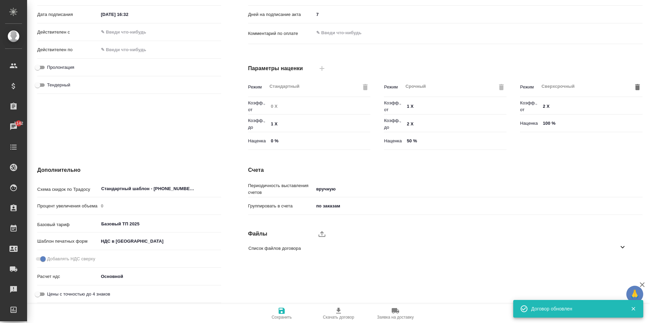
click at [270, 317] on span "Сохранить" at bounding box center [281, 313] width 49 height 13
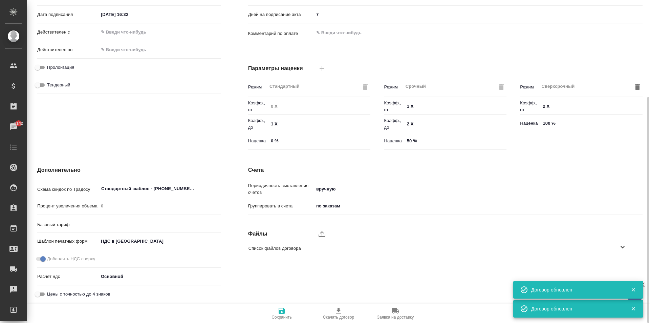
type input "Базовый ТП 2025"
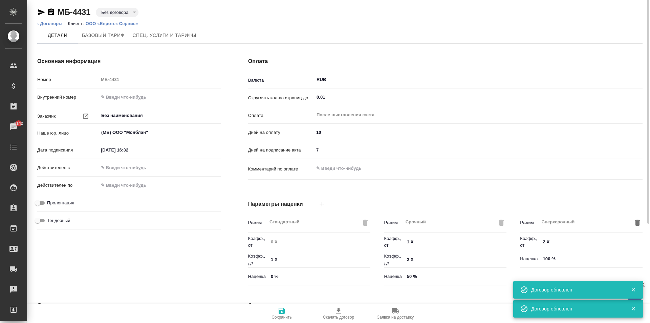
scroll to position [0, 0]
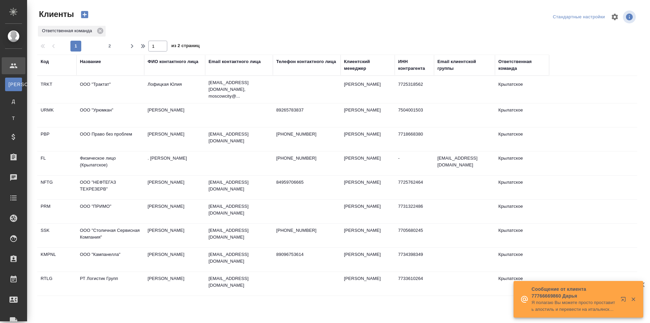
select select "RU"
click at [164, 61] on div "ФИО контактного лица" at bounding box center [173, 61] width 51 height 7
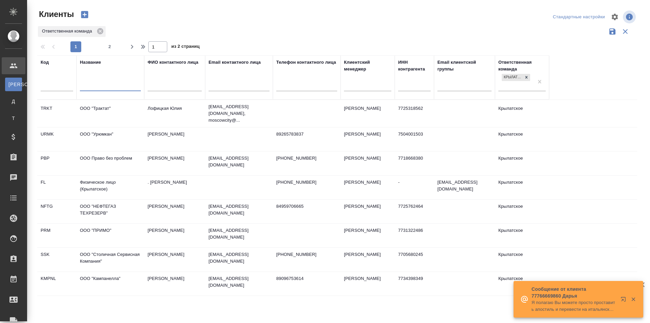
click at [96, 87] on input "text" at bounding box center [110, 86] width 61 height 8
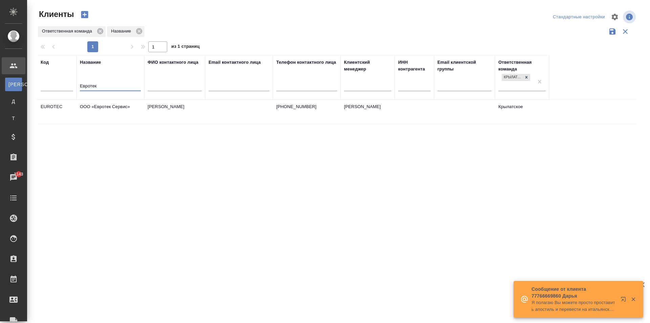
type input "Евротек"
click at [110, 104] on td "ООО «Евротек Сервис»" at bounding box center [111, 112] width 68 height 24
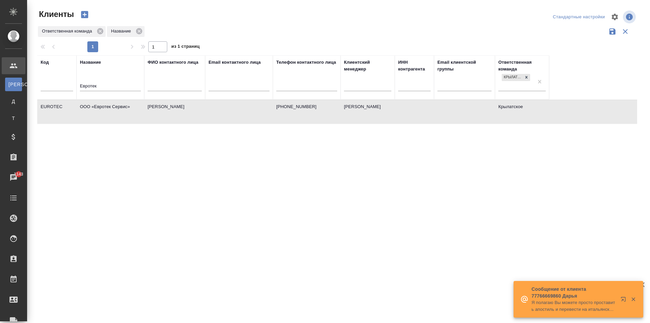
click at [110, 104] on td "ООО «Евротек Сервис»" at bounding box center [111, 112] width 68 height 24
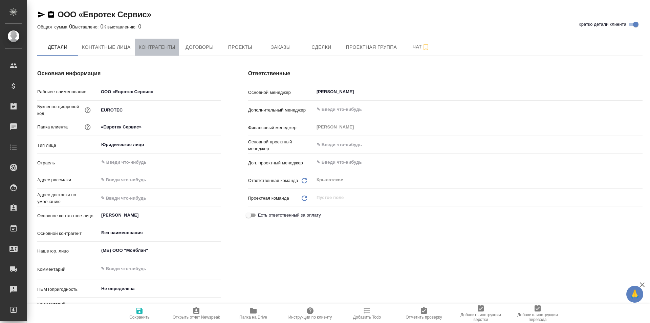
click at [150, 49] on span "Контрагенты" at bounding box center [157, 47] width 37 height 8
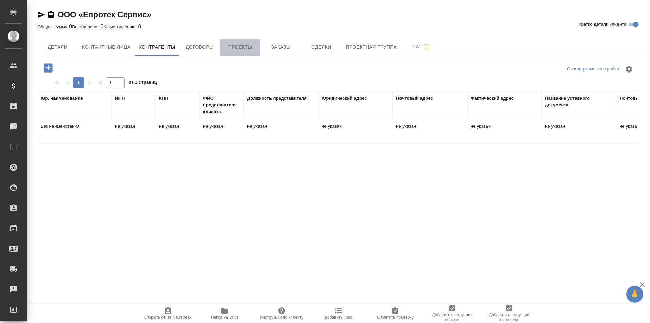
click at [238, 46] on span "Проекты" at bounding box center [240, 47] width 33 height 8
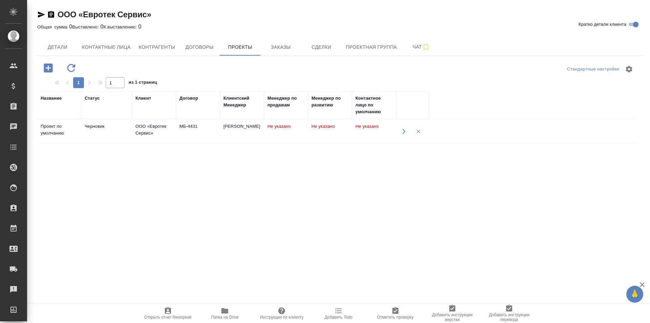
click at [208, 130] on td "МБ-4431" at bounding box center [198, 132] width 44 height 24
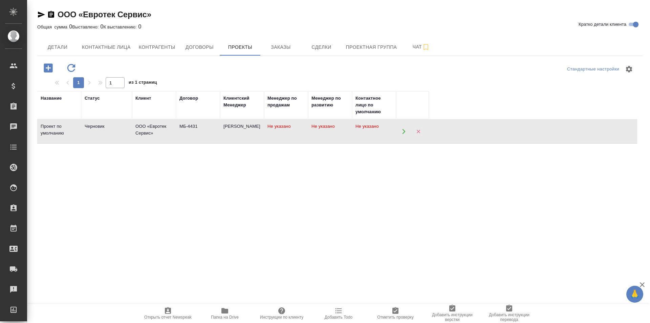
click at [208, 130] on td "МБ-4431" at bounding box center [198, 132] width 44 height 24
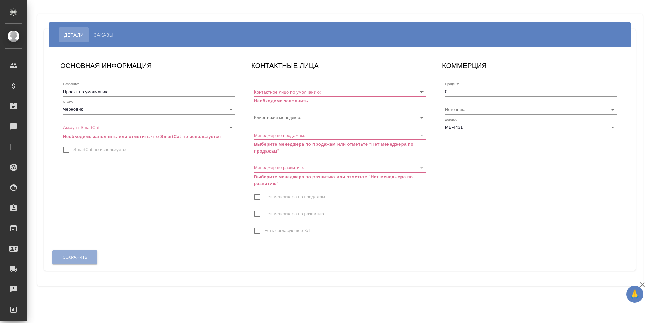
type input "[PERSON_NAME]"
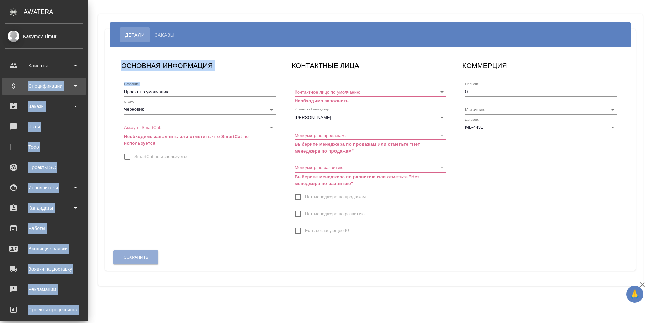
drag, startPoint x: 119, startPoint y: 86, endPoint x: 72, endPoint y: 86, distance: 47.4
click at [27, 82] on div ".cls-1 fill:#fff; AWATERA Kasymov Timur Клиенты Спецификации Заказы Чаты Todo П…" at bounding box center [325, 161] width 650 height 323
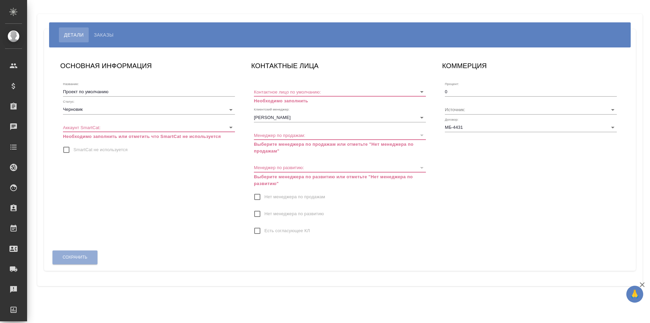
click at [106, 90] on input "Проект по умолчанию" at bounding box center [149, 91] width 172 height 9
paste input "977 598 98 68"
paste input "ОО «Евротек Сервис»"
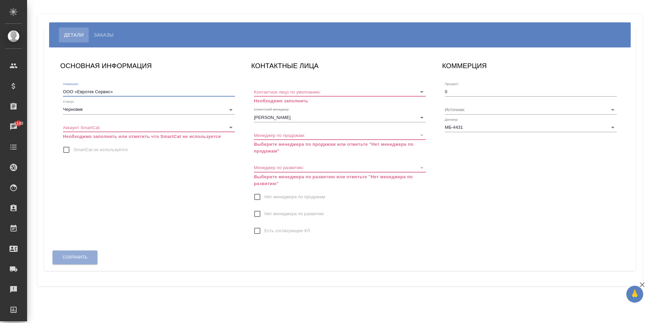
type input "ООО «Евротек Сервис»"
click at [114, 110] on body "🙏 .cls-1 fill:#fff; AWATERA Kasymov Timur Клиенты Спецификации Заказы 1143 Чаты…" at bounding box center [325, 161] width 650 height 323
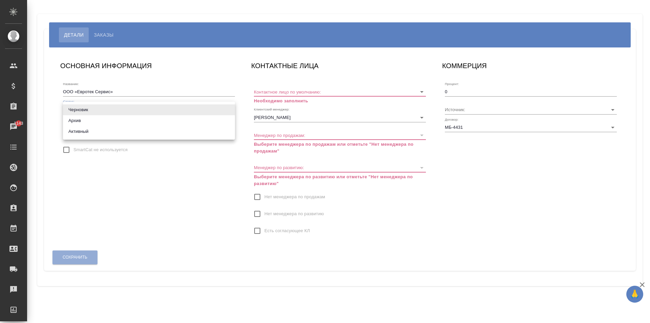
click at [93, 128] on li "Активный" at bounding box center [149, 131] width 172 height 11
type input "active"
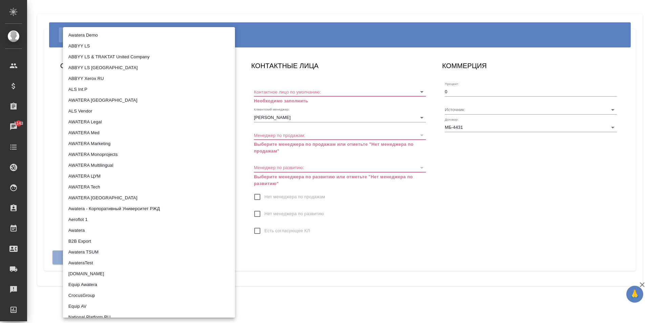
click at [102, 122] on body "🙏 .cls-1 fill:#fff; AWATERA Kasymov Timur Клиенты Спецификации Заказы 1143 Чаты…" at bounding box center [325, 161] width 650 height 323
click at [243, 192] on div at bounding box center [325, 161] width 650 height 323
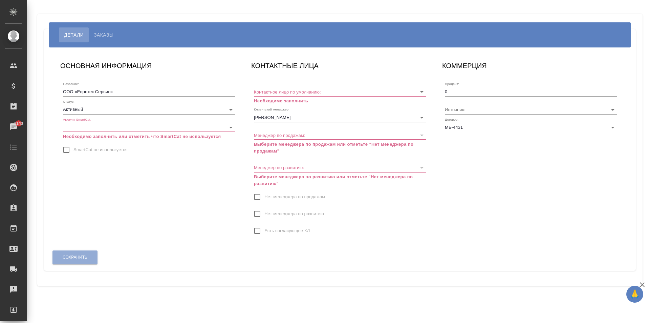
click at [159, 131] on body "🙏 .cls-1 fill:#fff; AWATERA Kasymov Timur Клиенты Спецификации Заказы 1143 Чаты…" at bounding box center [325, 161] width 650 height 323
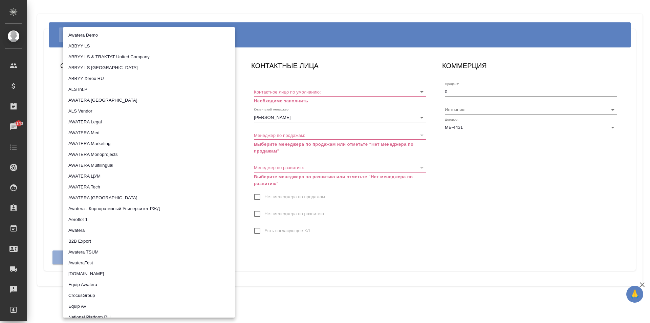
click at [162, 119] on li "AWATERA Legal" at bounding box center [149, 122] width 172 height 11
click at [102, 124] on body "🙏 .cls-1 fill:#fff; AWATERA Kasymov Timur Клиенты Спецификации Заказы 1143 Чаты…" at bounding box center [325, 161] width 650 height 323
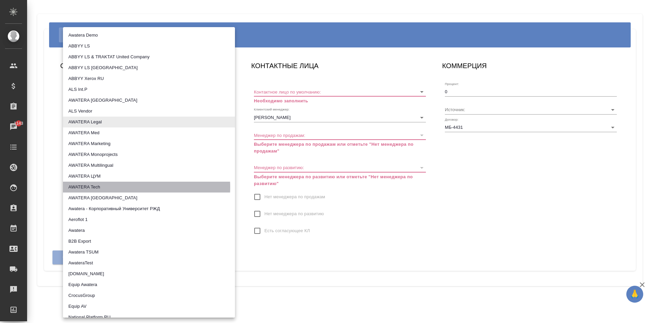
click at [125, 187] on li "AWATERA Tech" at bounding box center [149, 187] width 172 height 11
type input "5ee7315ce042774c5440625b"
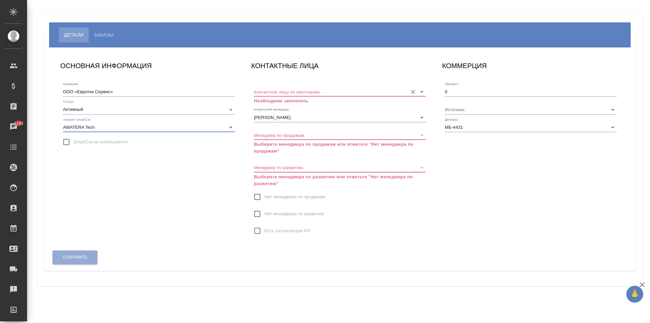
click at [299, 90] on input "Контактное лицо по умолчанию:" at bounding box center [329, 91] width 150 height 9
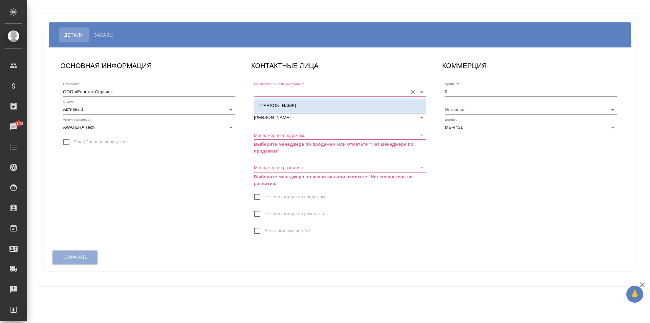
click at [296, 112] on ul "[PERSON_NAME]" at bounding box center [340, 111] width 172 height 12
click at [292, 108] on li "[PERSON_NAME]" at bounding box center [340, 106] width 172 height 12
type input "[PERSON_NAME]"
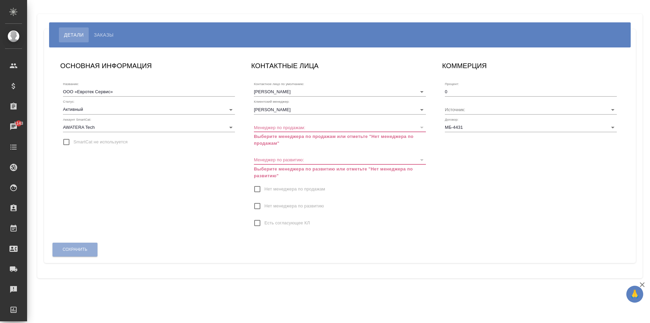
click at [287, 188] on span "Нет менеджера по продажам" at bounding box center [295, 189] width 61 height 7
click at [265, 188] on input "Нет менеджера по продажам" at bounding box center [257, 189] width 14 height 14
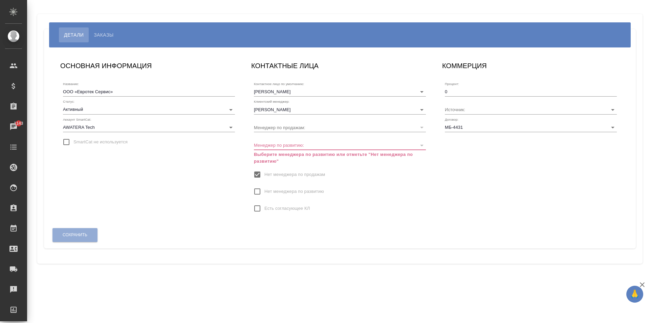
click at [281, 188] on span "Нет менеджера по развитию" at bounding box center [295, 191] width 60 height 7
click at [265, 188] on input "Нет менеджера по развитию" at bounding box center [257, 191] width 14 height 14
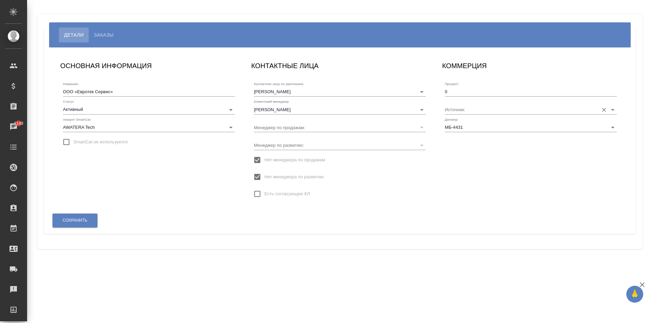
click at [479, 109] on input "Источник:" at bounding box center [520, 109] width 150 height 9
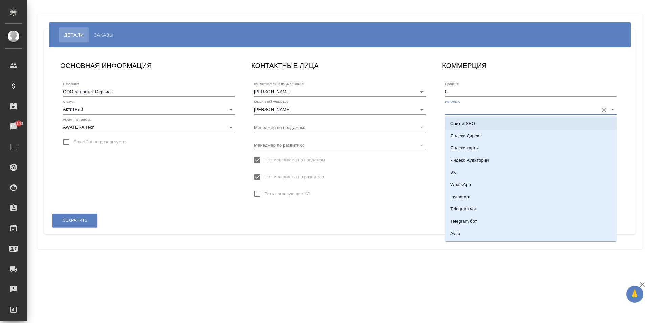
click at [487, 124] on li "Сайт и SEO" at bounding box center [531, 124] width 172 height 12
type input "Сайт и SEO"
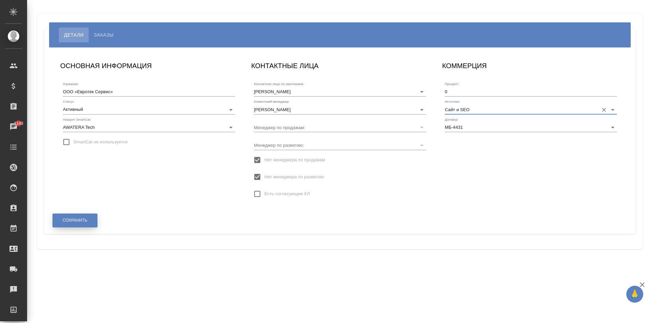
click at [88, 219] on button "Сохранить" at bounding box center [75, 220] width 45 height 14
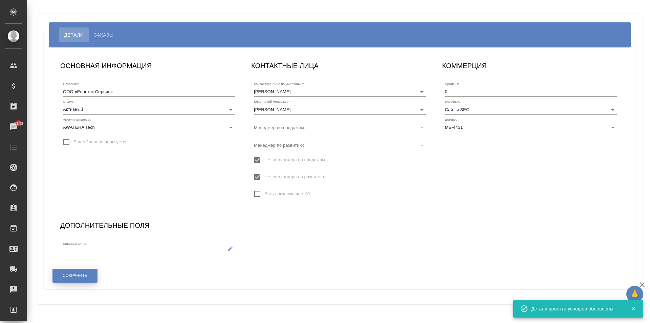
click at [73, 277] on span "Сохранить" at bounding box center [75, 276] width 25 height 6
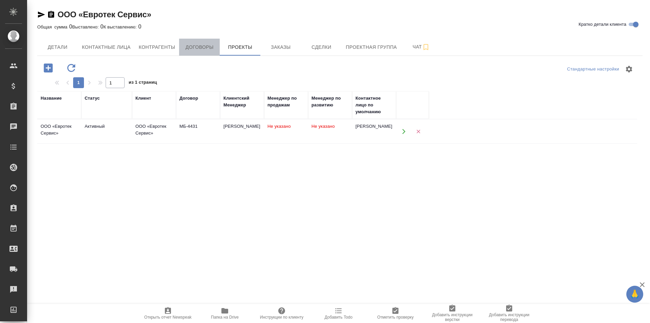
click at [201, 48] on span "Договоры" at bounding box center [199, 47] width 33 height 8
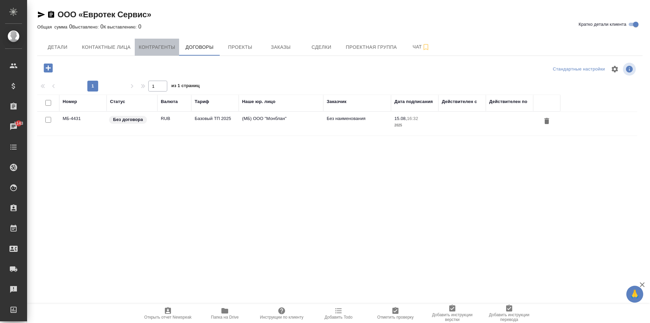
click at [164, 45] on span "Контрагенты" at bounding box center [157, 47] width 37 height 8
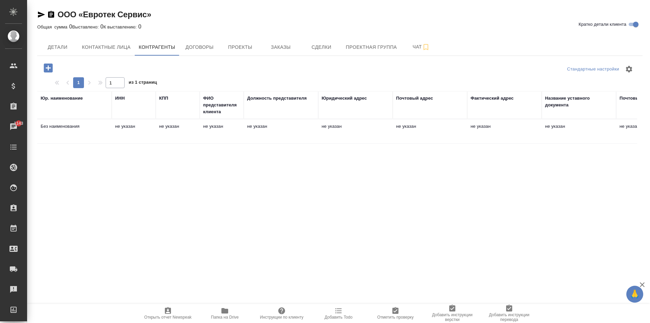
click at [238, 131] on td "не указан" at bounding box center [222, 132] width 44 height 24
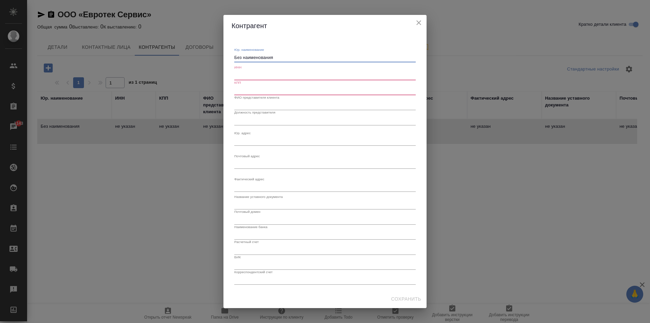
drag, startPoint x: 286, startPoint y: 58, endPoint x: 196, endPoint y: 50, distance: 90.1
click at [196, 50] on div "[PERSON_NAME]. наименование Без наименования x ИНН КПП ФИО представителя клиент…" at bounding box center [325, 161] width 650 height 323
paste textarea "ОО «Евротек Сервис»"
drag, startPoint x: 243, startPoint y: 56, endPoint x: 236, endPoint y: 54, distance: 7.0
click at [236, 54] on div "ООО «Евротек Сервис» x" at bounding box center [325, 57] width 182 height 9
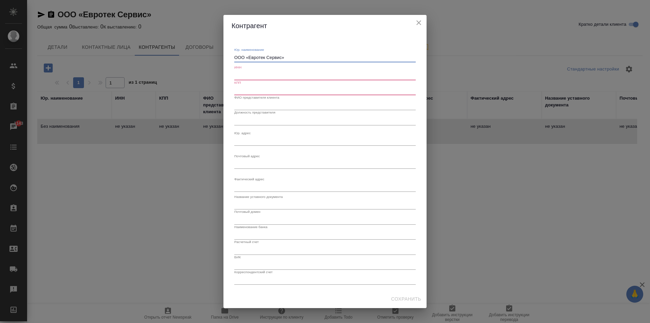
drag, startPoint x: 245, startPoint y: 57, endPoint x: 228, endPoint y: 54, distance: 16.8
click at [228, 54] on div "Юр. наименование ООО «Евротек Сервис» x ИНН КПП ФИО представителя клиента Должн…" at bounding box center [325, 163] width 203 height 253
type textarea "Общество с ограниченной ответственностью «Евротек Сервис»"
click at [312, 75] on input "text" at bounding box center [325, 74] width 182 height 9
paste input "7731536840"
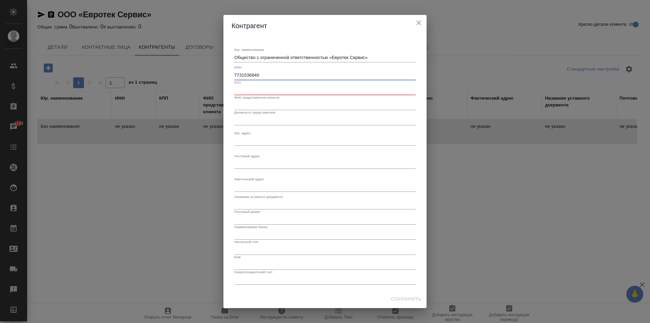
type input "7731536840"
click at [260, 91] on input "text" at bounding box center [325, 90] width 182 height 9
paste input "771501001"
type input "771501001"
click at [263, 104] on input "text" at bounding box center [325, 105] width 182 height 9
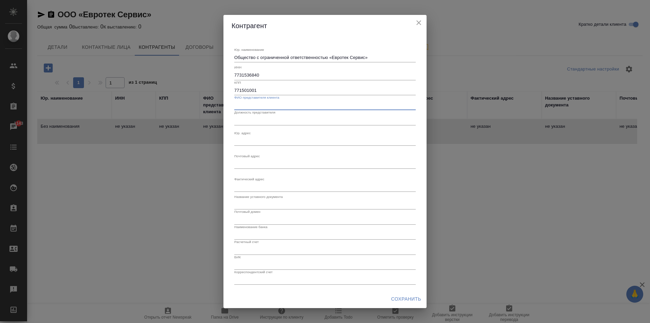
paste input "Акшинцев Сергей Сергеевич"
type input "Акшинцев Сергей Сергеевич"
click at [271, 120] on input "text" at bounding box center [325, 120] width 182 height 9
type input "Генеральный директор"
click at [293, 139] on textarea "Юр. наименование" at bounding box center [325, 140] width 182 height 5
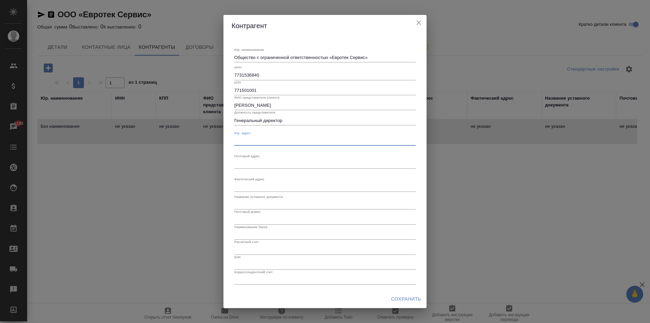
paste textarea "127566, г. Москва, вн.тер.г. муниципальный округ Отрадное, Высоковольтный проез…"
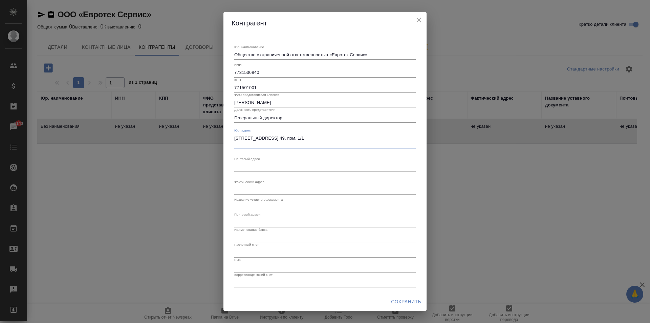
type textarea "127566, г. Москва, вн.тер.г. муниципальный округ Отрадное, Высоковольтный проез…"
click at [279, 167] on textarea "Юр. наименование" at bounding box center [325, 166] width 182 height 5
paste textarea "127566, г. Москва, вн.тер.г. муниципальный округ Отрадное, Высоковольтный проез…"
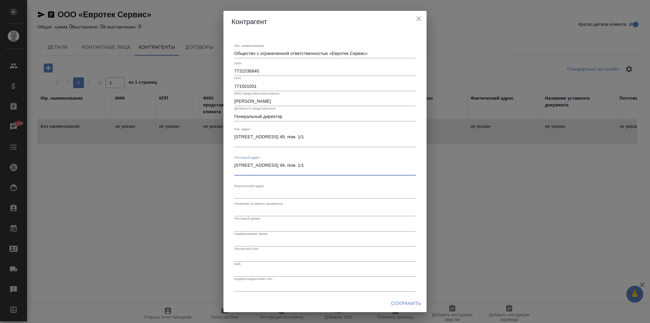
type textarea "127566, г. Москва, вн.тер.г. муниципальный округ Отрадное, Высоковольтный проез…"
click at [277, 56] on textarea "Юр. наименование" at bounding box center [325, 53] width 182 height 5
paste textarea "127566, г. Москва, вн.тер.г. муниципальный округ Отрадное, Высоковольтный проез…"
type textarea "127566, г. Москва, вн.тер.г. муниципальный округ Отрадное, Высоковольтный проез…"
click at [278, 215] on input "text" at bounding box center [325, 216] width 182 height 9
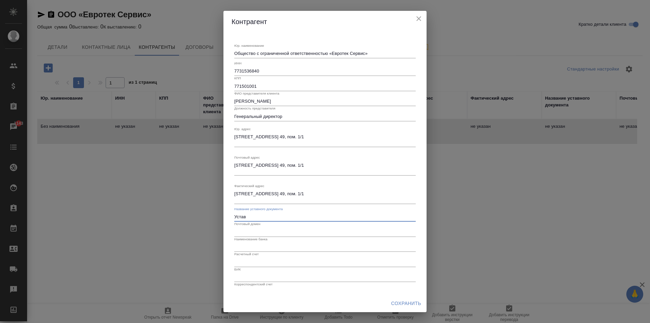
type input "Устав"
click at [247, 238] on label "Наименование банка" at bounding box center [250, 238] width 33 height 3
click at [248, 235] on input "text" at bounding box center [325, 231] width 182 height 9
click at [254, 251] on input "text" at bounding box center [325, 246] width 182 height 9
paste input "Филиал «Центральный» Банка ВТБ (ПАО) г. Москва"
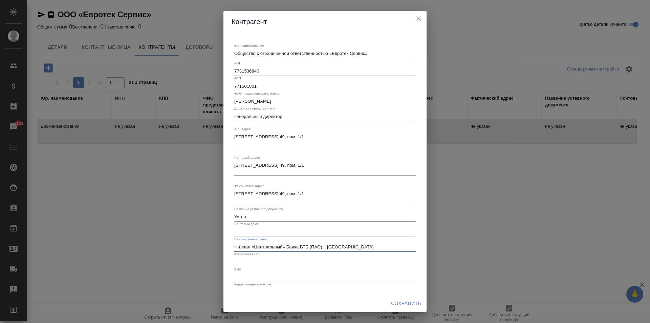
type input "Филиал «Центральный» Банка ВТБ (ПАО) г. Москва"
click at [265, 259] on input "text" at bounding box center [325, 261] width 182 height 9
paste input "40702810590000001133"
type input "40702810590000001133"
click at [257, 278] on input "text" at bounding box center [325, 276] width 182 height 9
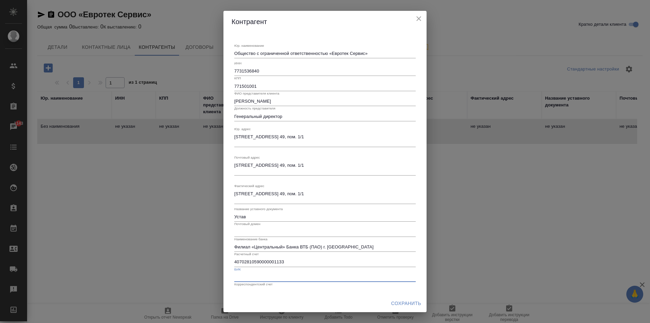
paste input "044525411"
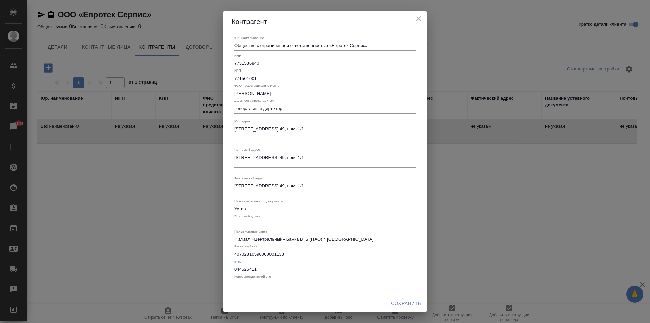
type input "044525411"
click at [266, 284] on input "text" at bounding box center [325, 283] width 182 height 9
paste input "30101810145250000411"
type input "30101810145250000411"
drag, startPoint x: 421, startPoint y: 297, endPoint x: 416, endPoint y: 297, distance: 5.1
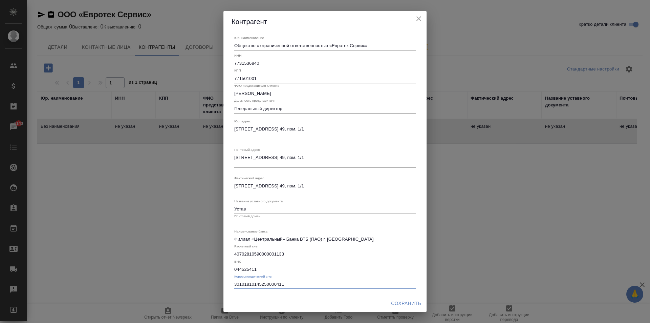
click at [416, 297] on button "Сохранить" at bounding box center [407, 303] width 36 height 13
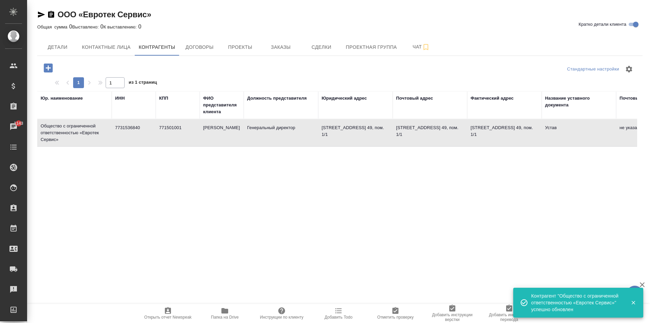
click at [385, 311] on span "Отметить проверку" at bounding box center [395, 313] width 49 height 13
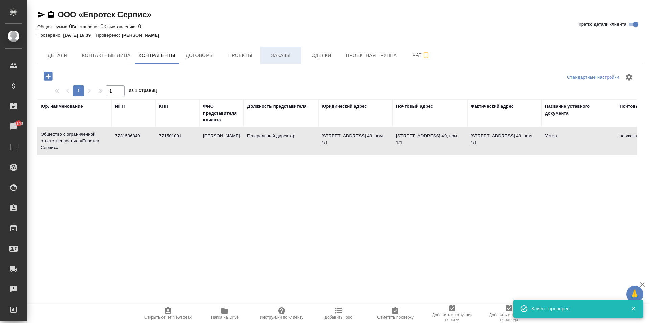
drag, startPoint x: 65, startPoint y: 58, endPoint x: 292, endPoint y: 52, distance: 227.0
click at [293, 53] on div "Детали Контактные лица Контрагенты Договоры Проекты Заказы Сделки Проектная гру…" at bounding box center [340, 55] width 606 height 17
click at [291, 52] on span "Заказы" at bounding box center [281, 55] width 33 height 8
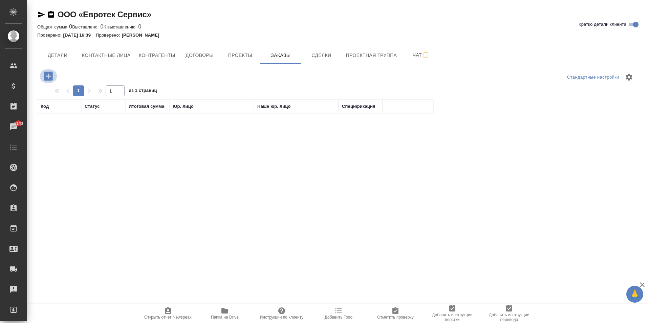
click at [48, 77] on icon "button" at bounding box center [48, 76] width 12 height 12
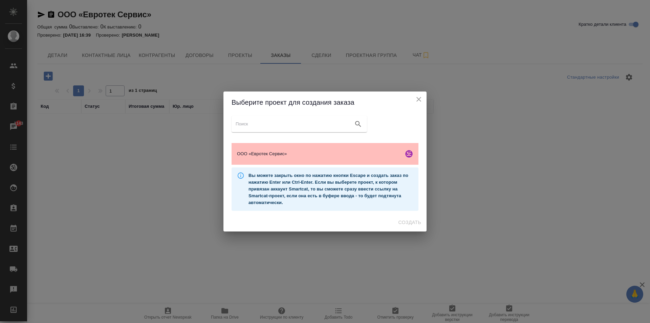
click at [292, 153] on span "ООО «Евротек Сервис»" at bounding box center [319, 153] width 164 height 7
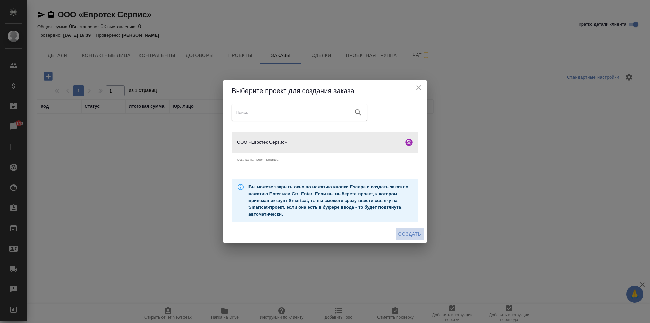
click at [409, 236] on span "Создать" at bounding box center [410, 234] width 23 height 8
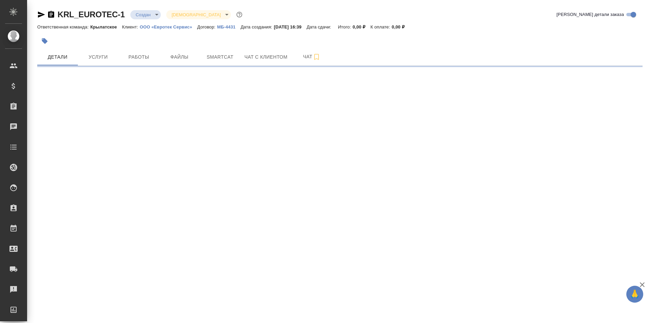
select select "RU"
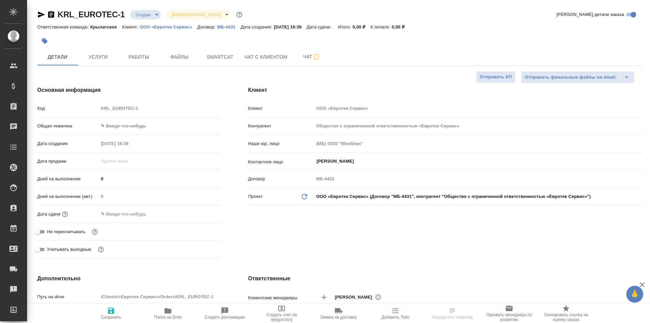
type textarea "x"
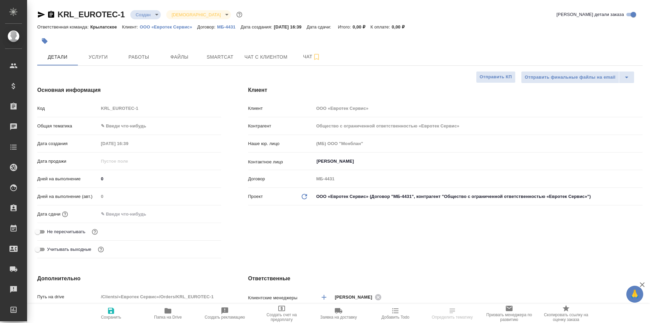
type textarea "x"
click at [110, 125] on body "🙏 .cls-1 fill:#fff; AWATERA [PERSON_NAME] Клиенты Спецификации Заказы Чаты Todo…" at bounding box center [325, 161] width 650 height 323
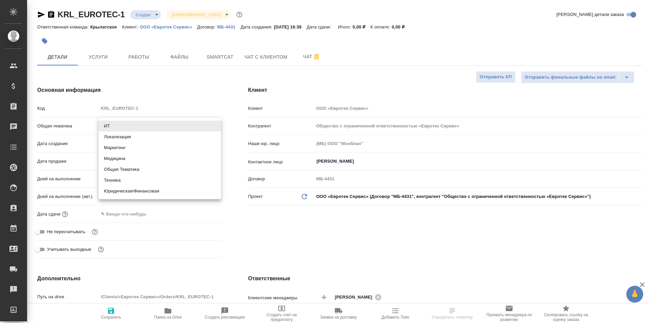
drag, startPoint x: 135, startPoint y: 189, endPoint x: 137, endPoint y: 185, distance: 4.0
click at [135, 189] on li "Юридическая/Финансовая" at bounding box center [160, 191] width 123 height 11
type input "yr-fn"
type textarea "x"
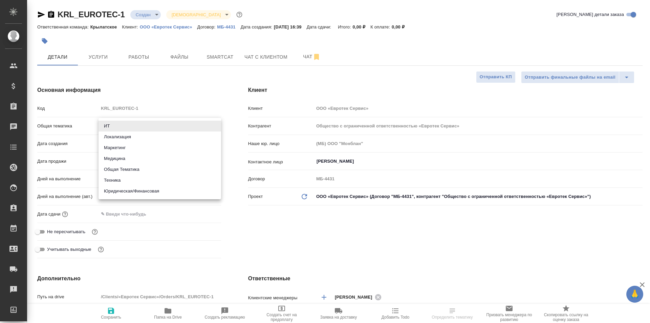
type textarea "x"
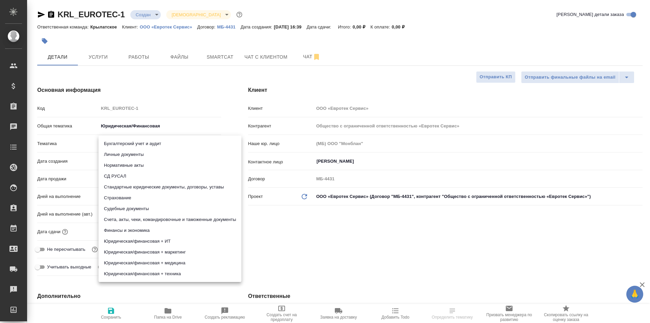
click at [130, 145] on body "🙏 .cls-1 fill:#fff; AWATERA [PERSON_NAME] Клиенты Спецификации Заказы Чаты Todo…" at bounding box center [325, 161] width 650 height 323
click at [210, 218] on li "Счета, акты, чеки, командировочные и таможенные документы" at bounding box center [170, 219] width 143 height 11
type textarea "x"
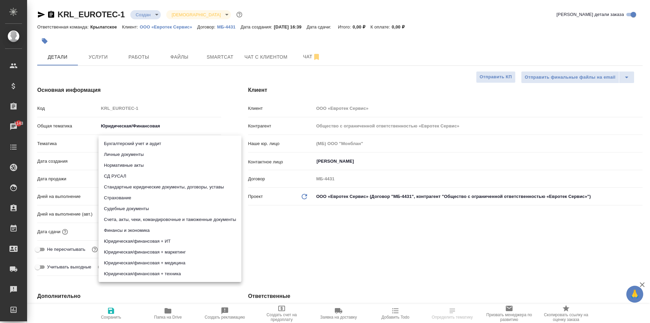
type input "5f647205b73bc97568ca66c0"
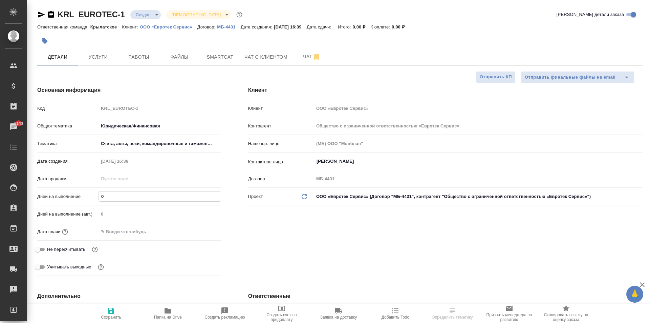
drag, startPoint x: 108, startPoint y: 197, endPoint x: 76, endPoint y: 191, distance: 32.4
click at [76, 191] on div "Дней на выполнение 0" at bounding box center [129, 196] width 184 height 12
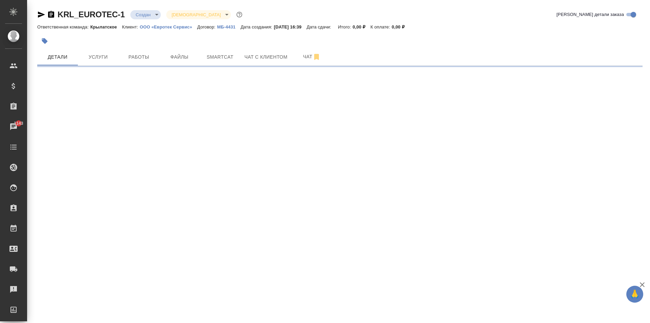
select select "RU"
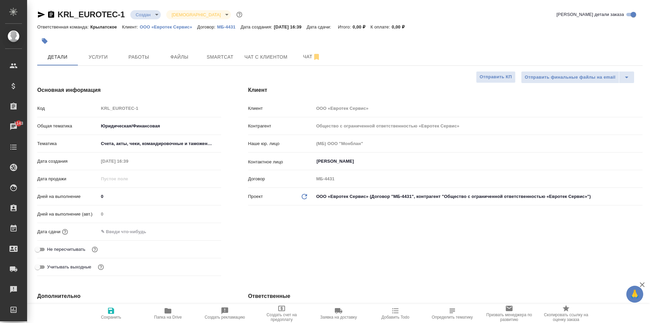
type textarea "x"
drag, startPoint x: 115, startPoint y: 189, endPoint x: 108, endPoint y: 189, distance: 7.5
click at [108, 189] on div "Дата продажи" at bounding box center [129, 182] width 184 height 18
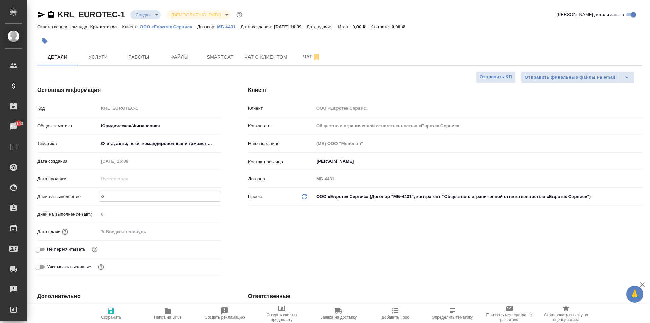
drag, startPoint x: 111, startPoint y: 195, endPoint x: 89, endPoint y: 196, distance: 21.7
click at [87, 192] on div "Дней на выполнение 0" at bounding box center [129, 196] width 184 height 12
type input "1"
type textarea "x"
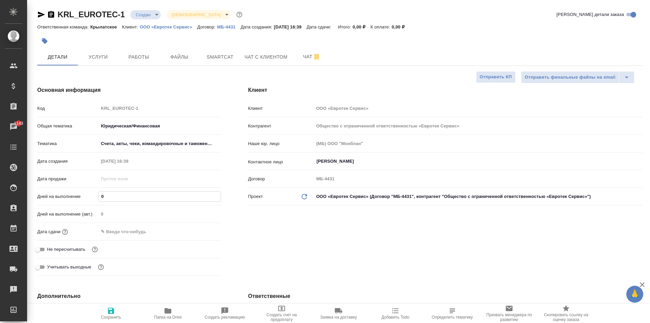
type textarea "x"
type input "1"
drag, startPoint x: 112, startPoint y: 240, endPoint x: 116, endPoint y: 229, distance: 11.8
click at [113, 237] on div "Дата сдачи" at bounding box center [129, 235] width 184 height 18
drag, startPoint x: 116, startPoint y: 229, endPoint x: 154, endPoint y: 234, distance: 38.3
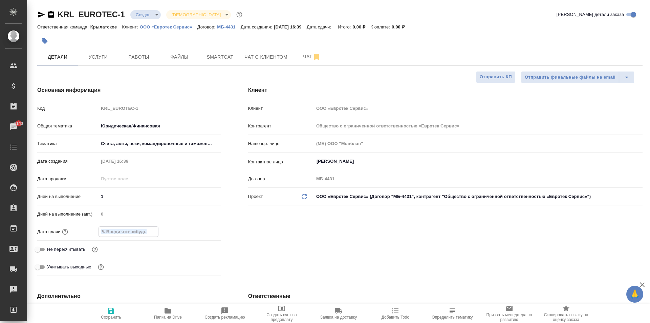
click at [116, 229] on input "text" at bounding box center [128, 232] width 59 height 10
click at [206, 228] on div at bounding box center [210, 231] width 24 height 8
click at [202, 228] on icon "button" at bounding box center [202, 231] width 6 height 7
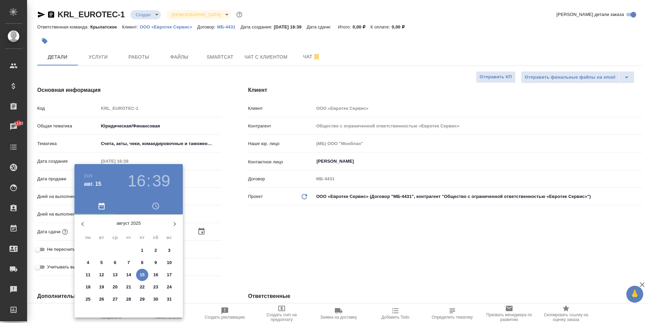
click at [87, 287] on p "18" at bounding box center [88, 287] width 5 height 7
type input "[DATE] 16:39"
type textarea "x"
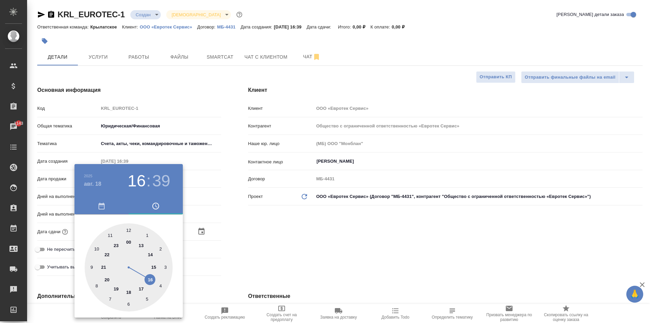
click at [130, 227] on div at bounding box center [129, 267] width 88 height 88
type input "[DATE] 12:39"
type textarea "x"
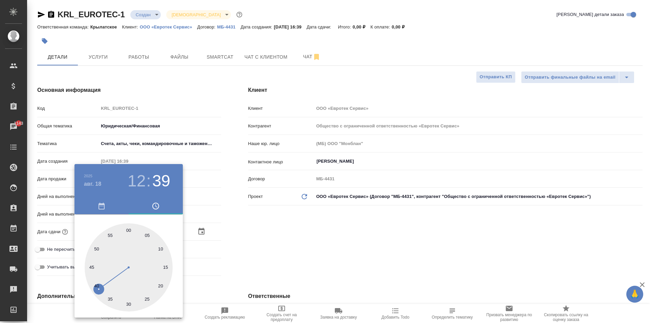
click at [128, 228] on div at bounding box center [129, 267] width 88 height 88
type input "[DATE] 12:00"
type textarea "x"
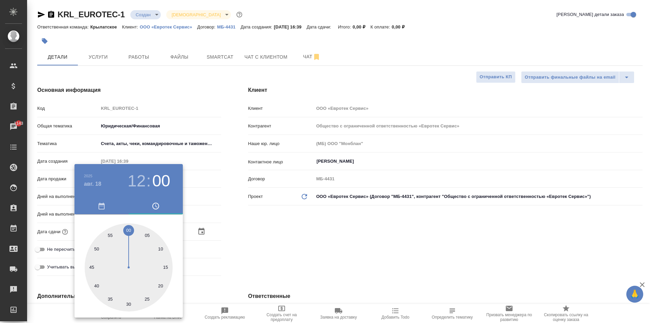
drag, startPoint x: 295, startPoint y: 259, endPoint x: 286, endPoint y: 259, distance: 8.5
click at [293, 259] on div at bounding box center [325, 161] width 650 height 323
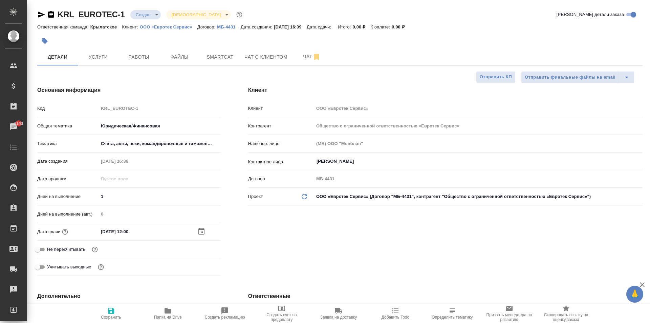
click at [84, 253] on div "Не пересчитывать" at bounding box center [129, 249] width 184 height 12
click at [79, 249] on span "Не пересчитывать" at bounding box center [66, 249] width 38 height 7
click at [50, 249] on input "Не пересчитывать" at bounding box center [37, 249] width 24 height 8
checkbox input "true"
type textarea "x"
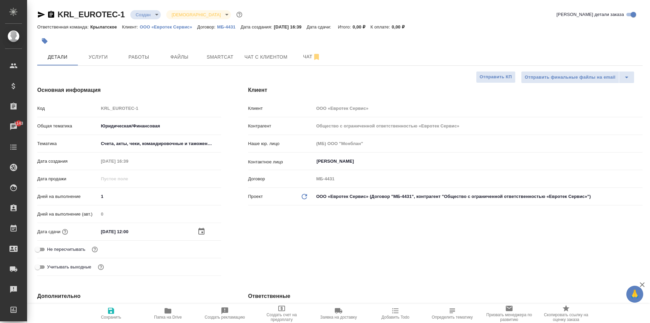
type textarea "x"
click at [307, 196] on icon at bounding box center [304, 196] width 5 height 5
type textarea "x"
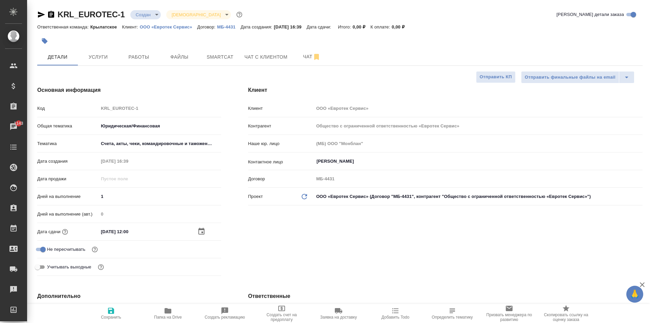
type textarea "x"
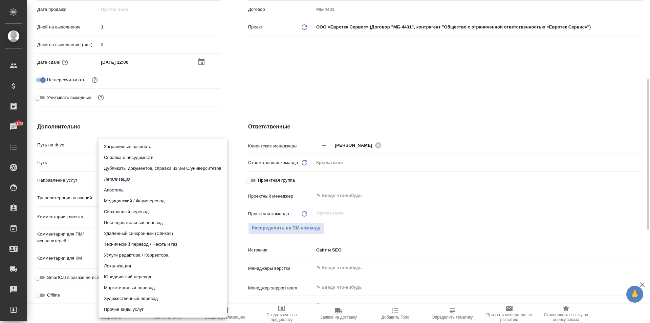
click at [132, 182] on body "🙏 .cls-1 fill:#fff; AWATERA Kasymov Timur Клиенты Спецификации Заказы 1143 Чаты…" at bounding box center [325, 161] width 650 height 323
click at [130, 276] on li "Юридический перевод" at bounding box center [163, 276] width 128 height 11
type input "legalTranslation"
type textarea "x"
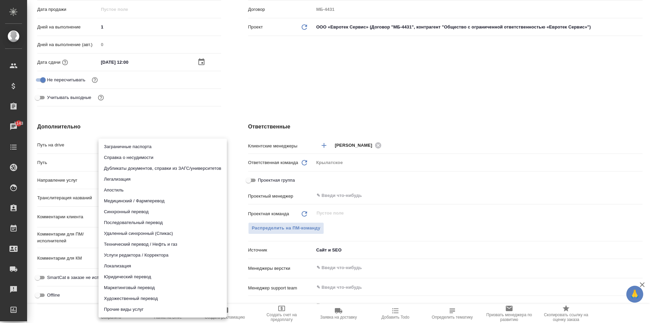
type textarea "x"
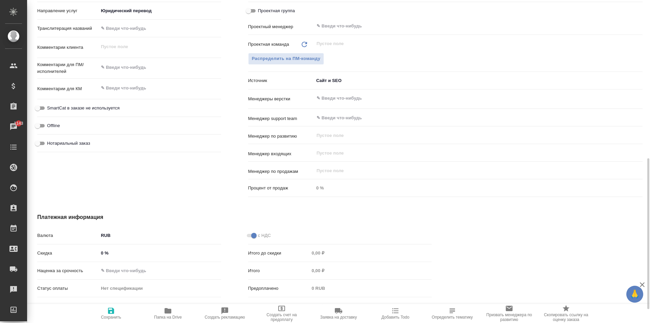
click at [84, 144] on span "Нотариальный заказ" at bounding box center [68, 143] width 43 height 7
click at [50, 144] on input "Нотариальный заказ" at bounding box center [37, 143] width 24 height 8
checkbox input "true"
type textarea "x"
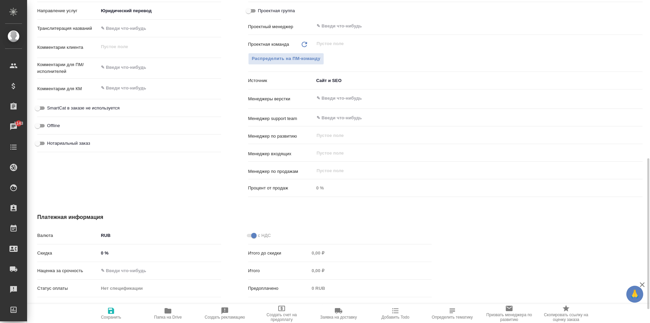
type textarea "x"
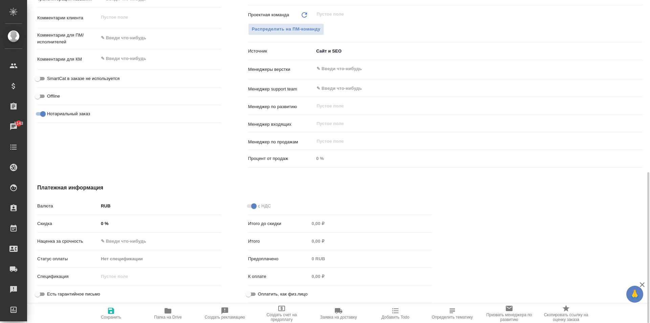
click at [120, 314] on span "Сохранить" at bounding box center [111, 313] width 49 height 13
type textarea "x"
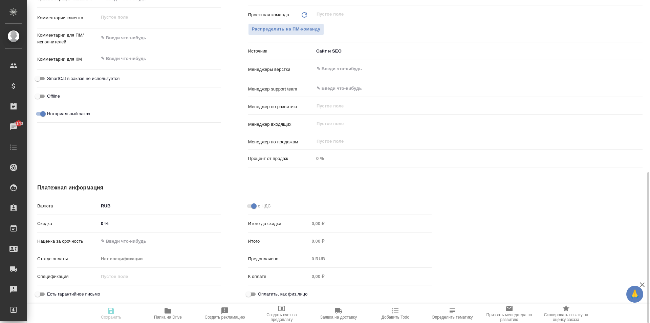
type textarea "x"
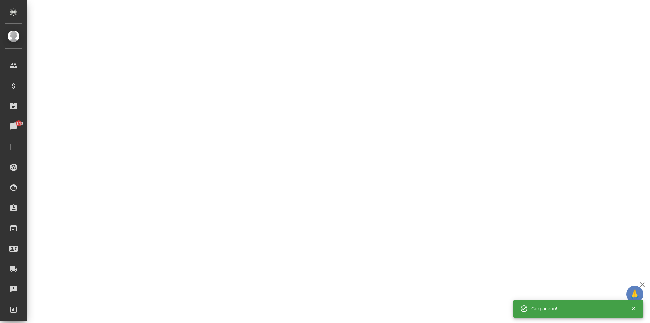
select select "RU"
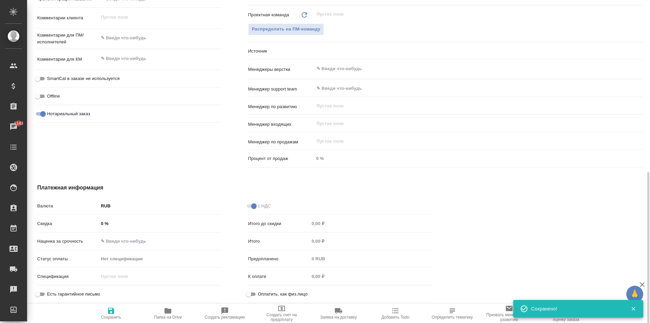
type textarea "x"
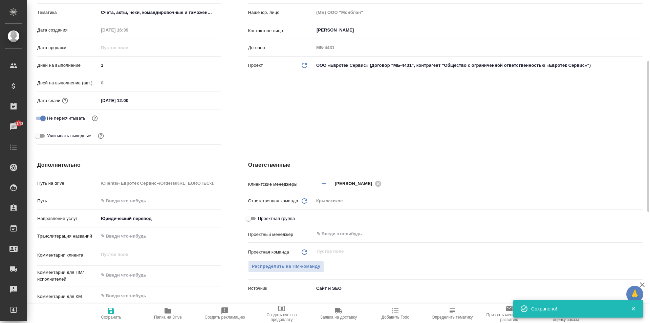
scroll to position [0, 0]
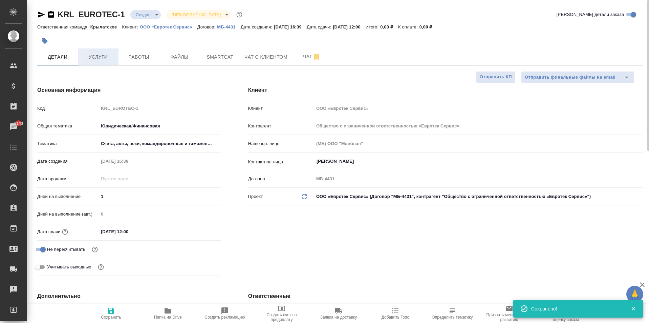
click at [100, 62] on button "Услуги" at bounding box center [98, 56] width 41 height 17
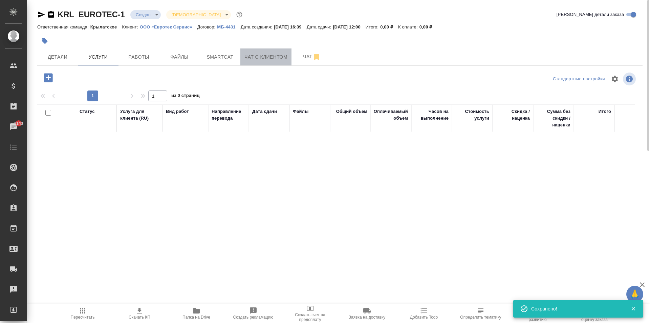
click at [265, 58] on span "Чат с клиентом" at bounding box center [266, 57] width 43 height 8
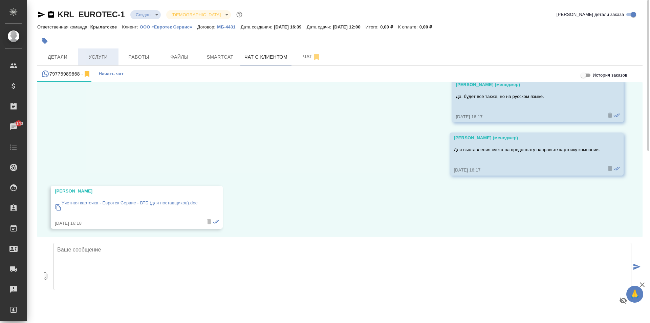
scroll to position [912, 0]
click at [107, 54] on span "Услуги" at bounding box center [98, 57] width 33 height 8
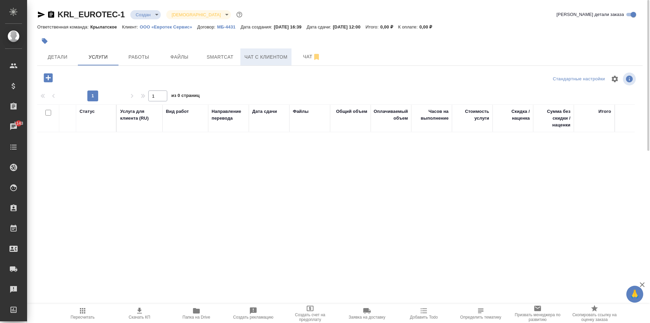
click at [259, 56] on span "Чат с клиентом" at bounding box center [266, 57] width 43 height 8
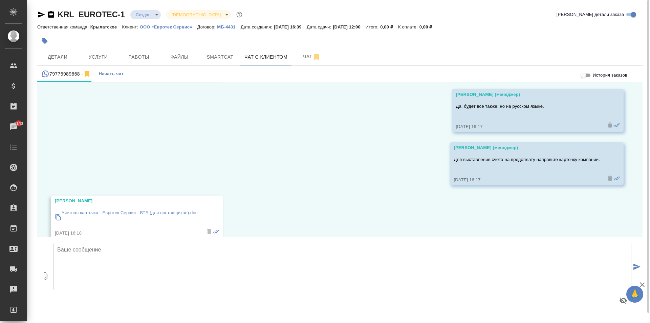
scroll to position [912, 0]
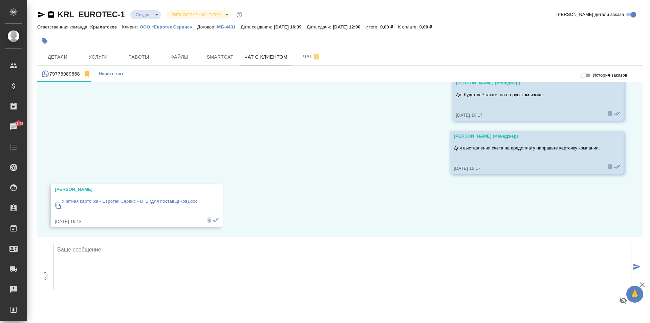
click at [110, 259] on textarea at bounding box center [343, 266] width 578 height 47
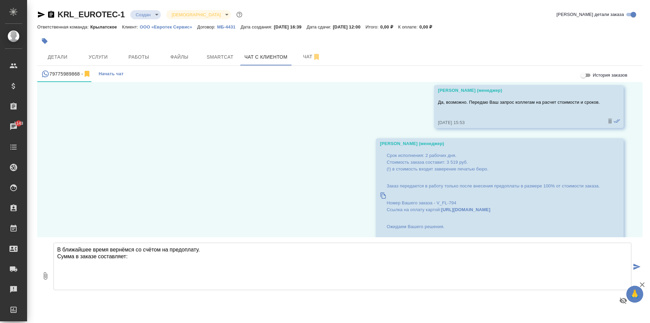
scroll to position [607, 0]
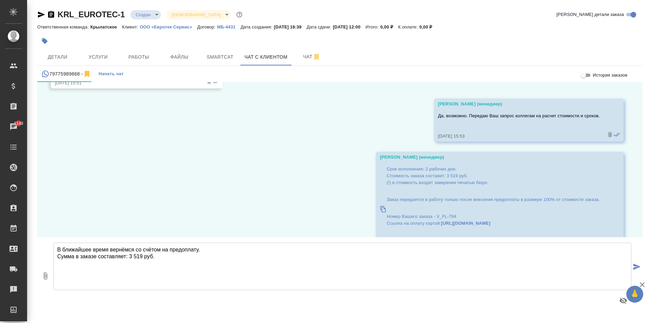
drag, startPoint x: 96, startPoint y: 256, endPoint x: 112, endPoint y: 259, distance: 15.9
click at [97, 256] on textarea "В ближайшее время вернёмся со счётом на предоплату. Сумма в заказе составляет: …" at bounding box center [343, 266] width 578 height 47
drag, startPoint x: 80, startPoint y: 257, endPoint x: 55, endPoint y: 255, distance: 24.9
click at [55, 255] on textarea "В ближайшее время вернёмся со счётом на предоплату. Сумма в заказа составляет: …" at bounding box center [343, 266] width 578 height 47
click at [182, 259] on textarea "В ближайшее время вернёмся со счётом на предоплату. Стоимость заказа составляет…" at bounding box center [343, 266] width 578 height 47
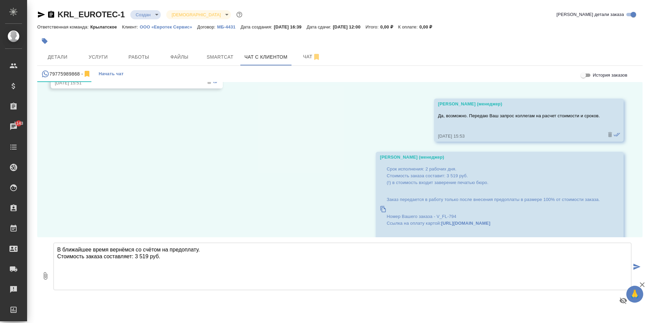
type textarea "В ближайшее время вернёмся со счётом на предоплату. Стоимость заказа составляет…"
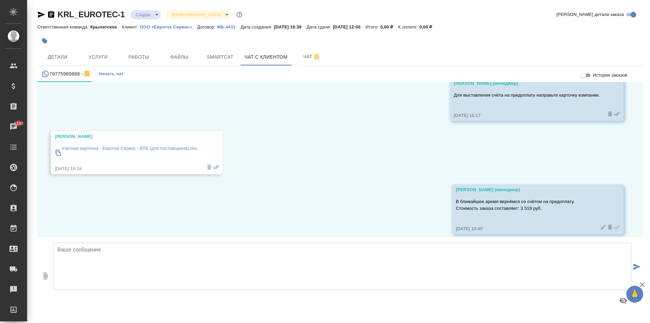
scroll to position [972, 0]
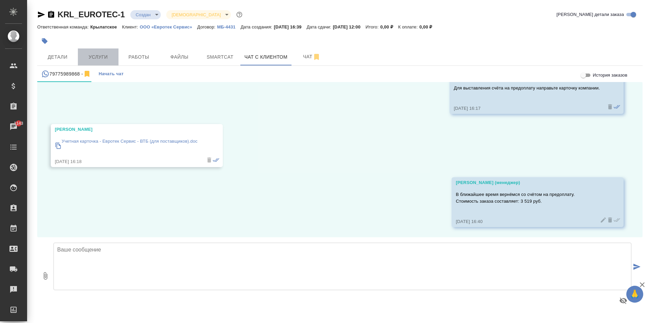
click at [111, 53] on button "Услуги" at bounding box center [98, 56] width 41 height 17
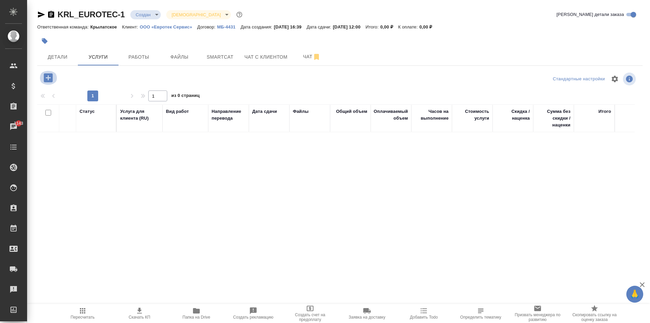
click at [50, 77] on icon "button" at bounding box center [48, 77] width 9 height 9
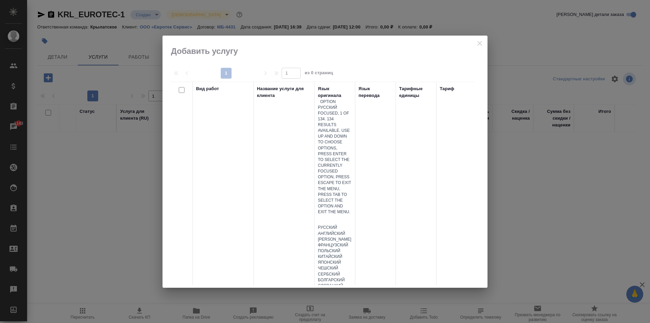
click at [324, 215] on div at bounding box center [335, 220] width 34 height 10
type input "кит"
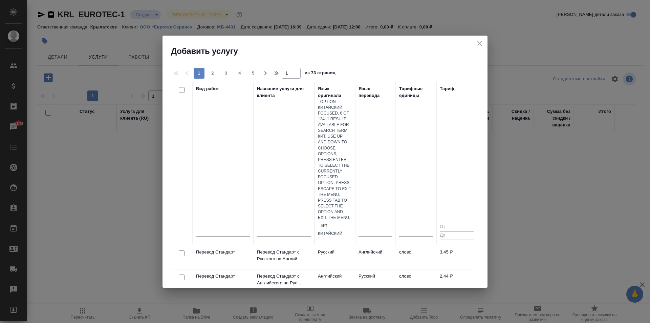
click at [348, 231] on div "Китайский" at bounding box center [335, 234] width 34 height 6
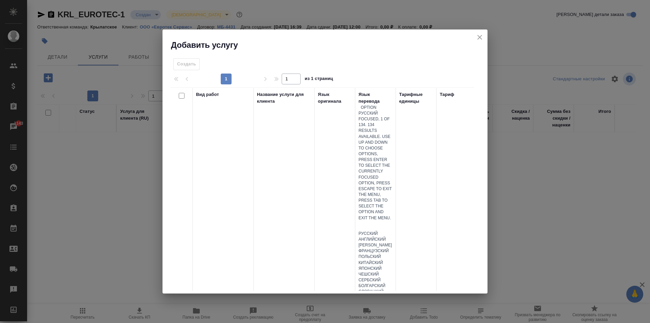
drag, startPoint x: 372, startPoint y: 116, endPoint x: 370, endPoint y: 132, distance: 16.0
click at [372, 221] on div at bounding box center [376, 226] width 34 height 10
click at [370, 231] on div "Русский" at bounding box center [376, 234] width 34 height 6
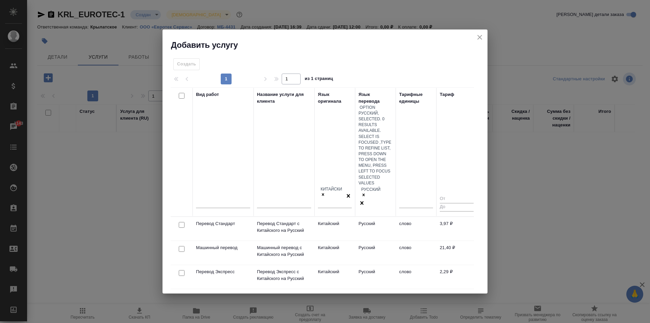
click at [350, 217] on td "Китайский" at bounding box center [335, 229] width 41 height 24
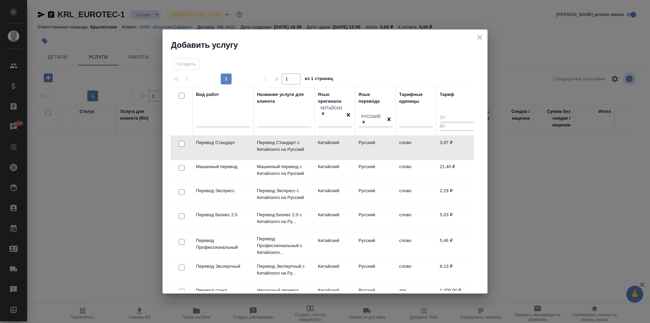
click at [350, 139] on td "Китайский" at bounding box center [335, 148] width 41 height 24
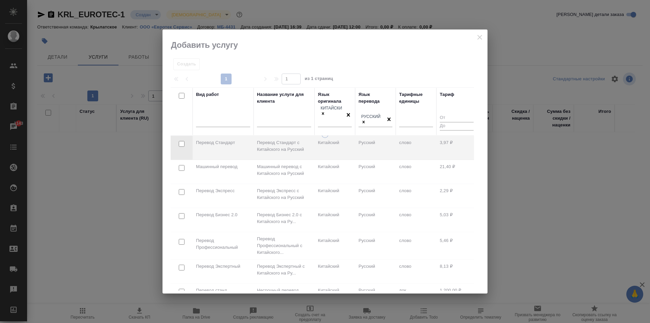
click at [350, 139] on div at bounding box center [325, 212] width 325 height 162
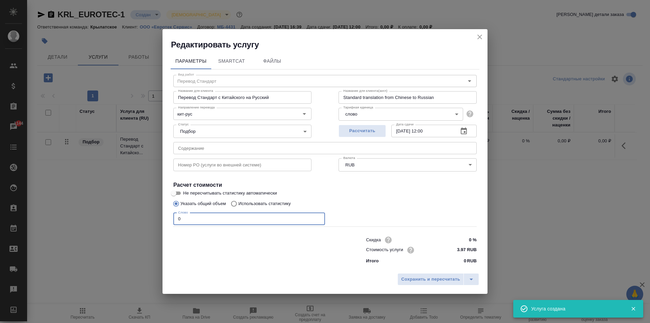
drag, startPoint x: 205, startPoint y: 217, endPoint x: 146, endPoint y: 213, distance: 58.4
click at [146, 213] on div "Редактировать услугу Параметры SmartCat Файлы Вид работ Перевод Стандарт Вид ра…" at bounding box center [325, 161] width 650 height 323
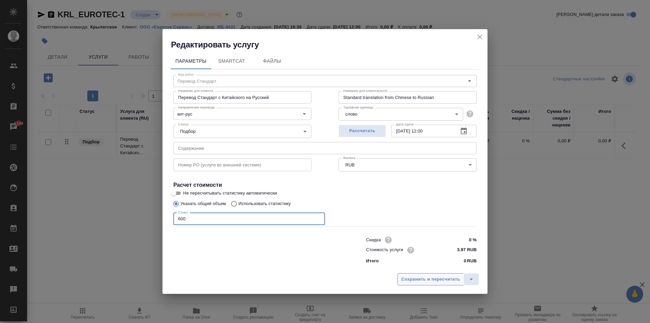
type input "600"
click at [437, 279] on span "Сохранить и пересчитать" at bounding box center [430, 279] width 59 height 8
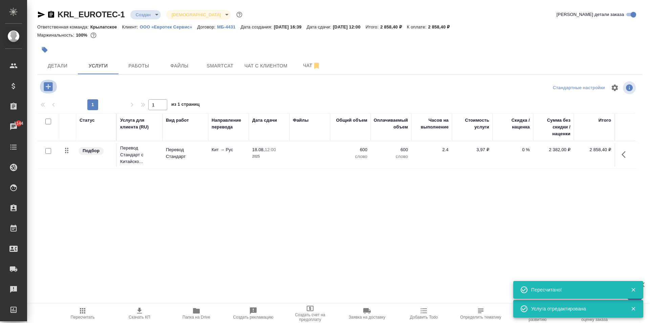
click at [49, 81] on icon "button" at bounding box center [48, 87] width 12 height 12
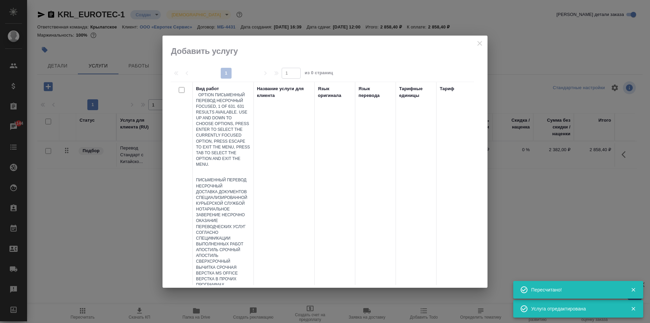
click at [219, 167] on div at bounding box center [223, 172] width 54 height 10
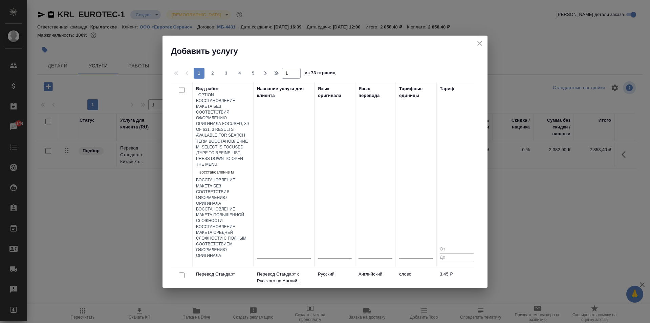
type input "восстановление ма"
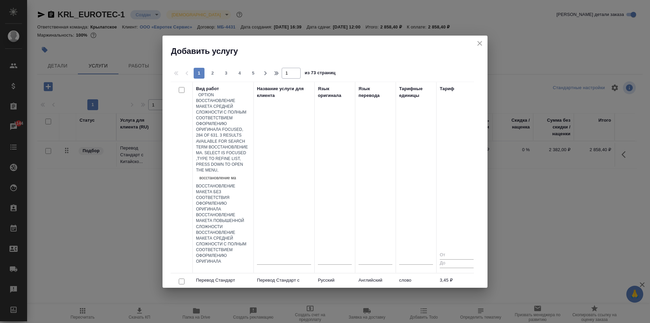
drag, startPoint x: 281, startPoint y: 165, endPoint x: 312, endPoint y: 153, distance: 33.7
click at [250, 230] on div "Восстановление макета средней сложности с полным соответствием оформлению ориги…" at bounding box center [223, 247] width 54 height 35
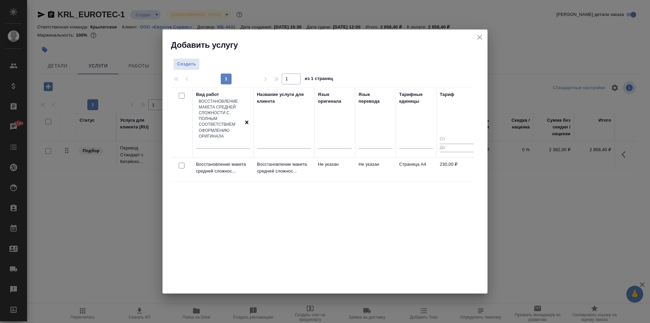
click at [320, 158] on td "Не указан" at bounding box center [335, 170] width 41 height 24
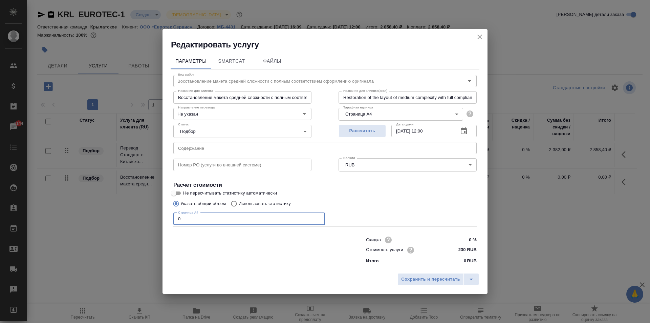
drag, startPoint x: 205, startPoint y: 217, endPoint x: 178, endPoint y: 213, distance: 27.4
click at [178, 213] on input "0" at bounding box center [249, 219] width 152 height 12
type input "1"
click at [463, 248] on input "230 RUB" at bounding box center [464, 250] width 25 height 10
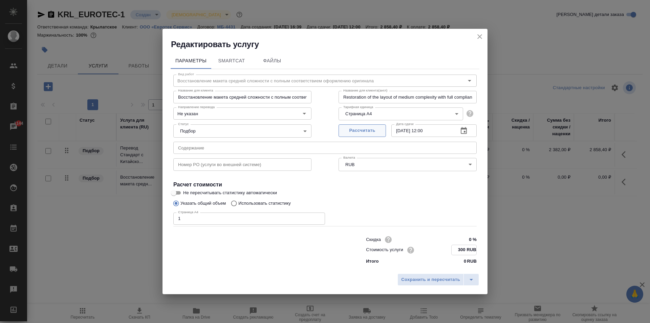
type input "300 RUB"
click at [373, 133] on span "Рассчитать" at bounding box center [362, 131] width 40 height 8
click at [418, 285] on button "Сохранить и пересчитать" at bounding box center [431, 279] width 66 height 12
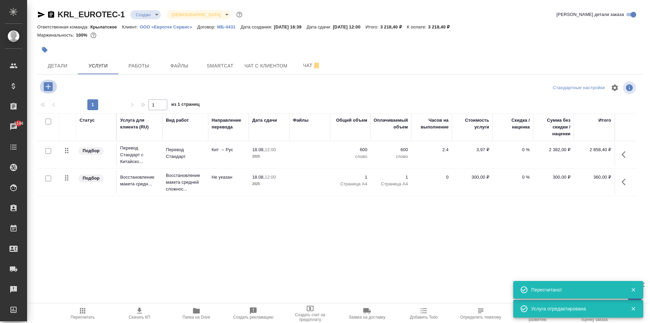
click at [49, 88] on icon "button" at bounding box center [48, 86] width 9 height 9
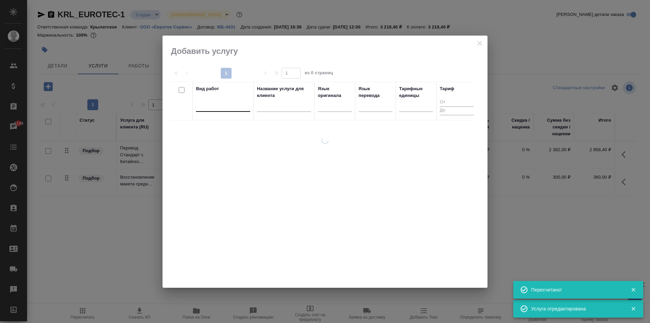
click at [215, 109] on div at bounding box center [223, 105] width 54 height 10
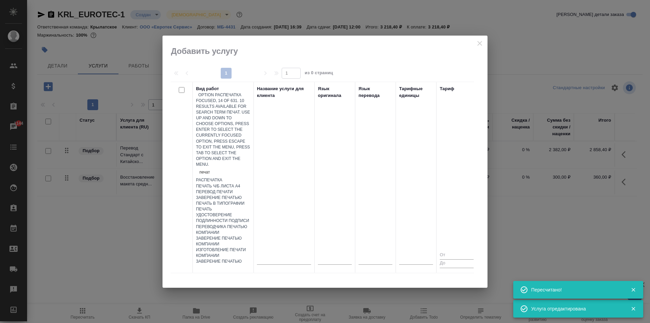
type input "печать"
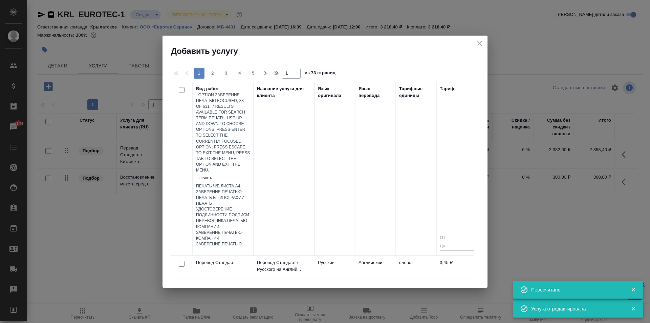
click at [242, 189] on div "Заверение печатью" at bounding box center [223, 192] width 54 height 6
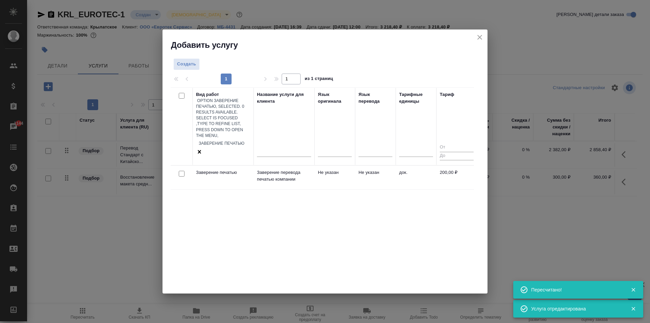
click at [277, 169] on p "Заверение перевода печатью компании" at bounding box center [284, 176] width 54 height 14
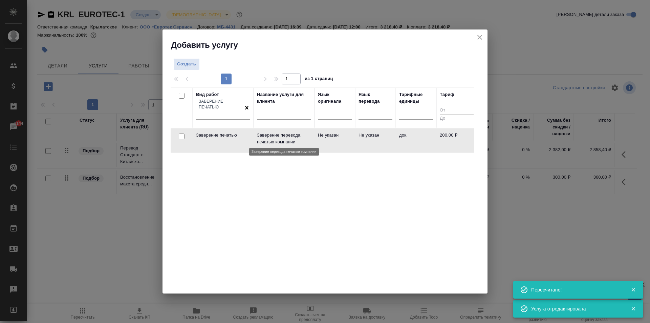
click at [277, 132] on p "Заверение перевода печатью компании" at bounding box center [284, 139] width 54 height 14
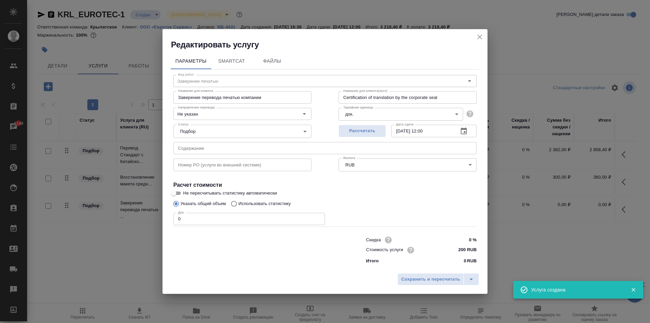
click at [463, 249] on input "200 RUB" at bounding box center [464, 250] width 25 height 10
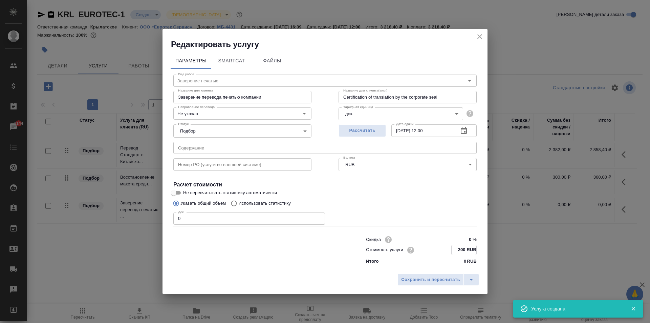
click at [463, 249] on input "200 RUB" at bounding box center [464, 250] width 25 height 10
type input "240 RUB"
drag, startPoint x: 223, startPoint y: 219, endPoint x: 136, endPoint y: 208, distance: 88.4
click at [136, 208] on div "Редактировать услугу Параметры SmartCat Файлы Вид работ Заверение печатью Вид р…" at bounding box center [325, 161] width 650 height 323
type input "1"
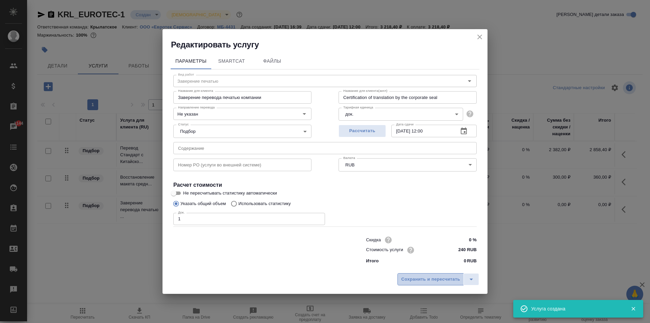
click at [432, 280] on span "Сохранить и пересчитать" at bounding box center [430, 279] width 59 height 8
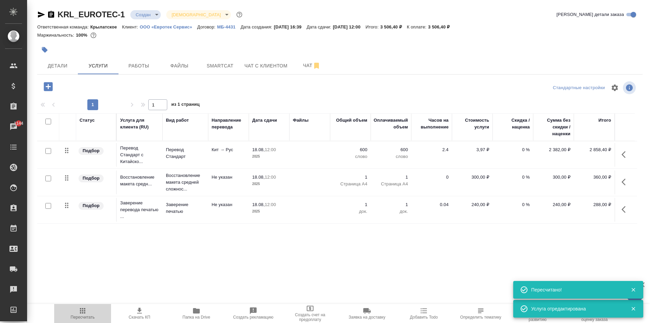
click at [92, 313] on span "Пересчитать" at bounding box center [82, 313] width 49 height 13
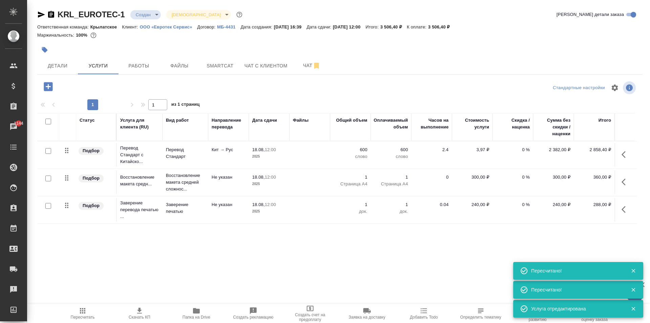
click at [627, 210] on icon "button" at bounding box center [626, 209] width 8 height 8
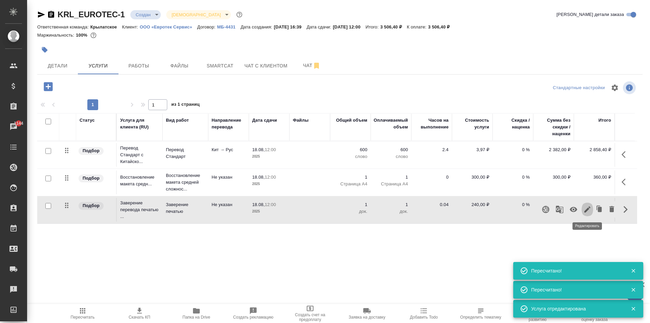
click at [589, 211] on icon "button" at bounding box center [588, 209] width 8 height 8
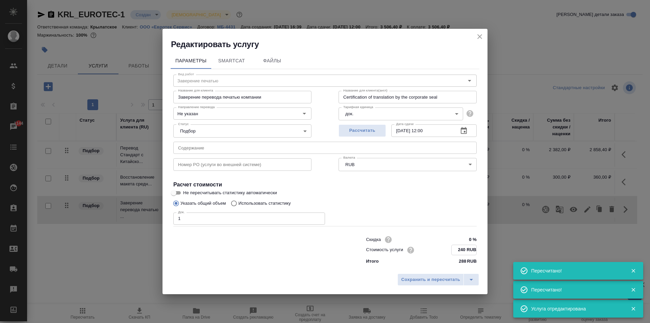
click at [462, 248] on input "240 RUB" at bounding box center [464, 250] width 25 height 10
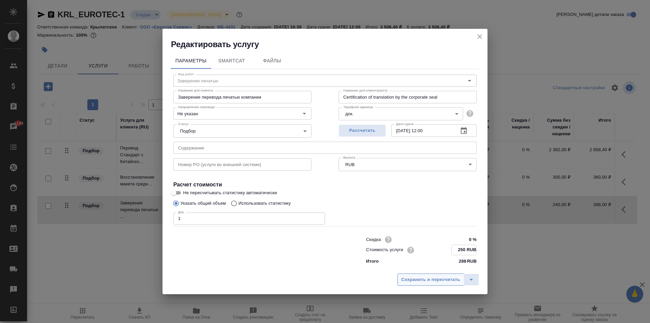
type input "250 RUB"
click at [452, 279] on span "Сохранить и пересчитать" at bounding box center [430, 280] width 59 height 8
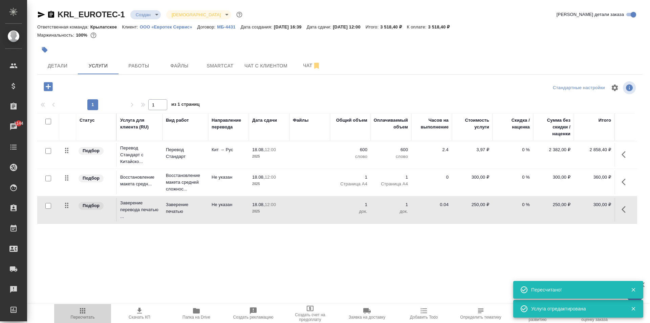
click at [83, 309] on icon "button" at bounding box center [82, 310] width 5 height 5
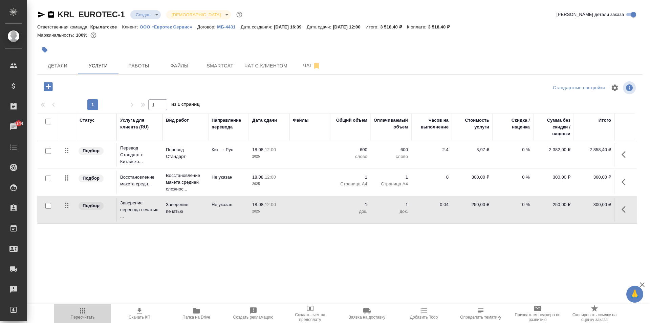
click at [79, 311] on span "Пересчитать" at bounding box center [82, 313] width 49 height 13
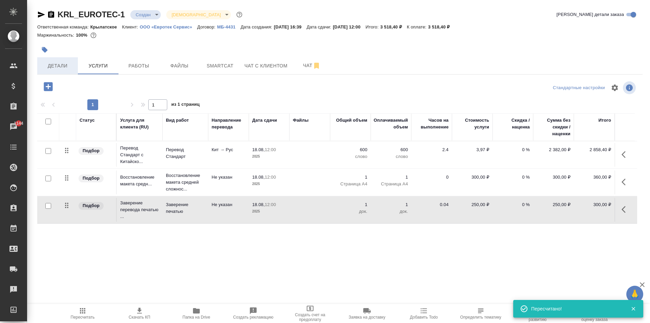
drag, startPoint x: 82, startPoint y: 66, endPoint x: 69, endPoint y: 64, distance: 13.4
click at [69, 64] on div "Детали Услуги Работы Файлы Smartcat Чат с клиентом Чат" at bounding box center [340, 65] width 606 height 17
click at [69, 64] on span "Детали" at bounding box center [57, 66] width 33 height 8
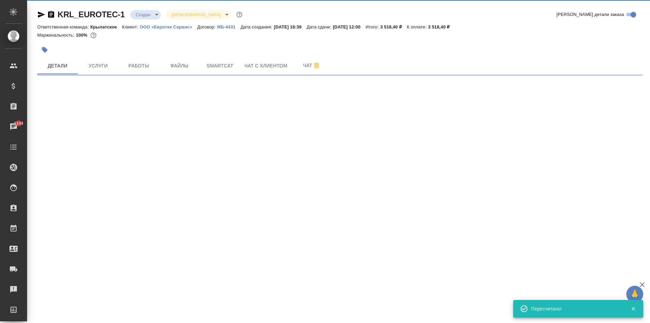
select select "RU"
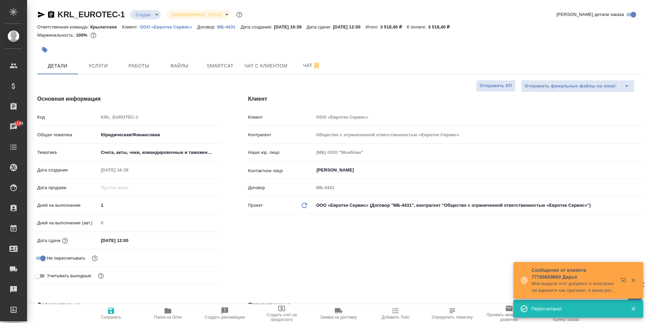
type textarea "x"
click at [47, 48] on icon "button" at bounding box center [44, 49] width 7 height 7
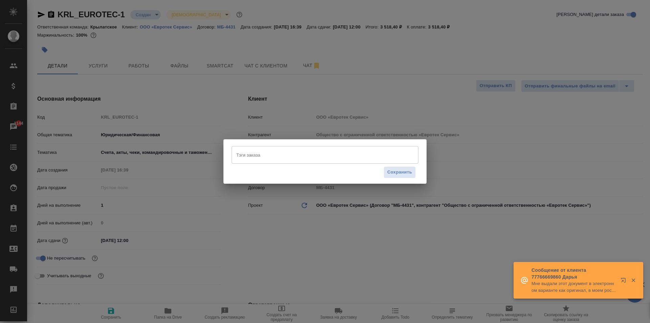
click at [236, 153] on div "Тэги заказа" at bounding box center [325, 155] width 187 height 18
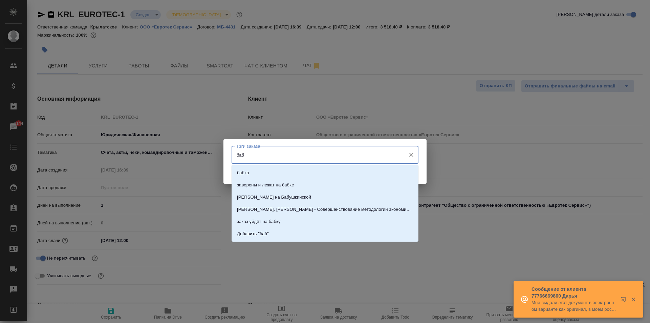
type input "бабк"
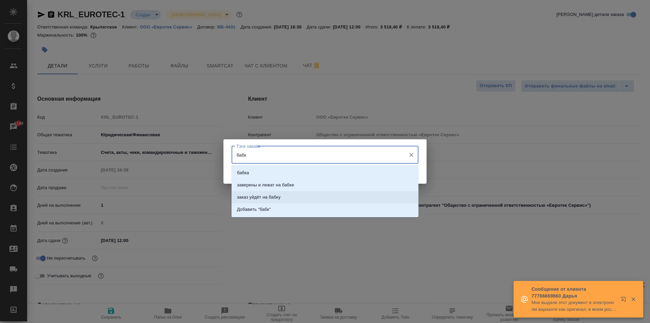
click at [287, 197] on li "заказ уйдёт на бабку" at bounding box center [325, 197] width 187 height 12
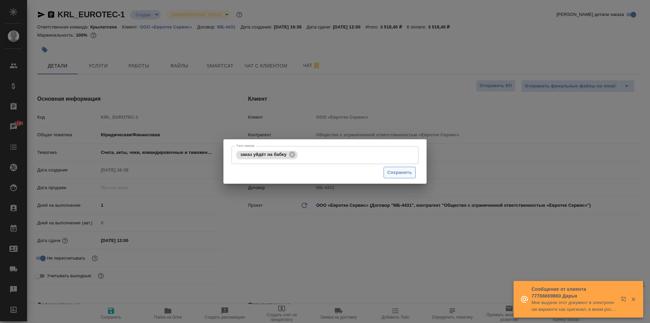
drag, startPoint x: 412, startPoint y: 166, endPoint x: 410, endPoint y: 174, distance: 8.4
click at [411, 171] on div "Сохранить" at bounding box center [325, 172] width 187 height 17
click at [410, 174] on span "Сохранить" at bounding box center [400, 173] width 25 height 8
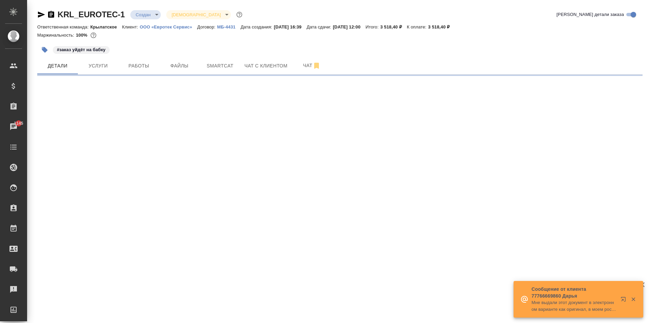
select select "RU"
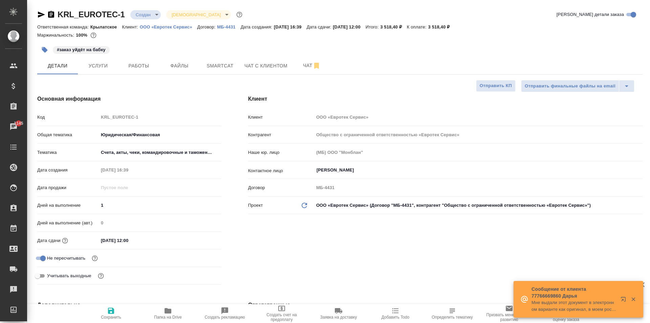
type textarea "x"
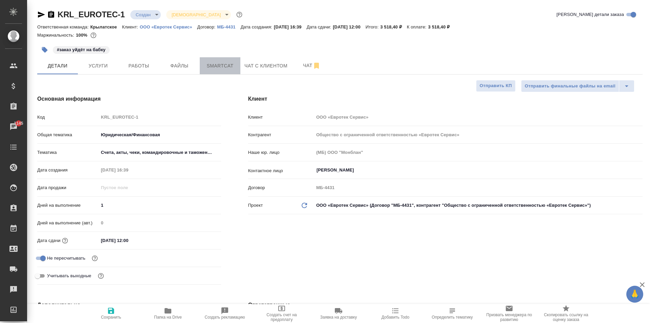
click at [216, 66] on span "Smartcat" at bounding box center [220, 66] width 33 height 8
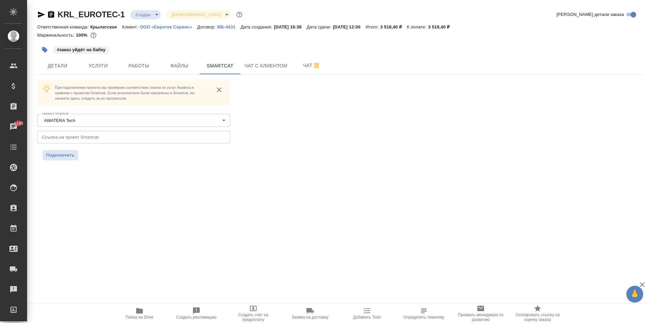
click at [105, 138] on input "text" at bounding box center [133, 137] width 193 height 12
click at [59, 155] on span "Подключить" at bounding box center [60, 155] width 29 height 7
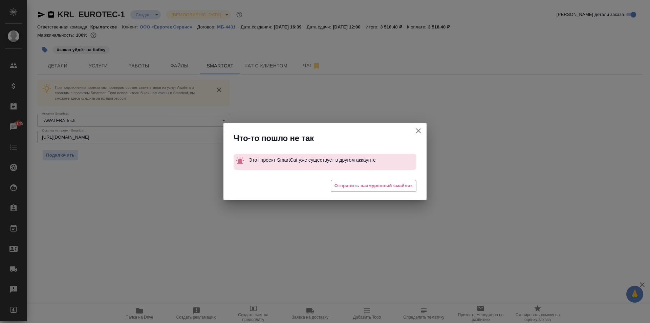
drag, startPoint x: 418, startPoint y: 130, endPoint x: 320, endPoint y: 100, distance: 102.2
click at [342, 112] on div "Что-то пошло не так Этот проект SmartCat уже существует в другом аккаунте 😖 Отп…" at bounding box center [325, 161] width 650 height 323
click at [423, 129] on button "Кратко детали заказа" at bounding box center [419, 131] width 16 height 16
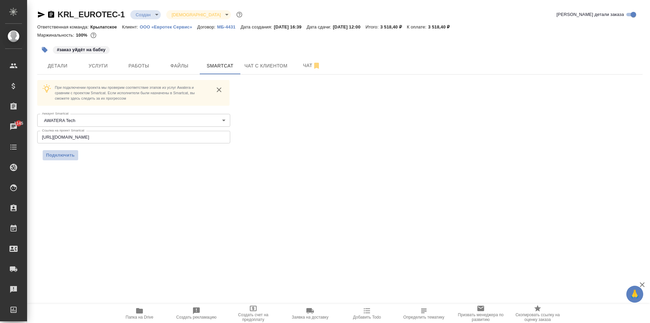
click at [71, 156] on span "Подключить" at bounding box center [60, 155] width 29 height 7
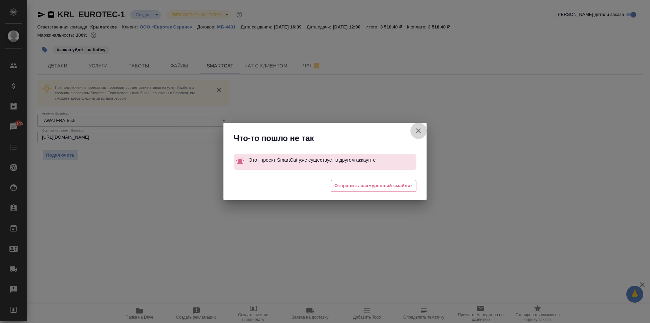
click at [416, 130] on icon "button" at bounding box center [419, 131] width 8 height 8
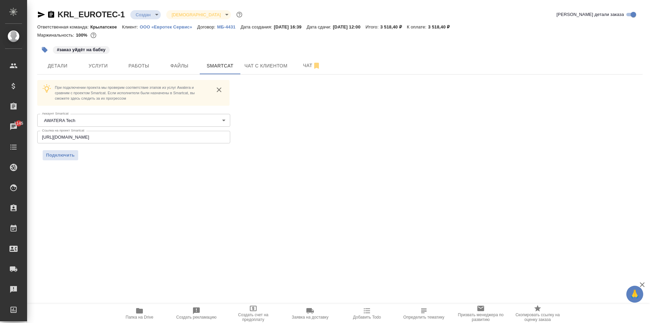
click at [100, 124] on body "🙏 .cls-1 fill:#fff; AWATERA Kasymov Timur Клиенты Спецификации Заказы 1145 Чаты…" at bounding box center [325, 161] width 650 height 323
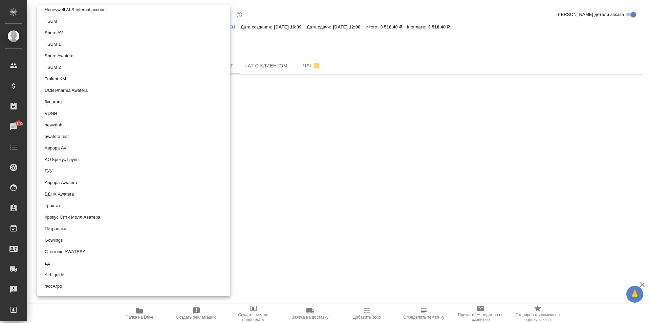
scroll to position [339, 0]
click at [71, 190] on li "Трактат" at bounding box center [133, 194] width 193 height 12
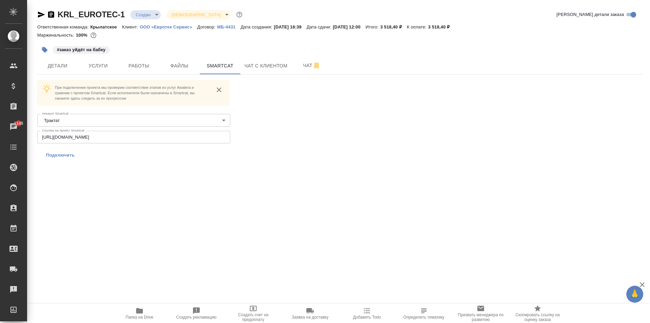
click at [66, 152] on span "Подключить" at bounding box center [60, 155] width 29 height 7
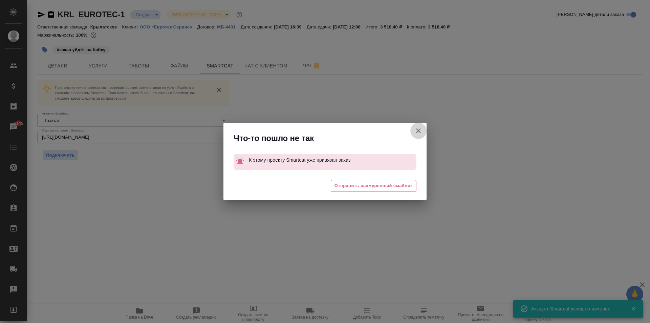
click at [419, 128] on icon "button" at bounding box center [419, 131] width 8 height 8
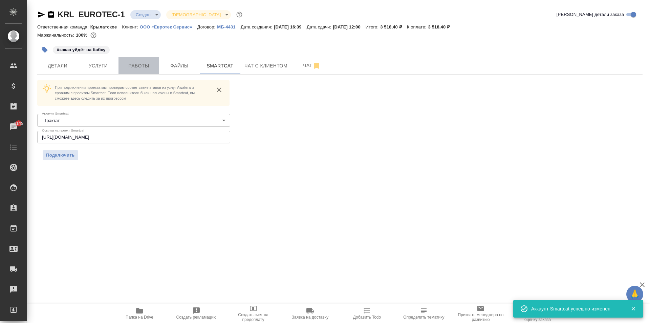
click at [140, 65] on span "Работы" at bounding box center [139, 66] width 33 height 8
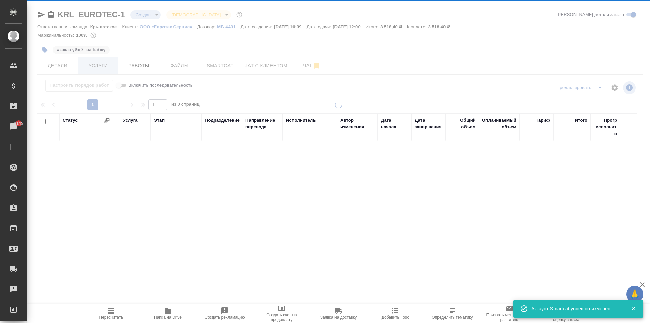
click at [107, 65] on span "Услуги" at bounding box center [98, 66] width 33 height 8
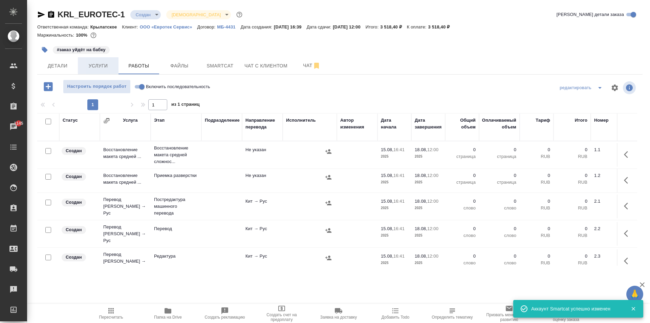
click at [107, 65] on span "Услуги" at bounding box center [98, 66] width 33 height 8
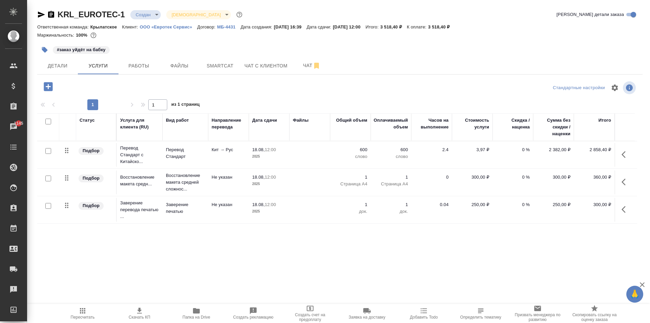
click at [91, 309] on span "Пересчитать" at bounding box center [82, 313] width 49 height 13
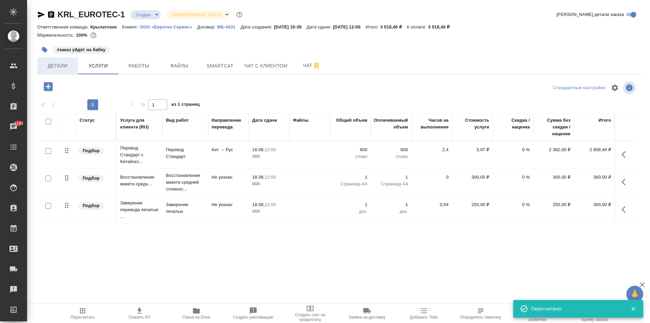
click at [57, 63] on span "Детали" at bounding box center [57, 66] width 33 height 8
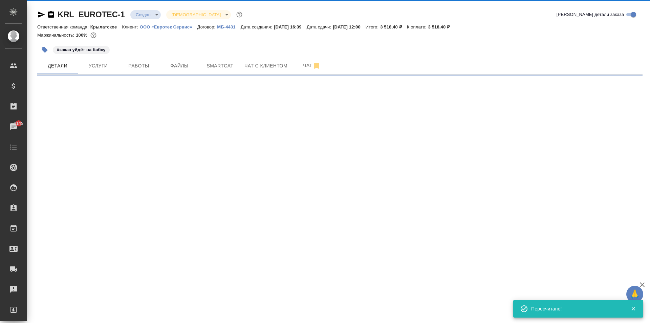
select select "RU"
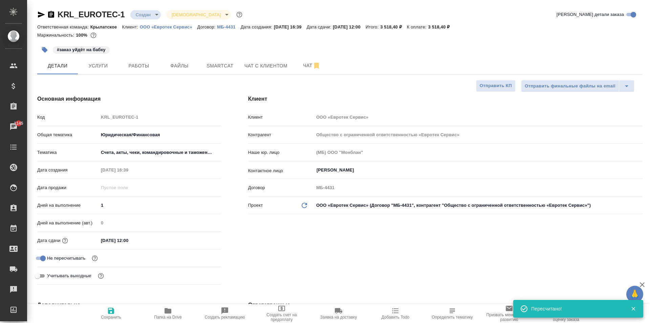
type textarea "x"
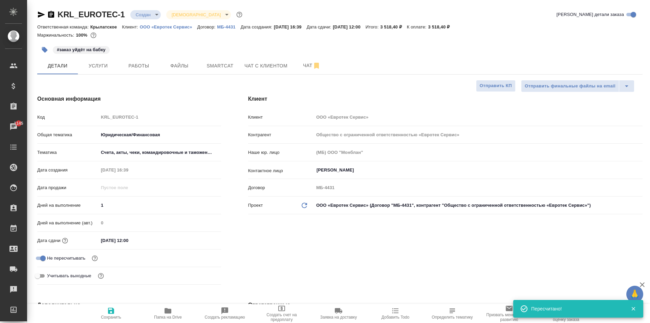
type textarea "x"
click at [119, 245] on input "18.08.2025 12:00" at bounding box center [128, 240] width 59 height 10
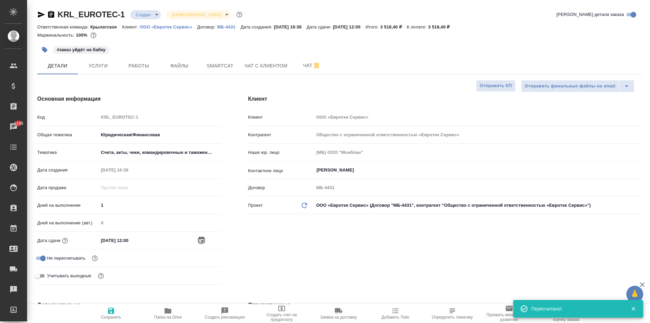
click at [204, 238] on icon "button" at bounding box center [202, 239] width 6 height 7
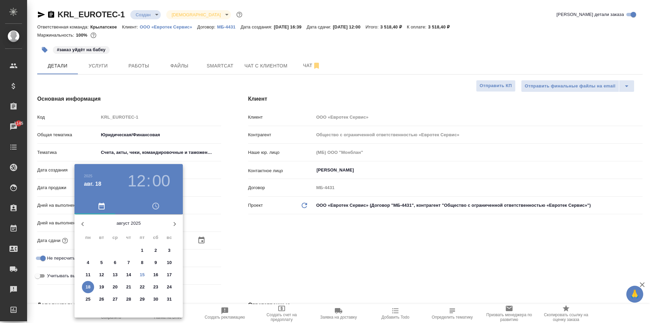
click at [138, 181] on h3 "12" at bounding box center [137, 180] width 18 height 19
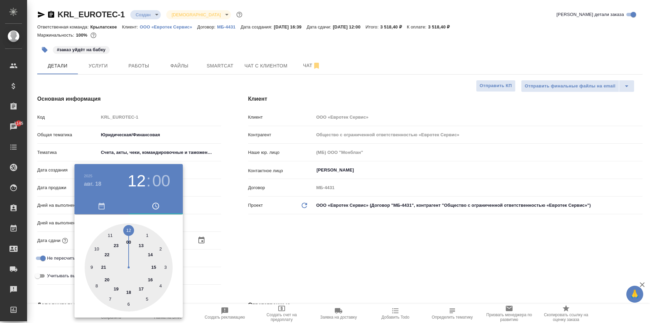
type input "18.08.2025 23:00"
type textarea "x"
click at [115, 243] on div at bounding box center [129, 267] width 88 height 88
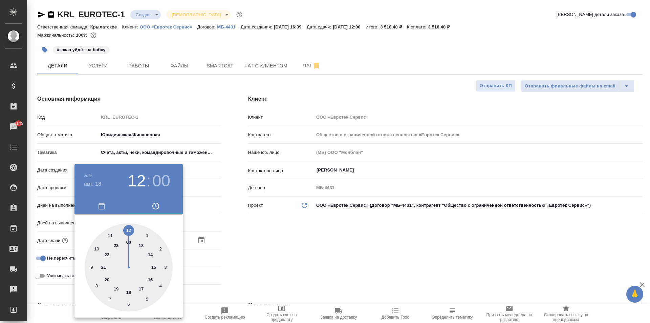
type textarea "x"
type input "18.08.2025 23:59"
type textarea "x"
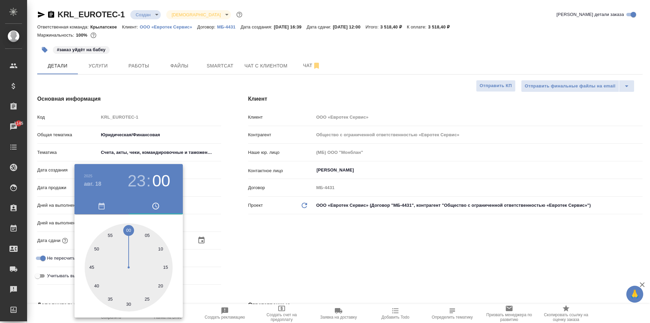
type textarea "x"
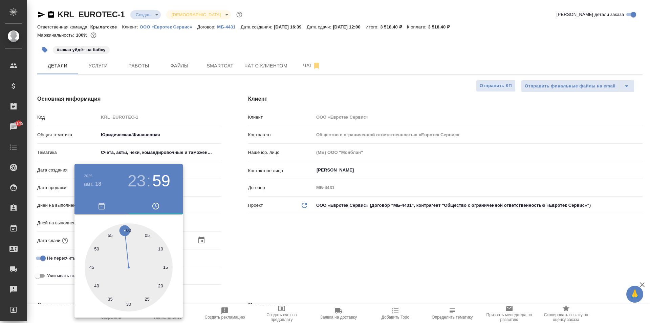
type textarea "x"
click at [126, 227] on div at bounding box center [129, 267] width 88 height 88
type textarea "x"
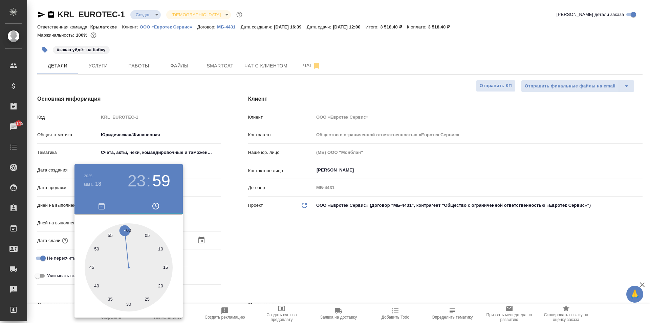
type textarea "x"
click at [255, 257] on div at bounding box center [325, 161] width 650 height 323
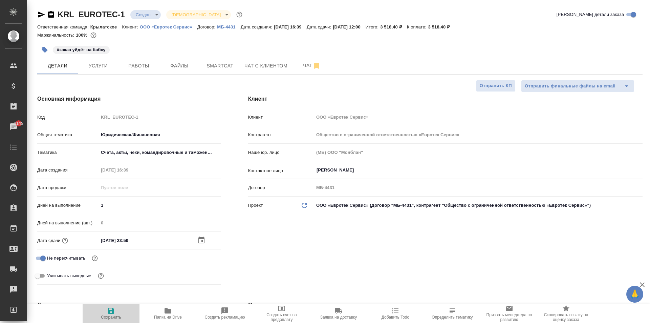
drag, startPoint x: 117, startPoint y: 308, endPoint x: 144, endPoint y: 290, distance: 32.1
click at [117, 308] on span "Сохранить" at bounding box center [111, 313] width 49 height 13
type textarea "x"
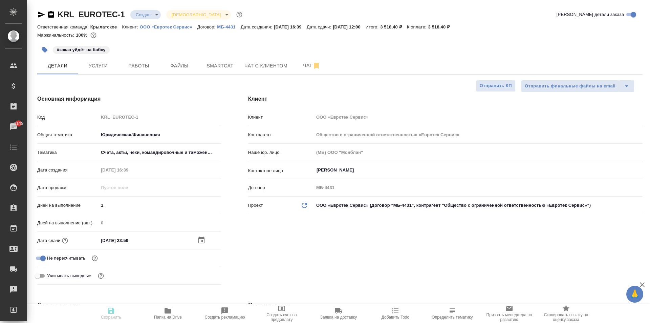
type textarea "x"
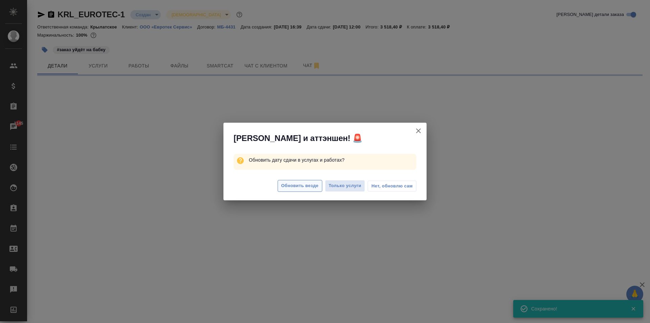
select select "RU"
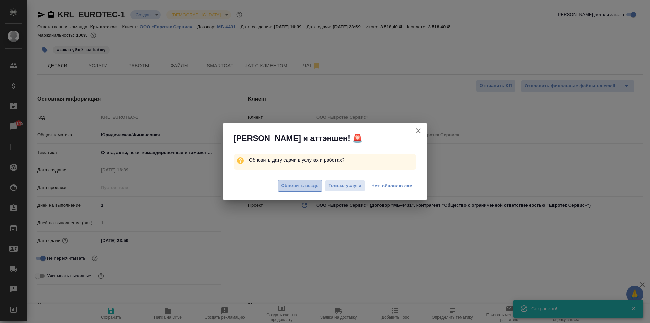
click at [285, 186] on span "Обновить везде" at bounding box center [300, 186] width 37 height 8
type textarea "x"
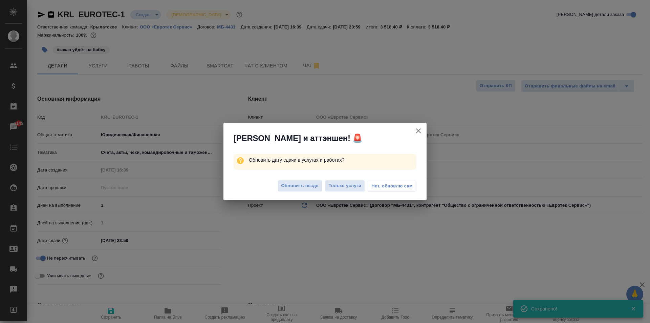
type textarea "x"
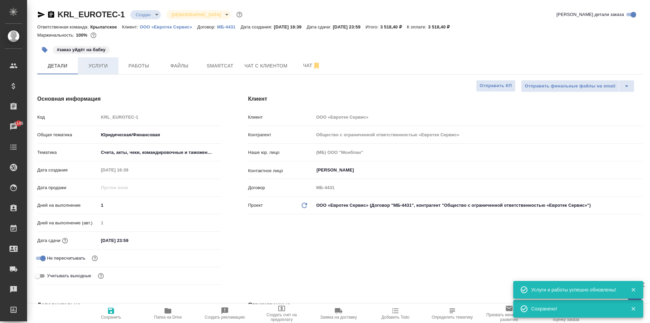
click at [104, 69] on span "Услуги" at bounding box center [98, 66] width 33 height 8
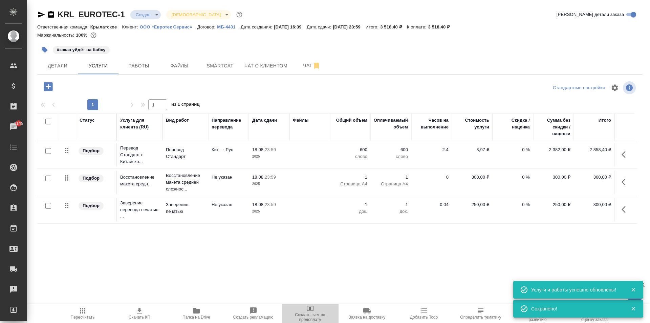
click at [314, 313] on span "Создать счет на предоплату" at bounding box center [310, 316] width 49 height 9
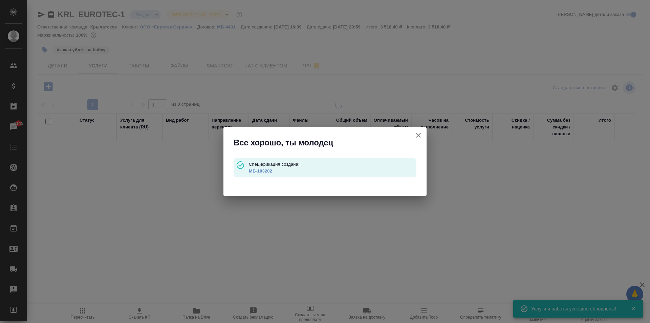
type input "waitingForPrepayment"
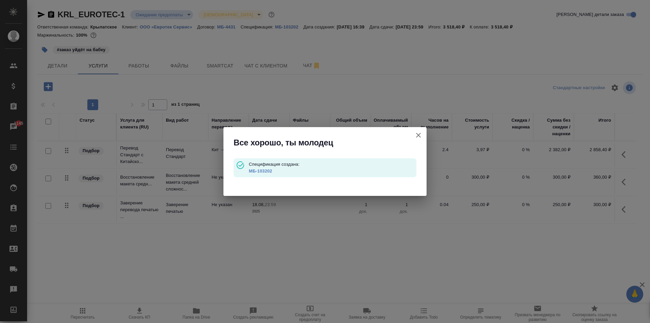
click at [259, 168] on p "МБ-103202" at bounding box center [333, 171] width 168 height 7
click at [261, 170] on link "МБ-103202" at bounding box center [260, 170] width 23 height 5
click at [418, 133] on icon "button" at bounding box center [419, 135] width 8 height 8
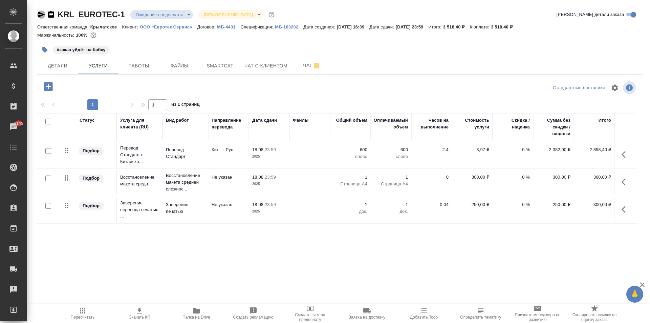
click at [42, 13] on icon "button" at bounding box center [41, 15] width 8 height 8
click at [64, 60] on button "Детали" at bounding box center [57, 65] width 41 height 17
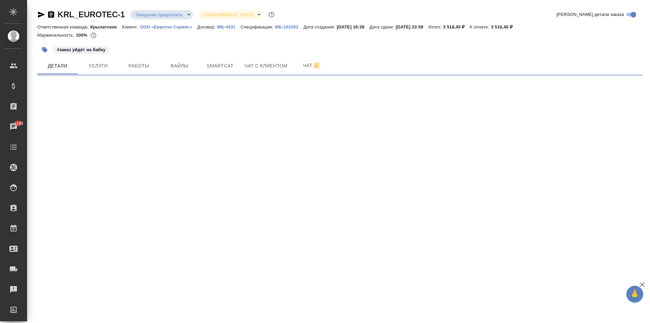
select select "RU"
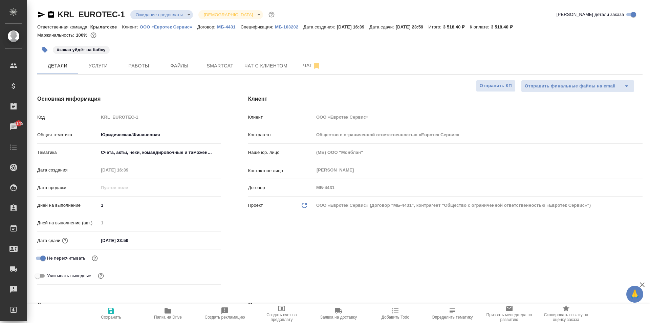
type textarea "x"
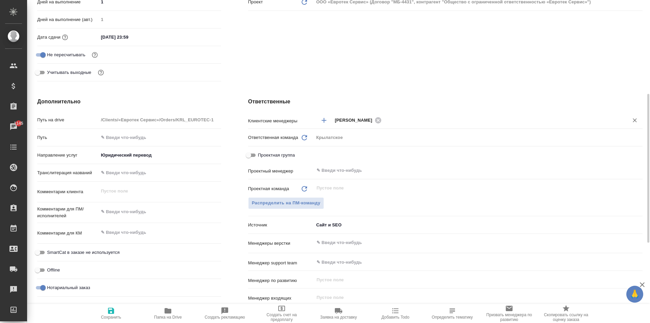
click at [409, 123] on input "text" at bounding box center [501, 120] width 234 height 8
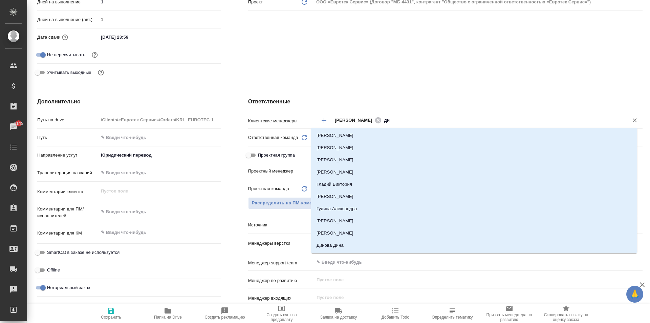
type input "д"
type input "гол"
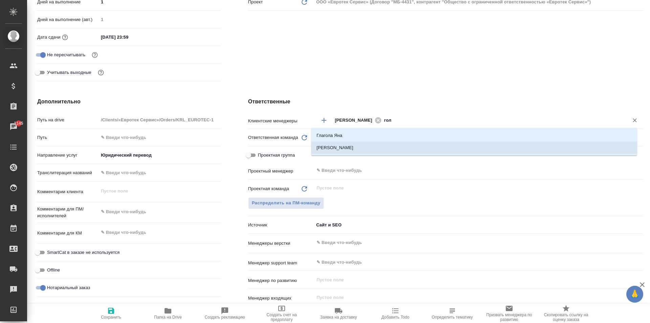
click at [357, 145] on li "Голубев Дмитрий" at bounding box center [474, 148] width 326 height 12
type textarea "x"
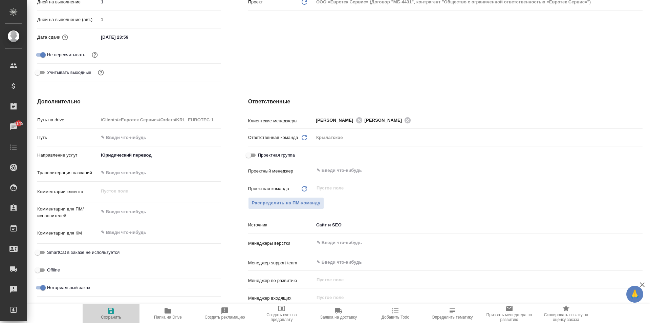
click at [118, 310] on span "Сохранить" at bounding box center [111, 313] width 49 height 13
type textarea "x"
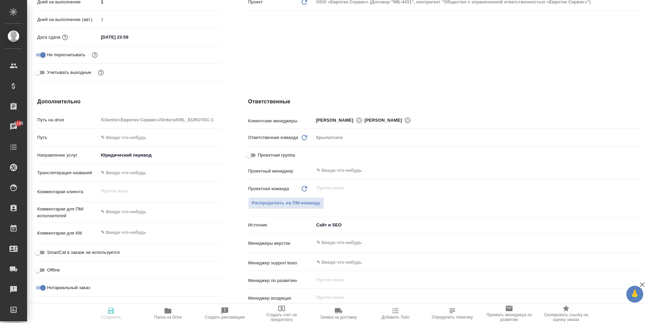
type textarea "x"
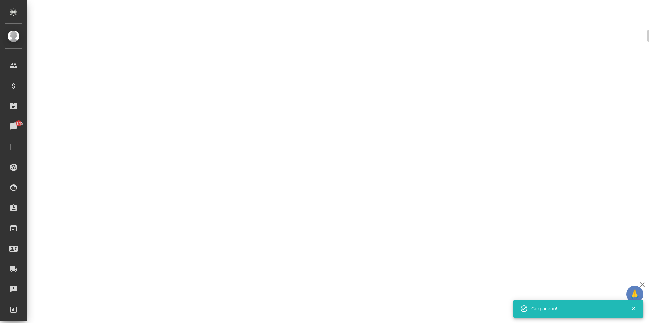
select select "RU"
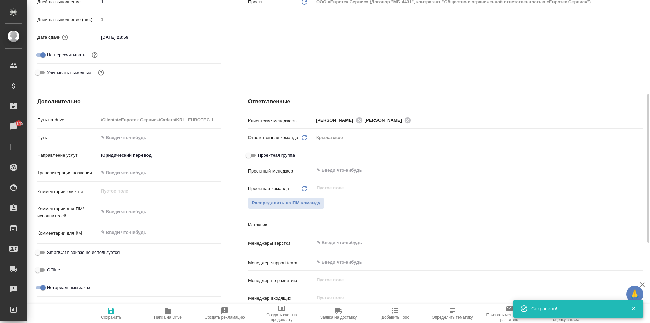
type textarea "x"
click at [114, 308] on icon "button" at bounding box center [111, 311] width 8 height 8
type textarea "x"
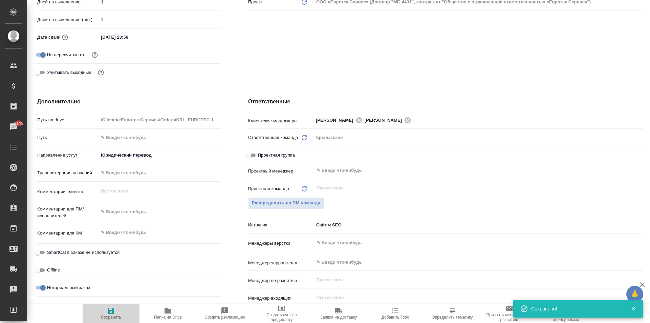
type textarea "x"
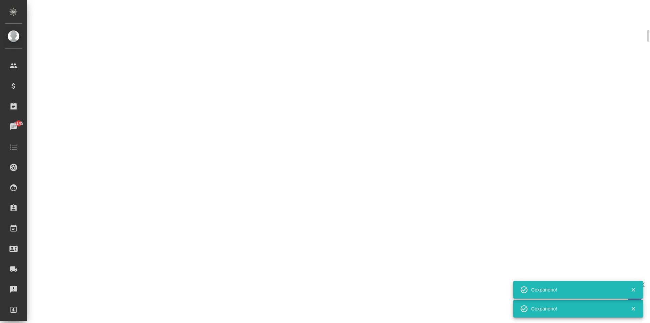
select select "RU"
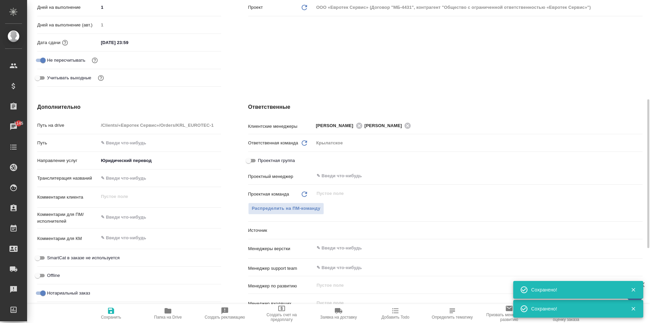
type textarea "x"
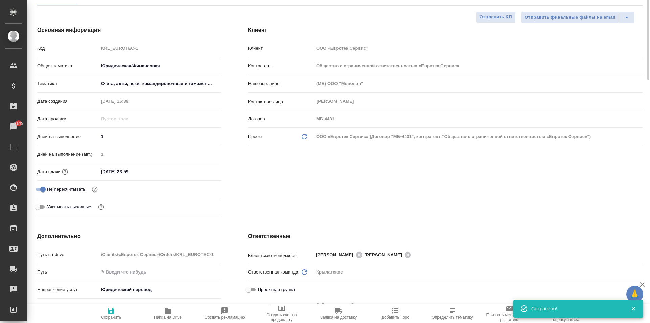
scroll to position [0, 0]
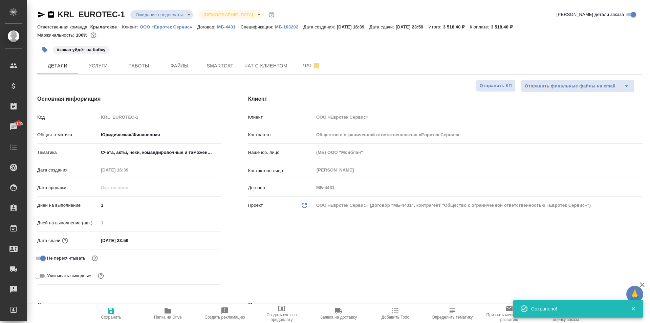
click at [268, 235] on div "Клиент Клиент ООО «Евротек Сервис» Контрагент Общество с ограниченной ответстве…" at bounding box center [446, 191] width 422 height 220
type textarea "x"
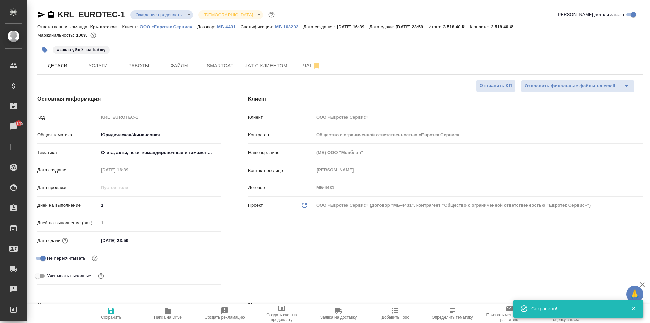
type textarea "x"
click at [38, 14] on icon "button" at bounding box center [41, 15] width 8 height 8
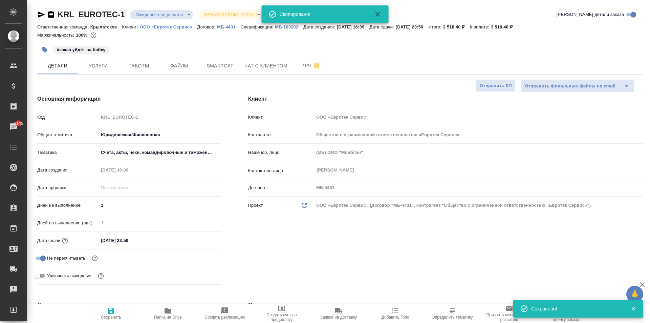
type textarea "x"
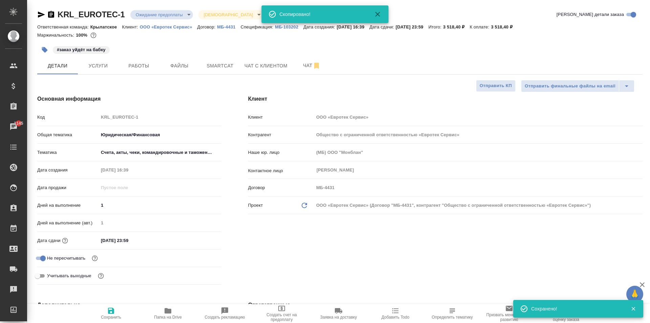
type textarea "x"
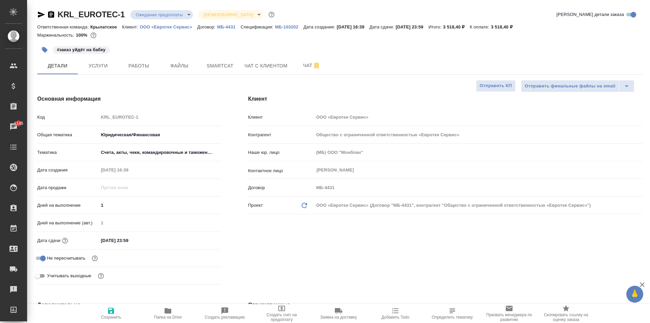
type textarea "x"
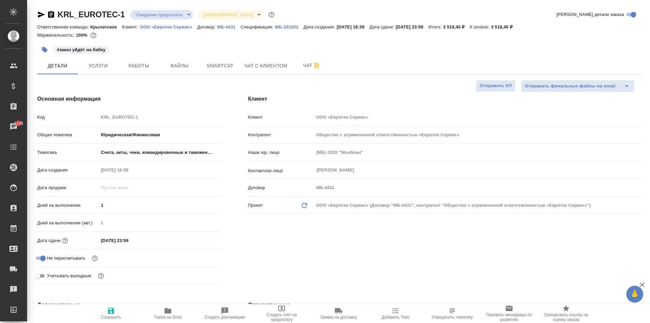
type textarea "x"
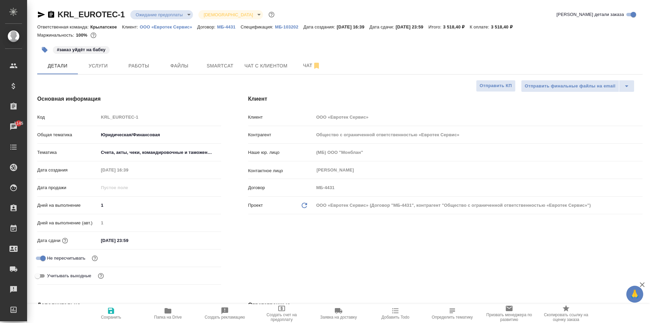
type textarea "x"
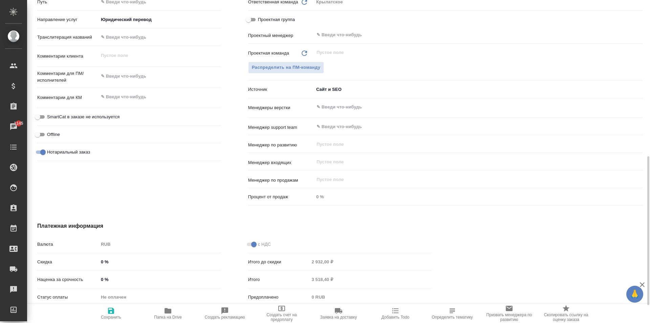
scroll to position [102, 0]
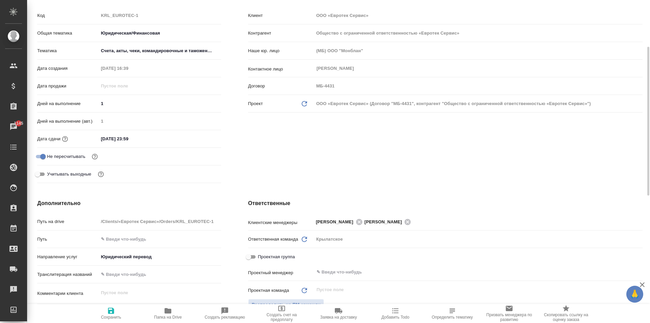
type textarea "x"
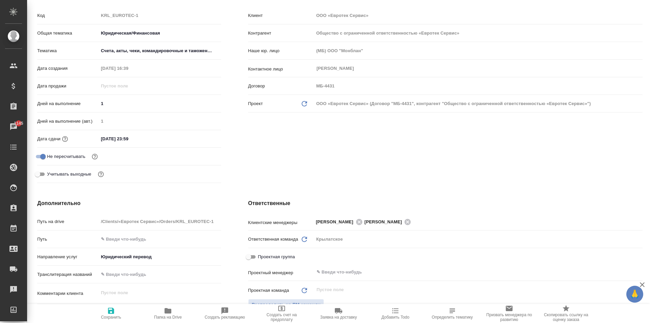
scroll to position [305, 0]
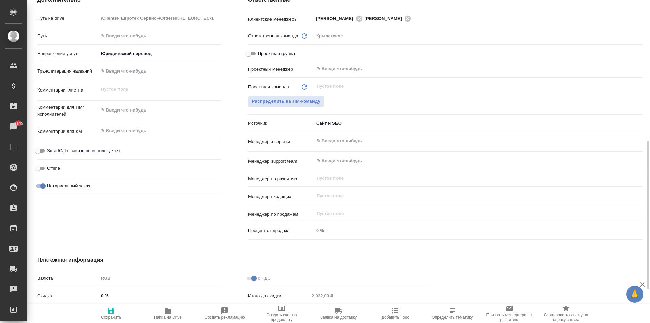
type textarea "x"
click at [124, 130] on textarea at bounding box center [160, 131] width 122 height 12
paste textarea "от КВ китайский-русский ЗПК конкретных пожеланий по срокам нет бабка"
type textarea "x"
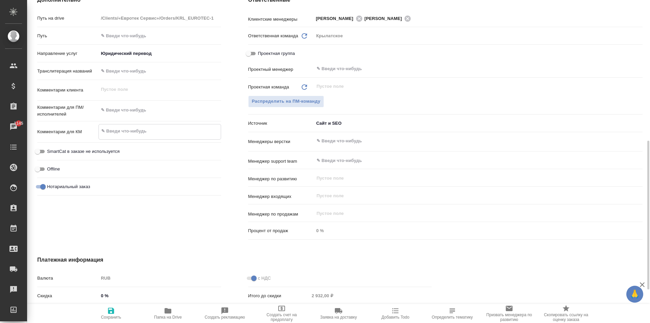
type textarea "от КВ китайский-русский ЗПК конкретных пожеланий по срокам нет бабка"
type textarea "x"
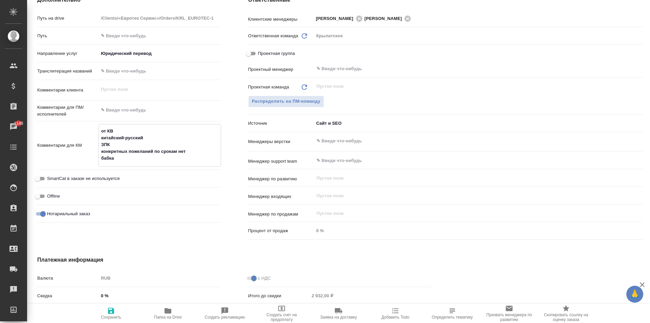
type textarea "от КВ китайский-русский ЗПК конкретных пожеланий по срокам нет бабка"
click at [132, 108] on textarea at bounding box center [160, 110] width 123 height 12
paste textarea "НОТ нужен документ в такой же форме. В таблице с шапкой"
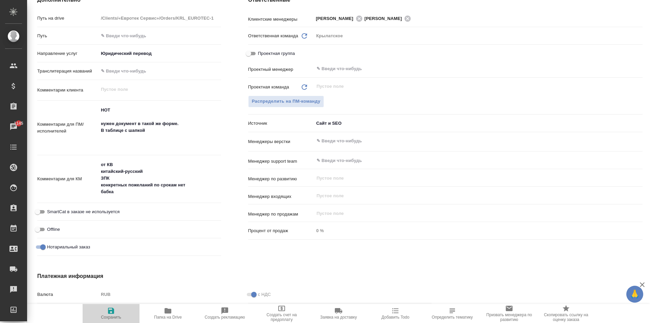
drag, startPoint x: 108, startPoint y: 315, endPoint x: 137, endPoint y: 306, distance: 30.0
click at [108, 315] on span "Сохранить" at bounding box center [111, 317] width 20 height 5
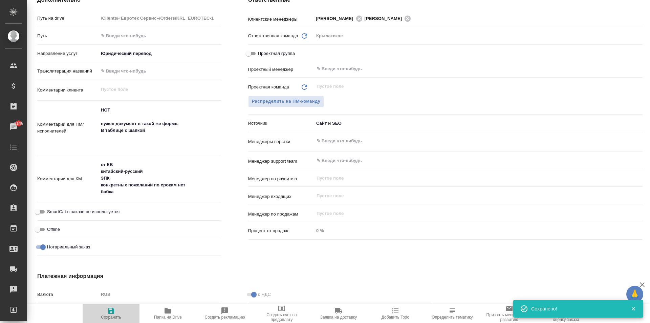
drag, startPoint x: 109, startPoint y: 312, endPoint x: 162, endPoint y: 269, distance: 68.3
click at [109, 312] on icon "button" at bounding box center [111, 311] width 6 height 6
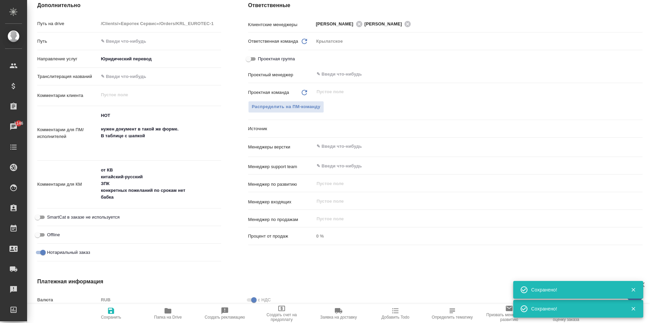
scroll to position [0, 0]
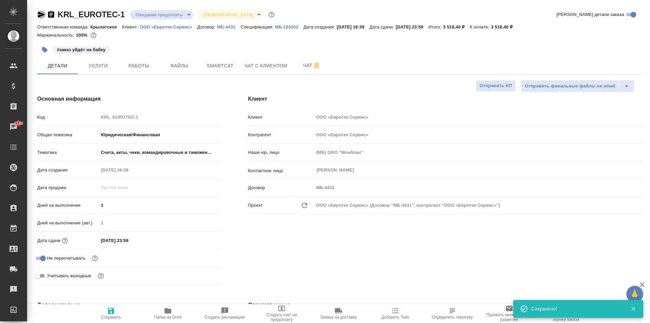
click at [40, 11] on icon "button" at bounding box center [41, 15] width 8 height 8
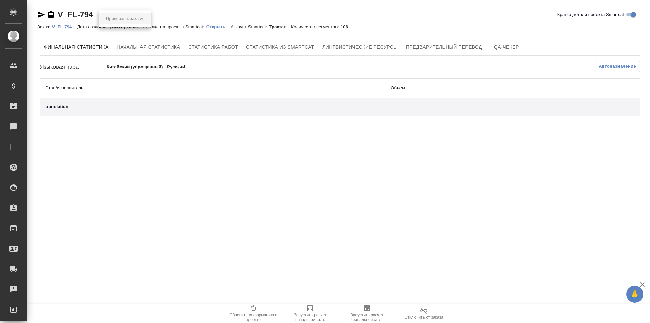
click at [140, 16] on body "🙏 .cls-1 fill:#fff; AWATERA [PERSON_NAME] Спецификации Заказы Чаты Todo Проекты…" at bounding box center [325, 161] width 650 height 323
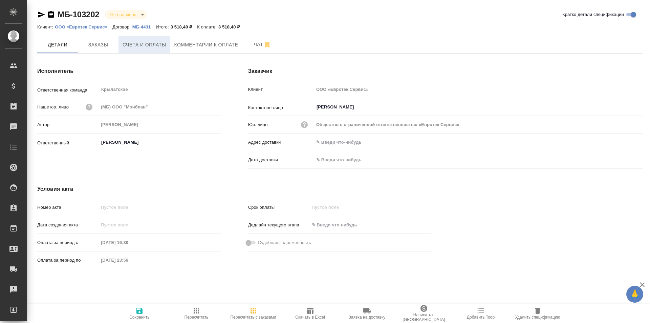
drag, startPoint x: 191, startPoint y: 43, endPoint x: 164, endPoint y: 42, distance: 26.8
click at [164, 42] on div "Детали Заказы Счета и оплаты Комментарии к оплате Чат" at bounding box center [340, 44] width 606 height 17
click at [164, 42] on span "Счета и оплаты" at bounding box center [145, 45] width 44 height 8
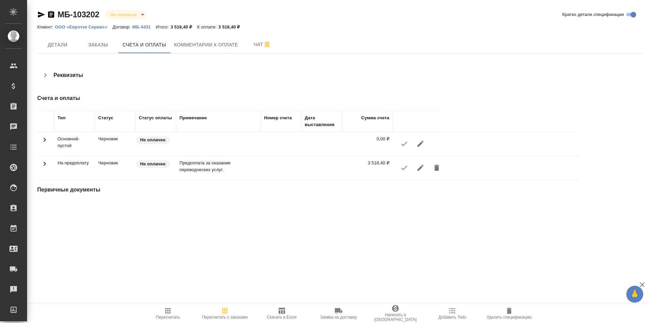
click at [404, 169] on icon "button" at bounding box center [404, 168] width 6 height 4
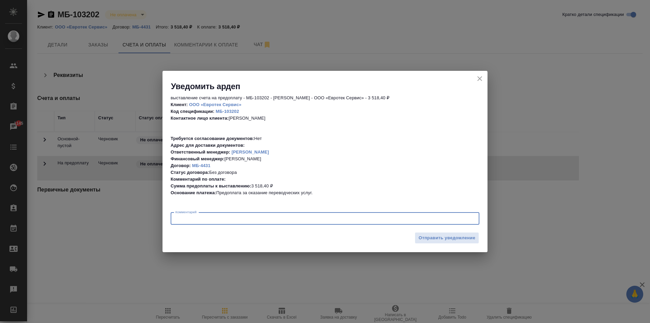
click at [237, 218] on textarea at bounding box center [324, 218] width 299 height 5
click at [435, 242] on button "Отправить уведомление" at bounding box center [447, 238] width 64 height 12
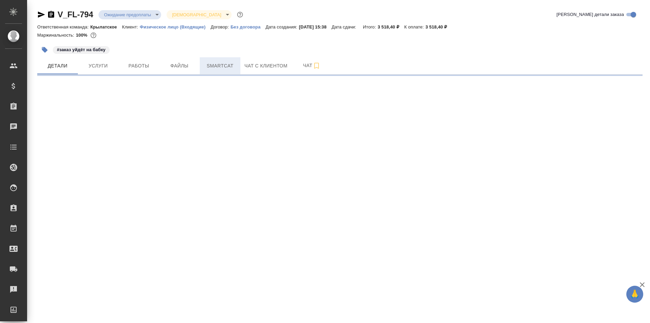
select select "RU"
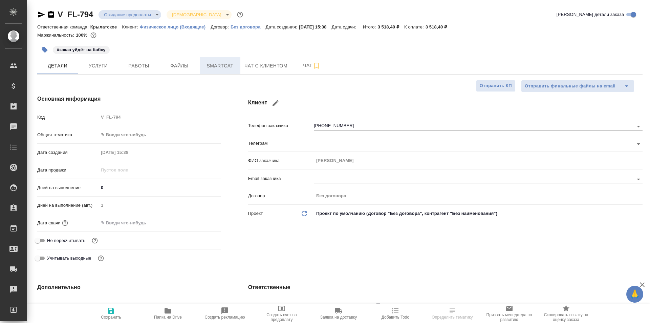
type textarea "x"
click at [261, 68] on span "Чат с клиентом" at bounding box center [266, 66] width 43 height 8
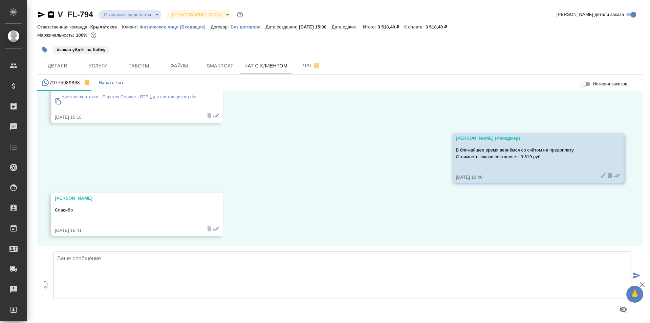
scroll to position [1025, 0]
